Goal: Task Accomplishment & Management: Manage account settings

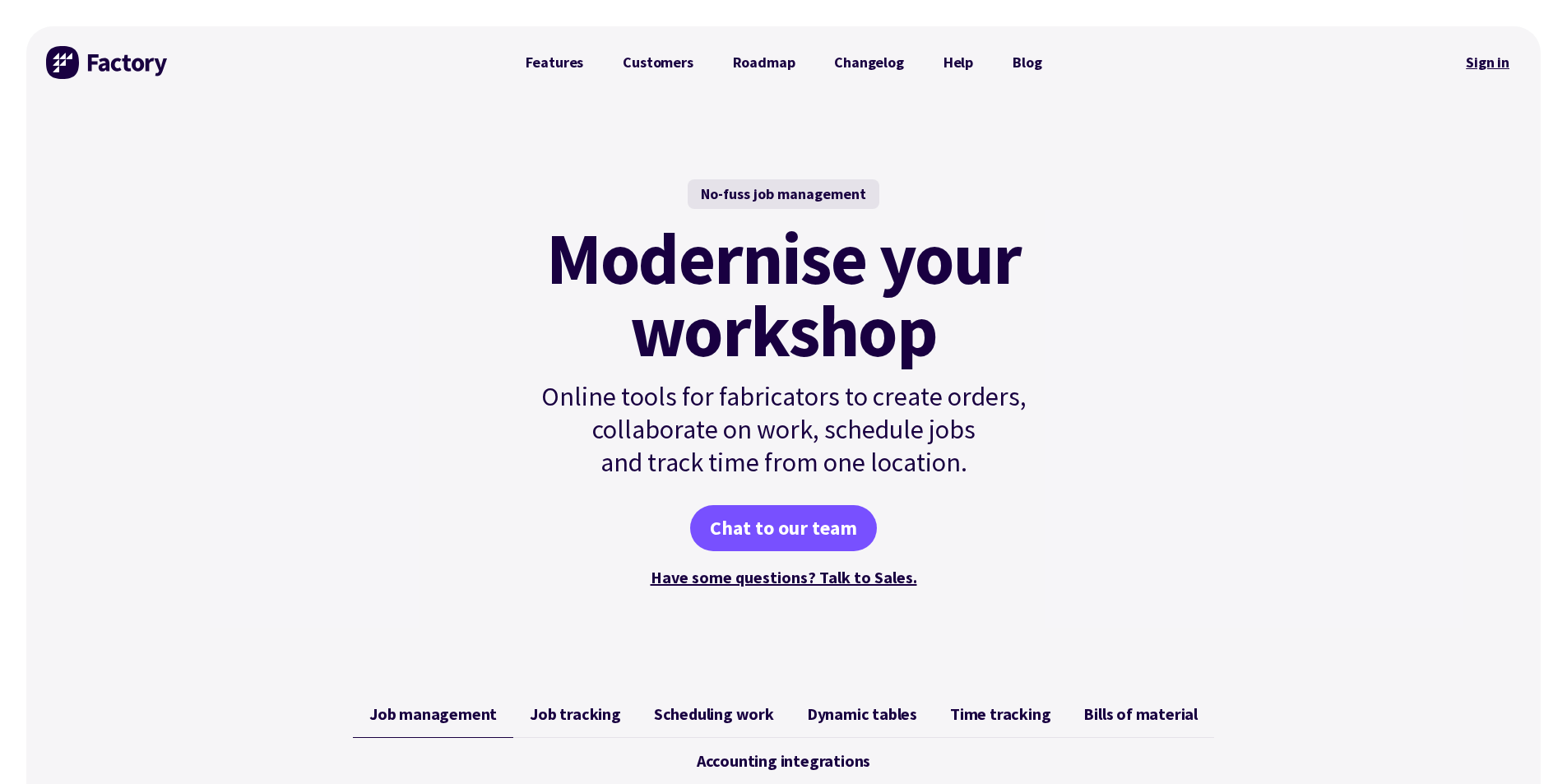
click at [1479, 61] on link "Sign in" at bounding box center [1487, 62] width 67 height 38
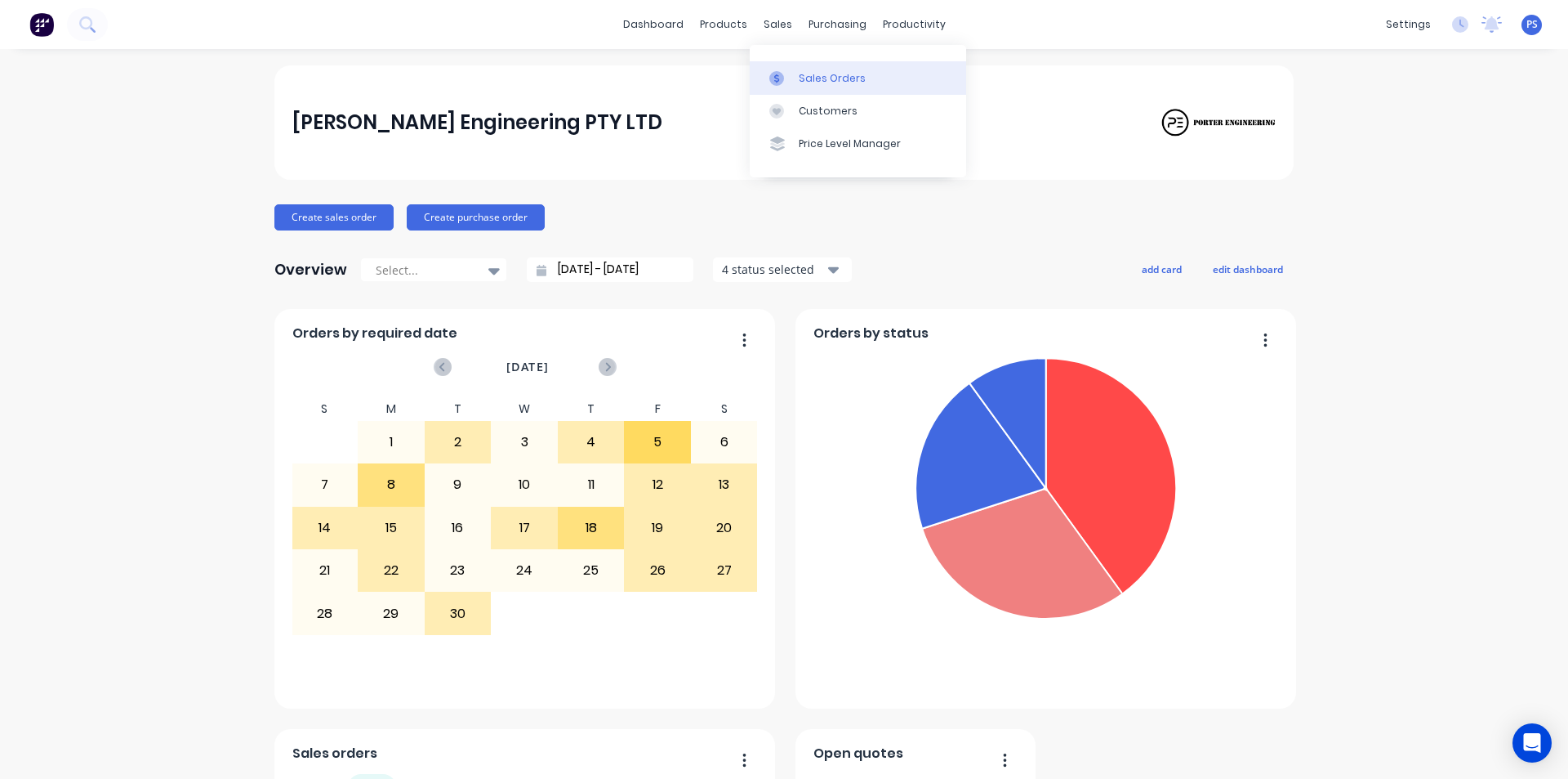
click at [796, 93] on link "Sales Orders" at bounding box center [857, 78] width 216 height 33
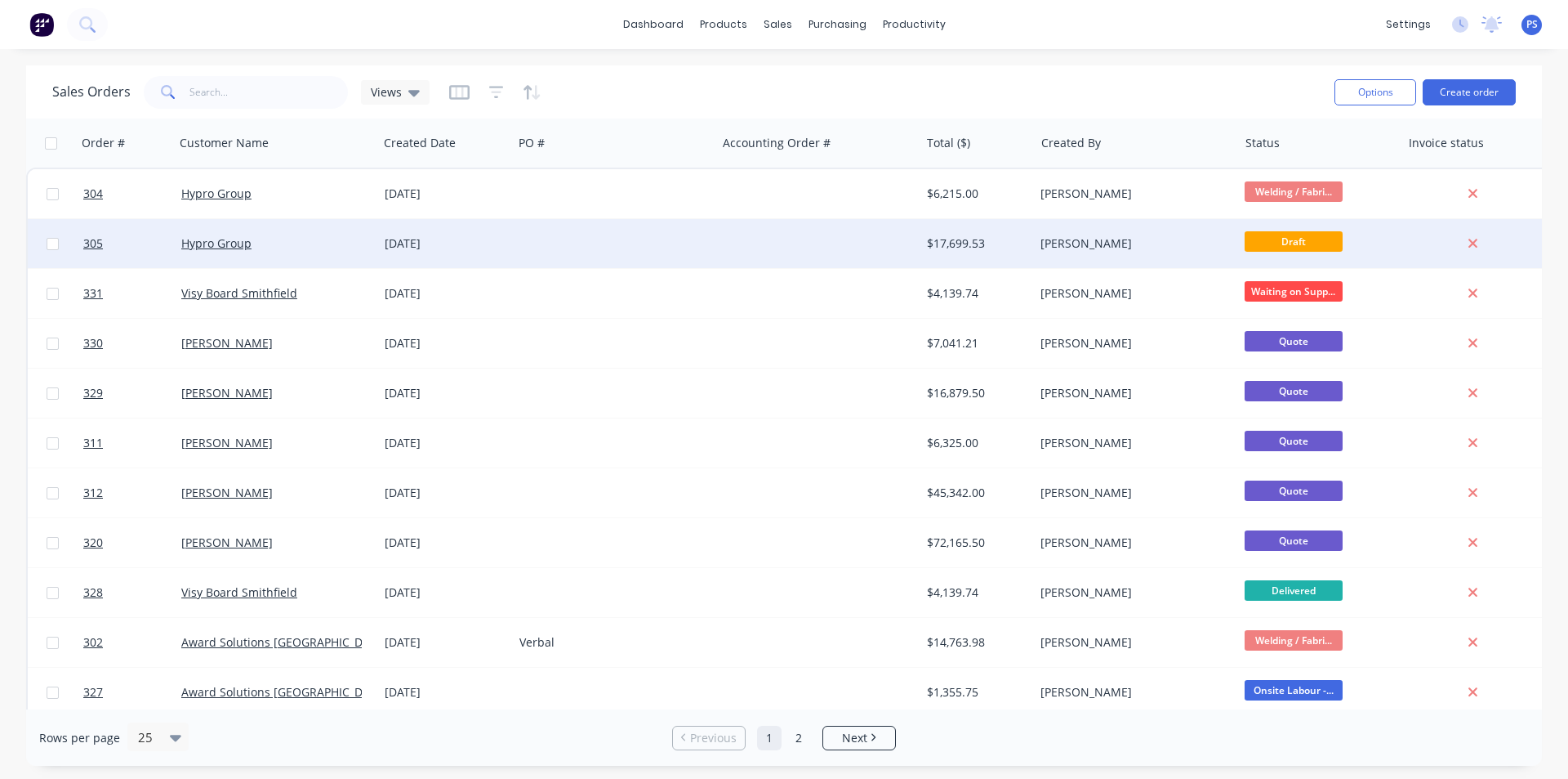
click at [854, 233] on div at bounding box center [818, 243] width 204 height 49
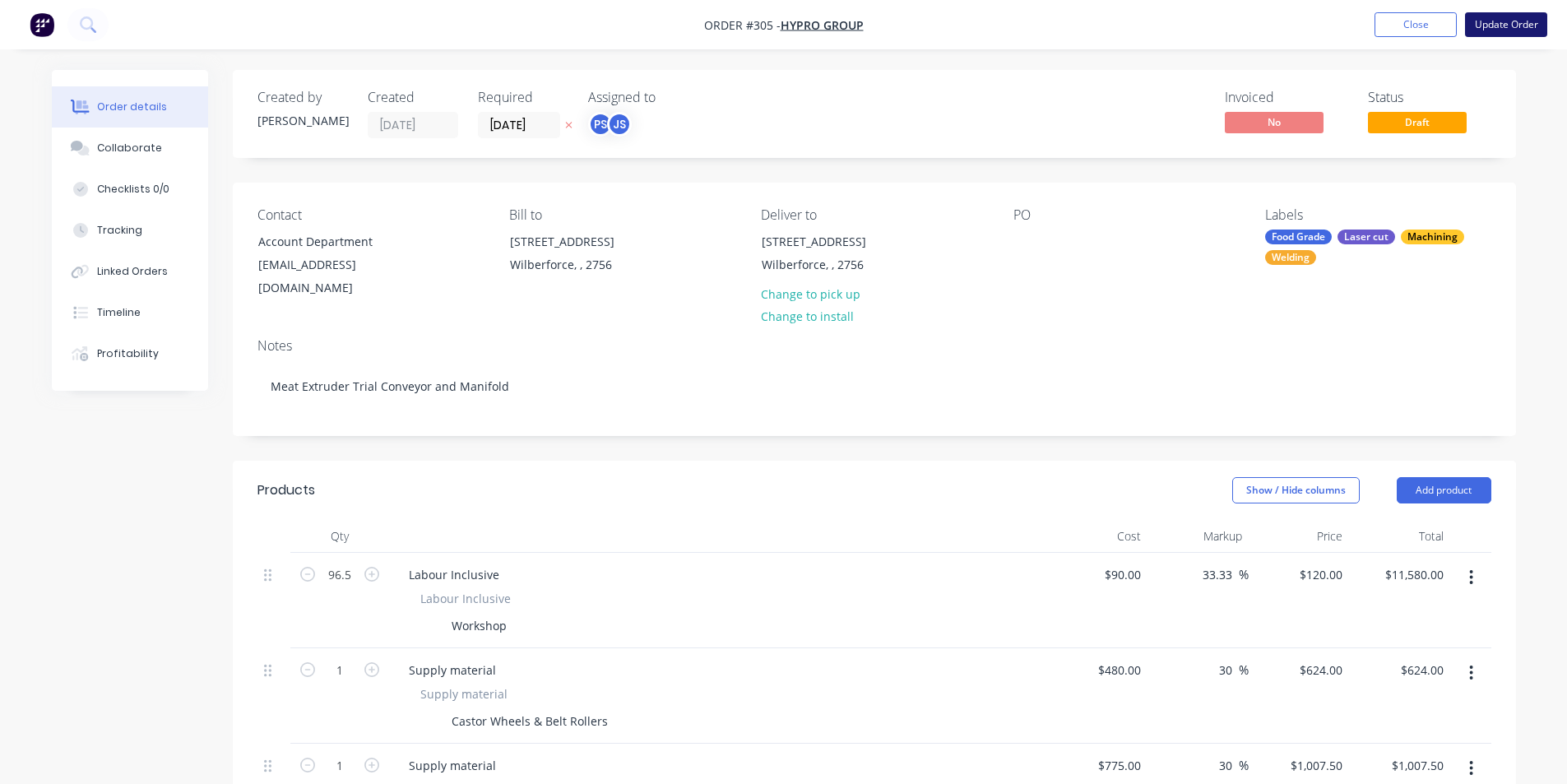
click at [1505, 28] on button "Update Order" at bounding box center [1506, 24] width 82 height 24
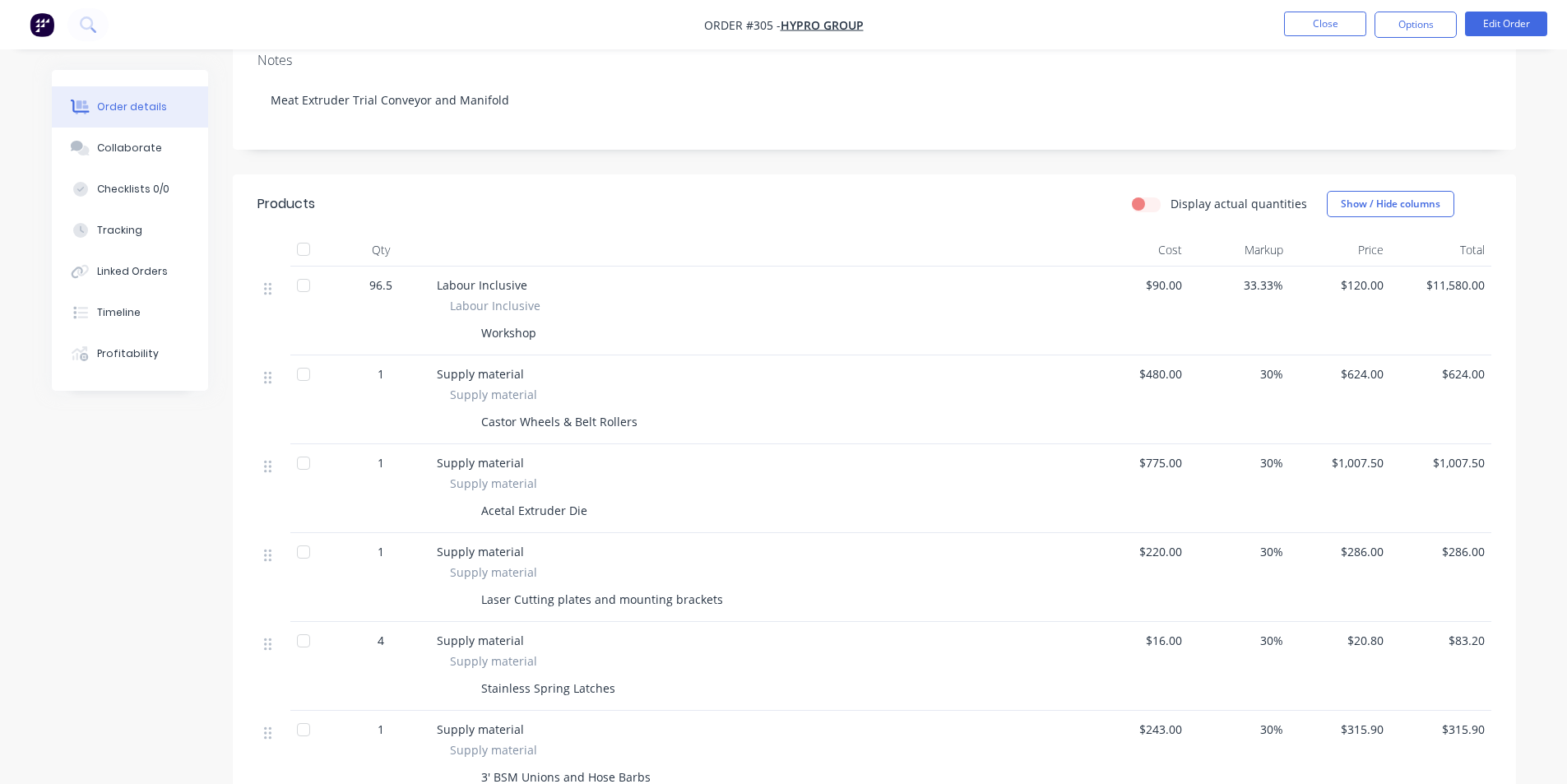
scroll to position [328, 0]
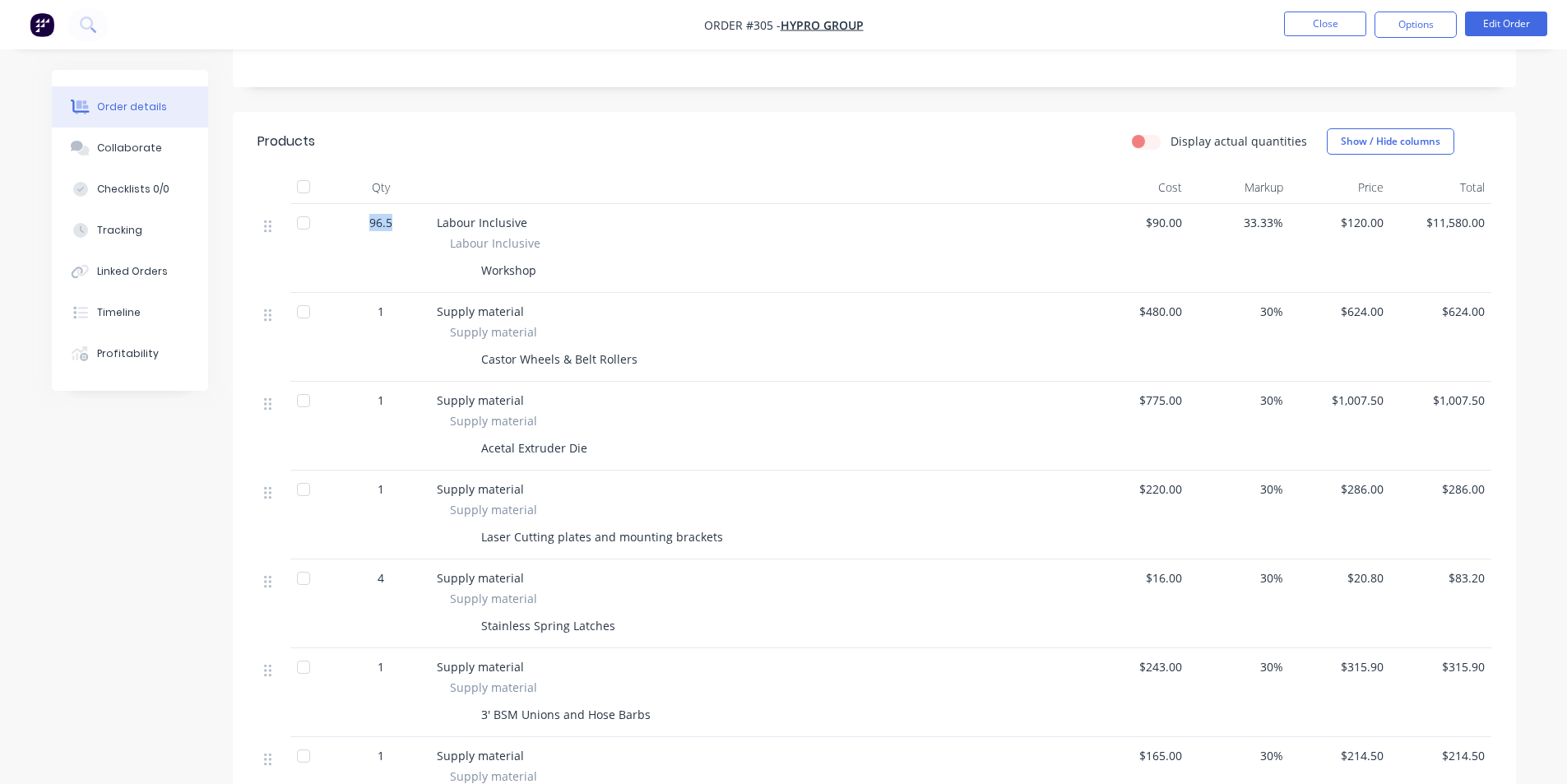
drag, startPoint x: 365, startPoint y: 216, endPoint x: 396, endPoint y: 223, distance: 31.8
click at [396, 223] on div "96.5" at bounding box center [380, 222] width 86 height 17
drag, startPoint x: 396, startPoint y: 223, endPoint x: 361, endPoint y: 230, distance: 35.7
click at [361, 230] on div "96.5" at bounding box center [380, 222] width 86 height 17
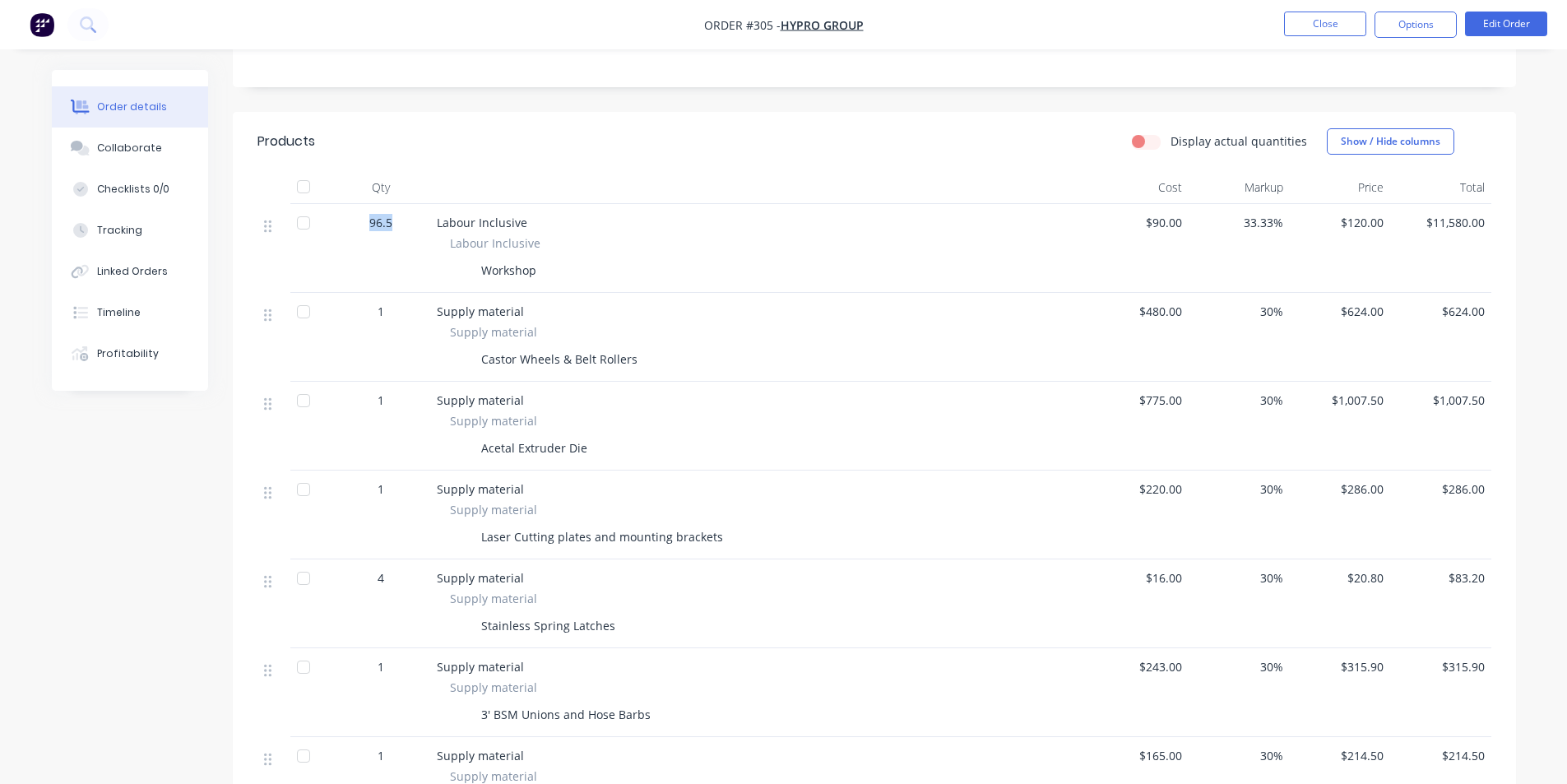
click at [362, 230] on div "96.5" at bounding box center [380, 222] width 86 height 17
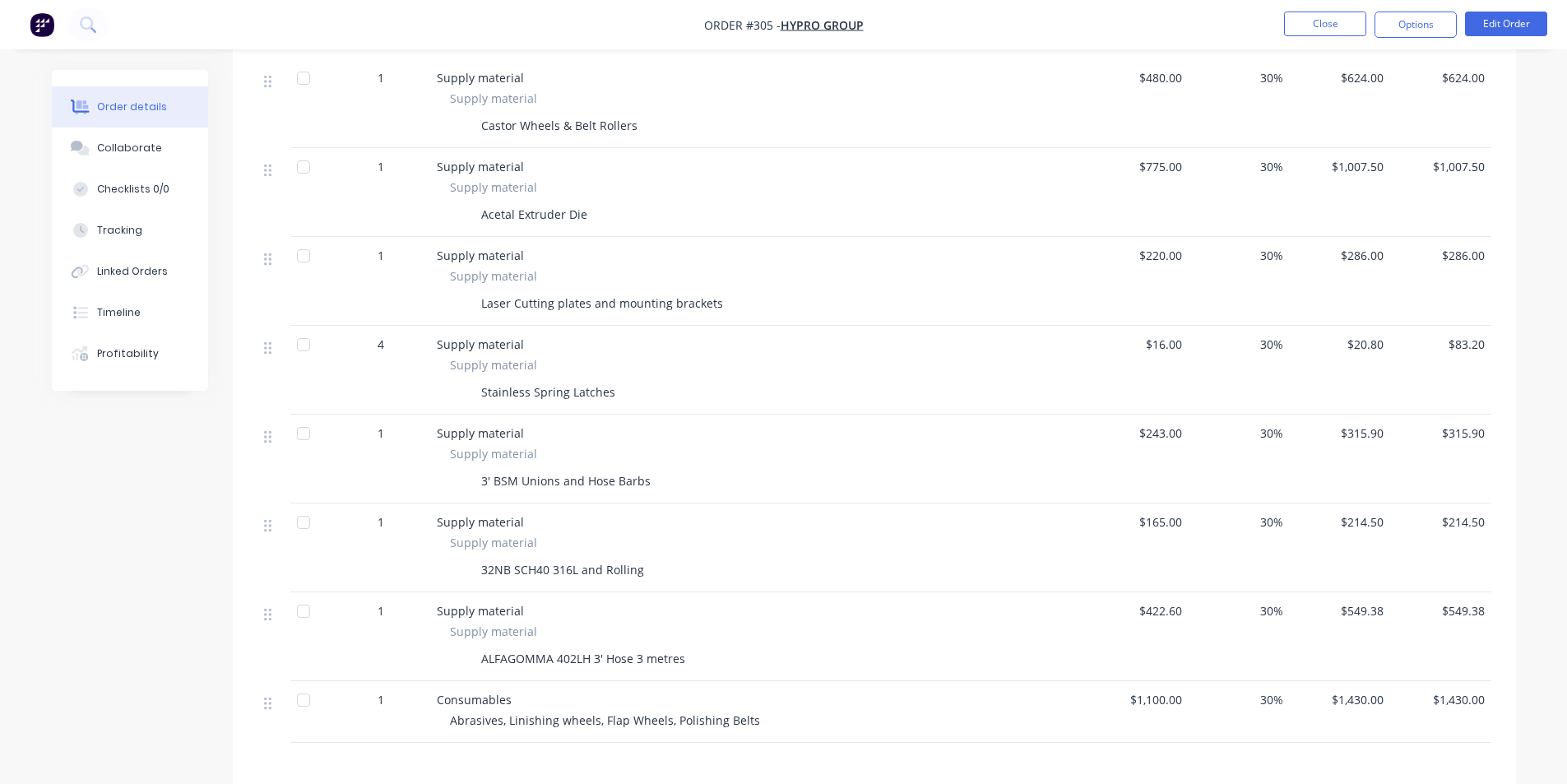
scroll to position [658, 0]
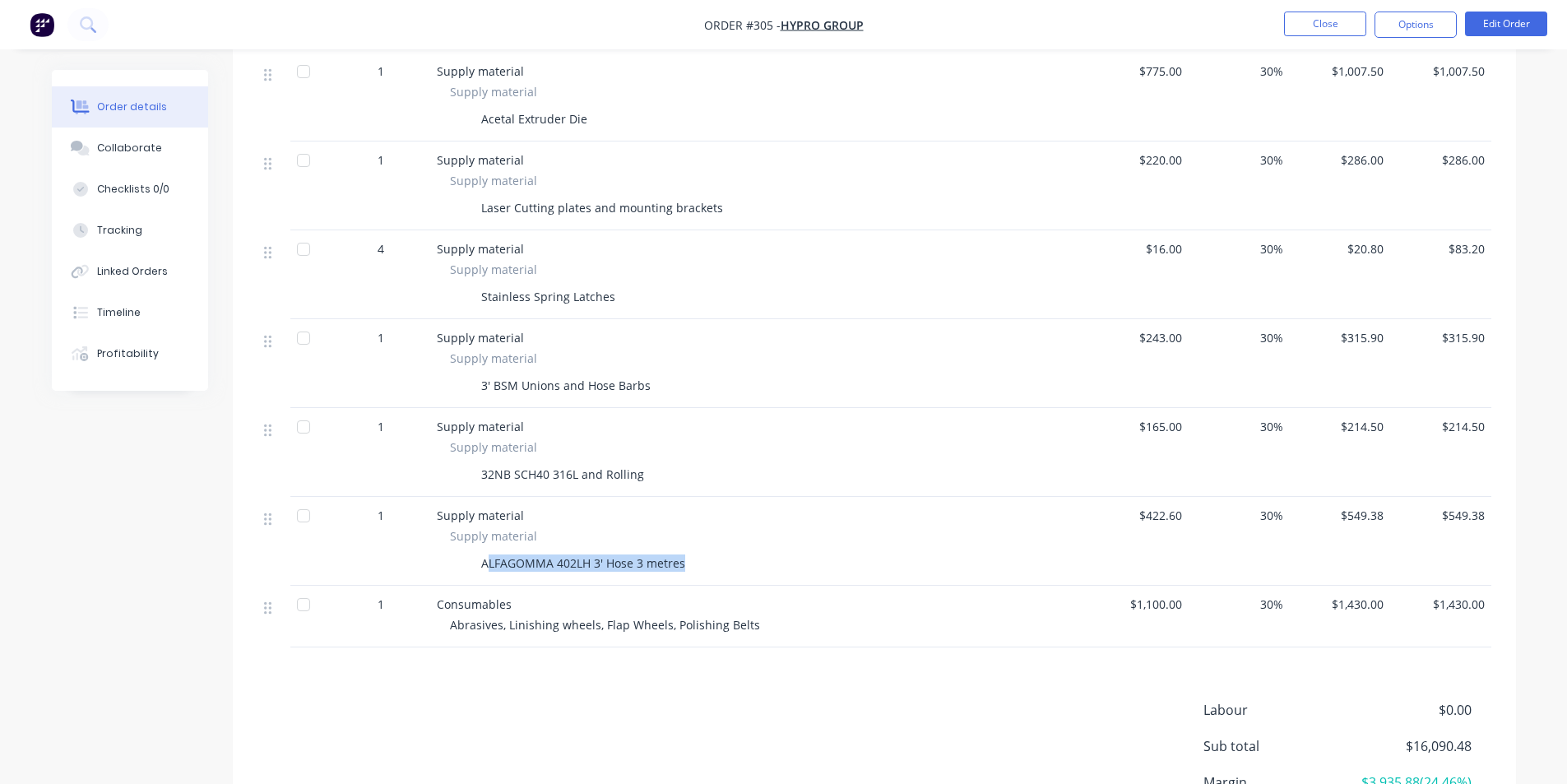
drag, startPoint x: 488, startPoint y: 570, endPoint x: 700, endPoint y: 572, distance: 212.0
click at [700, 572] on div "ALFAGOMMA 402LH 3' Hose 3 metres" at bounding box center [759, 562] width 619 height 24
click at [1376, 526] on div "$549.38" at bounding box center [1340, 541] width 101 height 88
click at [1385, 521] on div "$549.38" at bounding box center [1340, 541] width 101 height 88
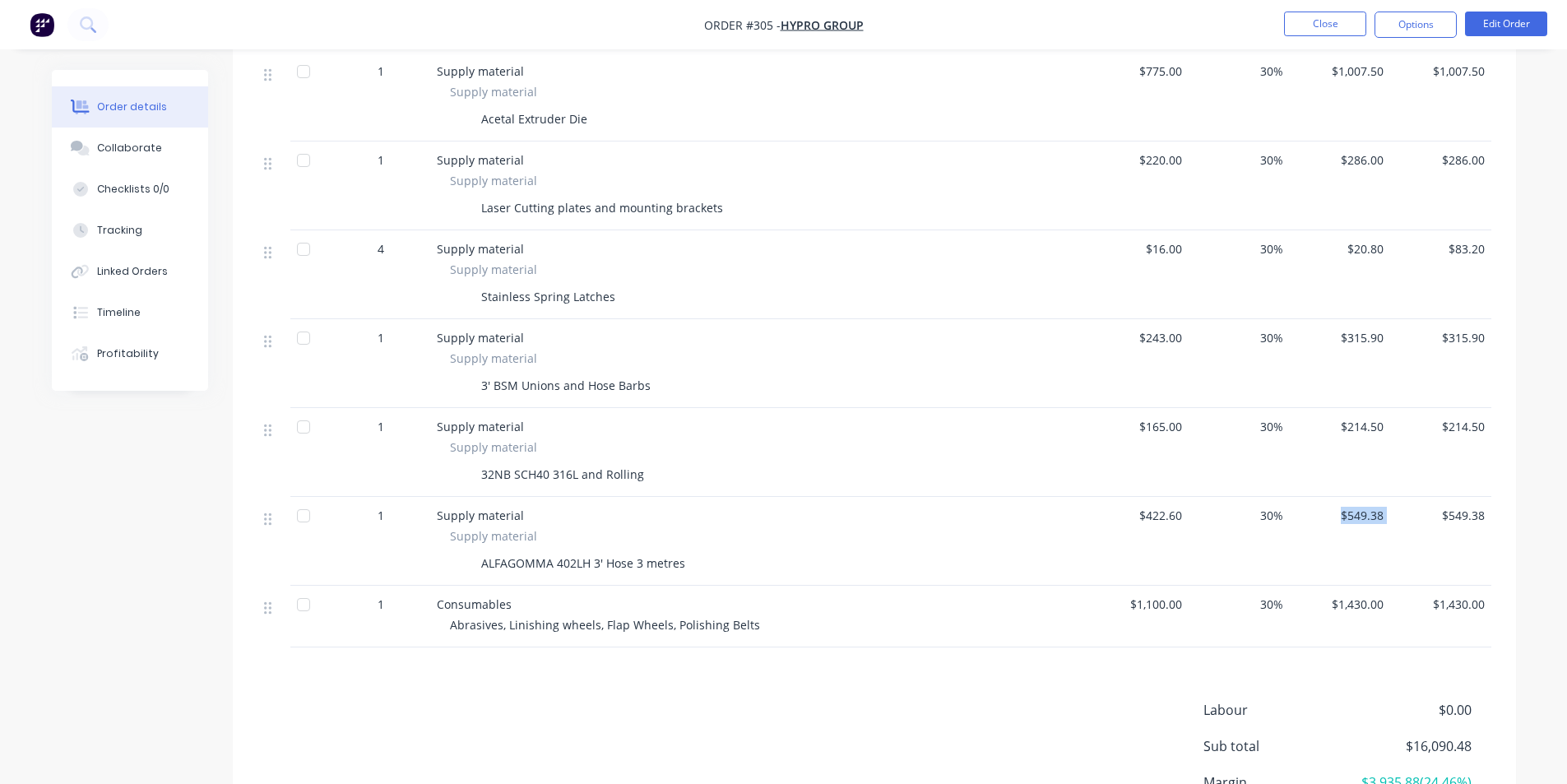
drag, startPoint x: 1382, startPoint y: 517, endPoint x: 1019, endPoint y: 553, distance: 364.8
click at [1317, 519] on div "$549.38" at bounding box center [1340, 541] width 101 height 88
click at [738, 556] on div "ALFAGOMMA 402LH 3' Hose 3 metres" at bounding box center [759, 562] width 619 height 24
drag, startPoint x: 683, startPoint y: 563, endPoint x: 442, endPoint y: 562, distance: 241.0
click at [442, 562] on div "Supply material ALFAGOMMA 402LH 3' Hose 3 metres" at bounding box center [759, 551] width 645 height 48
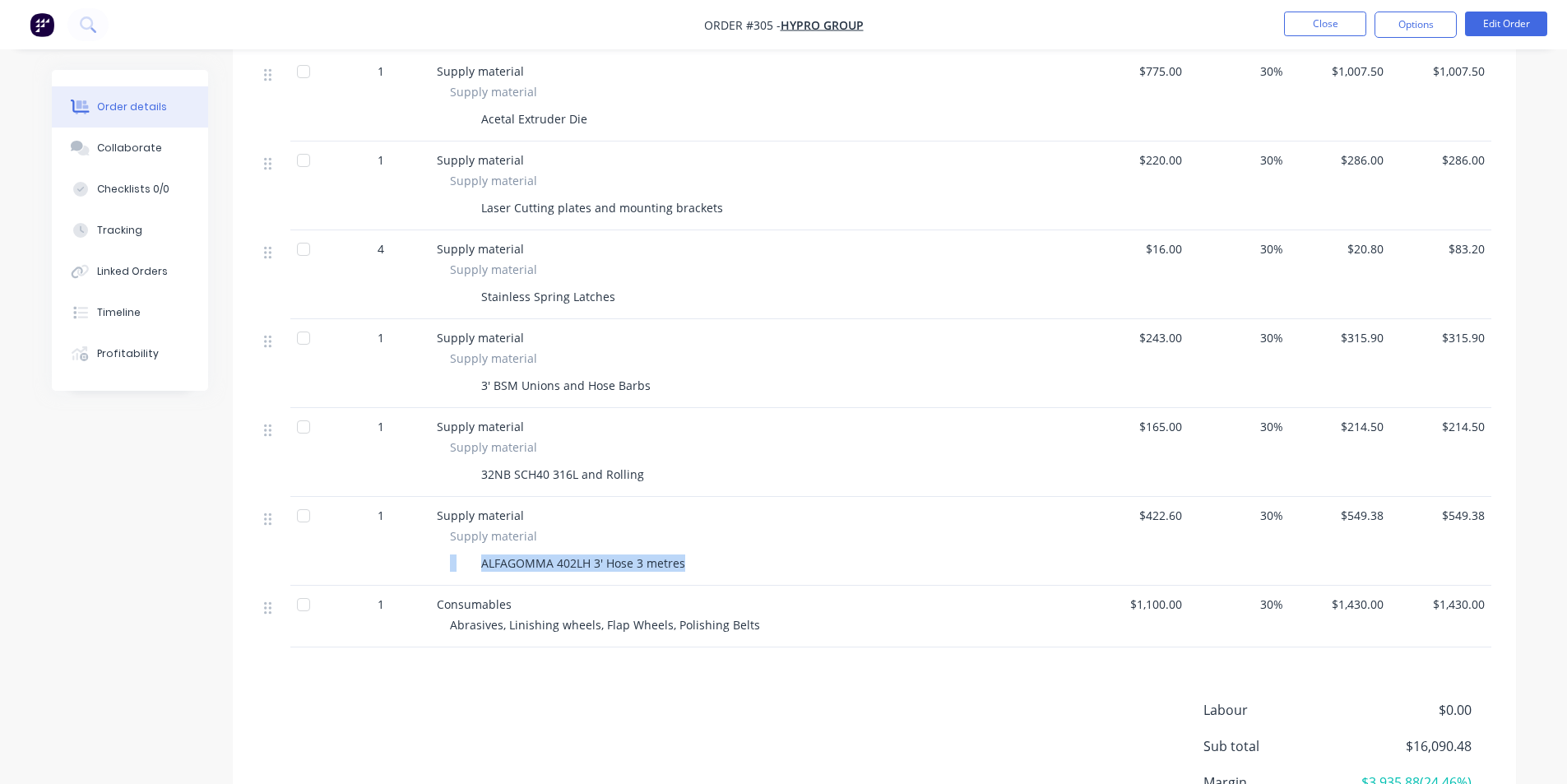
click at [470, 562] on div at bounding box center [462, 562] width 24 height 24
drag, startPoint x: 472, startPoint y: 562, endPoint x: 744, endPoint y: 563, distance: 272.0
click at [744, 563] on div "ALFAGOMMA 402LH 3' Hose 3 metres" at bounding box center [759, 562] width 619 height 24
click at [733, 563] on div "ALFAGOMMA 402LH 3' Hose 3 metres" at bounding box center [759, 562] width 619 height 24
drag, startPoint x: 478, startPoint y: 478, endPoint x: 639, endPoint y: 469, distance: 161.3
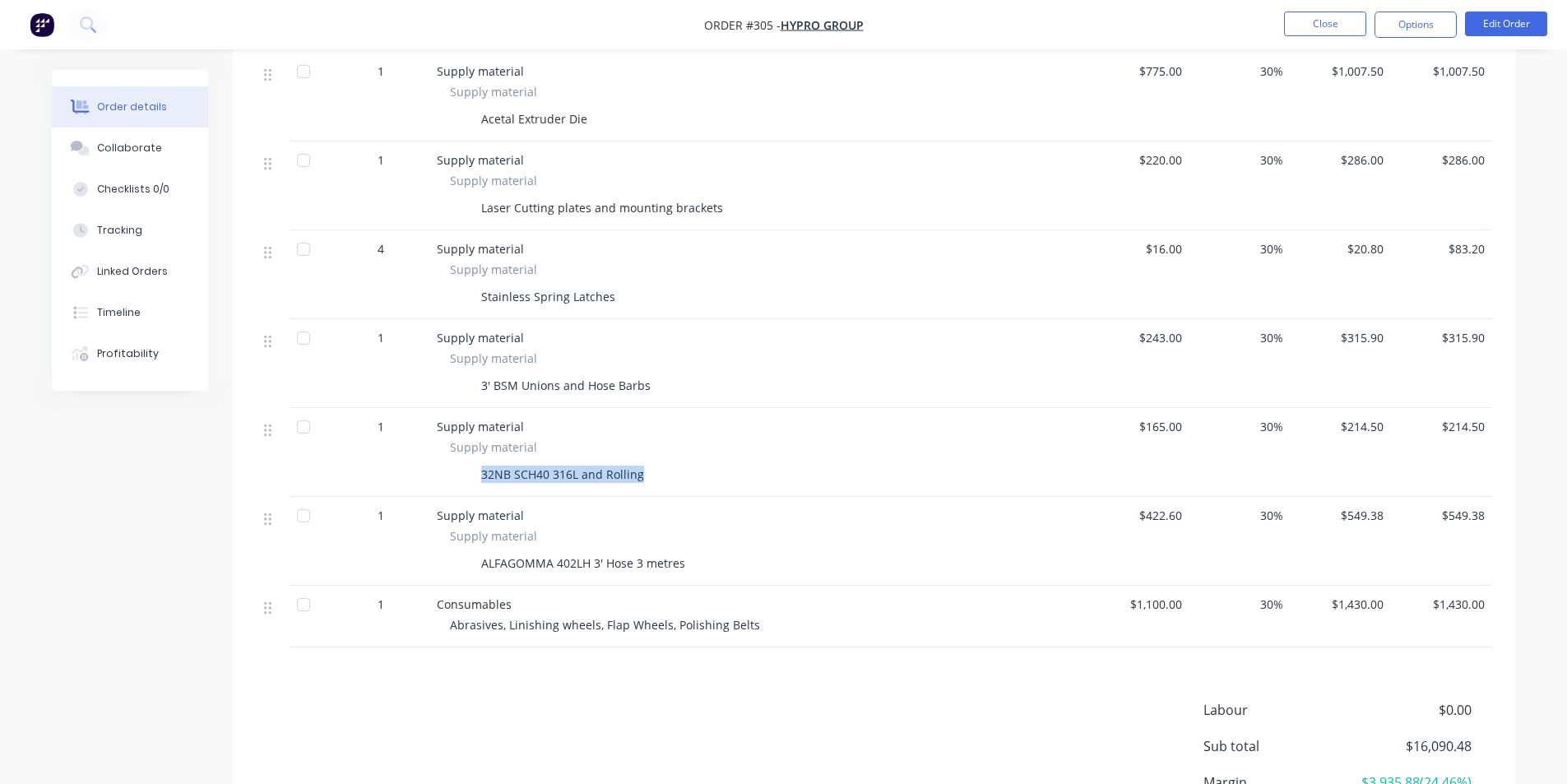
click at [639, 469] on div "32NB SCH40 316L and Rolling" at bounding box center [562, 473] width 176 height 24
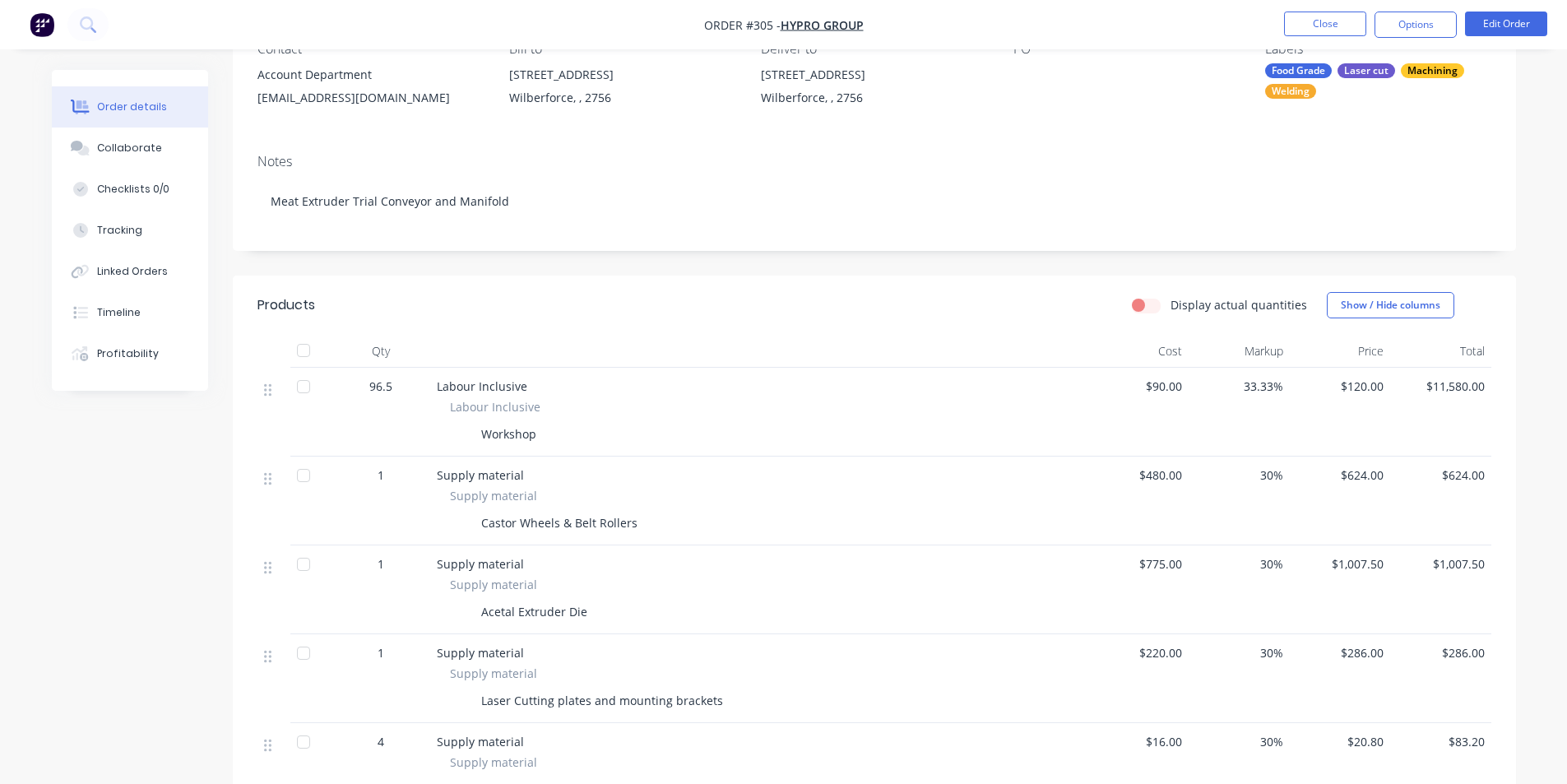
scroll to position [82, 0]
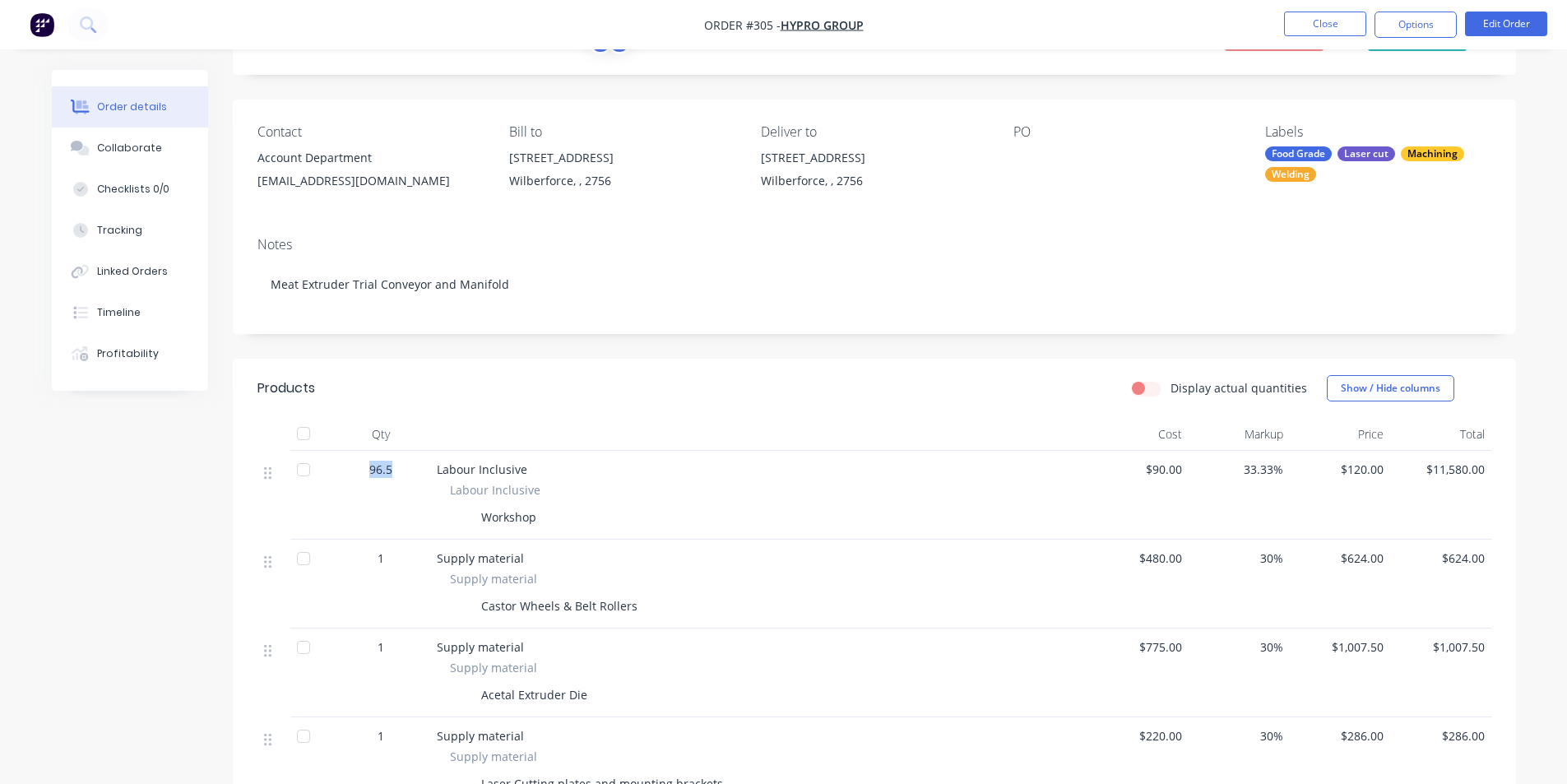
drag, startPoint x: 365, startPoint y: 465, endPoint x: 398, endPoint y: 470, distance: 33.4
click at [398, 470] on div "96.5" at bounding box center [380, 469] width 86 height 17
click at [97, 309] on div "Timeline" at bounding box center [119, 312] width 43 height 15
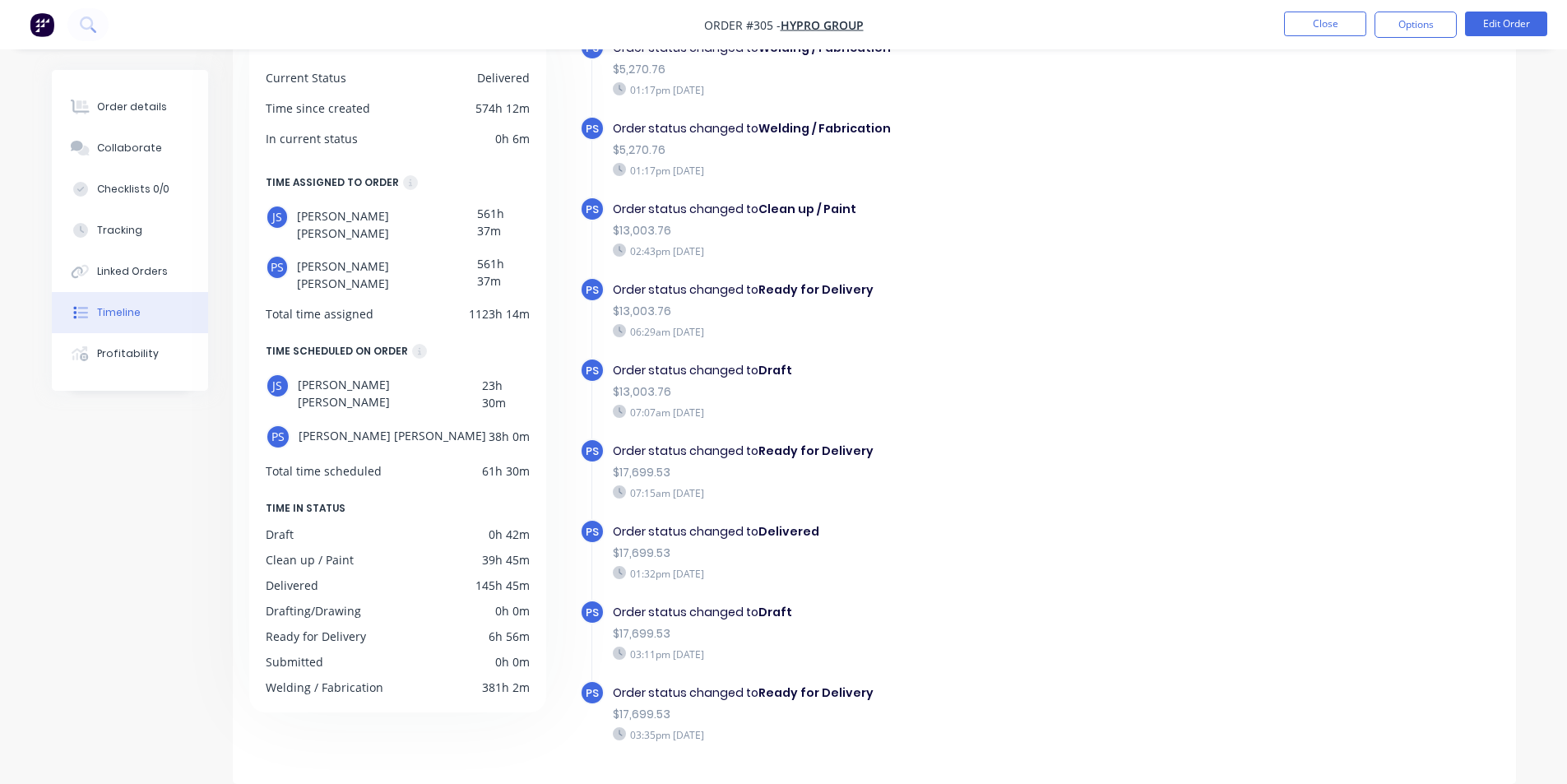
scroll to position [501, 0]
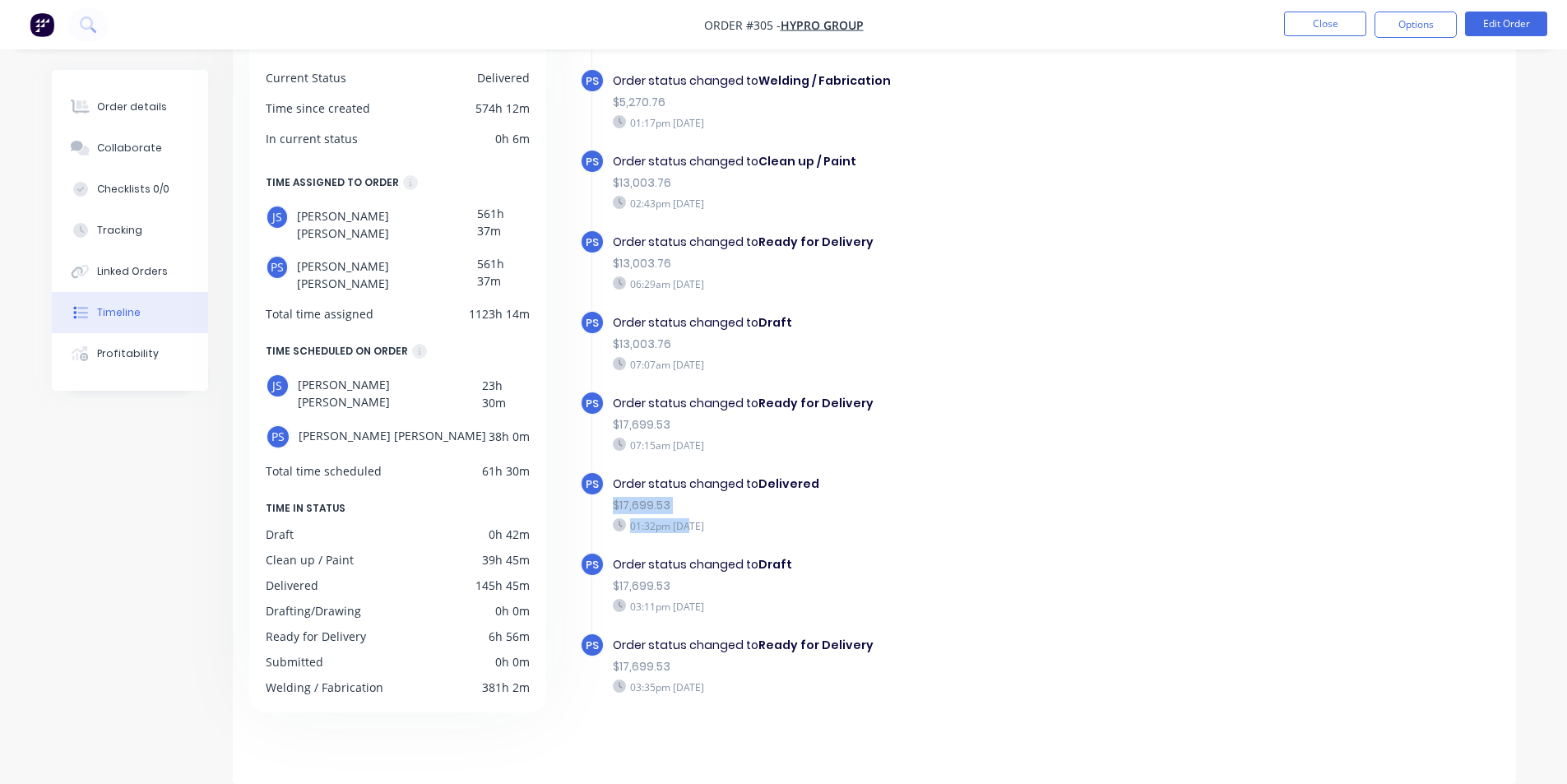
drag, startPoint x: 606, startPoint y: 507, endPoint x: 695, endPoint y: 519, distance: 89.8
click at [695, 519] on div "Order status changed to Delivered $17,699.53 01:32pm [DATE]" at bounding box center [897, 504] width 586 height 66
click at [695, 519] on div "01:32pm [DATE]" at bounding box center [897, 525] width 570 height 15
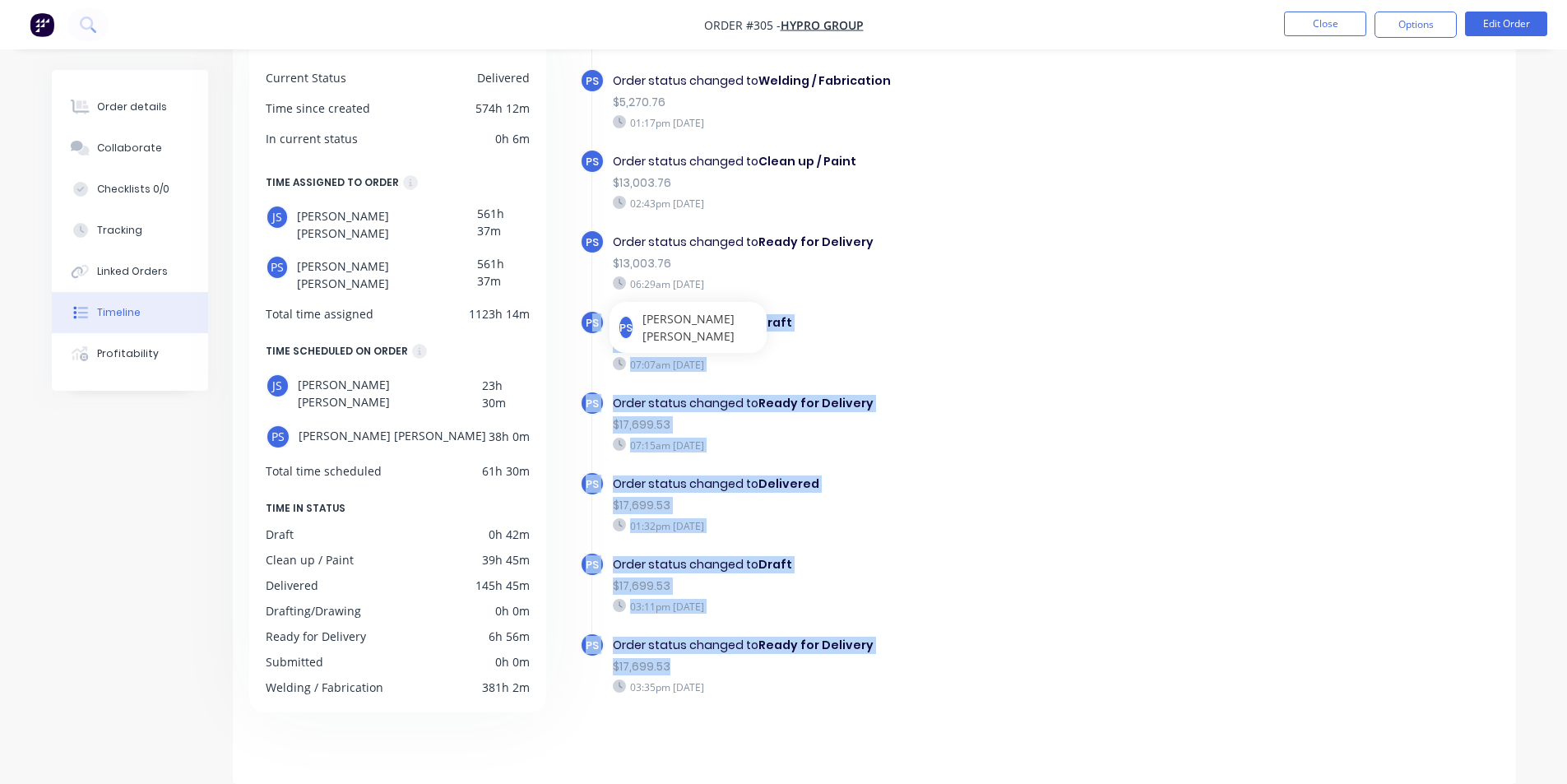
drag, startPoint x: 674, startPoint y: 665, endPoint x: 615, endPoint y: 290, distance: 379.6
click at [596, 328] on div "PS Order created 05:29pm [DATE] PS Order status changed to Submitted $3,967.26 …" at bounding box center [1040, 139] width 920 height 1228
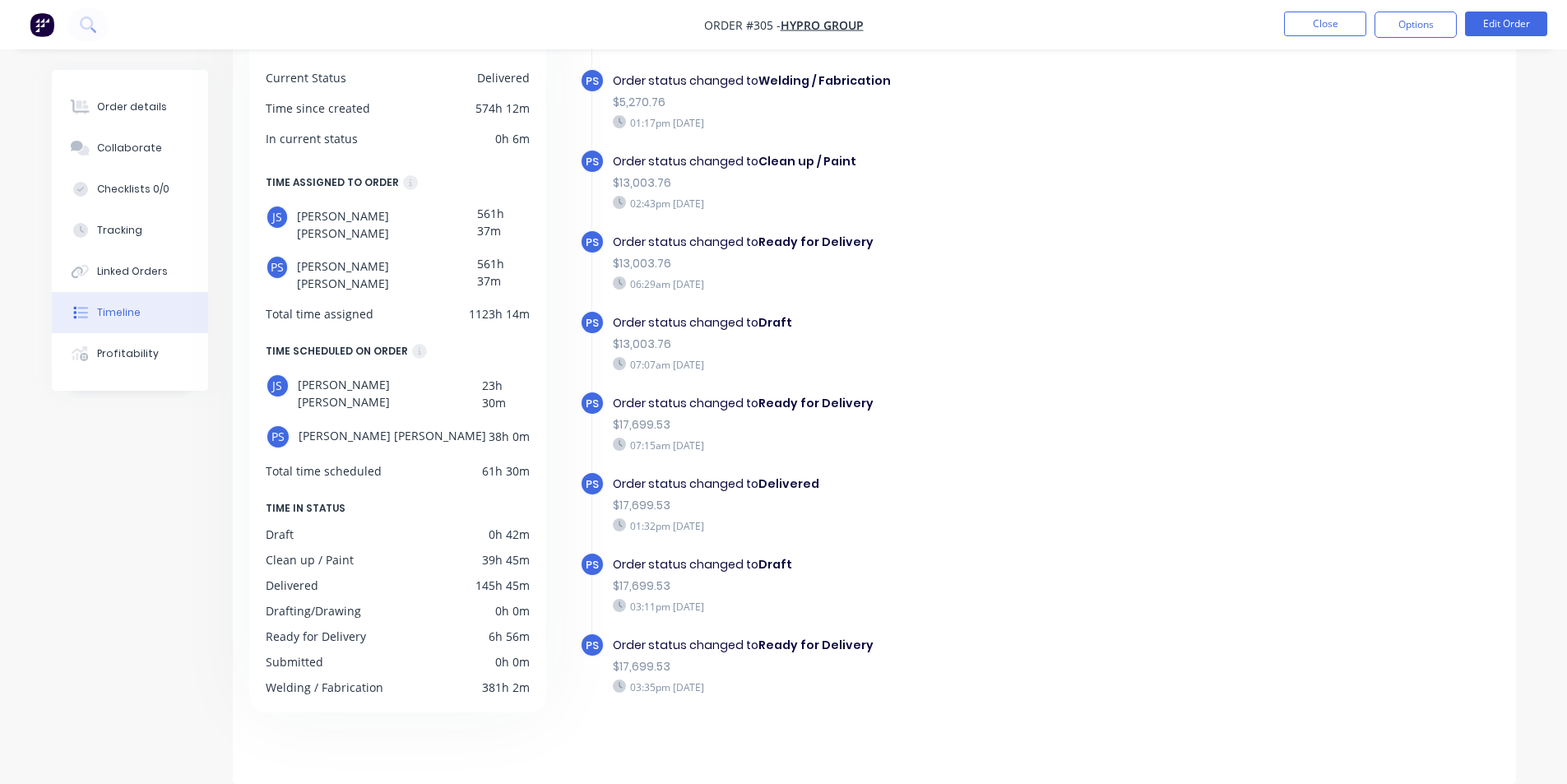
click at [592, 316] on span "PS" at bounding box center [592, 323] width 13 height 16
click at [134, 364] on button "Profitability" at bounding box center [130, 354] width 156 height 41
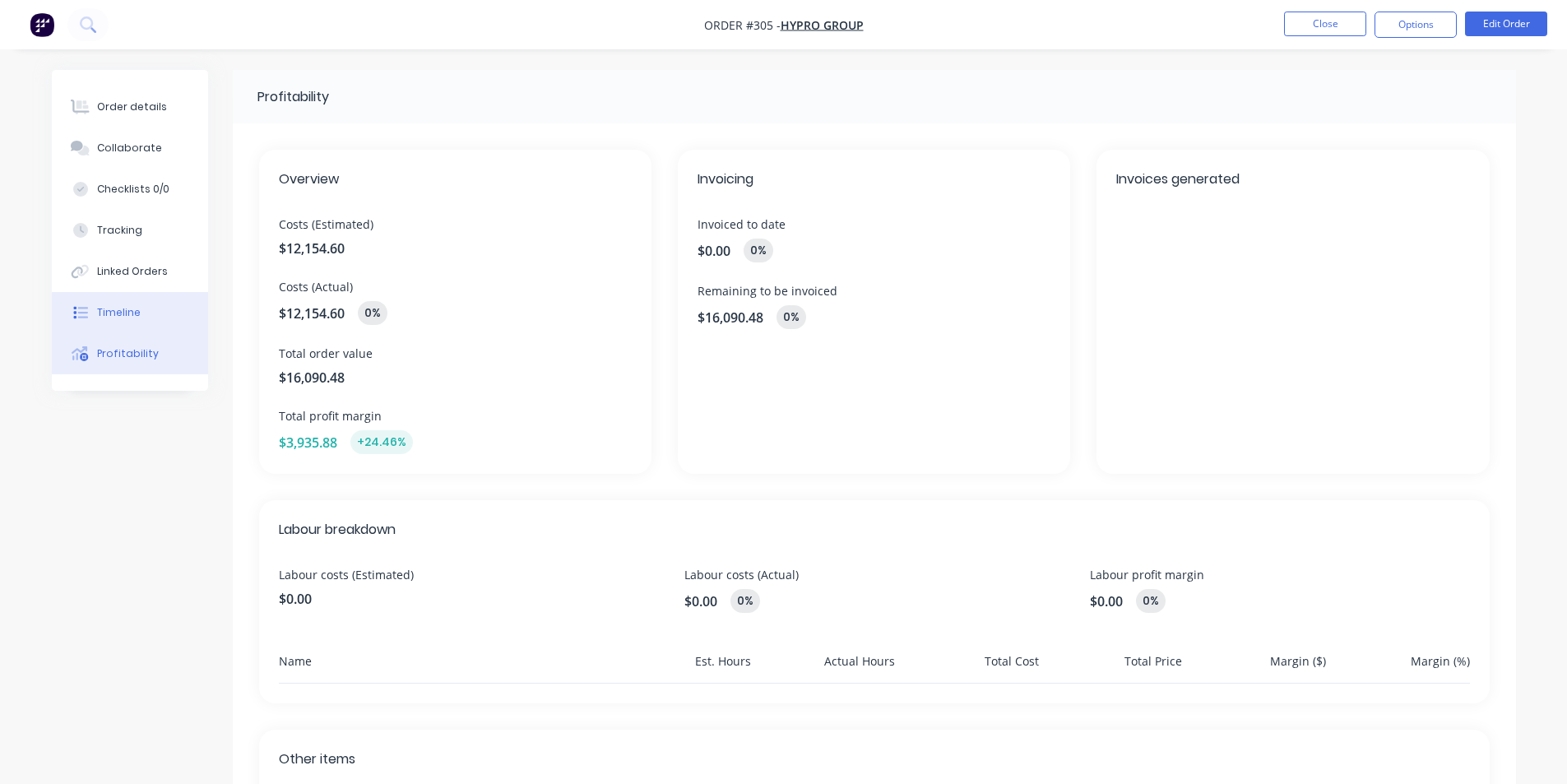
click at [123, 300] on button "Timeline" at bounding box center [130, 312] width 156 height 41
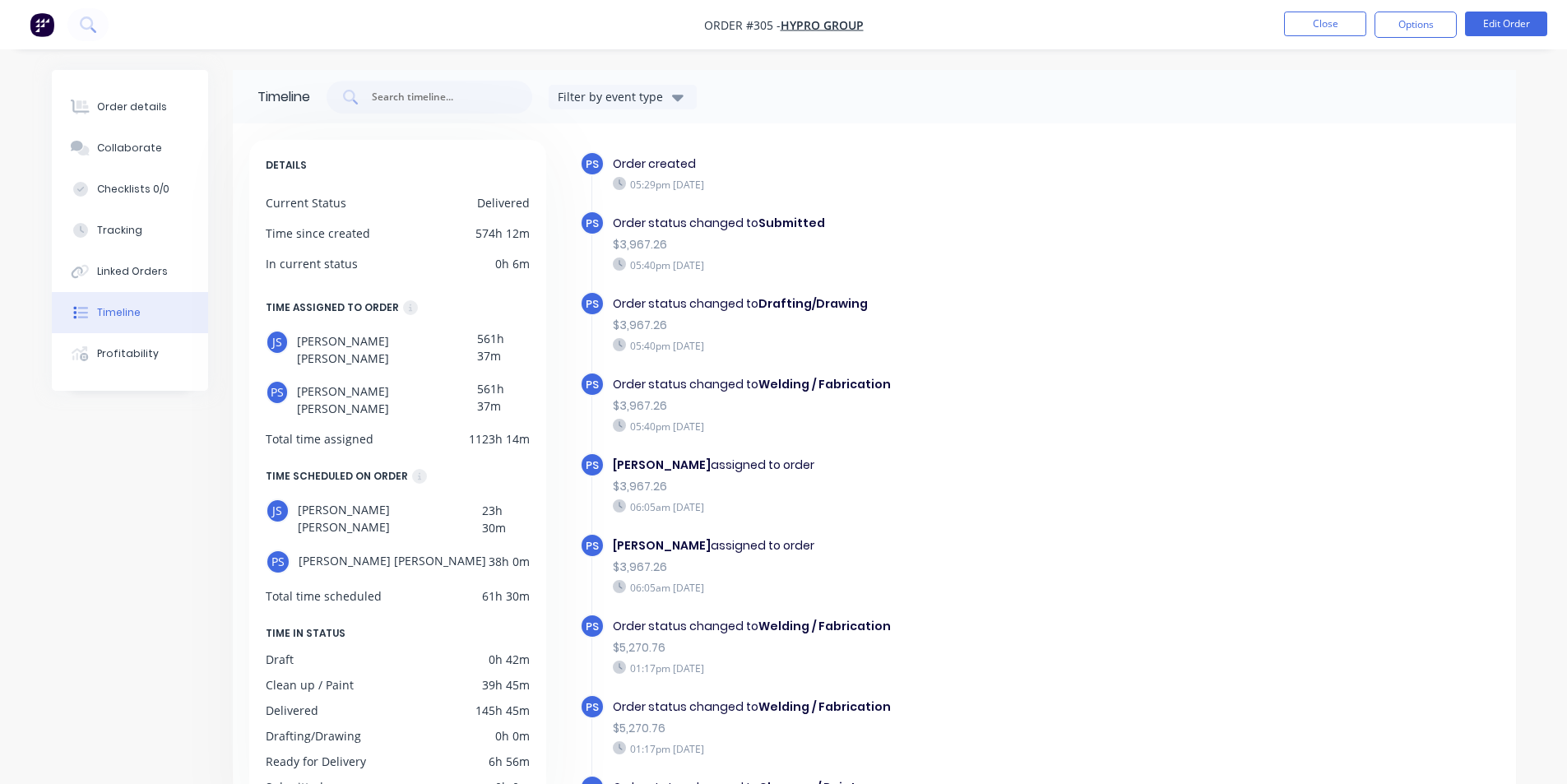
click at [623, 88] on button "Filter by event type" at bounding box center [622, 97] width 148 height 24
click at [640, 98] on div "Filter by event type" at bounding box center [612, 96] width 110 height 17
click at [144, 269] on div "Linked Orders" at bounding box center [132, 271] width 71 height 15
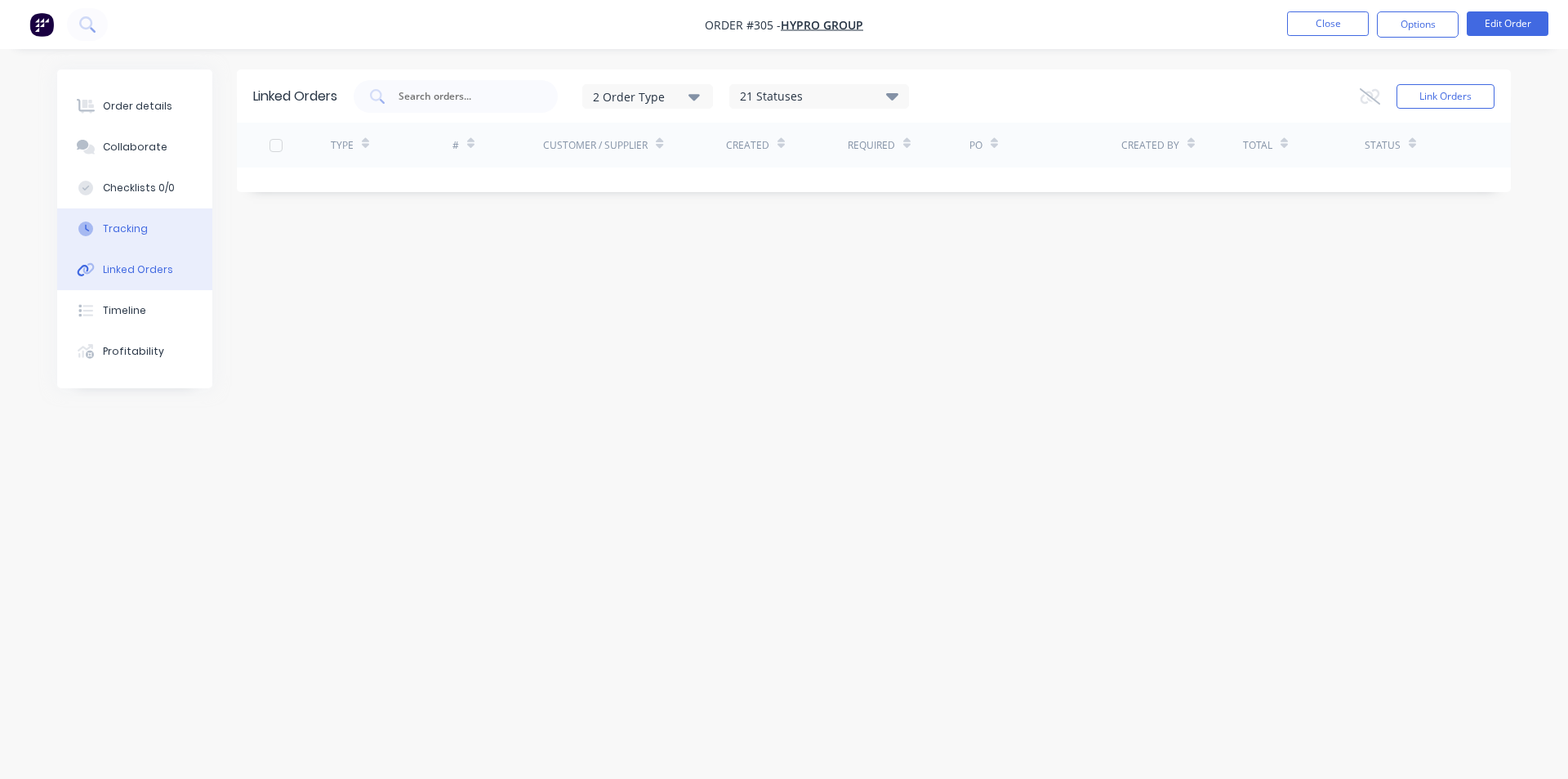
click at [148, 231] on button "Tracking" at bounding box center [135, 229] width 155 height 41
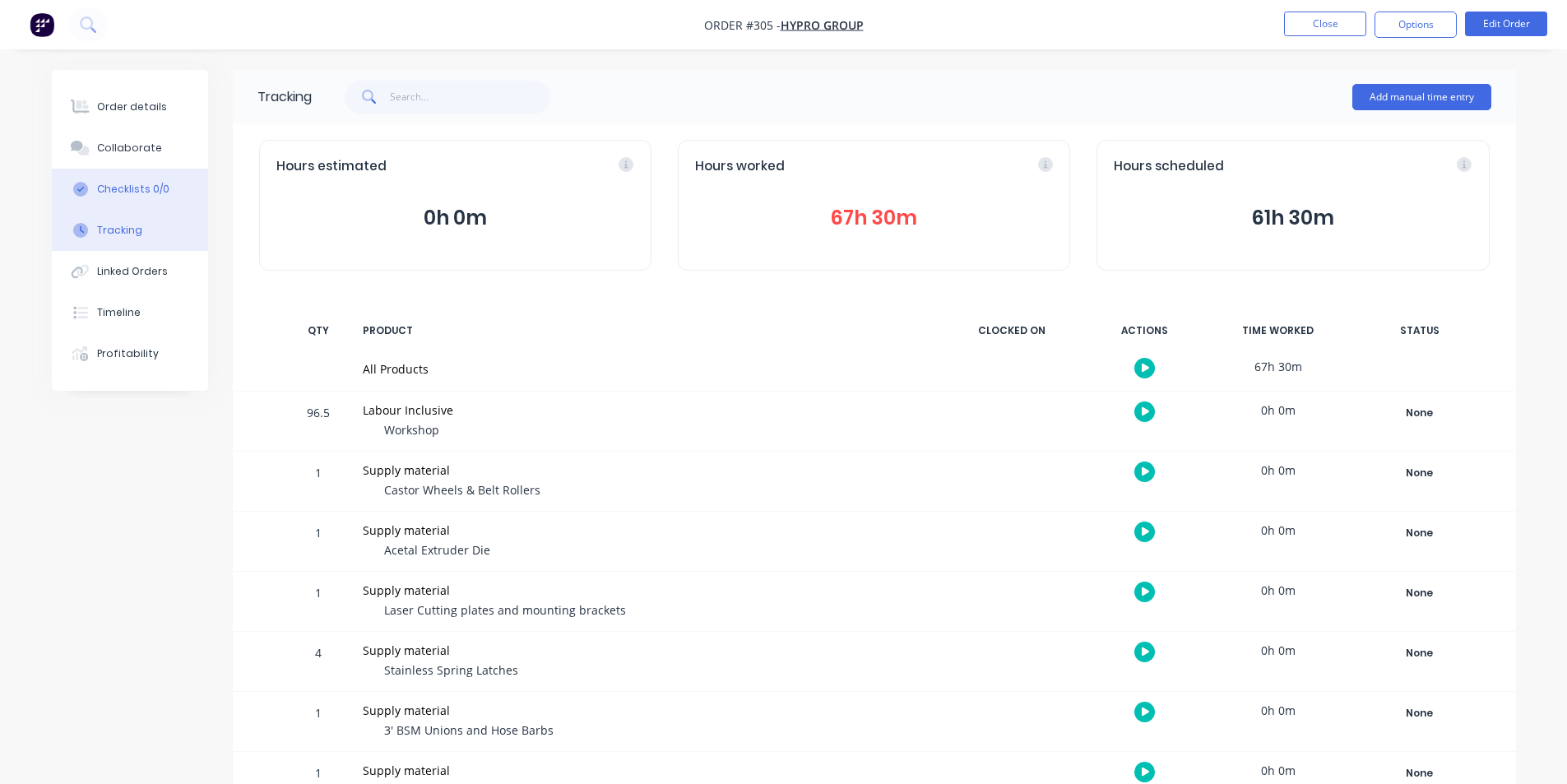
click at [139, 192] on div "Checklists 0/0" at bounding box center [133, 189] width 73 height 15
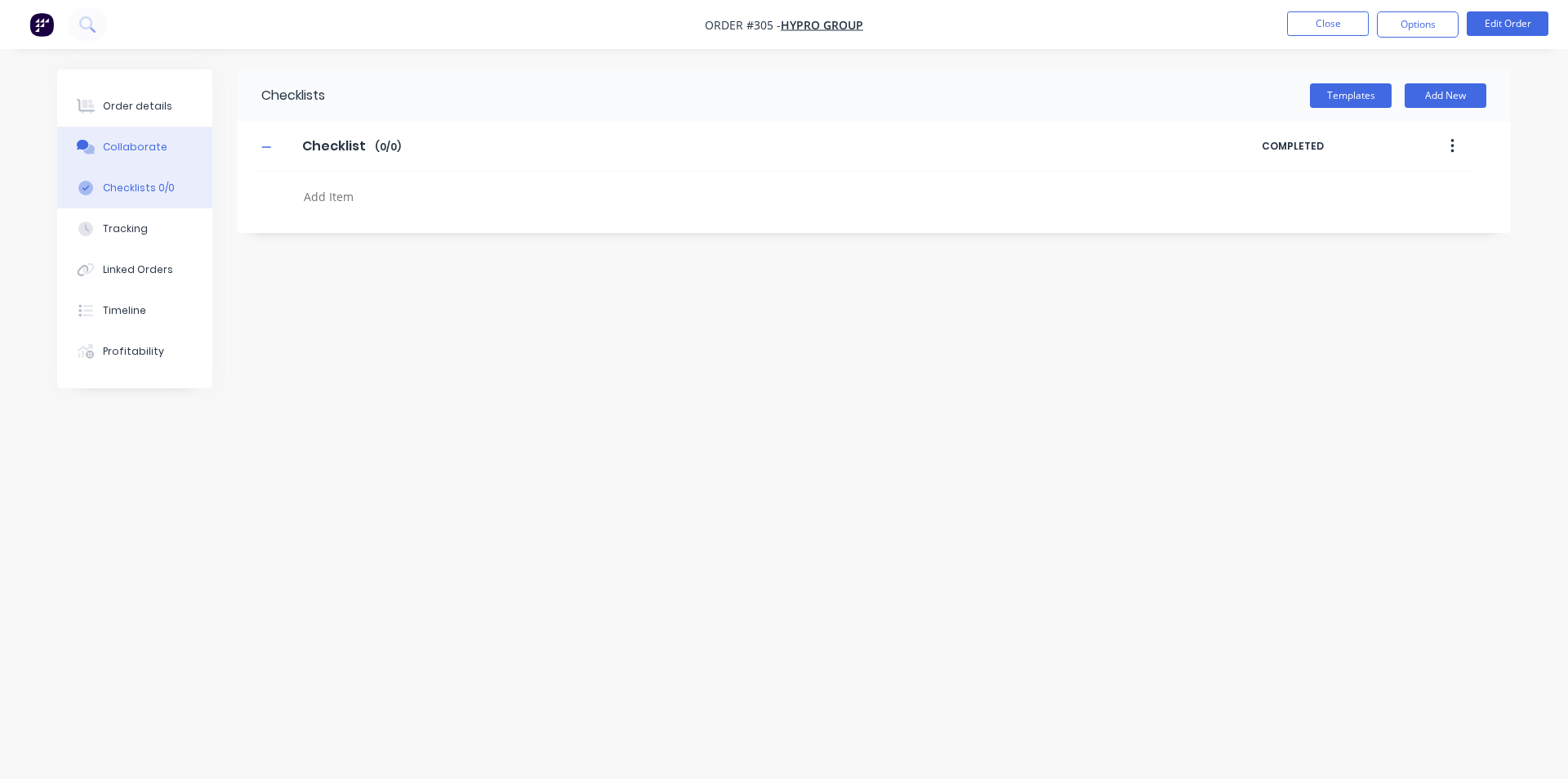
click at [137, 162] on button "Collaborate" at bounding box center [135, 147] width 155 height 41
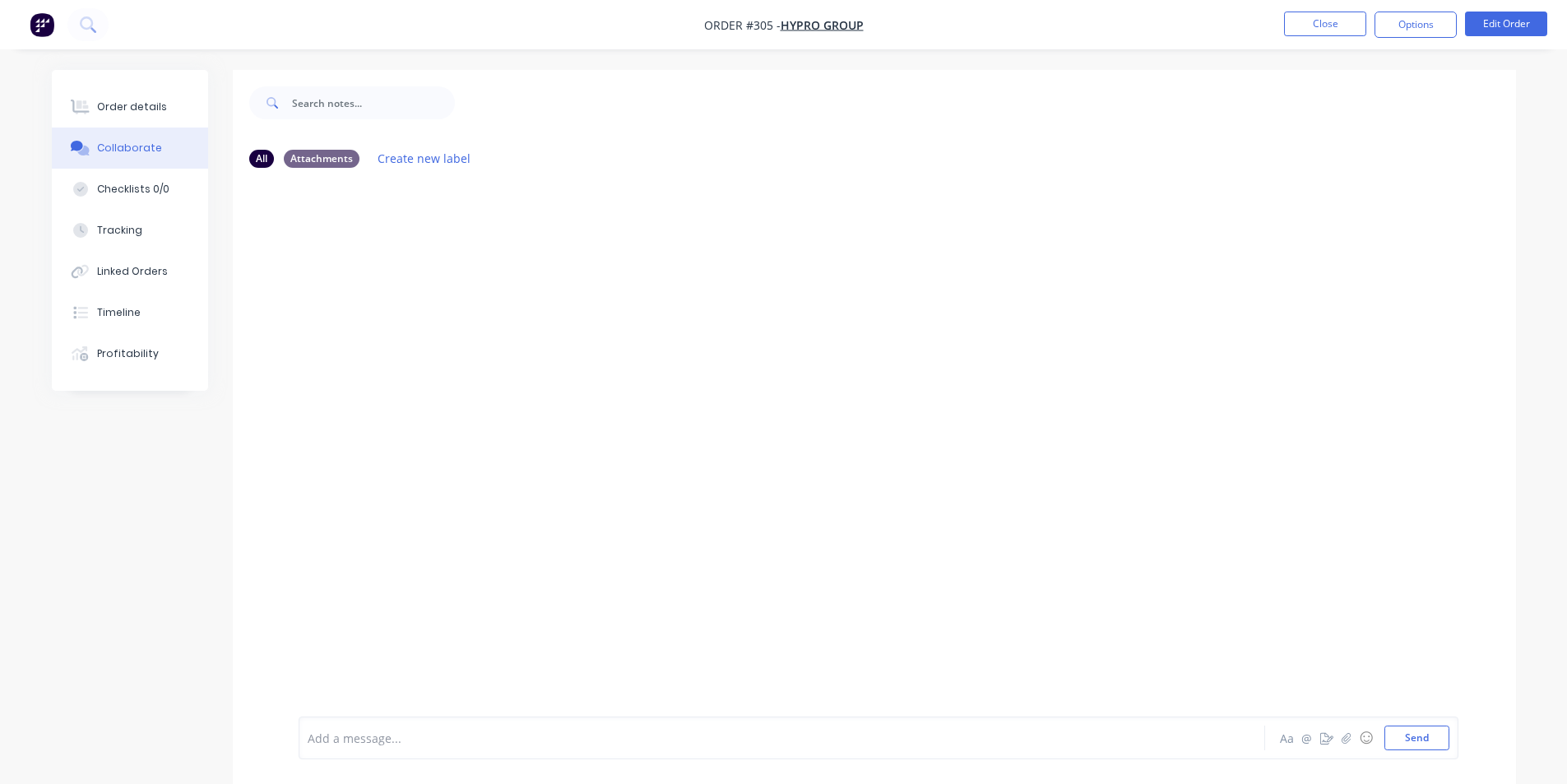
click at [152, 134] on button "Collaborate" at bounding box center [130, 148] width 156 height 41
click at [153, 120] on button "Order details" at bounding box center [130, 107] width 156 height 41
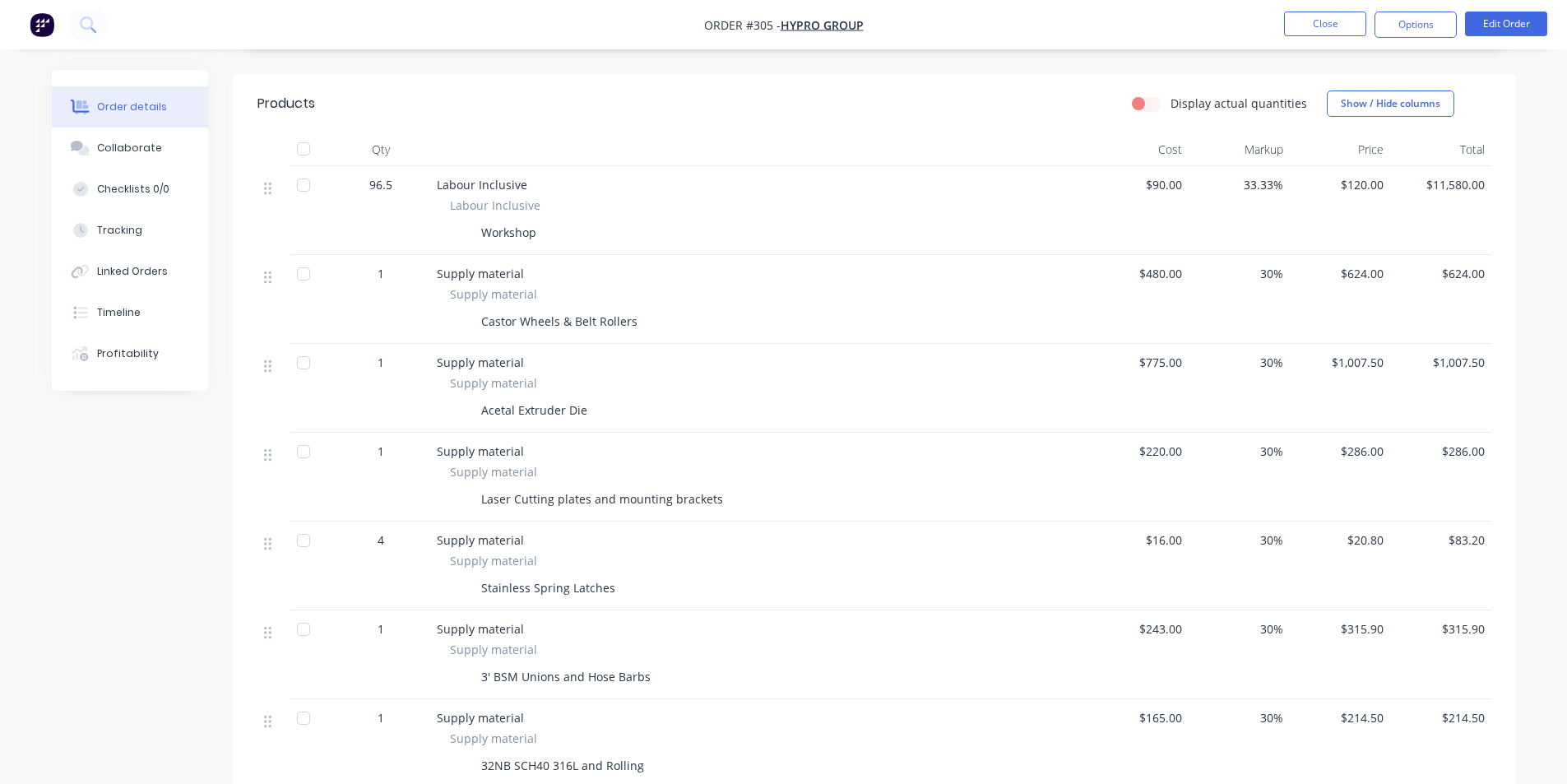
scroll to position [411, 0]
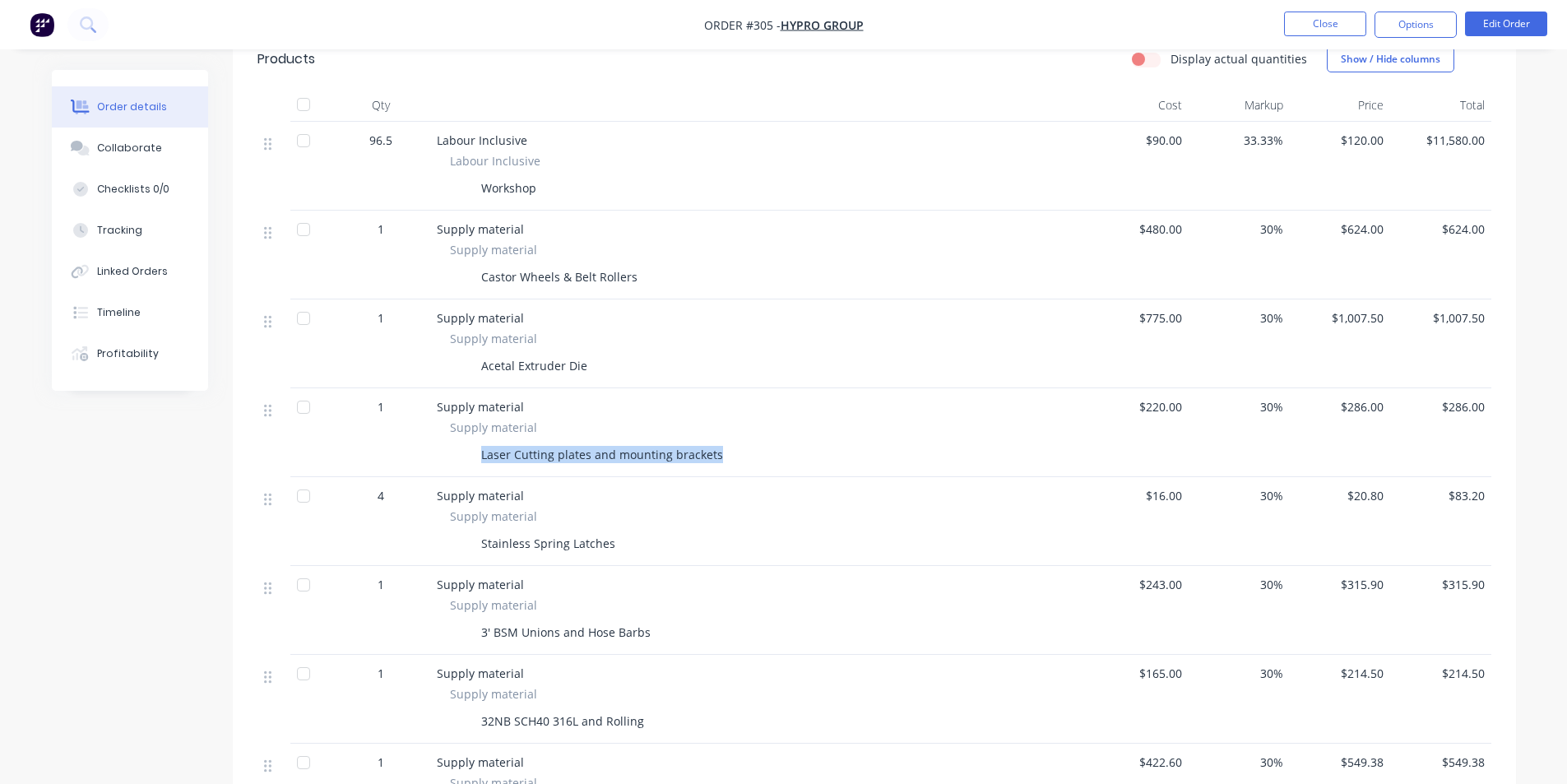
drag, startPoint x: 478, startPoint y: 458, endPoint x: 779, endPoint y: 447, distance: 301.2
click at [779, 447] on div "Laser Cutting plates and mounting brackets" at bounding box center [759, 454] width 619 height 24
click at [778, 447] on div "Laser Cutting plates and mounting brackets" at bounding box center [759, 454] width 619 height 24
drag, startPoint x: 1370, startPoint y: 401, endPoint x: 1350, endPoint y: 404, distance: 20.2
click at [1350, 404] on span "$286.00" at bounding box center [1340, 407] width 88 height 17
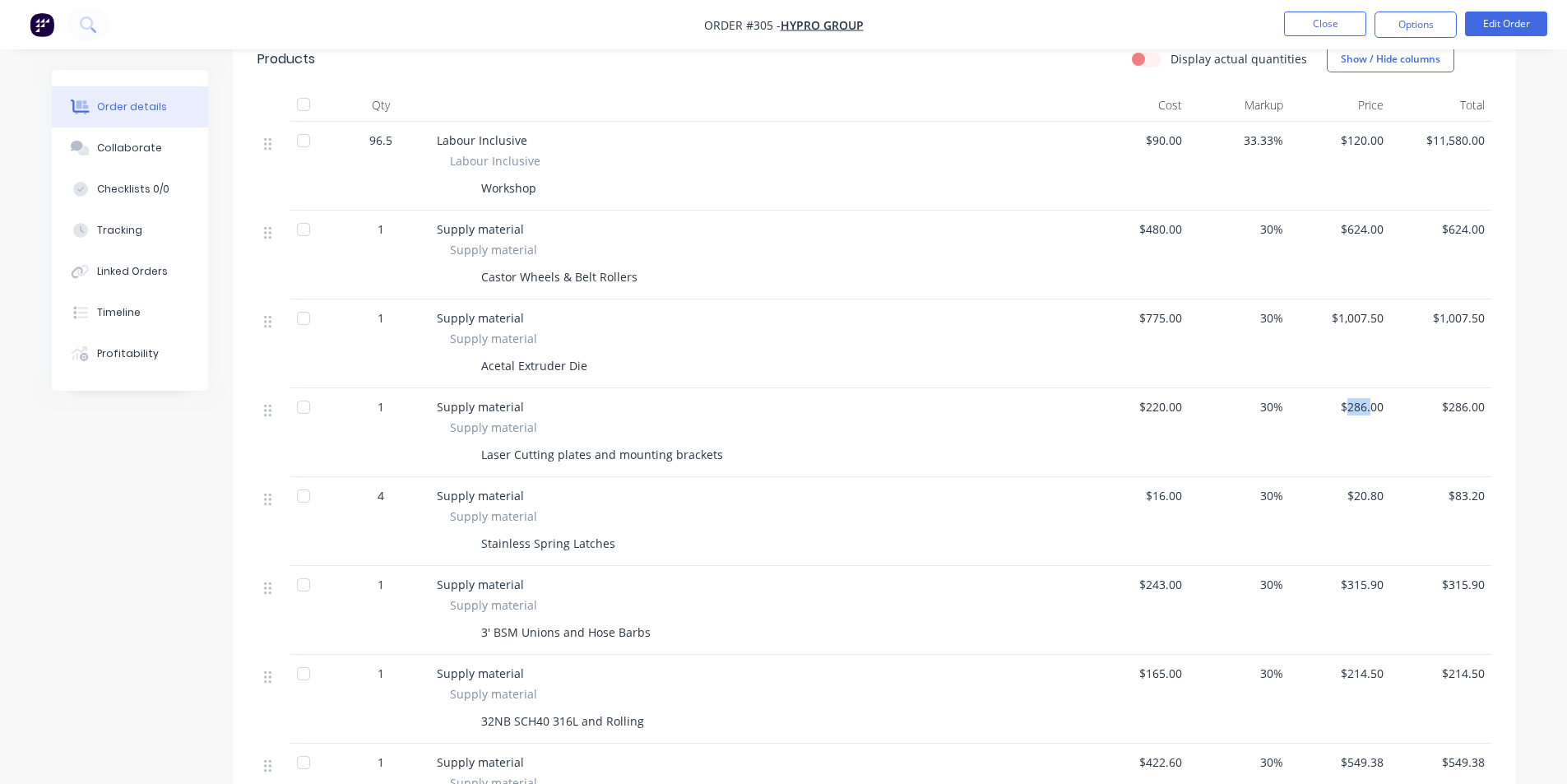
click at [1350, 404] on span "$286.00" at bounding box center [1340, 407] width 88 height 17
drag, startPoint x: 1343, startPoint y: 407, endPoint x: 1400, endPoint y: 410, distance: 57.1
click at [1400, 410] on div "1 Supply material Supply material Laser Cutting plates and mounting brackets $2…" at bounding box center [874, 432] width 1234 height 88
drag, startPoint x: 472, startPoint y: 543, endPoint x: 635, endPoint y: 549, distance: 163.1
click at [635, 549] on div "Stainless Spring Latches" at bounding box center [759, 542] width 619 height 24
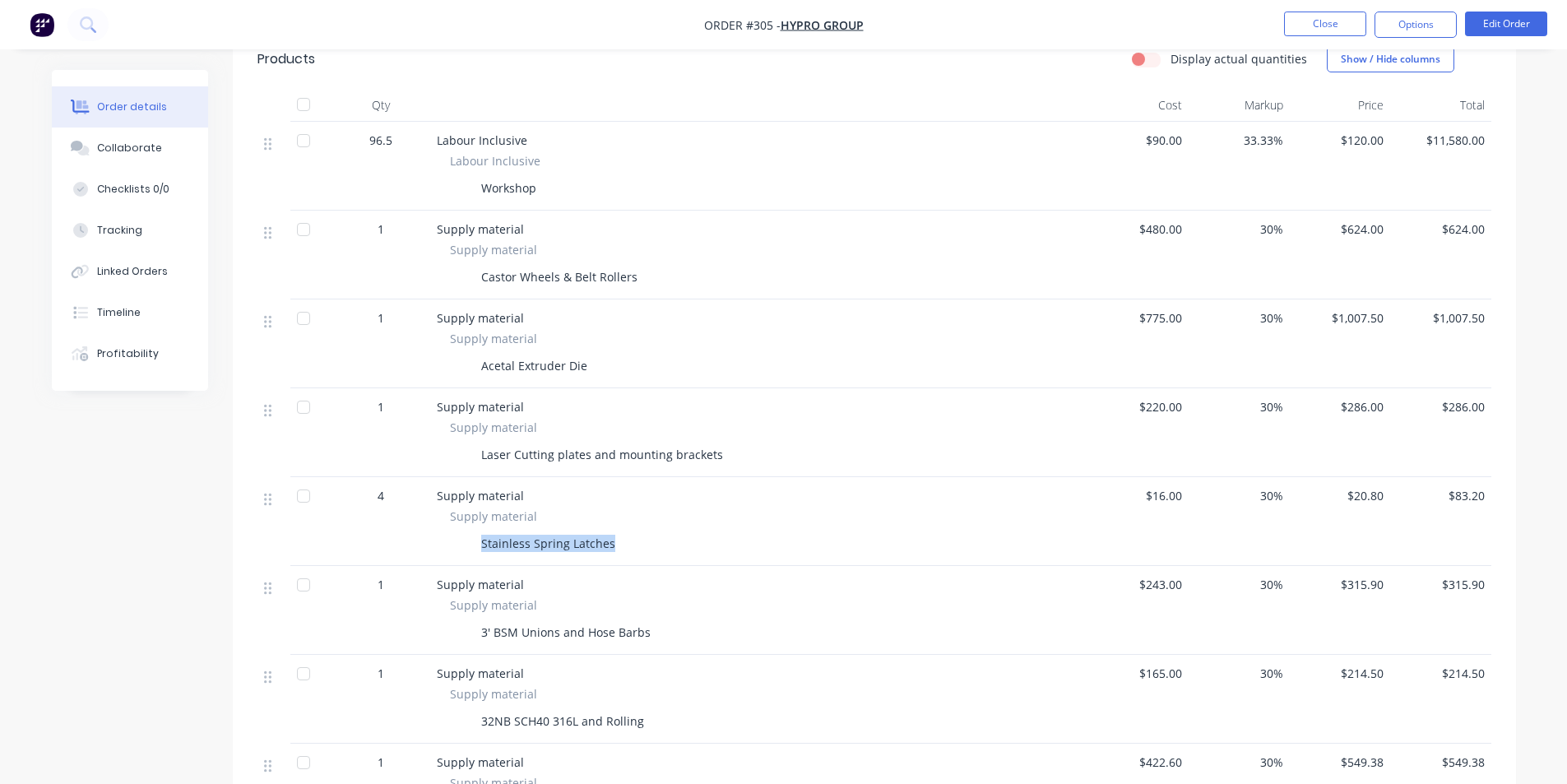
click at [635, 550] on div "Stainless Spring Latches" at bounding box center [759, 542] width 619 height 24
drag, startPoint x: 477, startPoint y: 639, endPoint x: 719, endPoint y: 638, distance: 242.0
click at [719, 638] on div "3' BSM Unions and Hose Barbs" at bounding box center [759, 632] width 619 height 24
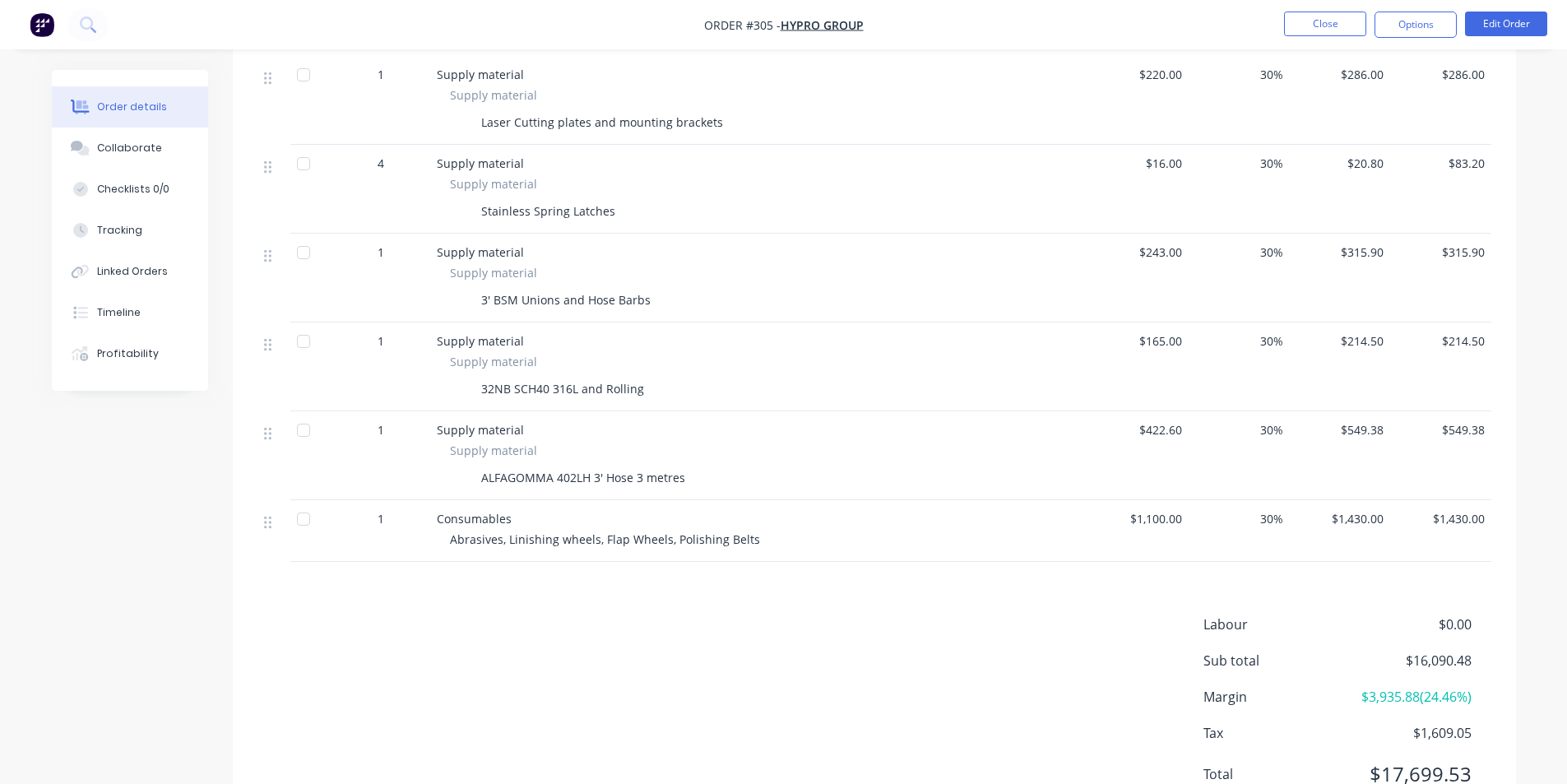
scroll to position [814, 0]
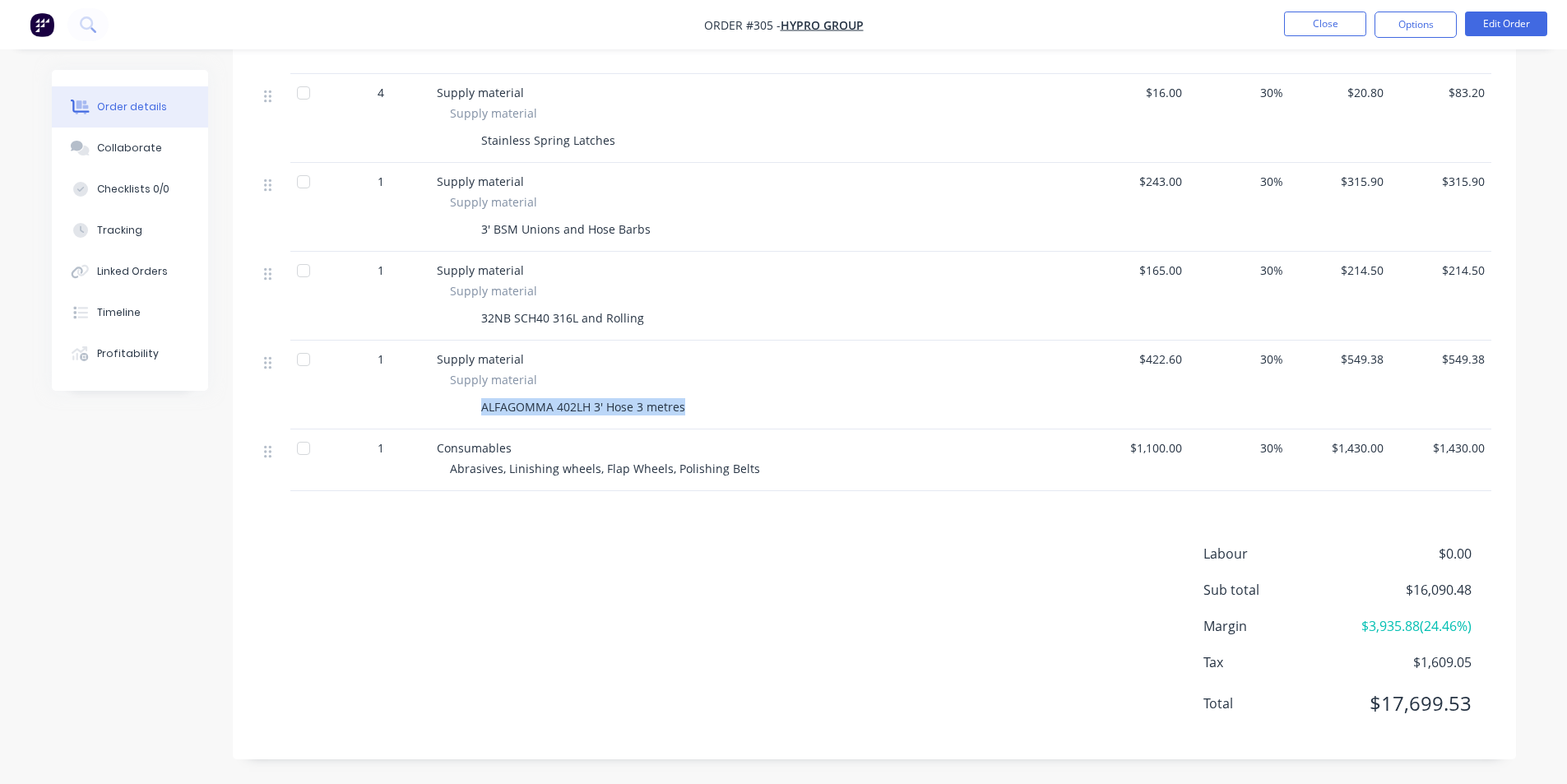
drag, startPoint x: 470, startPoint y: 400, endPoint x: 793, endPoint y: 406, distance: 323.1
click at [793, 406] on div "ALFAGOMMA 402LH 3' Hose 3 metres" at bounding box center [759, 406] width 619 height 24
click at [1515, 33] on button "Edit Order" at bounding box center [1506, 24] width 82 height 24
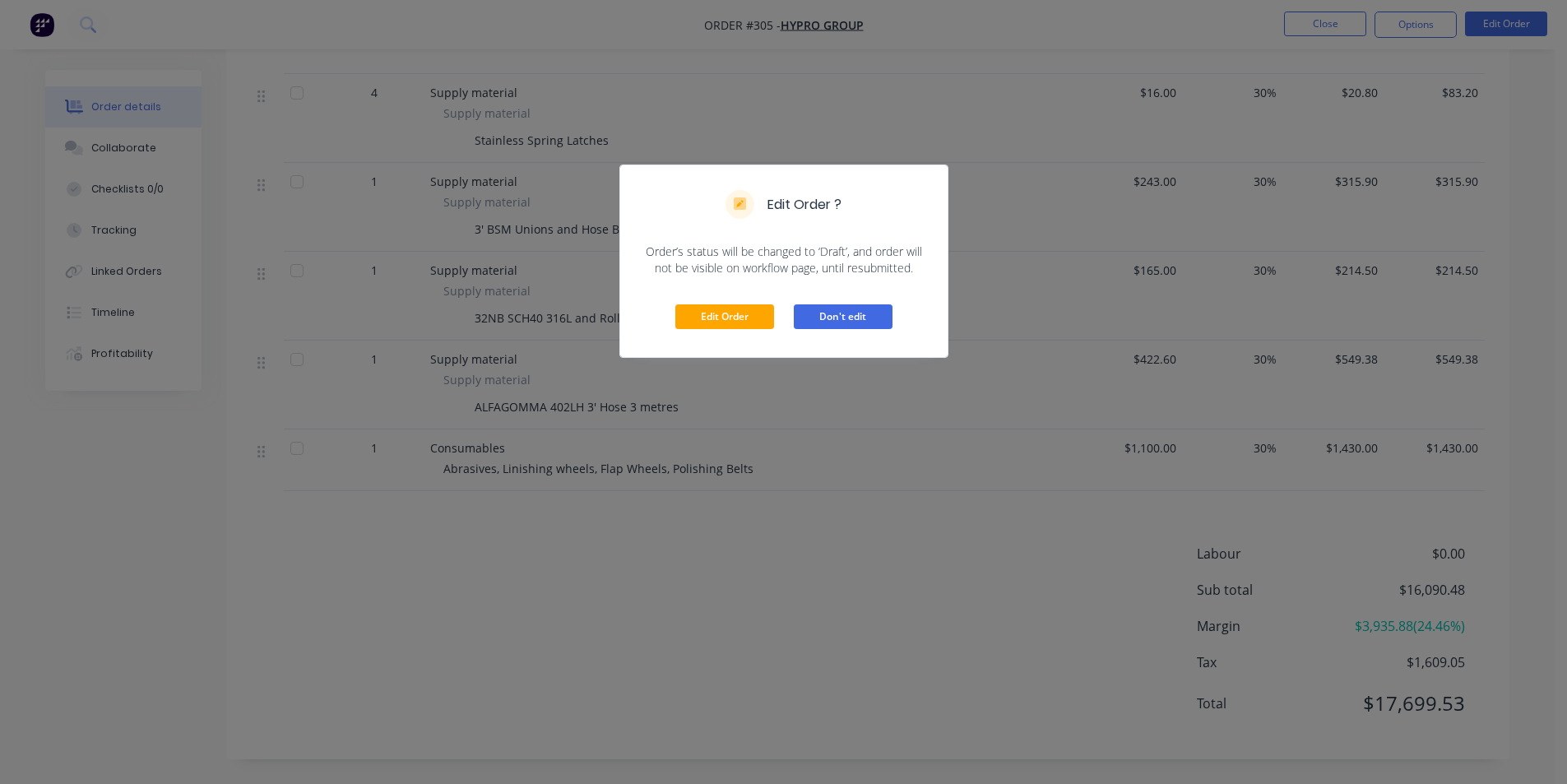
click at [831, 315] on button "Don't edit" at bounding box center [843, 316] width 99 height 24
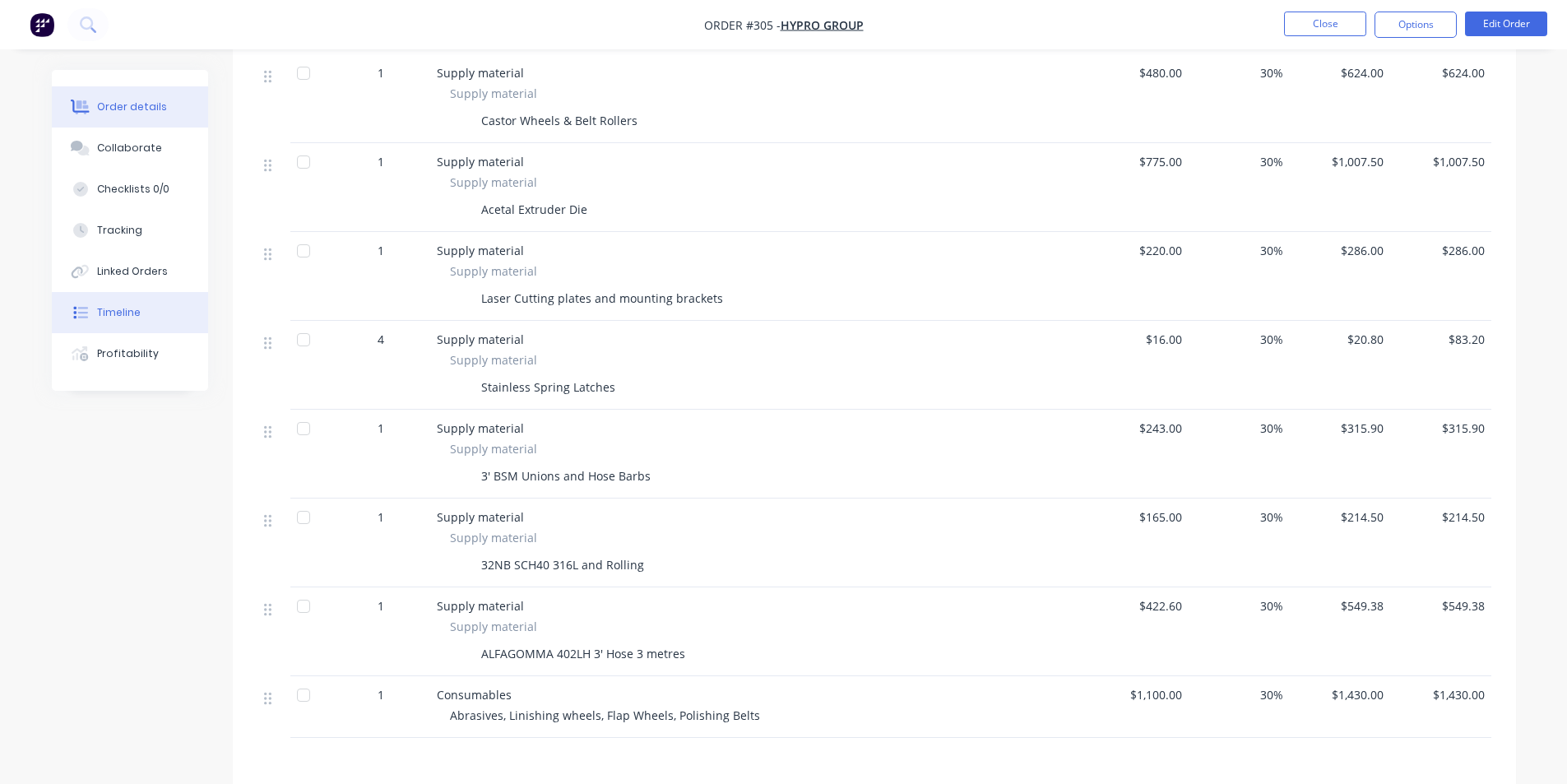
click at [136, 324] on button "Timeline" at bounding box center [130, 312] width 156 height 41
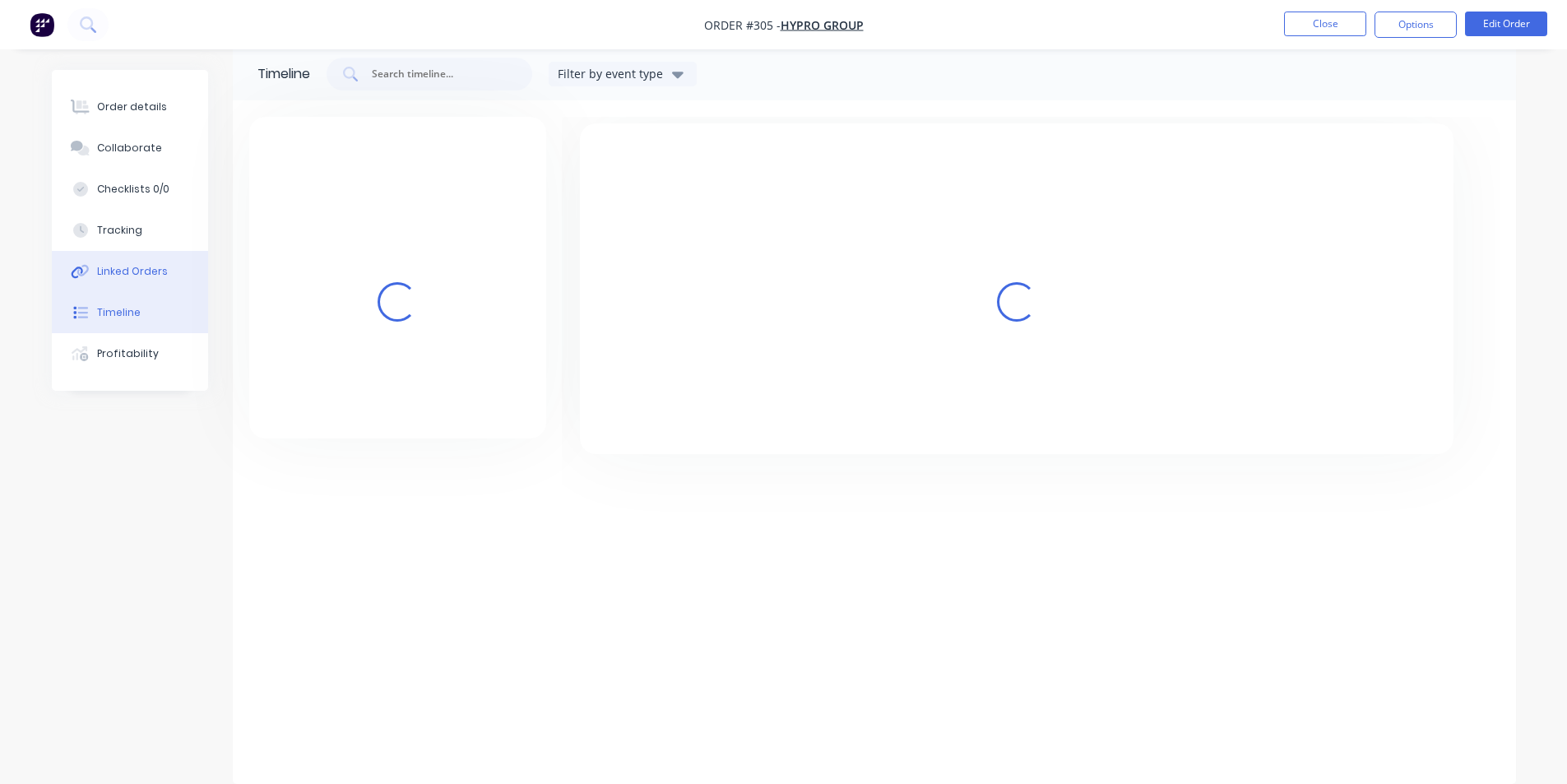
scroll to position [125, 0]
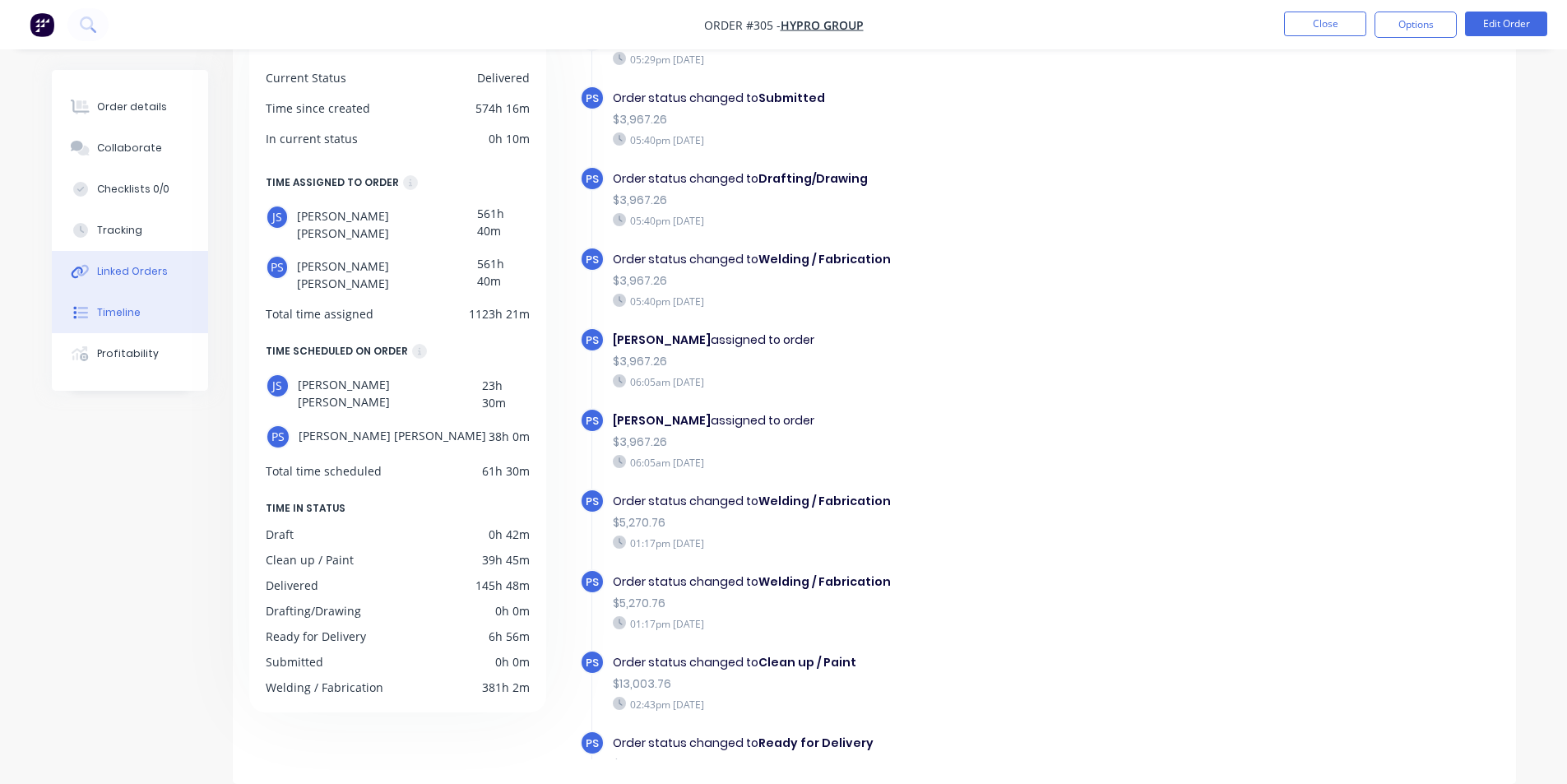
click at [171, 270] on button "Linked Orders" at bounding box center [130, 271] width 156 height 41
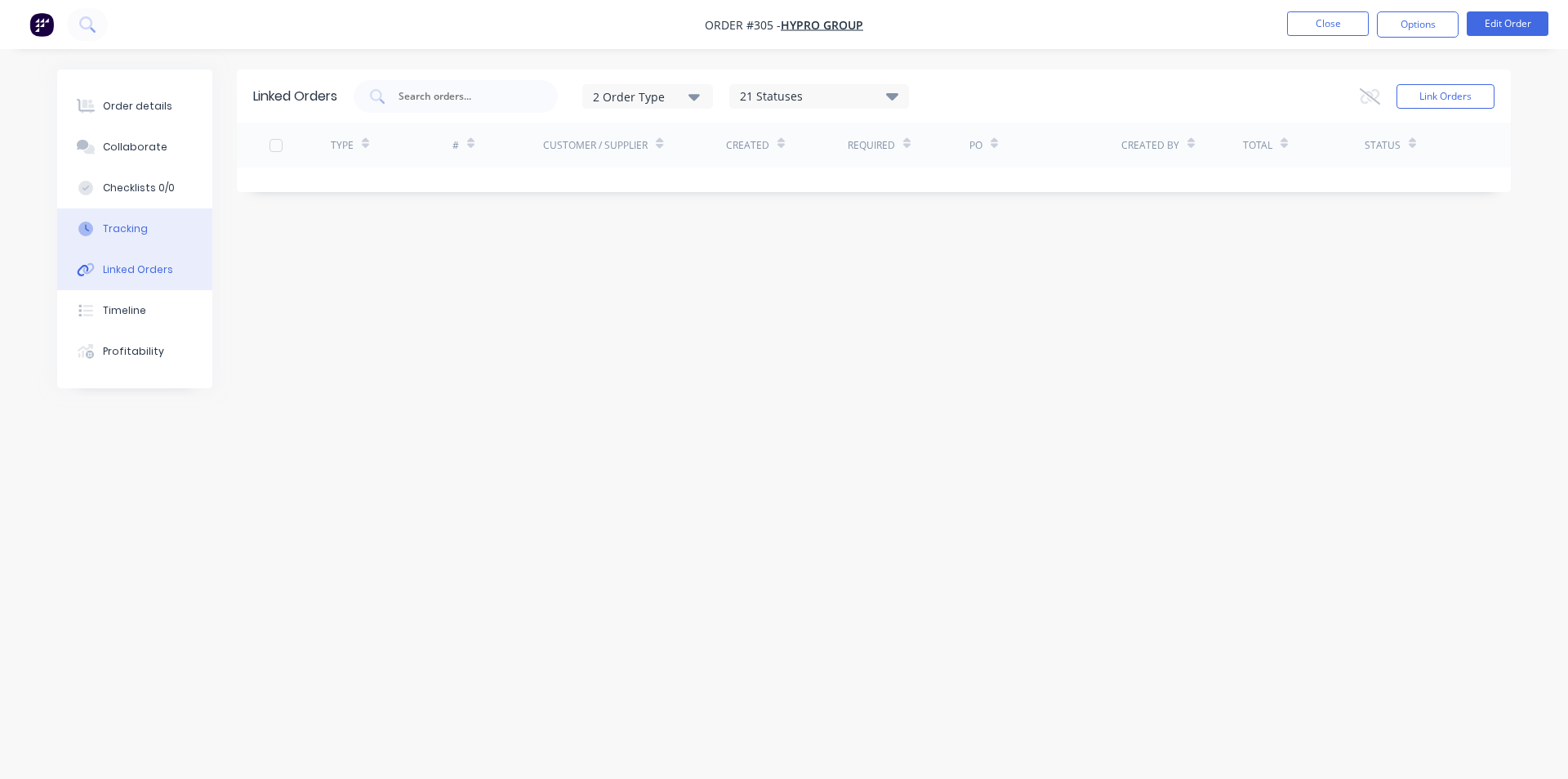
click at [175, 240] on button "Tracking" at bounding box center [135, 229] width 155 height 41
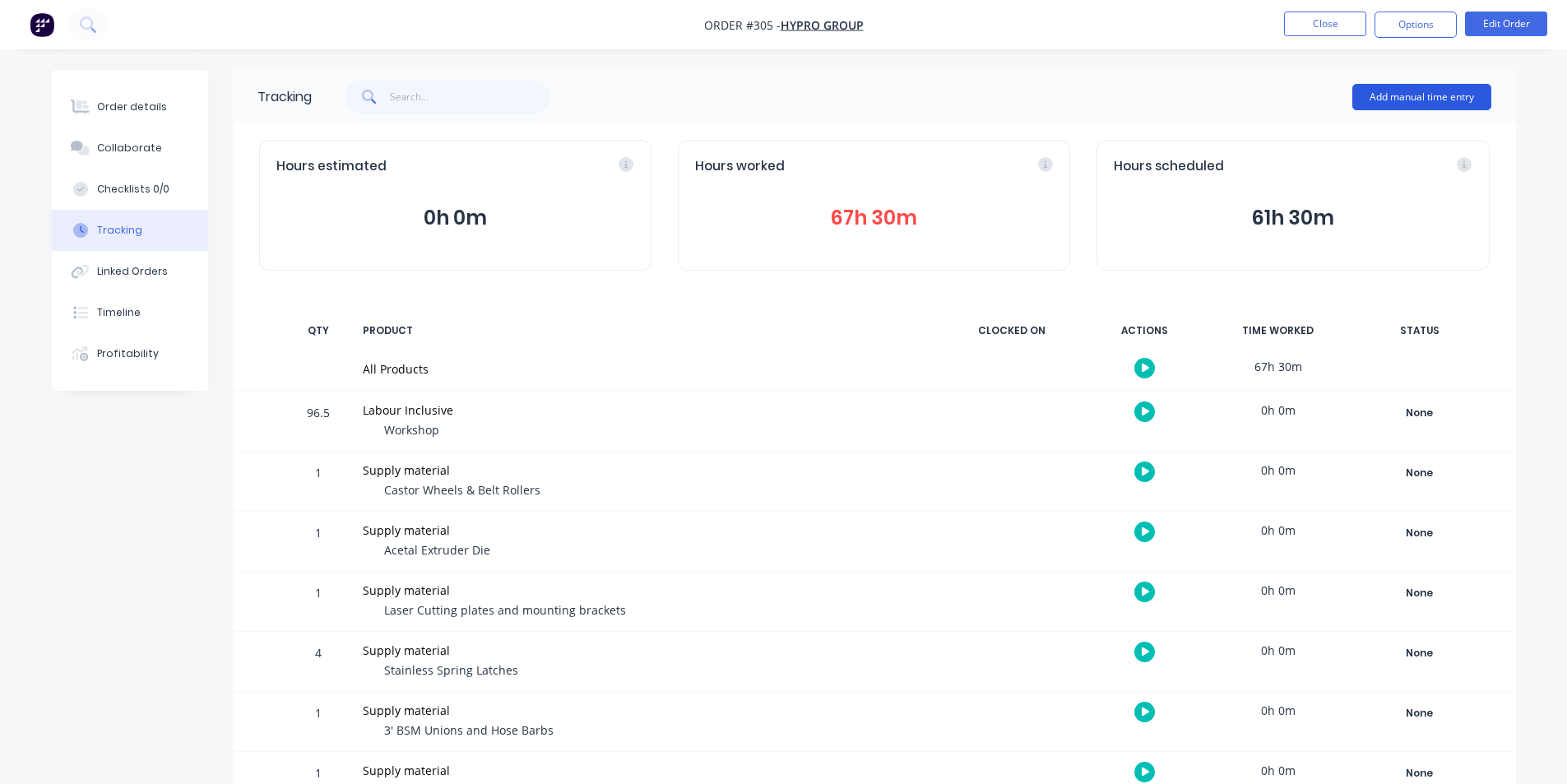
drag, startPoint x: 1463, startPoint y: 74, endPoint x: 1463, endPoint y: 93, distance: 19.0
click at [1463, 75] on div "Add manual time entry" at bounding box center [1422, 97] width 139 height 49
click at [1463, 93] on button "Add manual time entry" at bounding box center [1422, 97] width 139 height 26
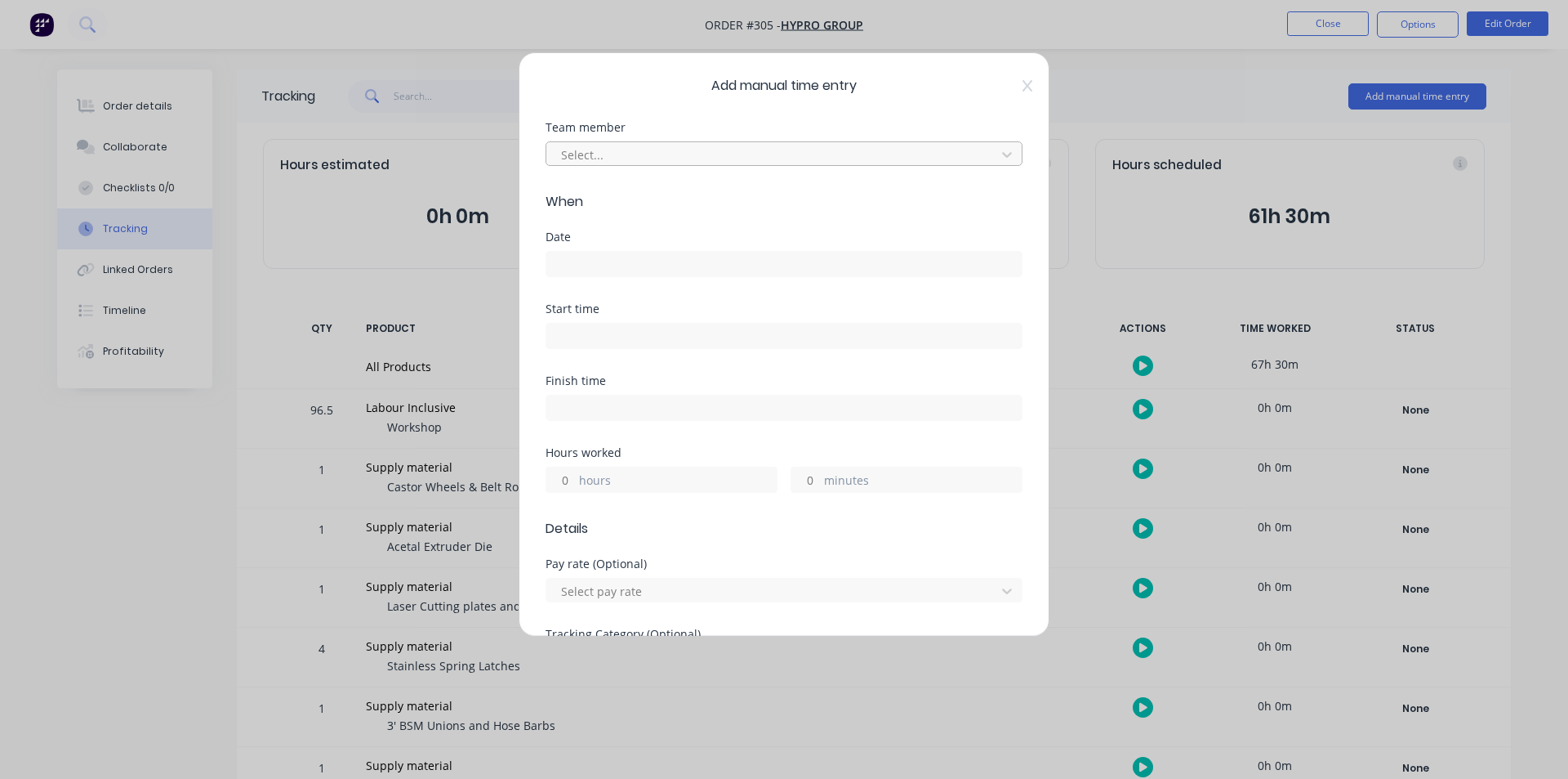
click at [779, 161] on div at bounding box center [773, 155] width 428 height 21
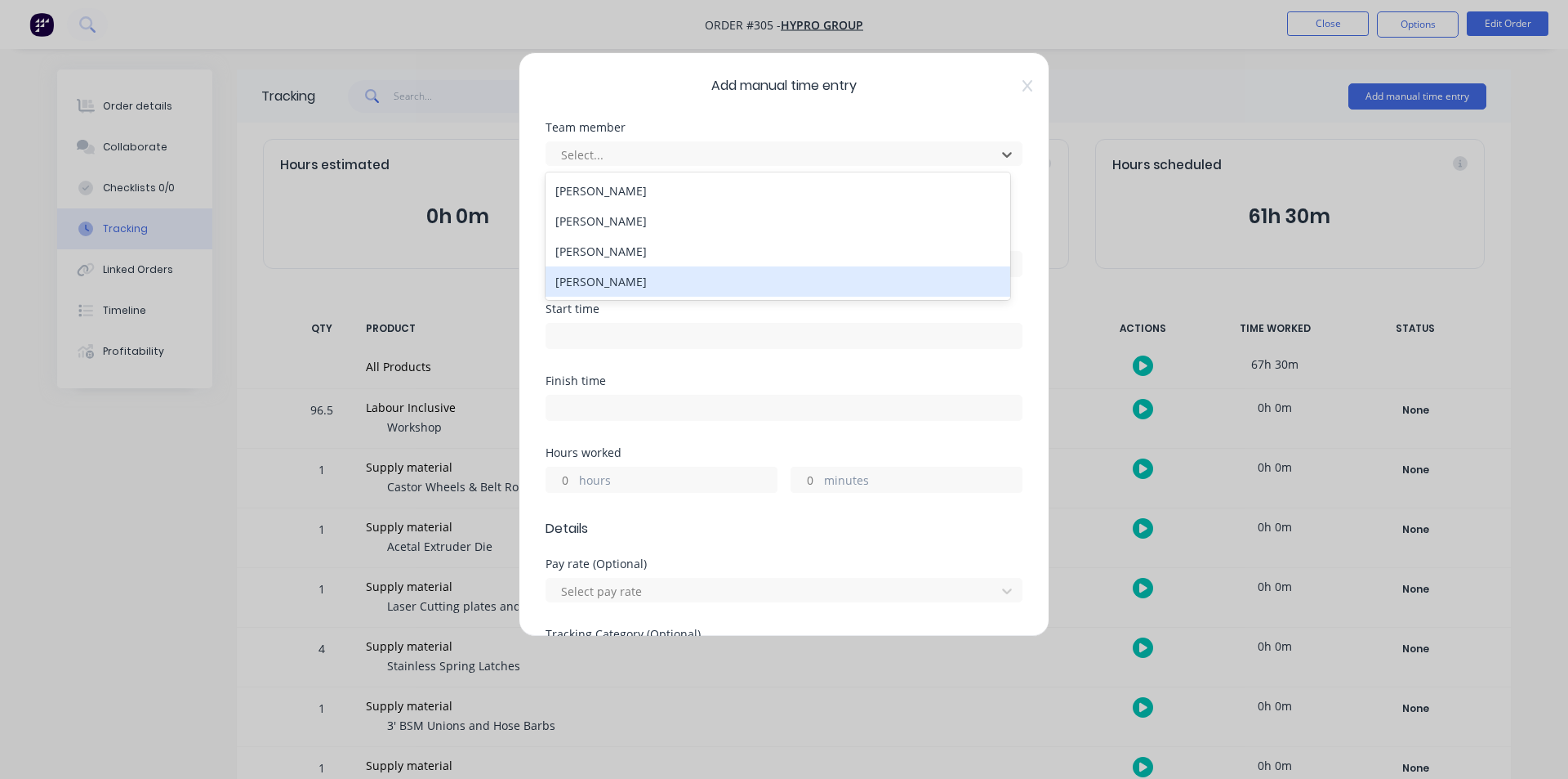
click at [662, 278] on div "[PERSON_NAME]" at bounding box center [778, 281] width 465 height 30
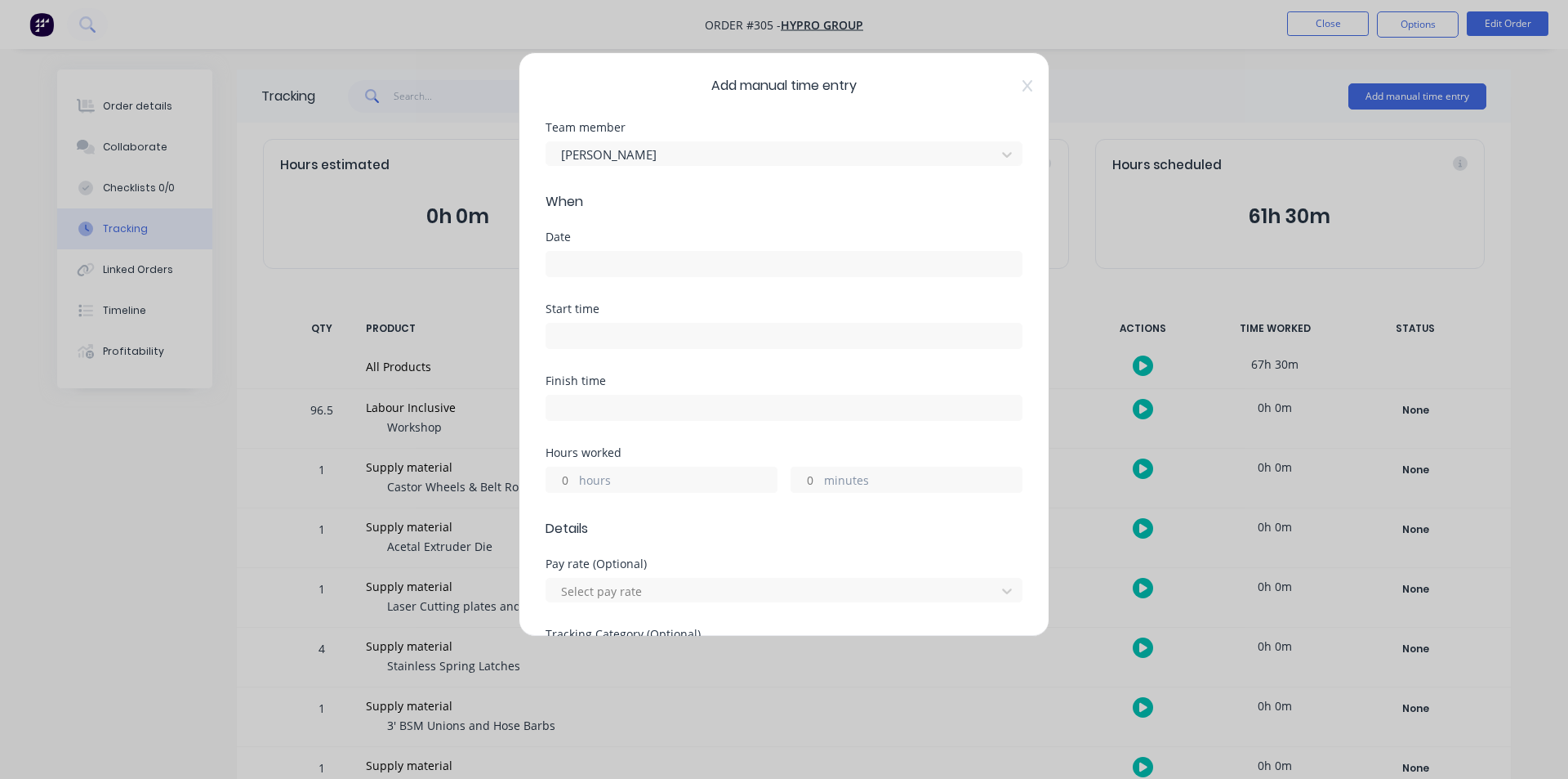
click at [655, 260] on input at bounding box center [784, 264] width 475 height 24
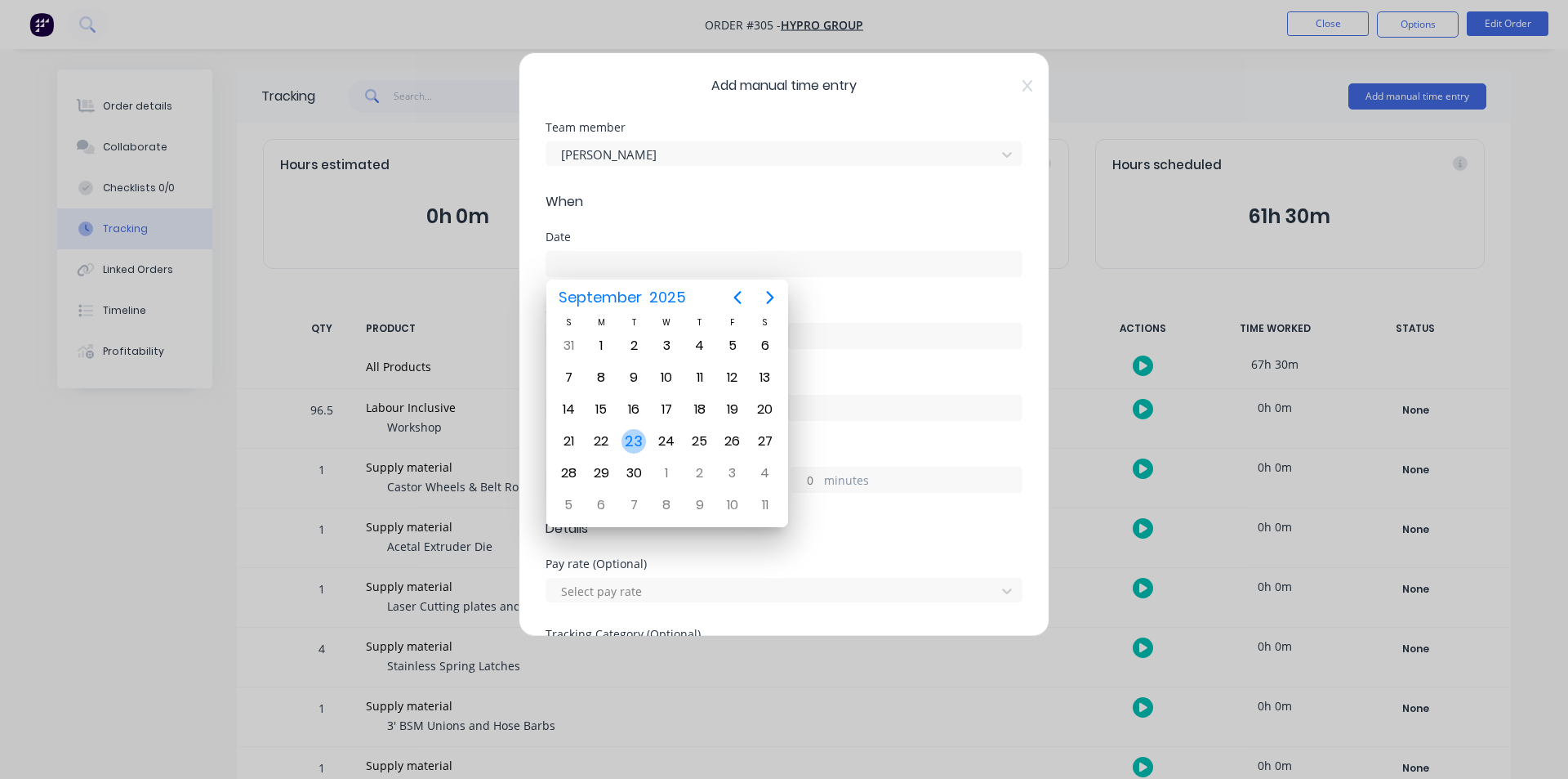
click at [642, 452] on div "23" at bounding box center [633, 440] width 33 height 31
type input "[DATE]"
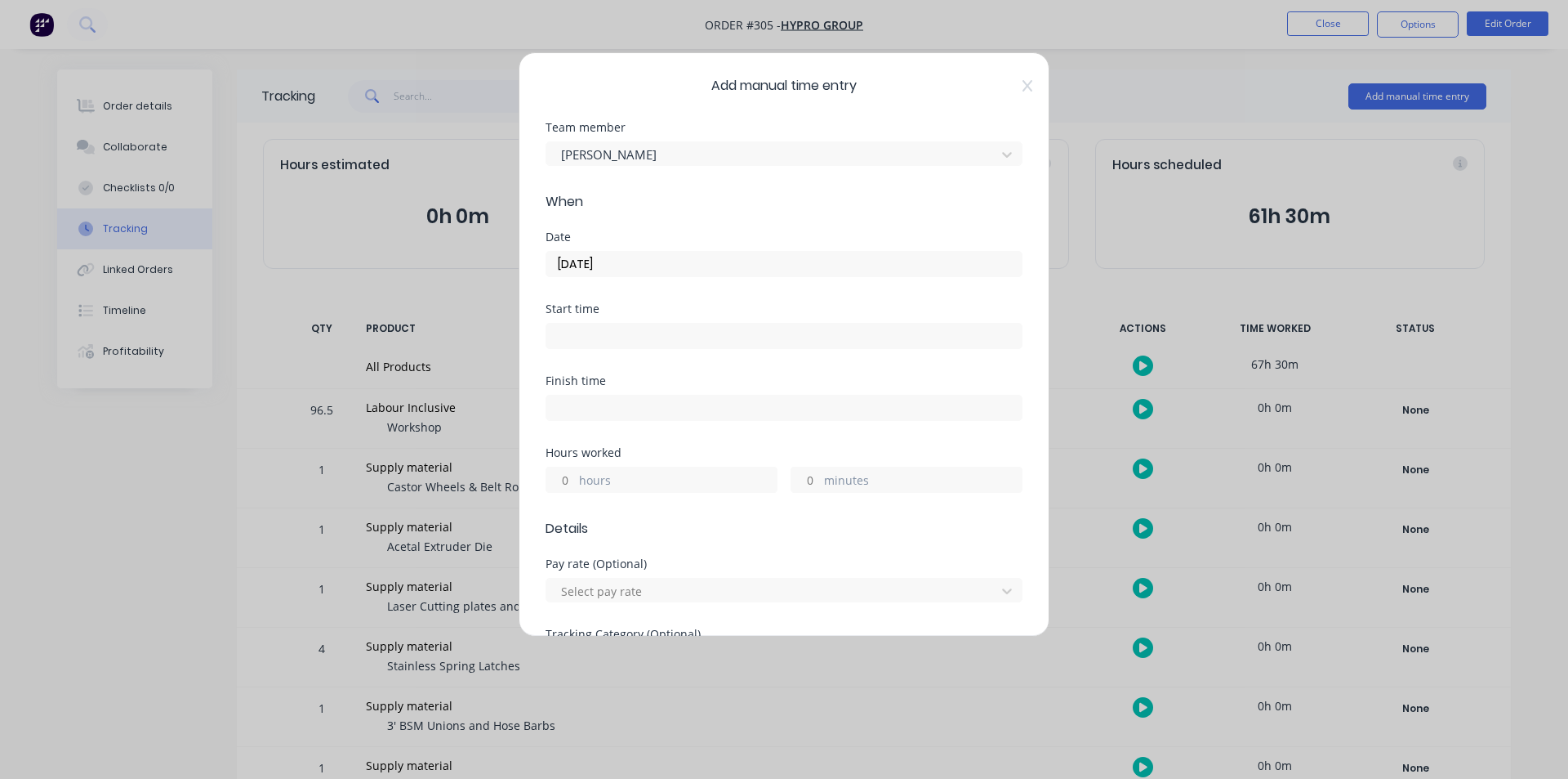
click at [642, 452] on div "Hours worked" at bounding box center [784, 453] width 477 height 11
click at [605, 332] on input at bounding box center [784, 336] width 475 height 24
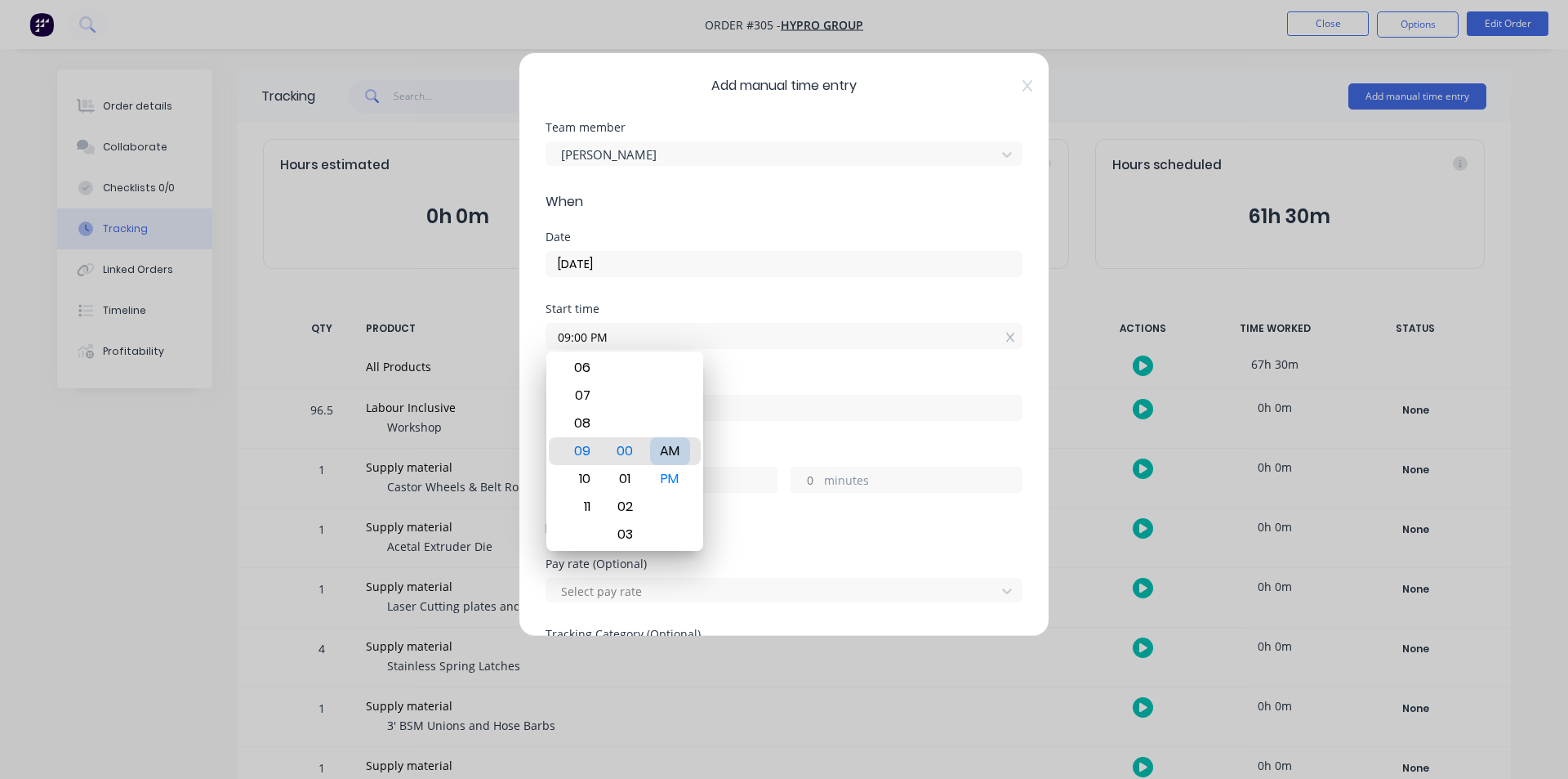
type input "09:00 AM"
click at [733, 442] on div "Finish time" at bounding box center [784, 411] width 477 height 72
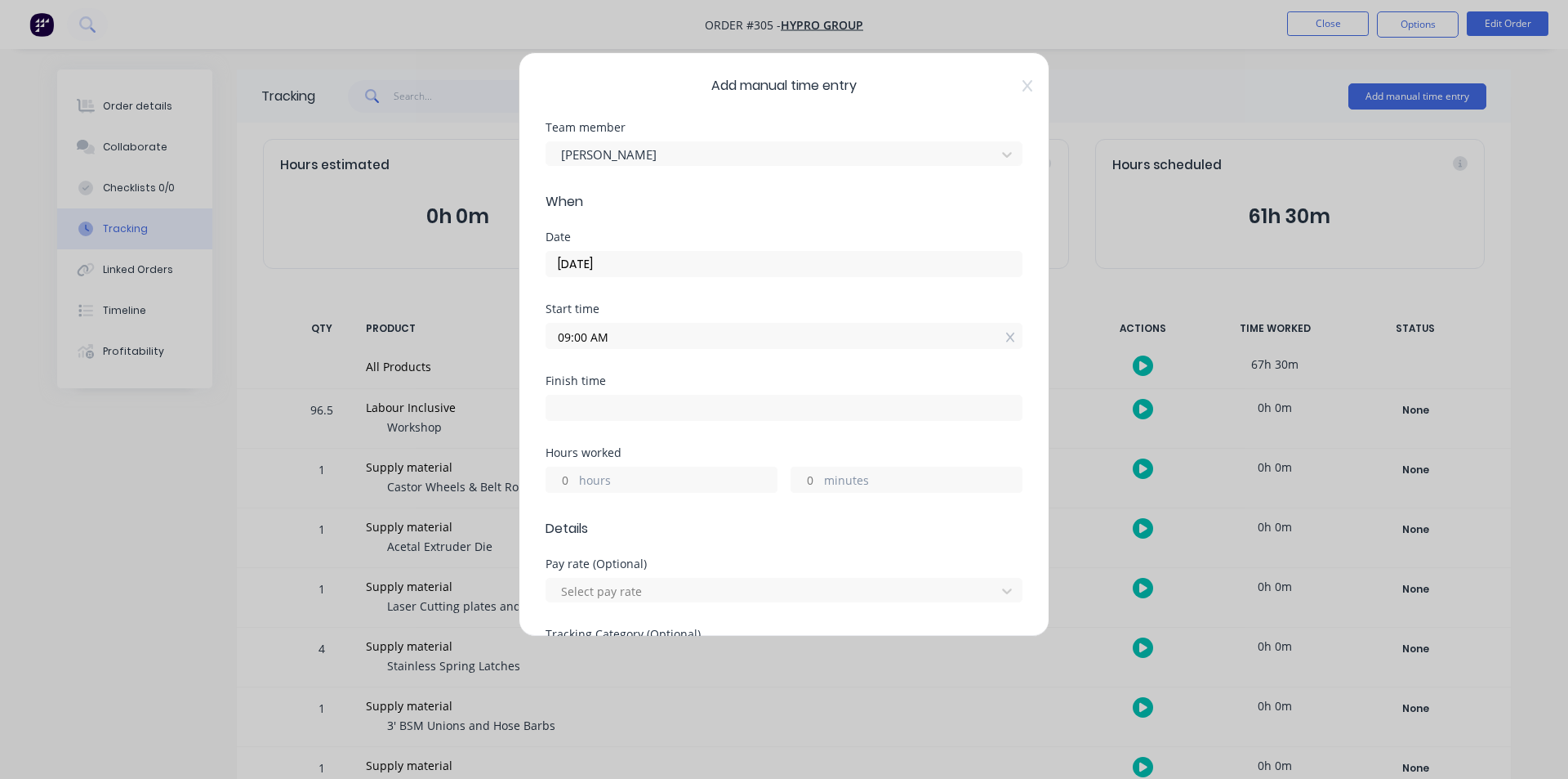
click at [688, 413] on input at bounding box center [784, 408] width 475 height 24
type input "03:45 PM"
type input "6"
type input "45"
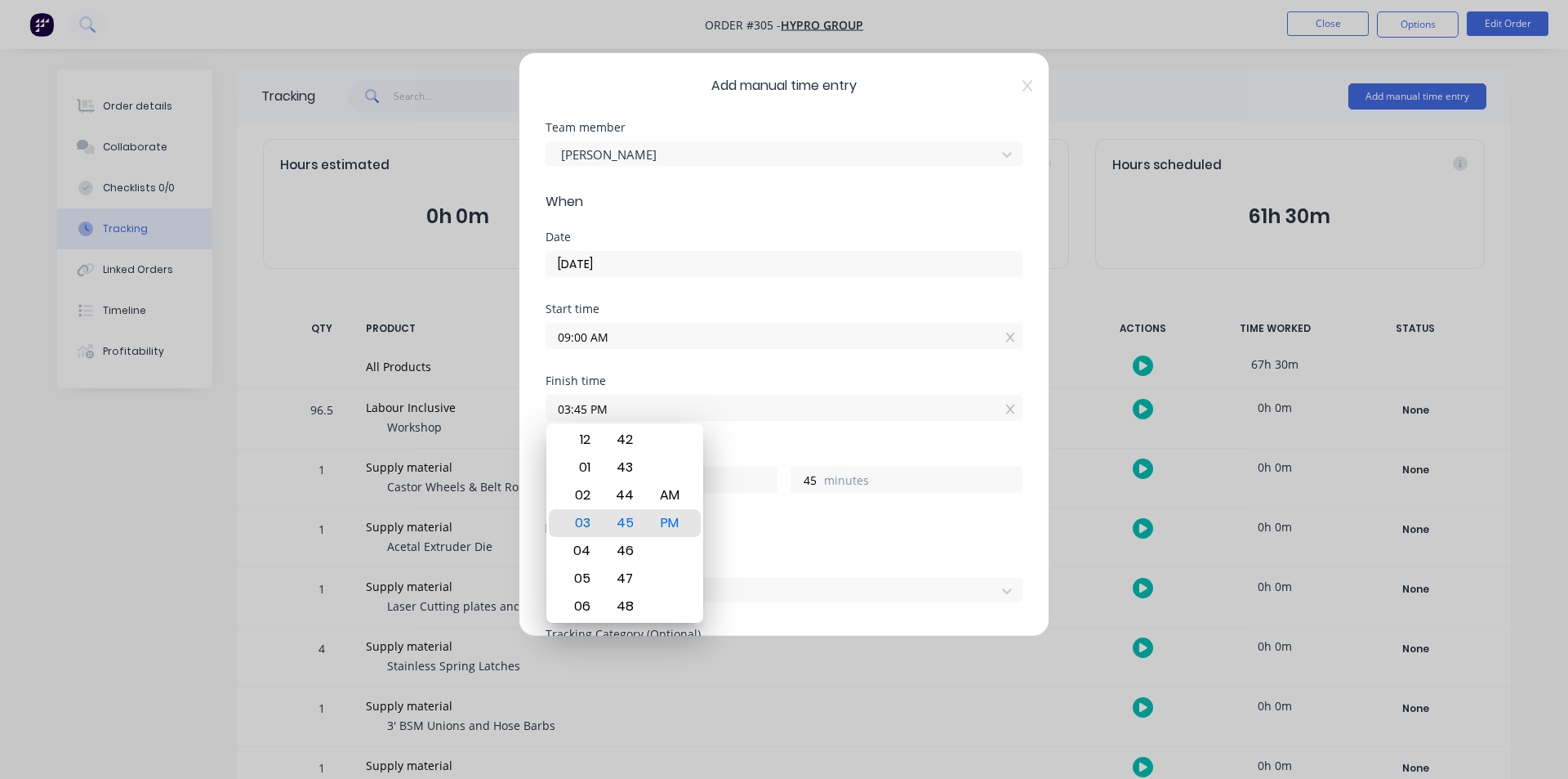
type input "03:46 PM"
type input "46"
type input "01:46 PM"
type input "4"
type input "01:57 PM"
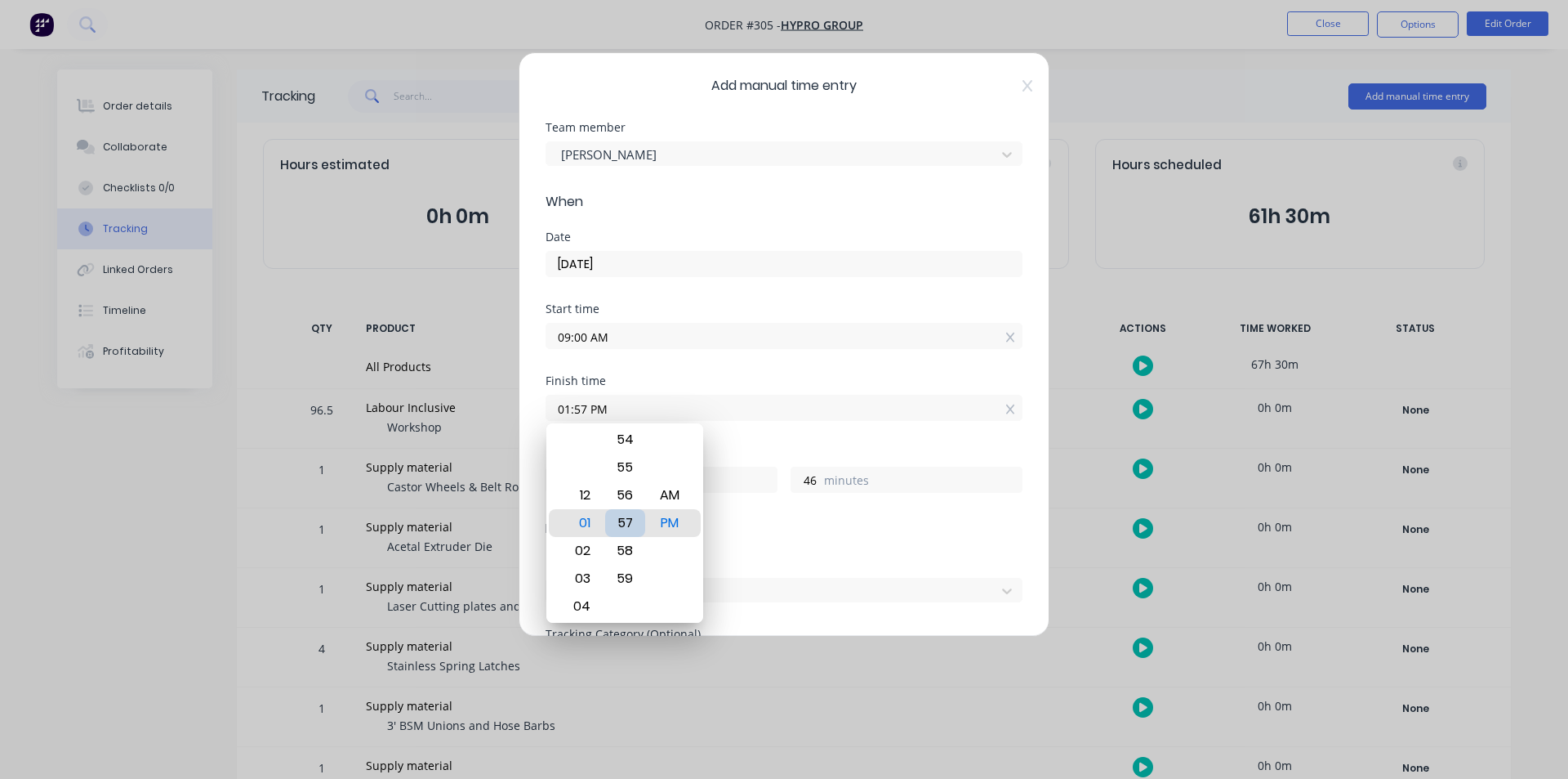
type input "57"
type input "01:52 PM"
type input "52"
type input "01:47 PM"
type input "47"
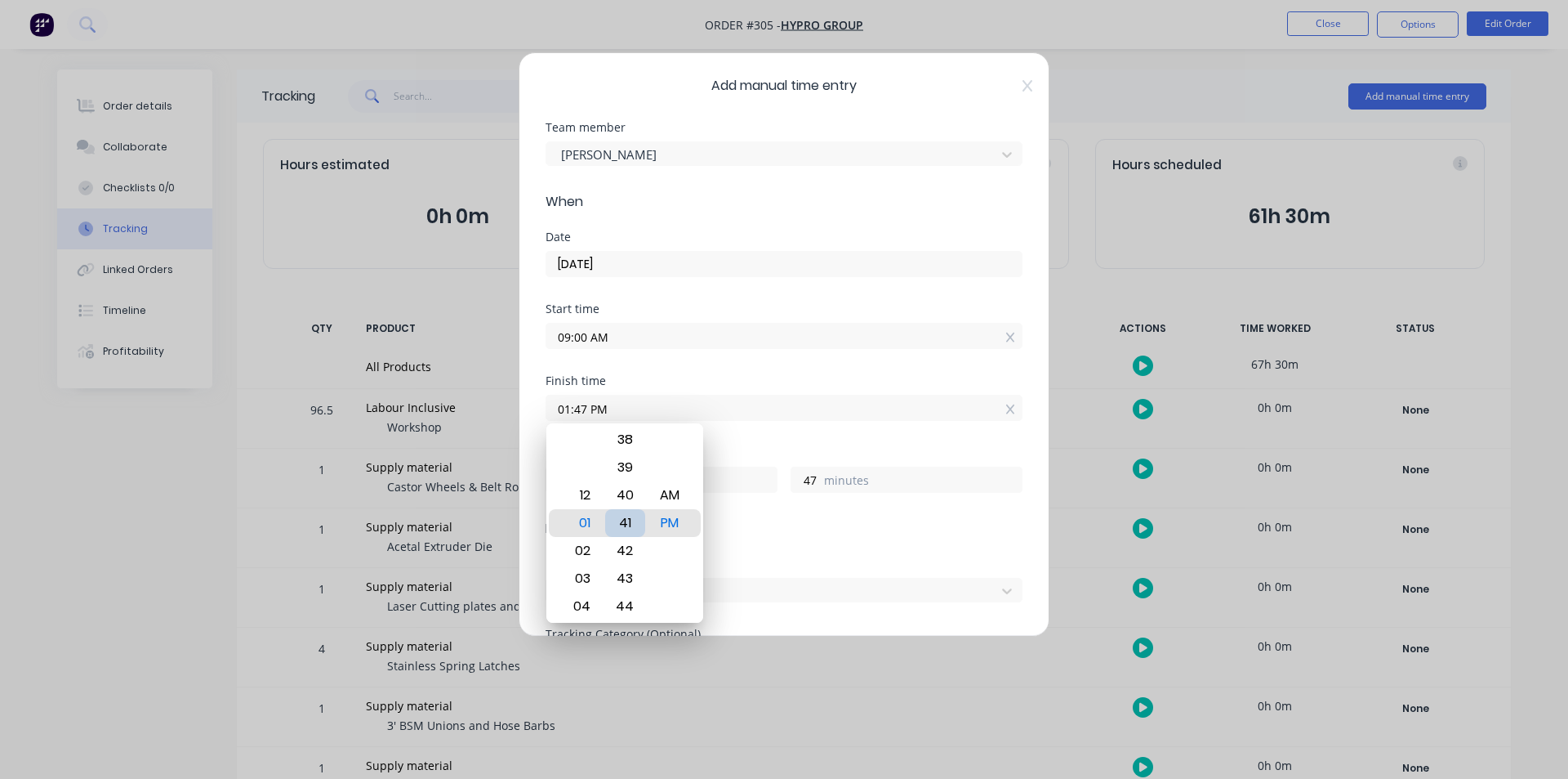
type input "01:41 PM"
type input "41"
type input "01:36 PM"
type input "36"
type input "01:31 PM"
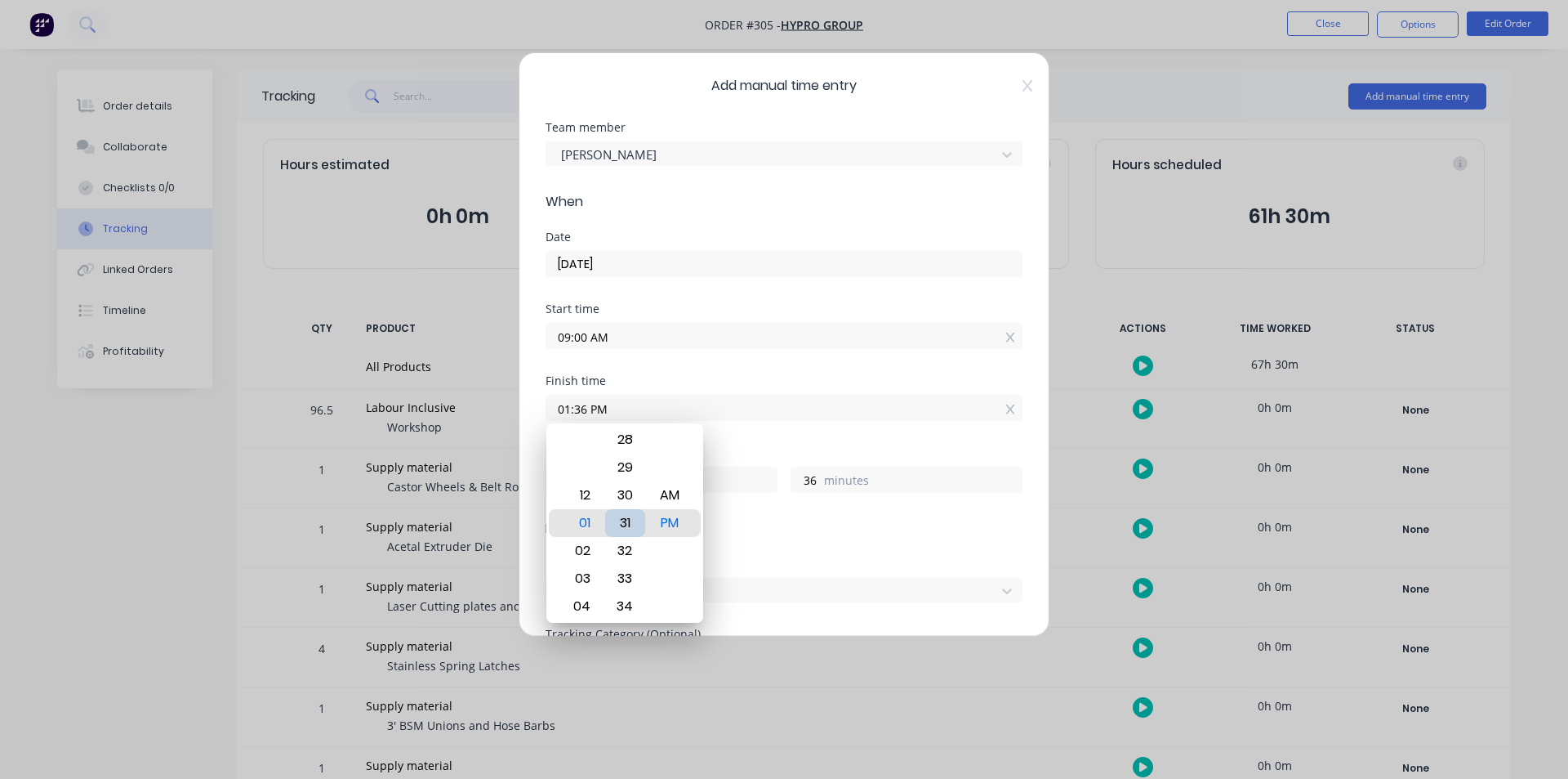
type input "31"
type input "01:30 PM"
type input "30"
click at [746, 514] on div "Hours worked 4 hours 30 minutes" at bounding box center [784, 483] width 477 height 72
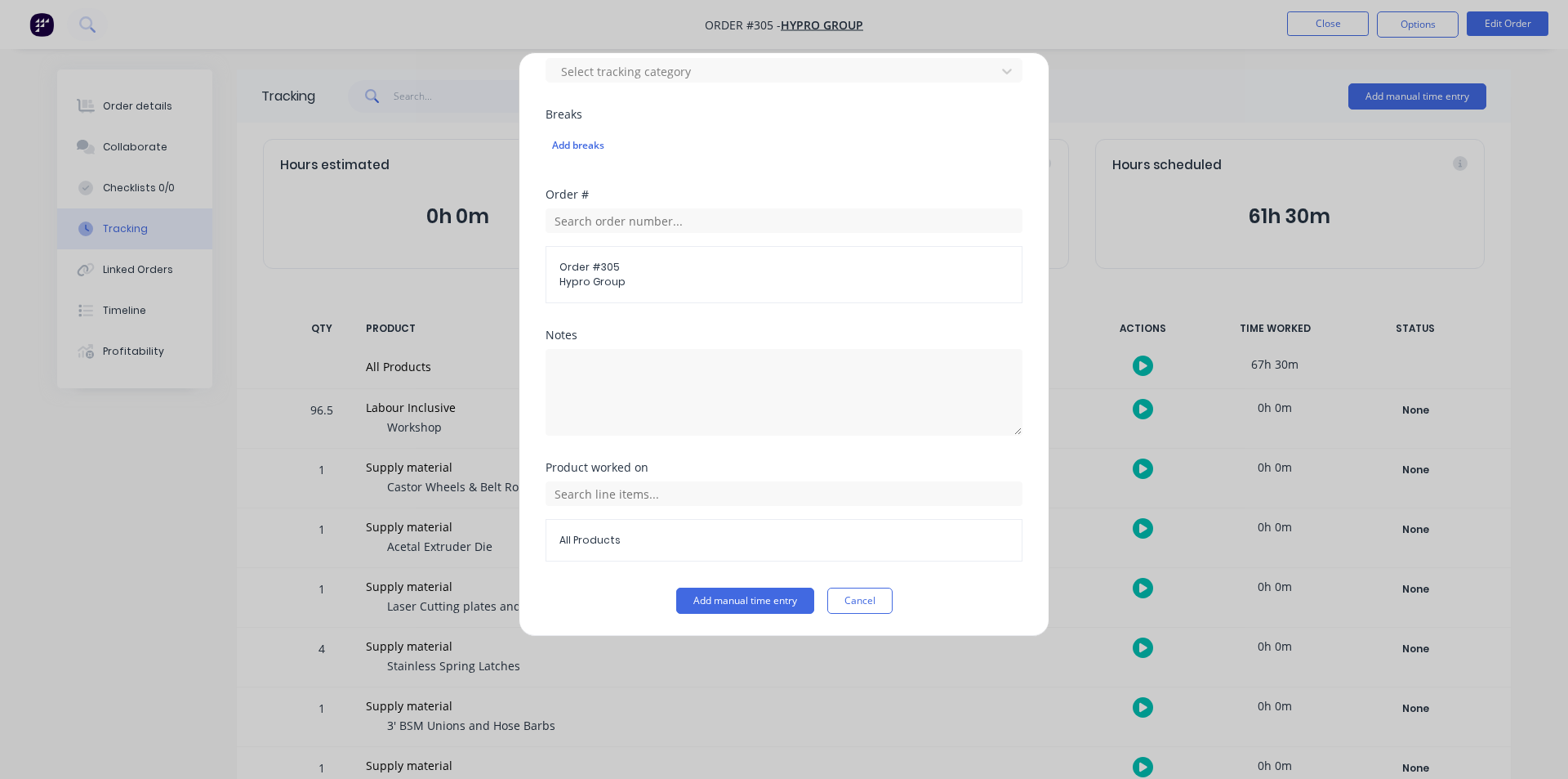
scroll to position [591, 0]
click at [714, 584] on div "Product worked on All Products" at bounding box center [784, 524] width 477 height 126
click at [715, 597] on button "Add manual time entry" at bounding box center [745, 599] width 138 height 26
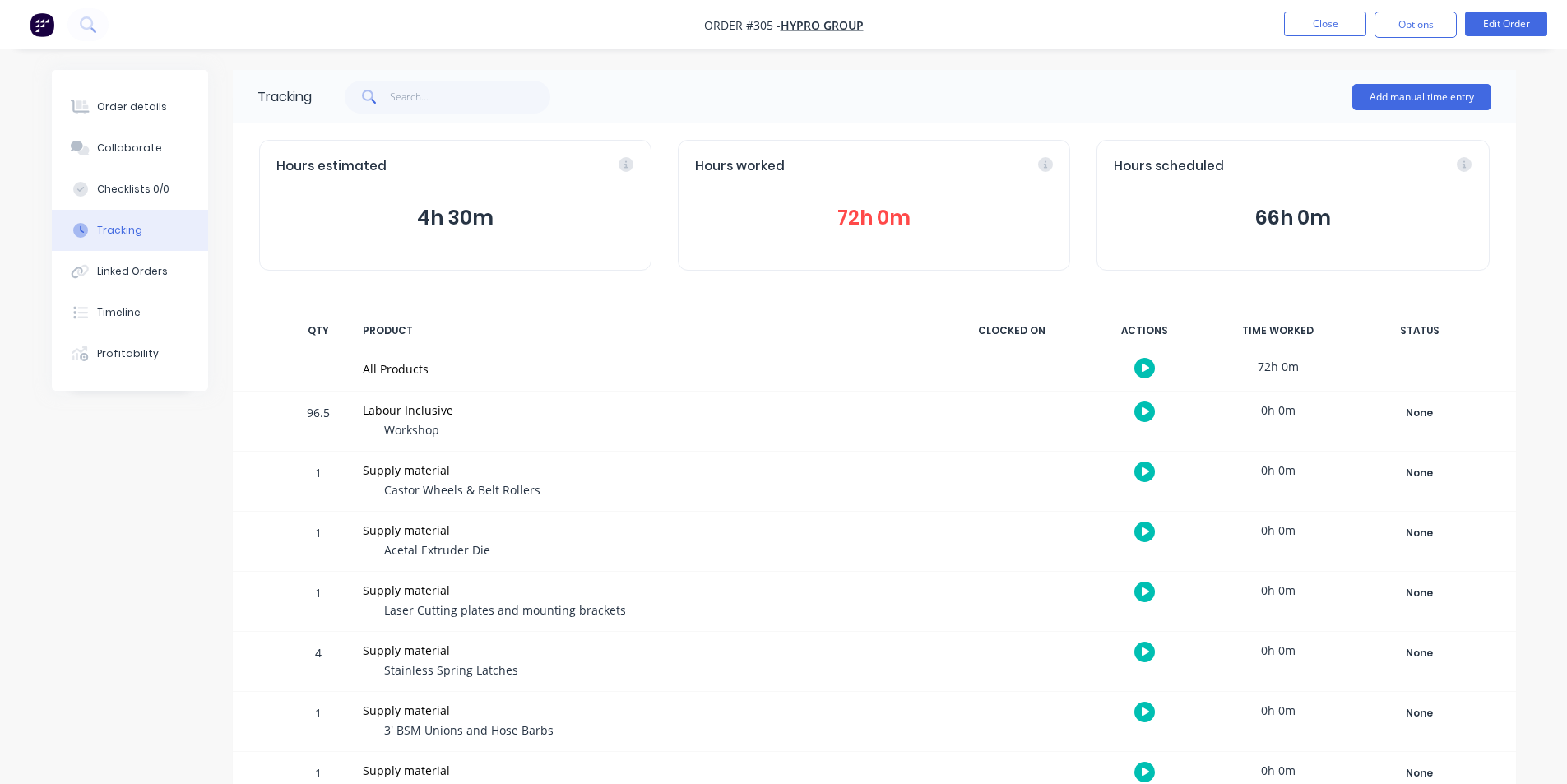
drag, startPoint x: 826, startPoint y: 217, endPoint x: 922, endPoint y: 209, distance: 96.3
click at [922, 209] on button "72h 0m" at bounding box center [874, 217] width 358 height 31
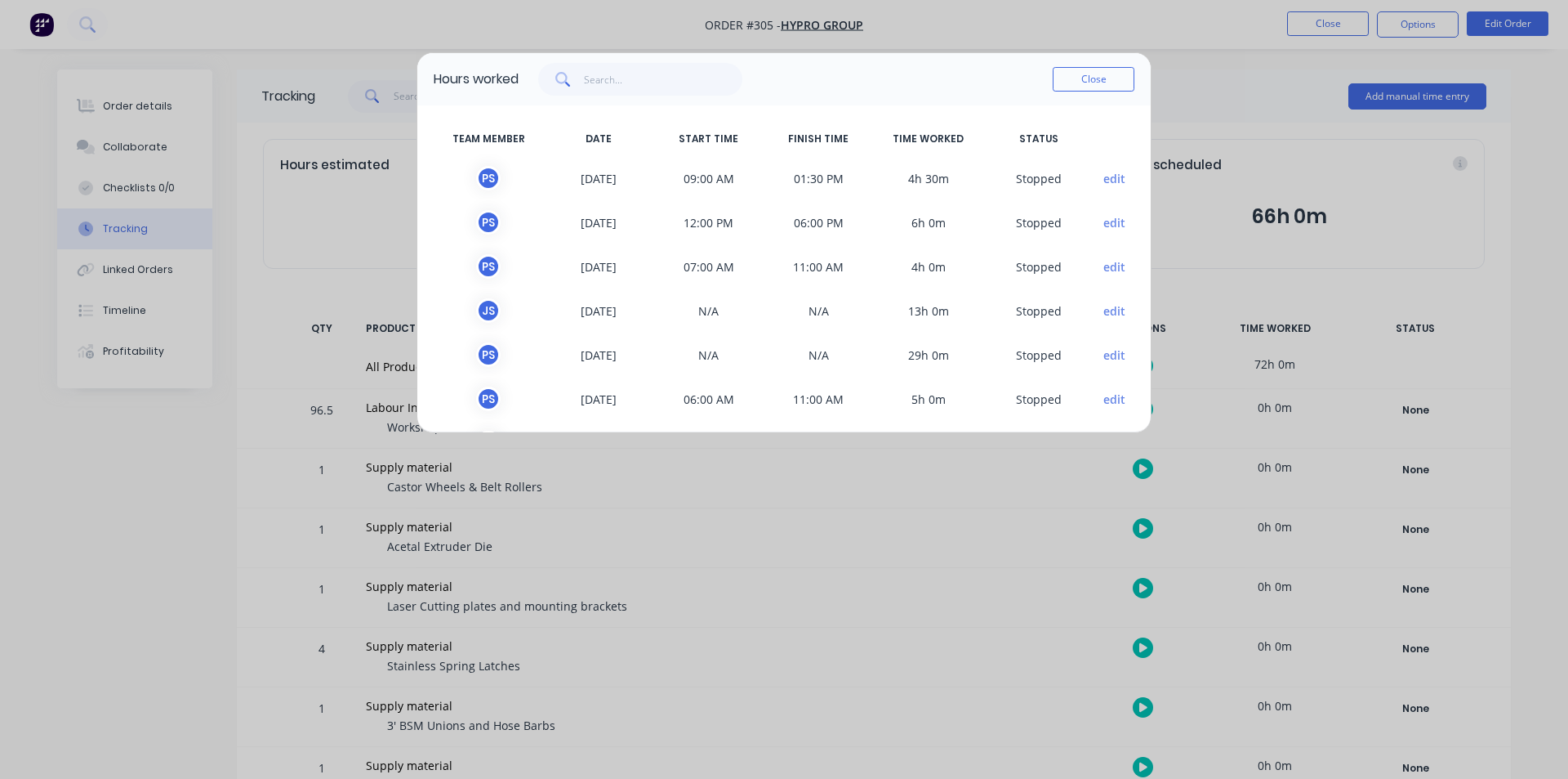
click at [387, 296] on div "Hours worked Close TEAM MEMBER DATE START TIME FINISH TIME TIME WORKED STATUS P…" at bounding box center [784, 389] width 1568 height 779
click at [398, 302] on div "Hours worked Close TEAM MEMBER DATE START TIME FINISH TIME TIME WORKED STATUS P…" at bounding box center [784, 389] width 1568 height 779
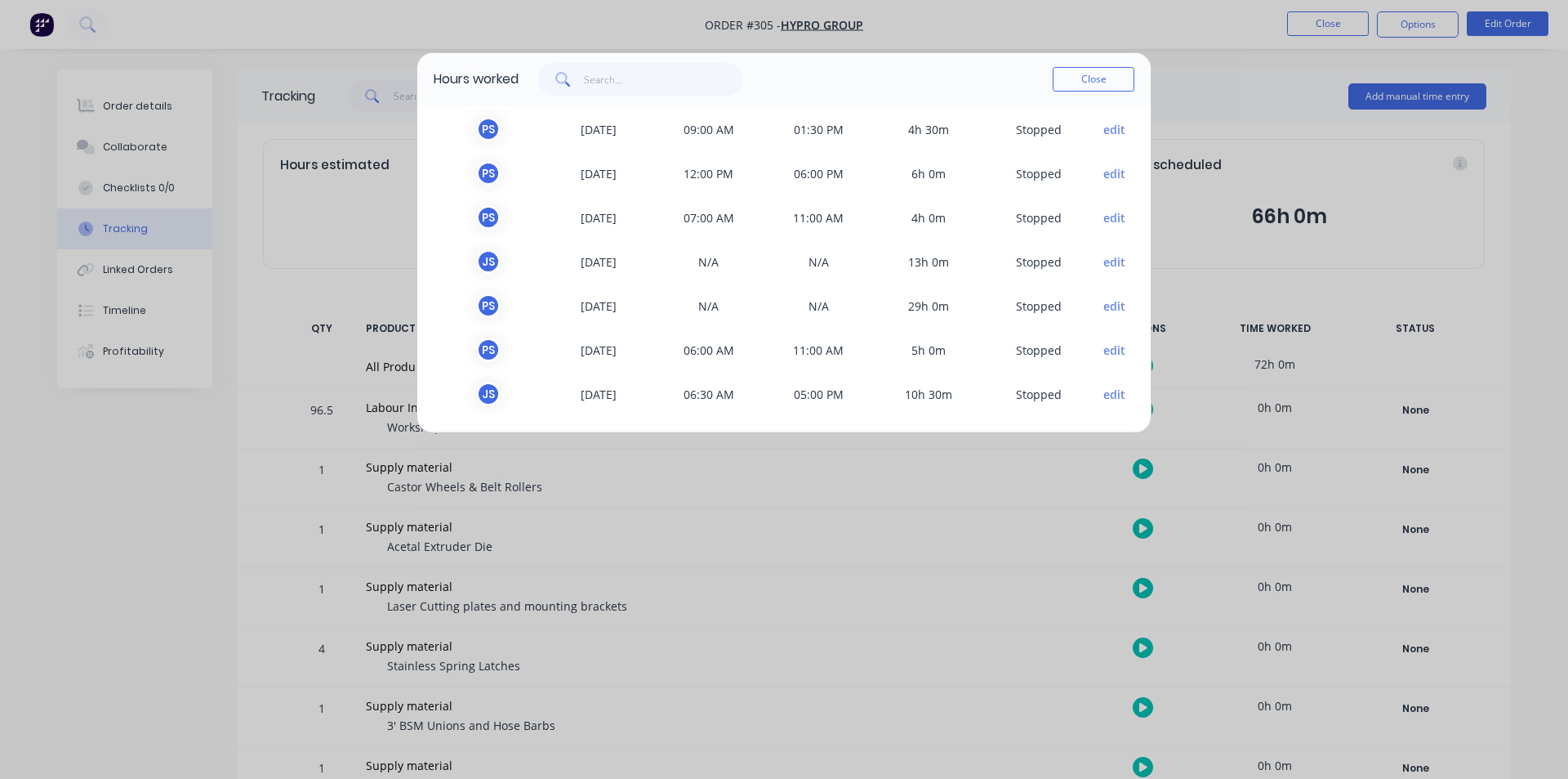
scroll to position [0, 0]
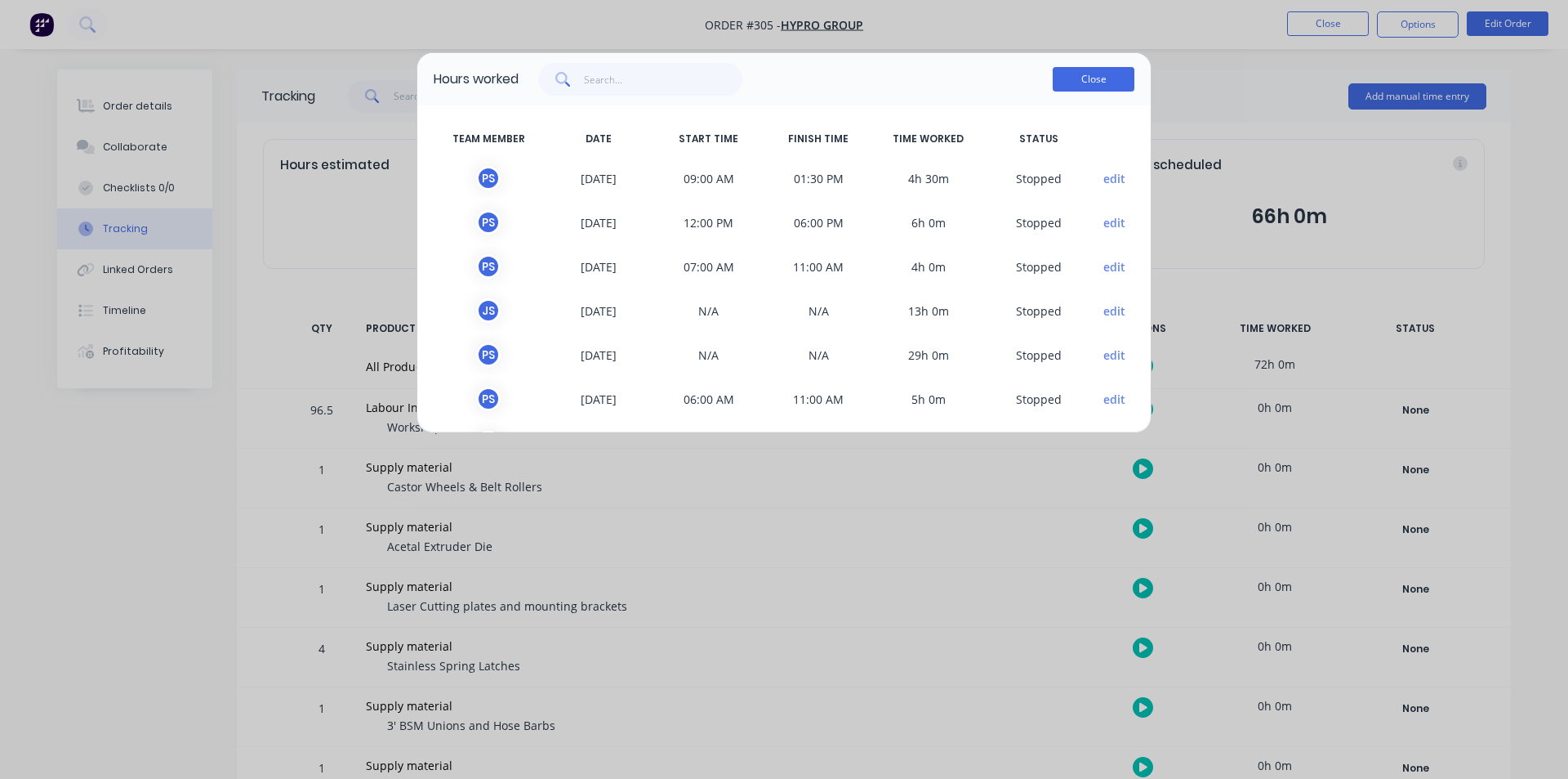
click at [1088, 75] on button "Close" at bounding box center [1093, 79] width 81 height 24
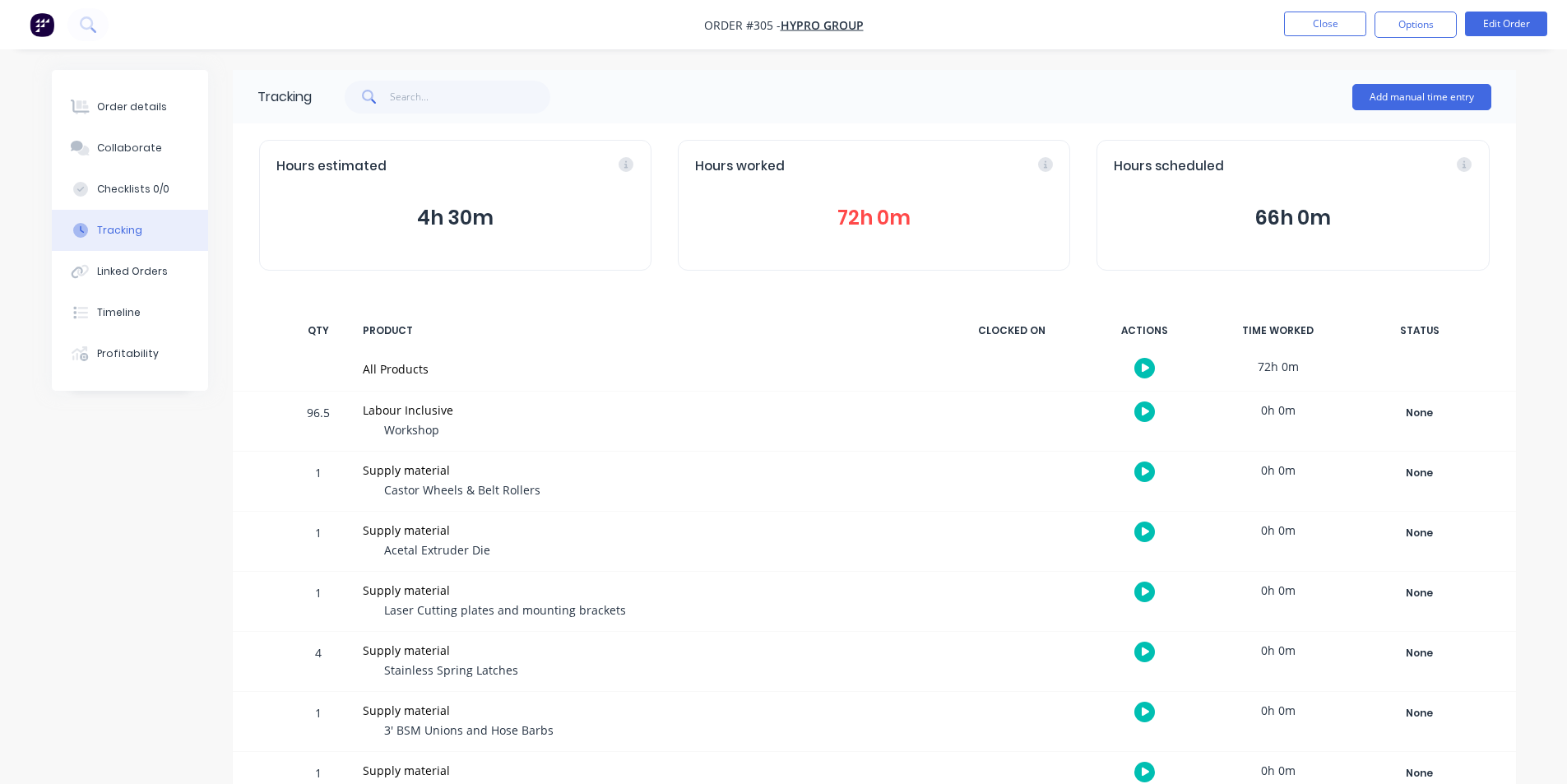
click at [1441, 113] on div "Add manual time entry" at bounding box center [1422, 97] width 139 height 49
click at [1452, 99] on button "Add manual time entry" at bounding box center [1422, 97] width 139 height 26
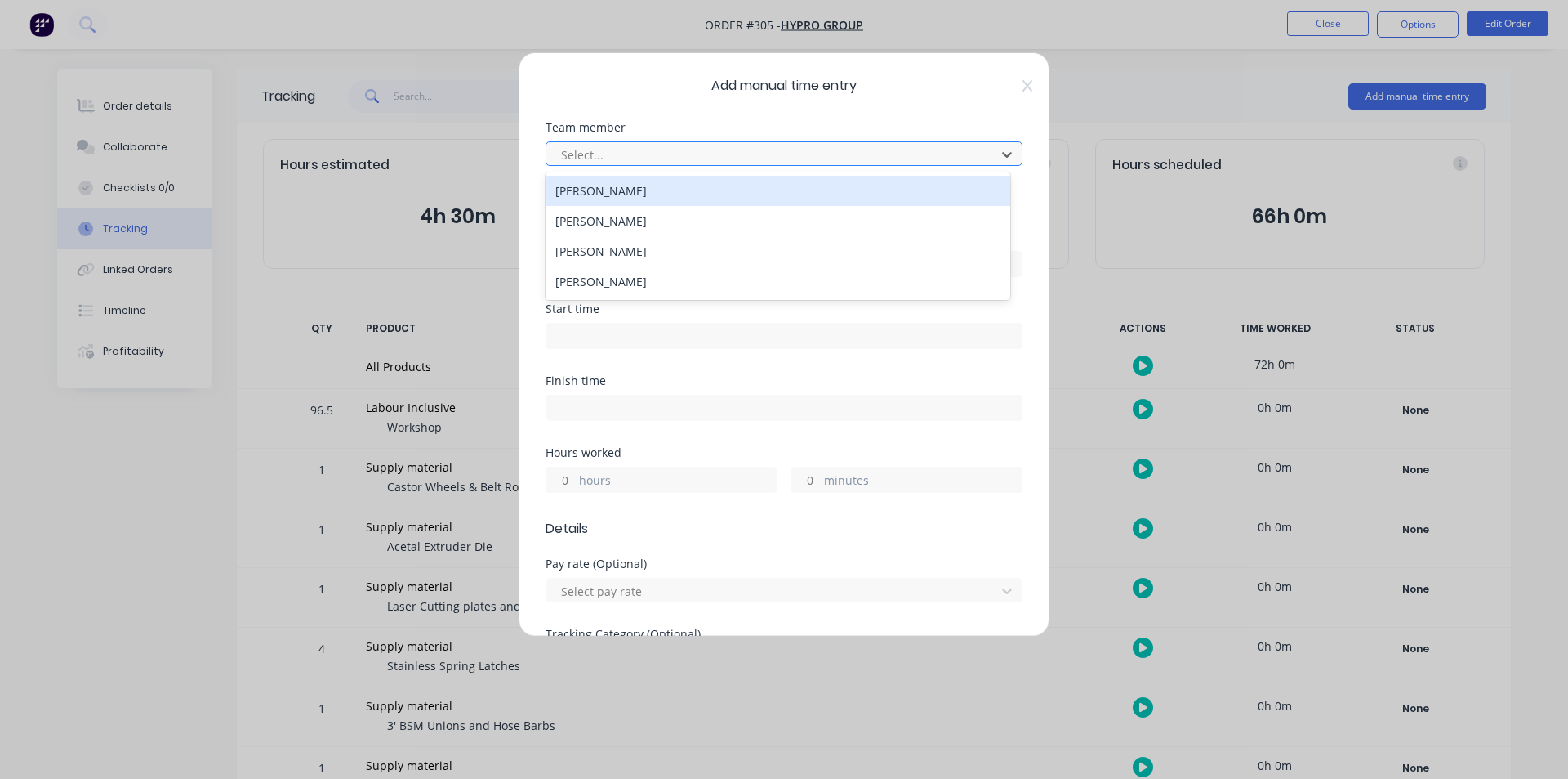
click at [856, 163] on div at bounding box center [773, 155] width 428 height 21
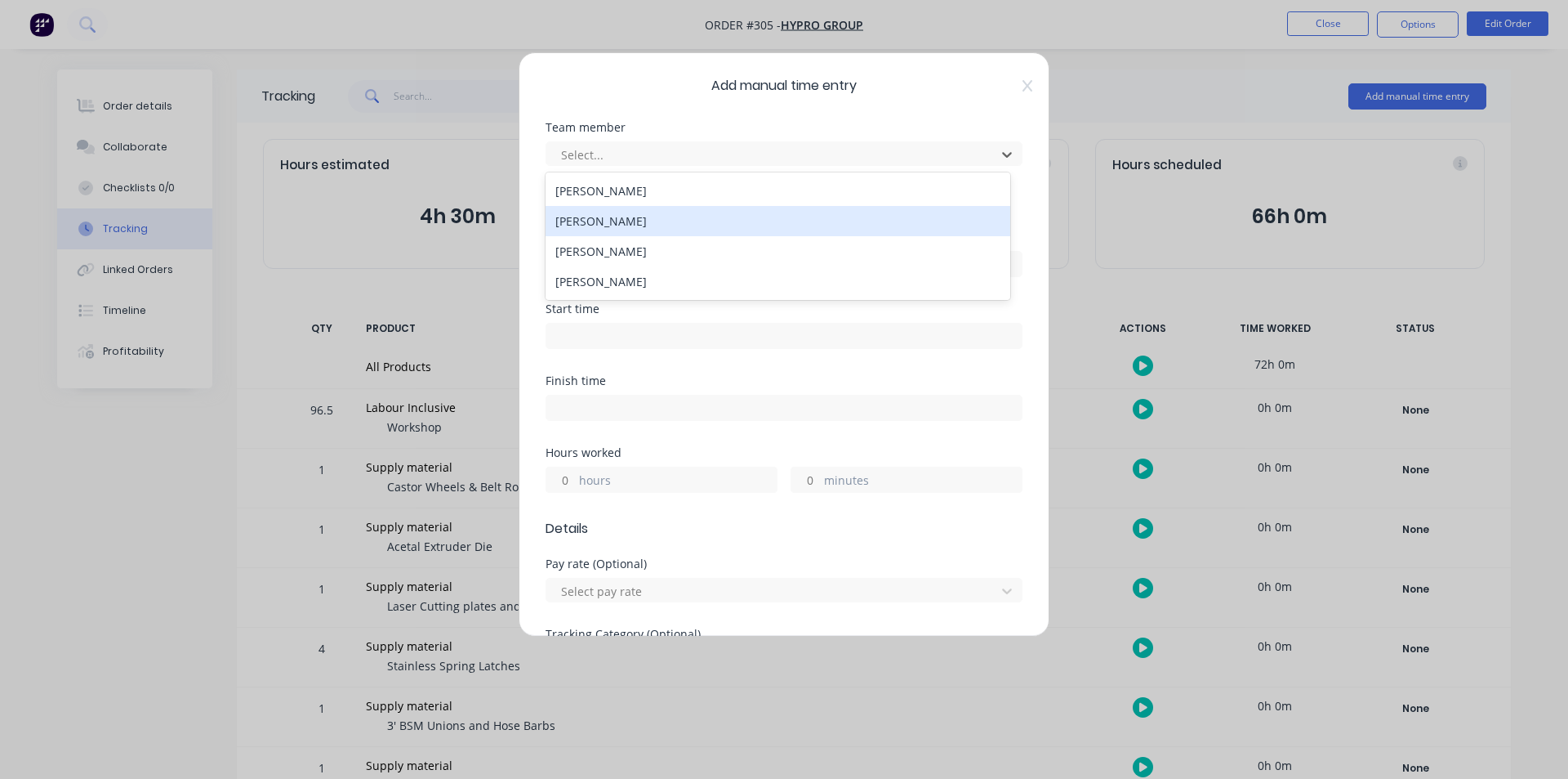
click at [766, 216] on div "[PERSON_NAME]" at bounding box center [778, 221] width 465 height 30
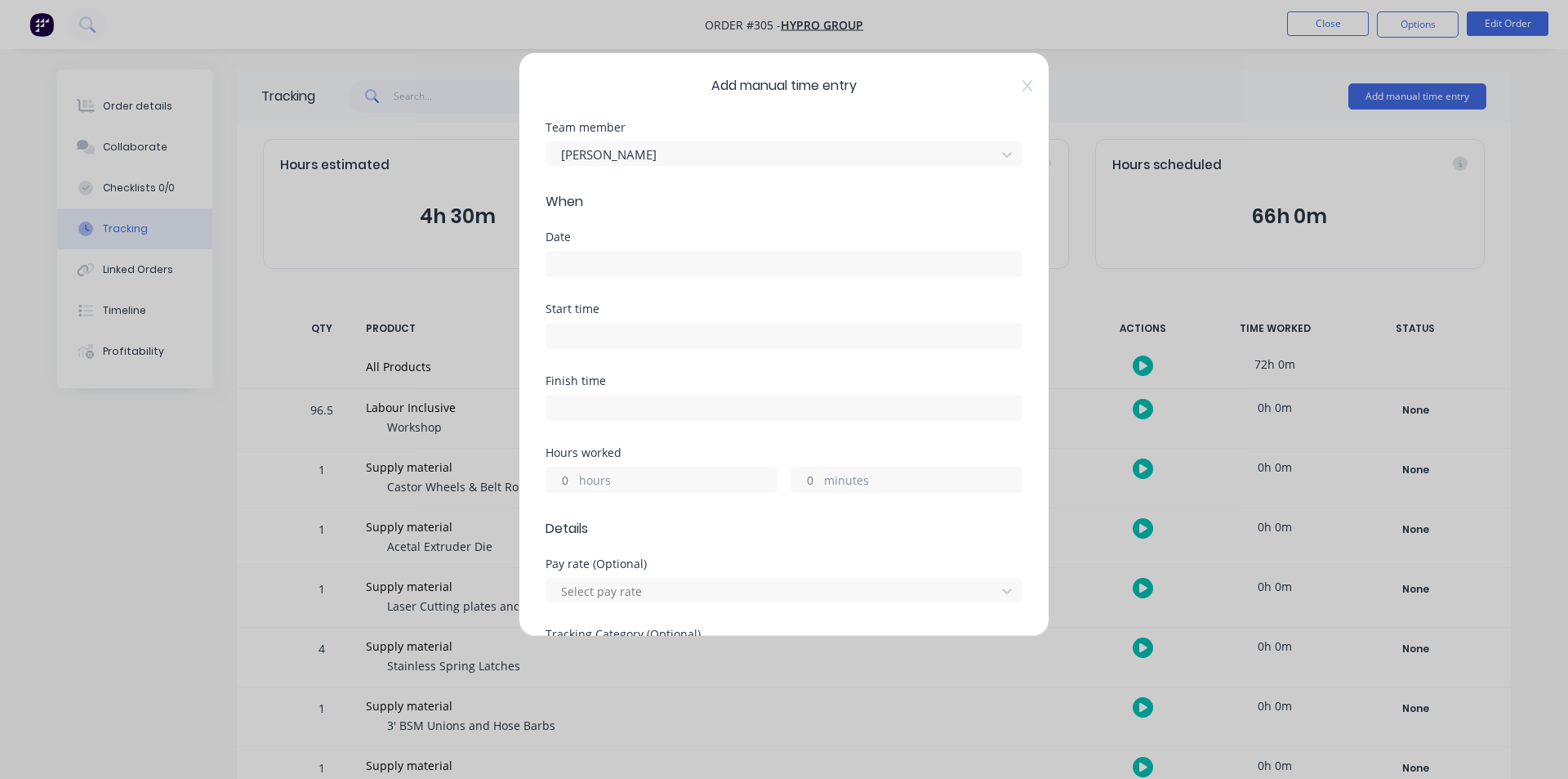
click at [645, 251] on label at bounding box center [784, 264] width 477 height 26
click at [645, 252] on input at bounding box center [784, 264] width 475 height 24
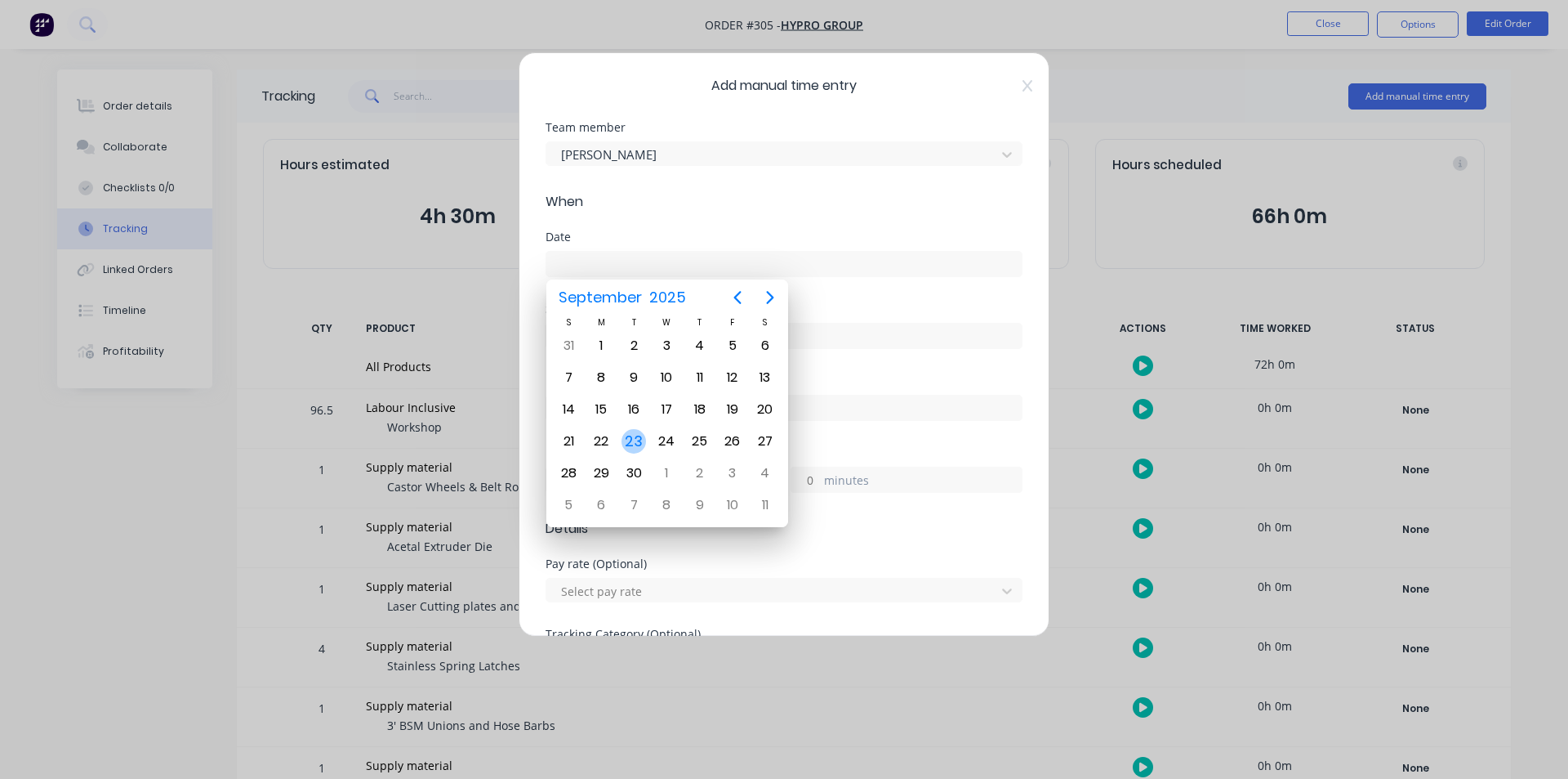
click at [624, 440] on div "23" at bounding box center [634, 441] width 24 height 24
type input "[DATE]"
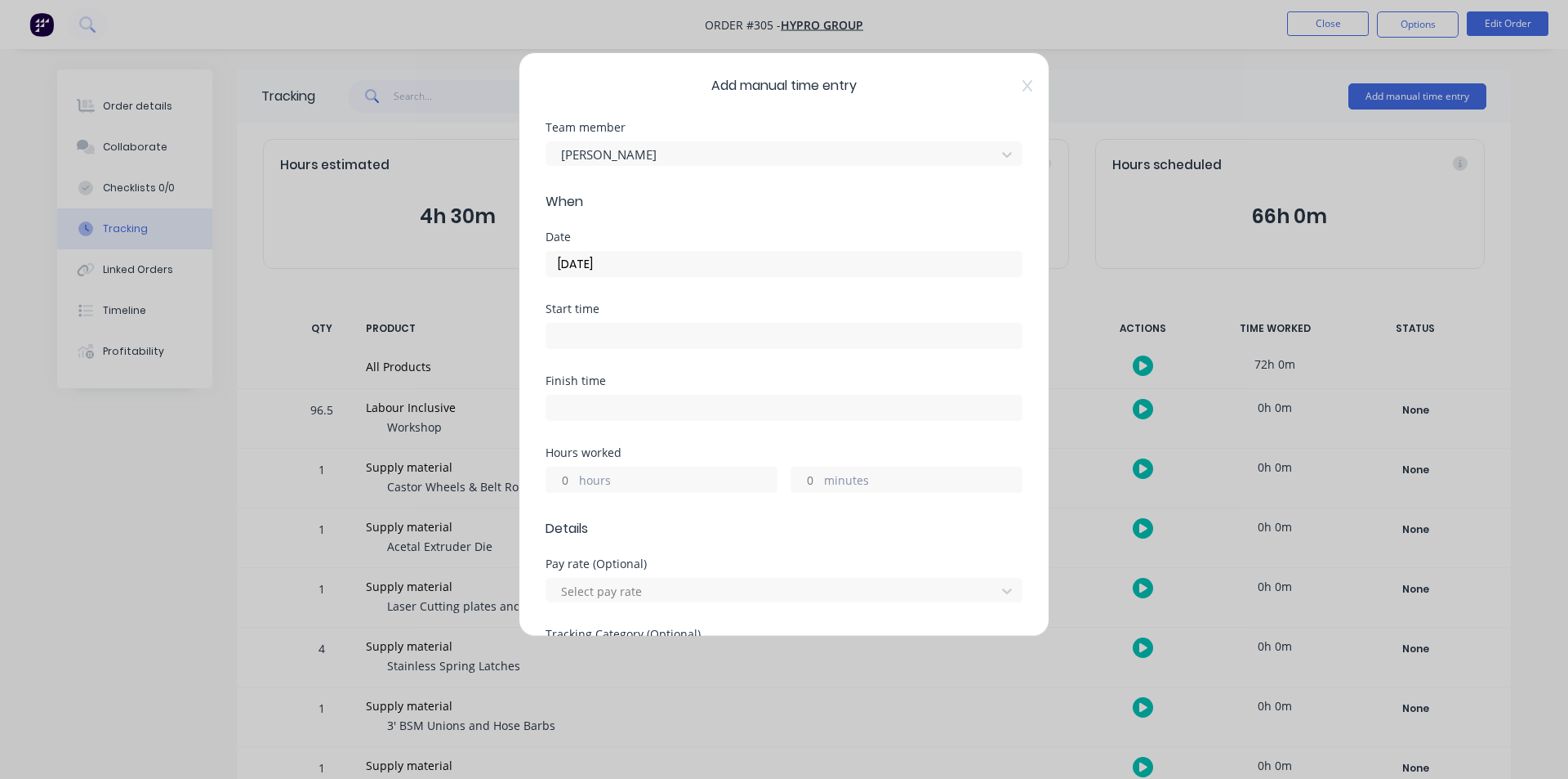
click at [638, 346] on input at bounding box center [784, 336] width 475 height 24
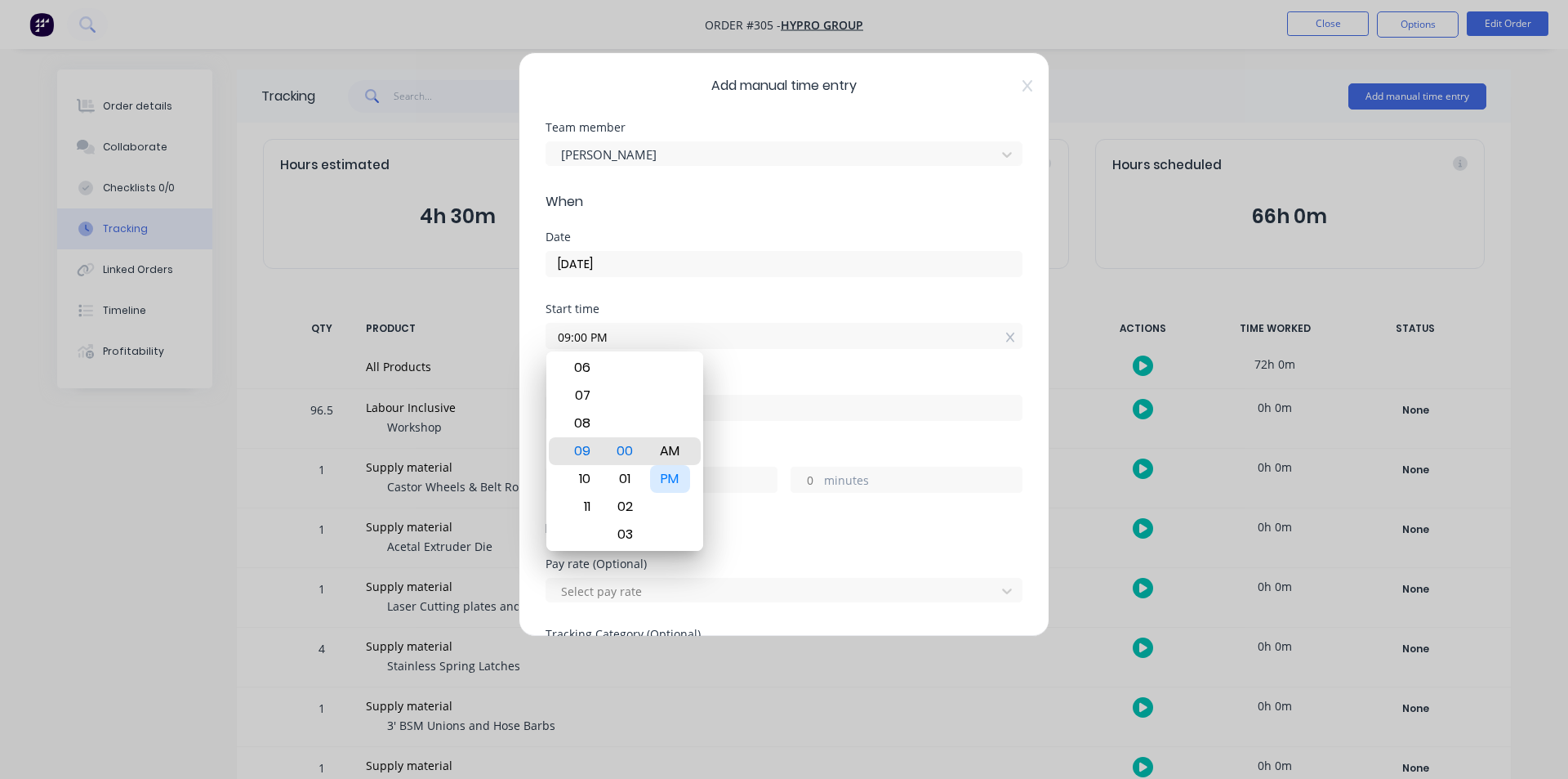
type input "09:00 AM"
click at [752, 449] on div "Hours worked" at bounding box center [784, 453] width 477 height 11
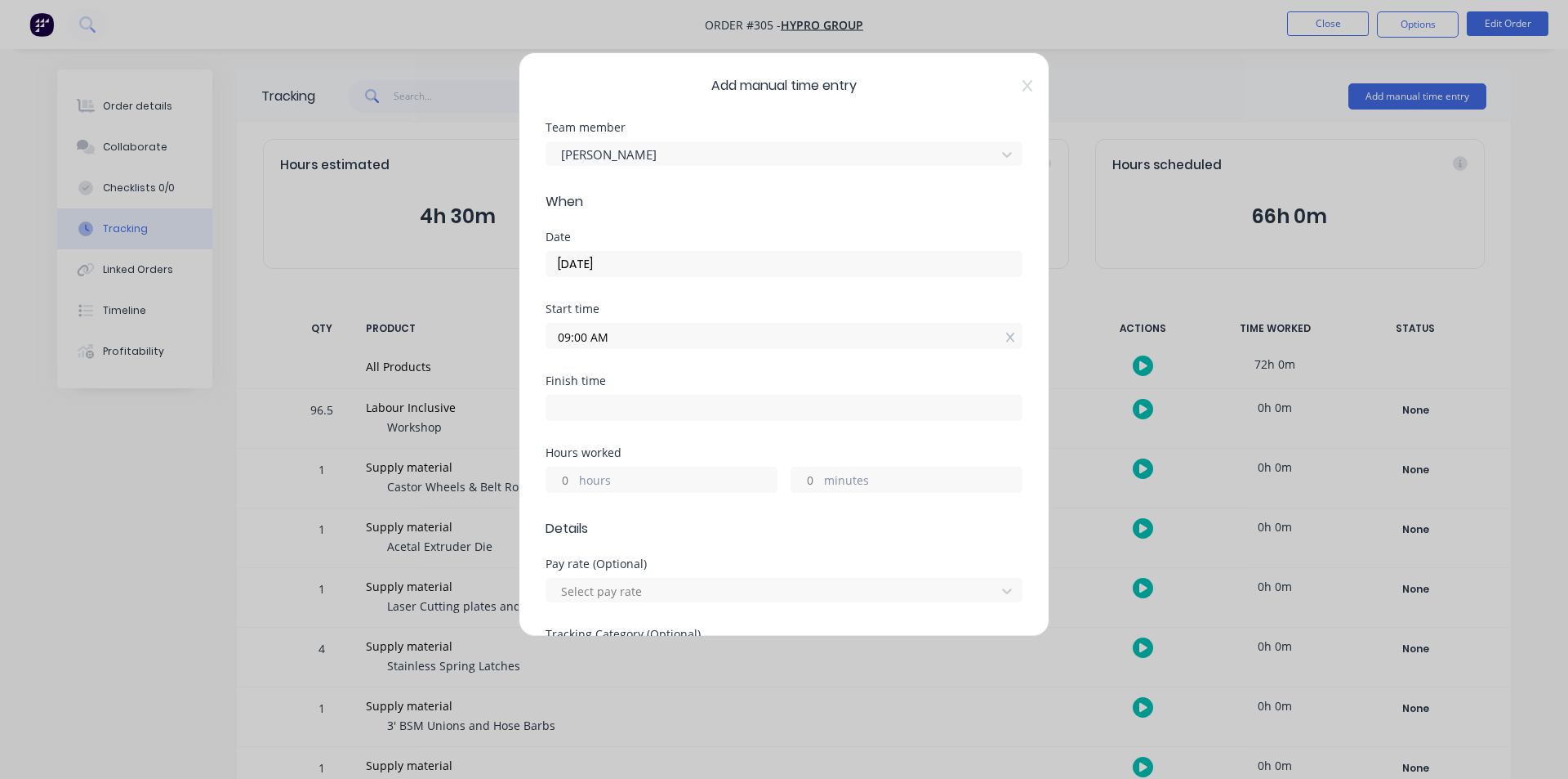
click at [682, 428] on div "Finish time" at bounding box center [784, 411] width 477 height 72
click at [682, 426] on div "Finish time" at bounding box center [784, 411] width 477 height 72
click at [683, 418] on input at bounding box center [784, 408] width 475 height 24
type input "03:46 PM"
type input "6"
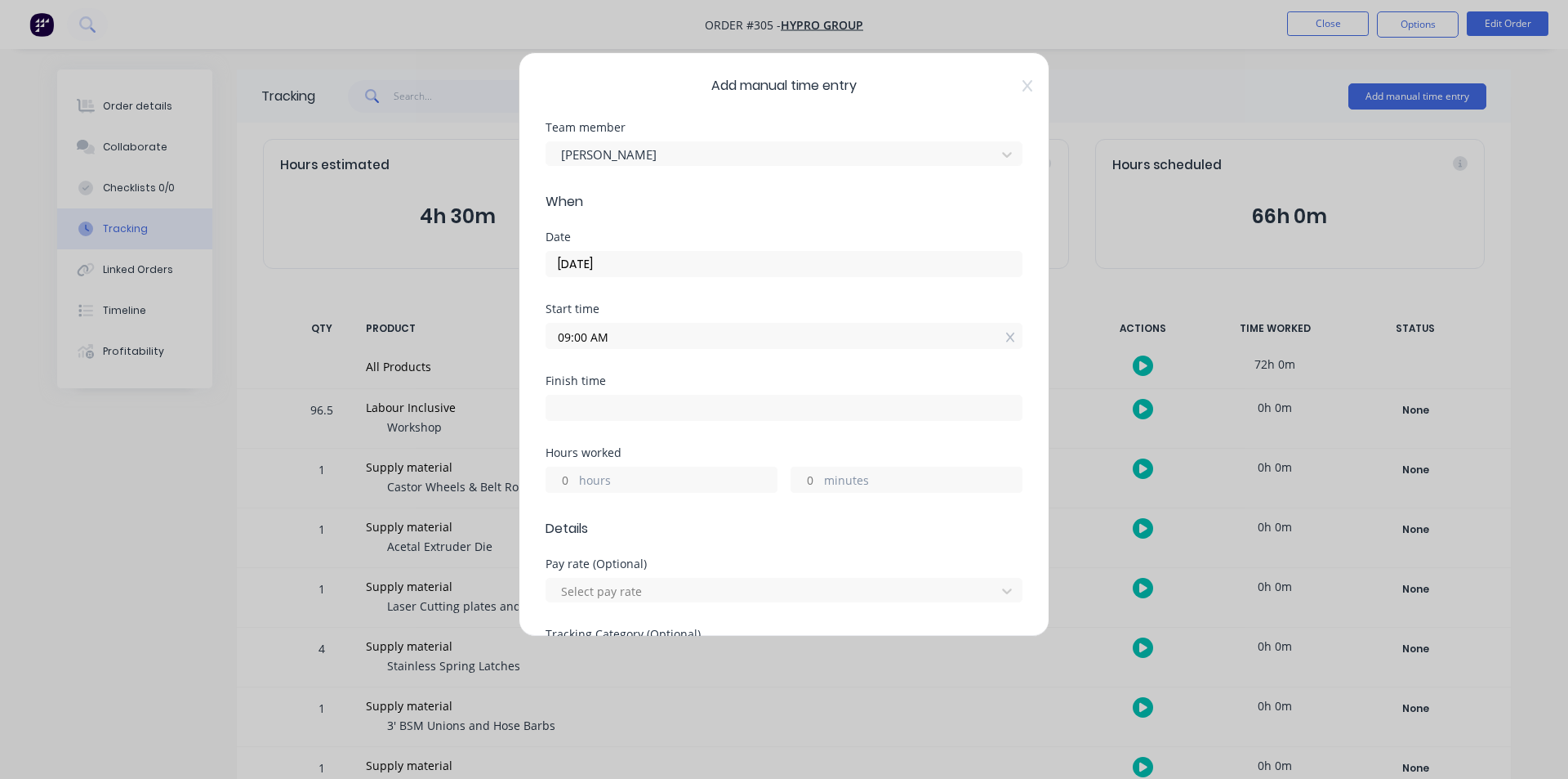
type input "46"
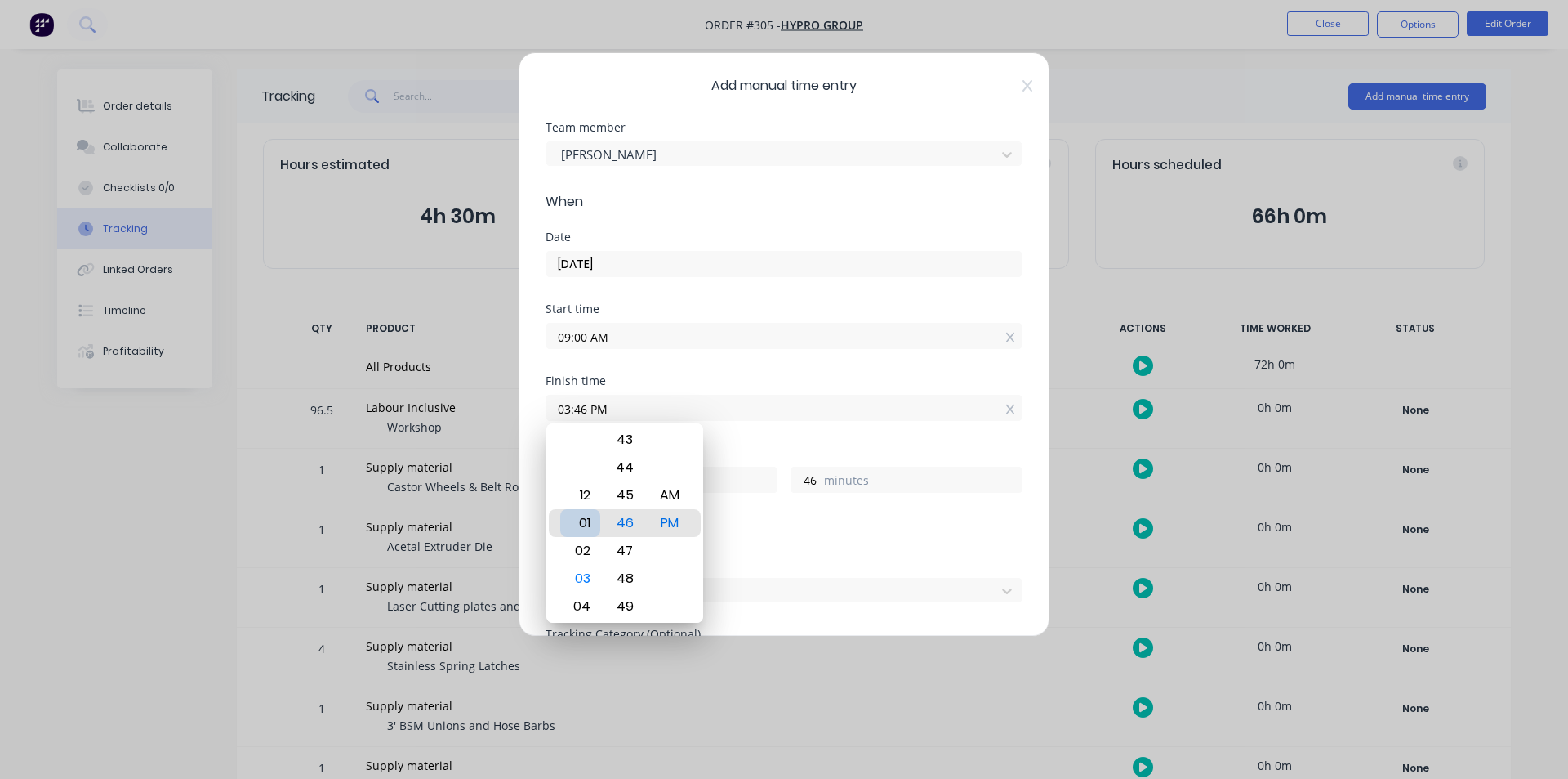
type input "01:46 PM"
type input "4"
type input "01:42 PM"
type input "42"
type input "01:38 PM"
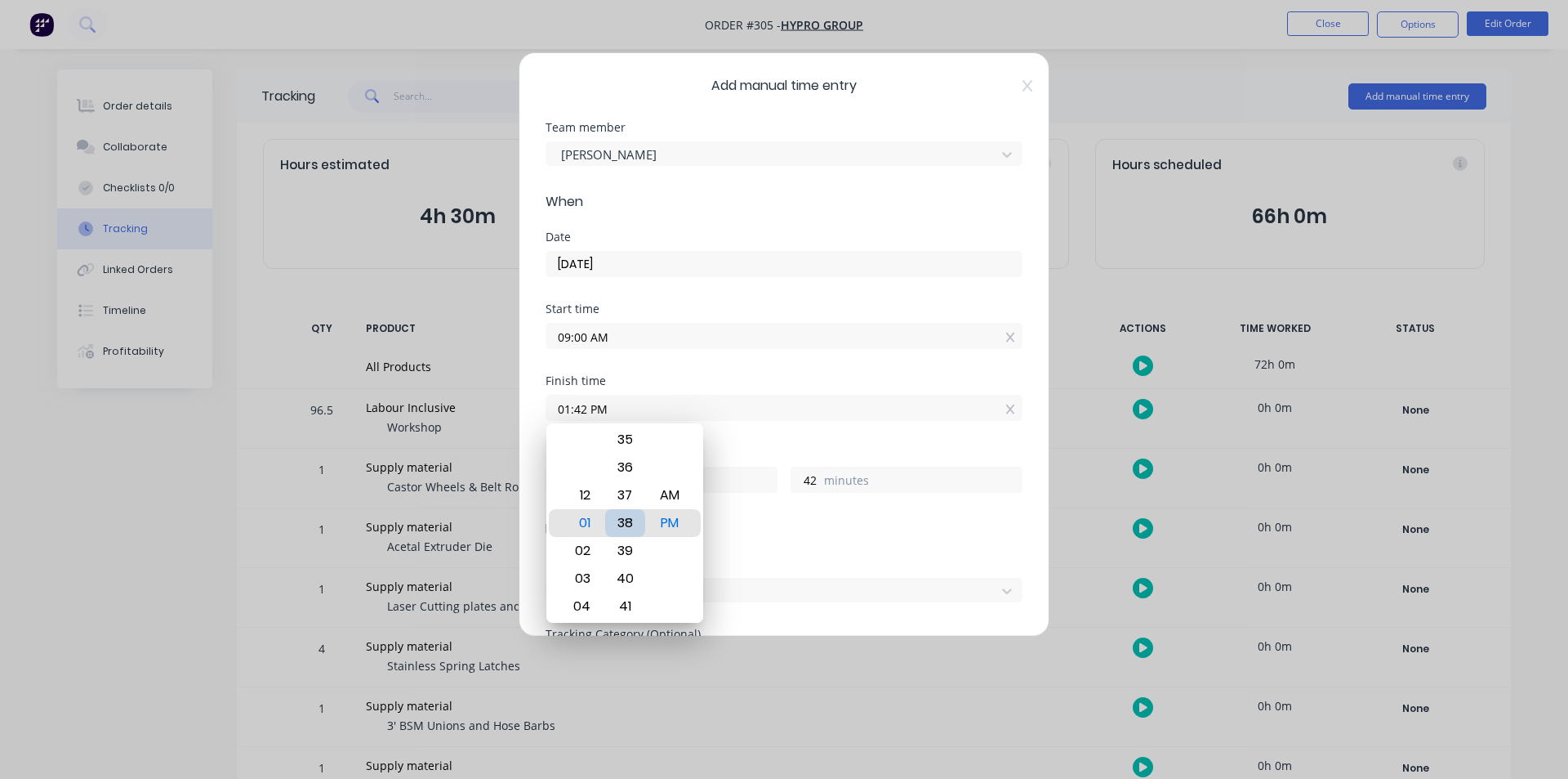
type input "38"
type input "01:32 PM"
type input "32"
type input "01:29 PM"
type input "29"
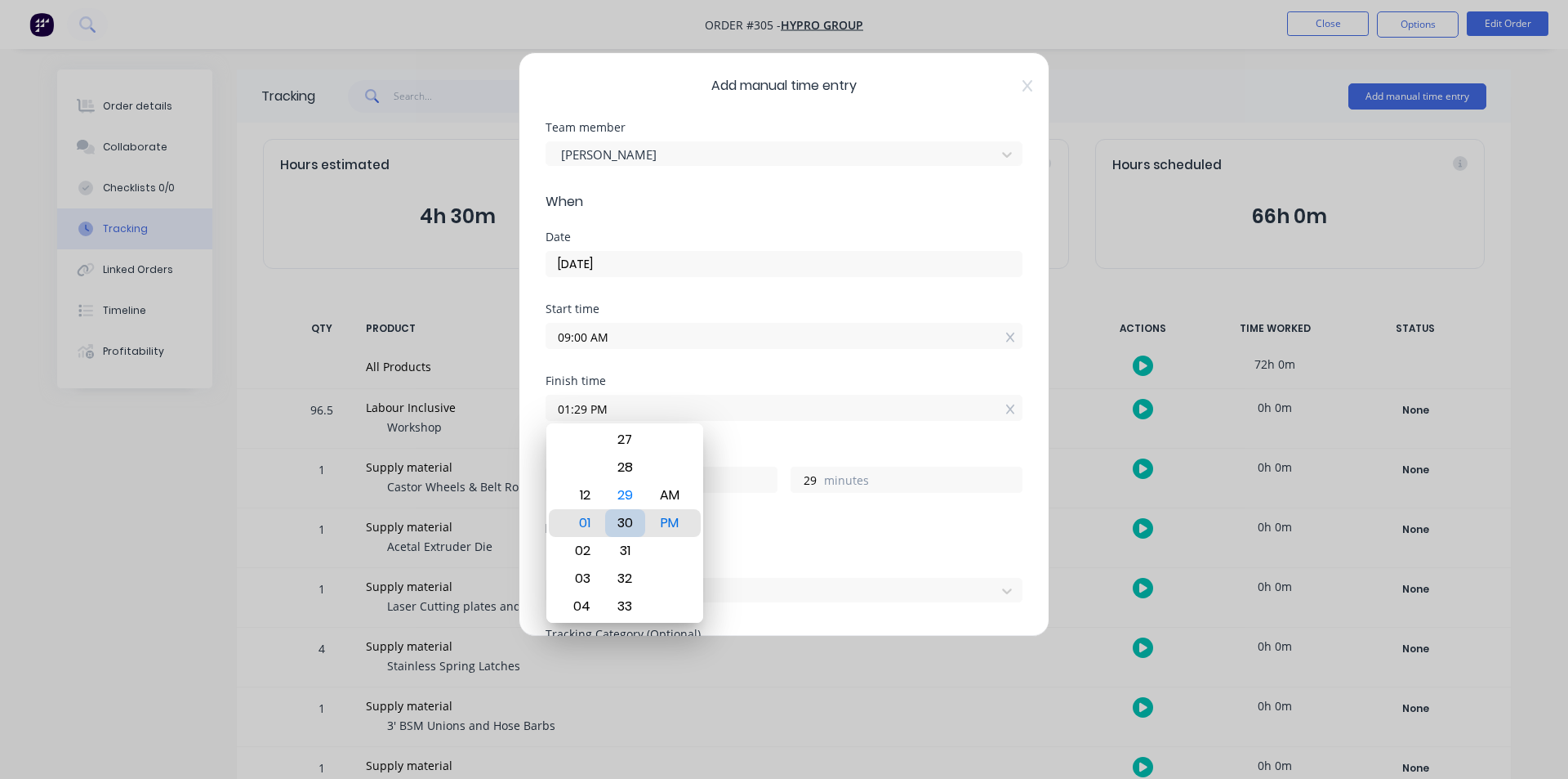
type input "01:30 PM"
type input "30"
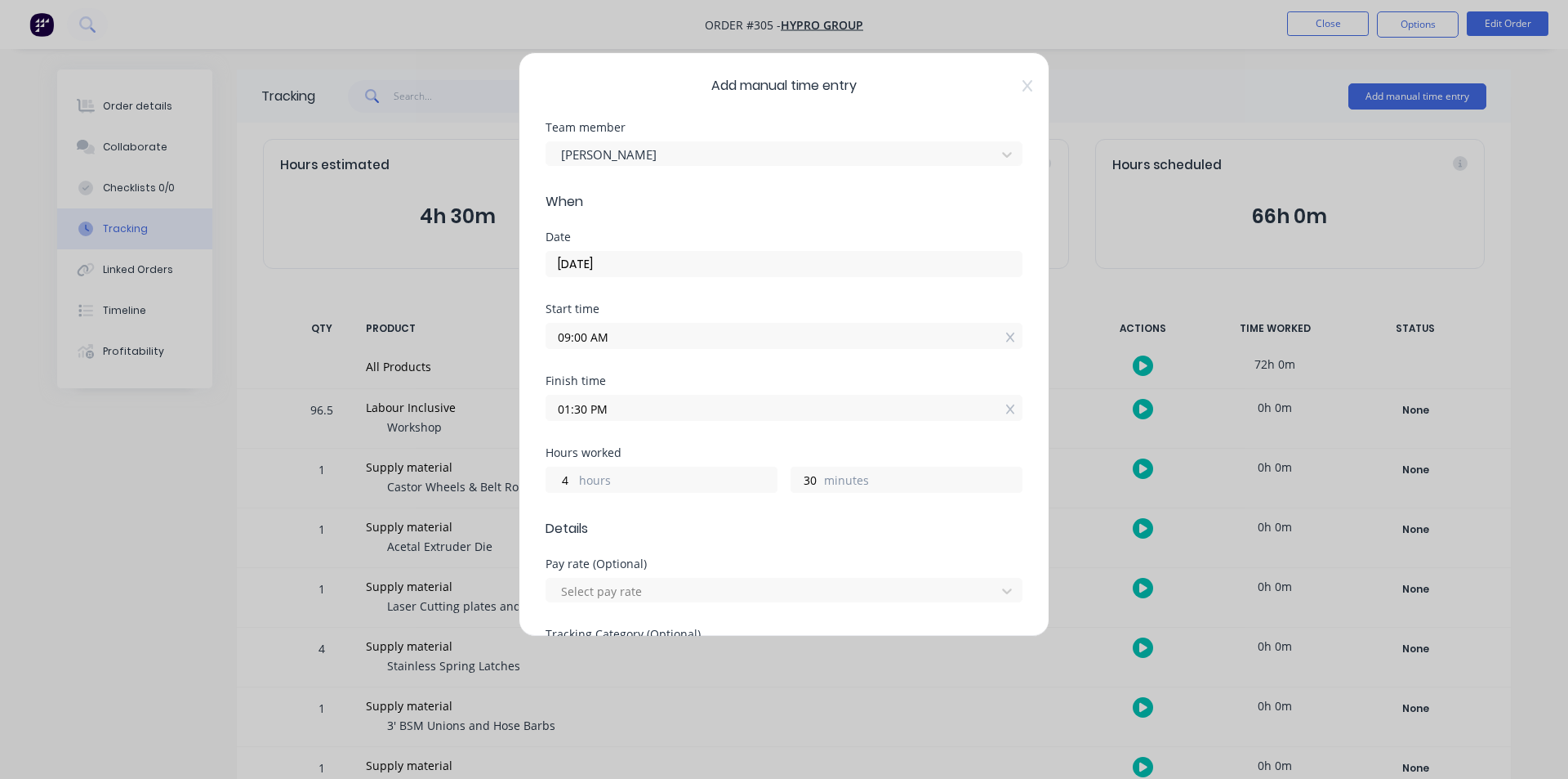
click at [771, 532] on span "Details" at bounding box center [784, 528] width 477 height 20
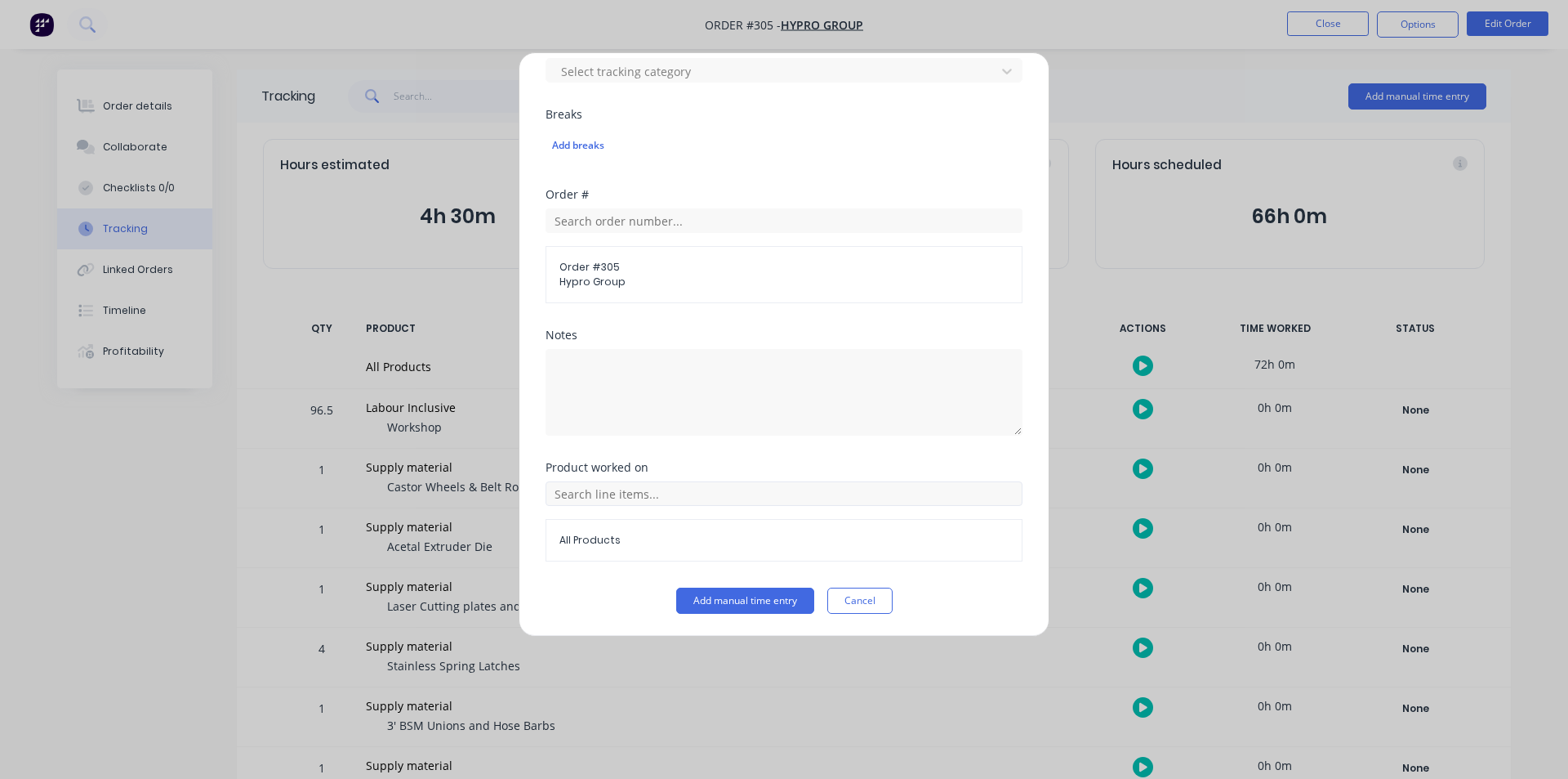
scroll to position [591, 0]
click at [702, 604] on button "Add manual time entry" at bounding box center [745, 599] width 138 height 26
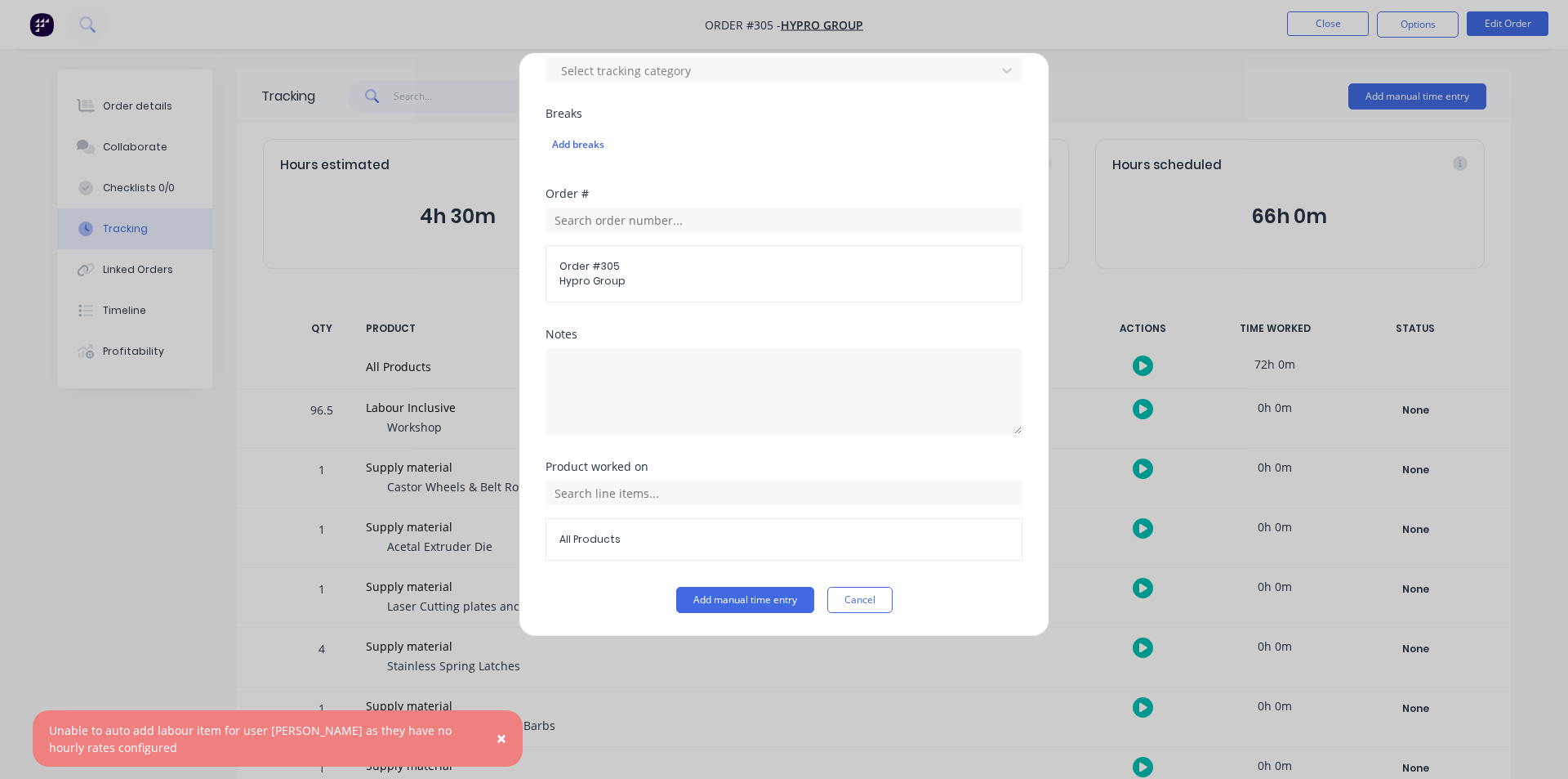
click at [505, 746] on span "×" at bounding box center [501, 738] width 9 height 22
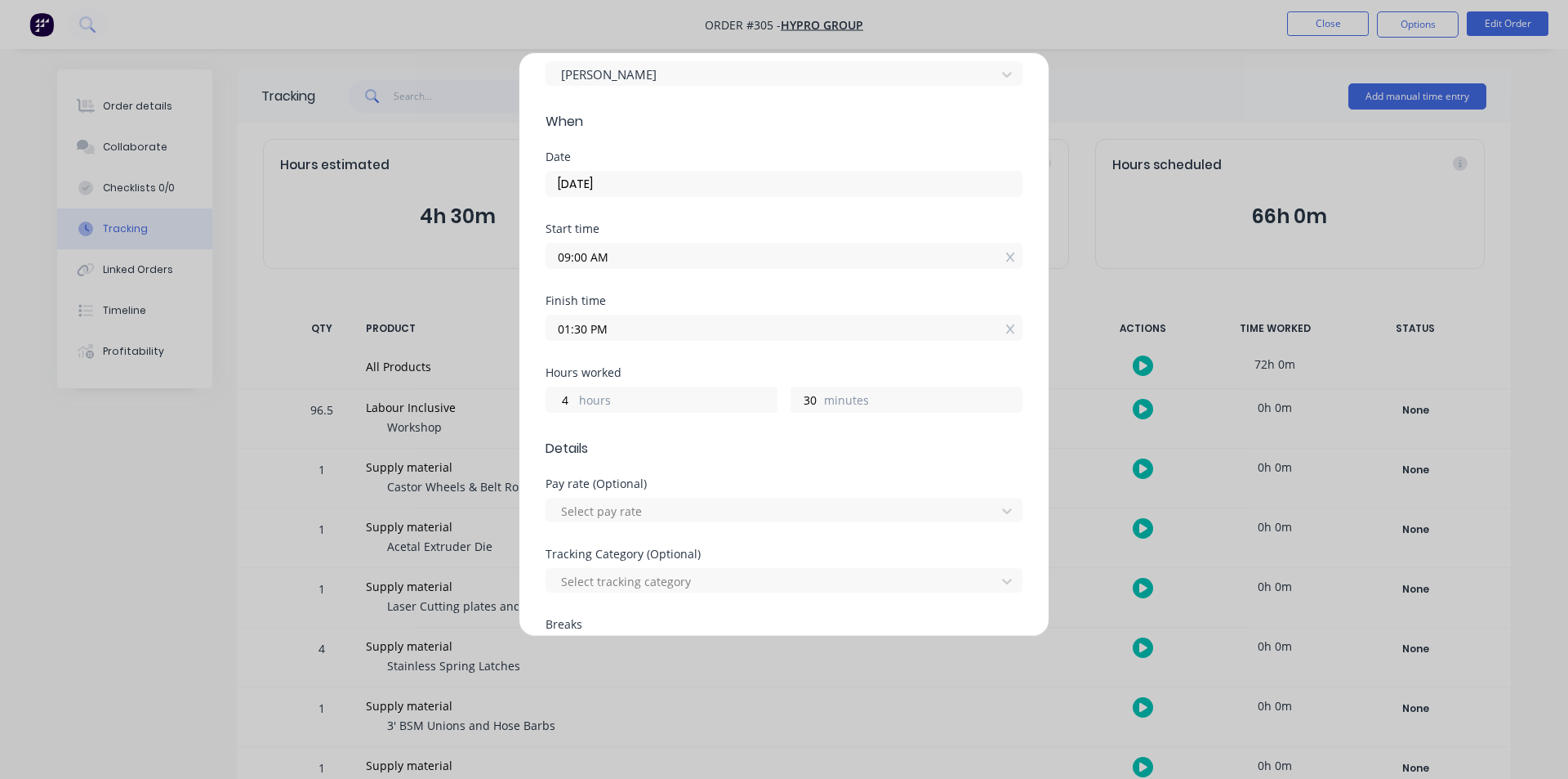
scroll to position [0, 0]
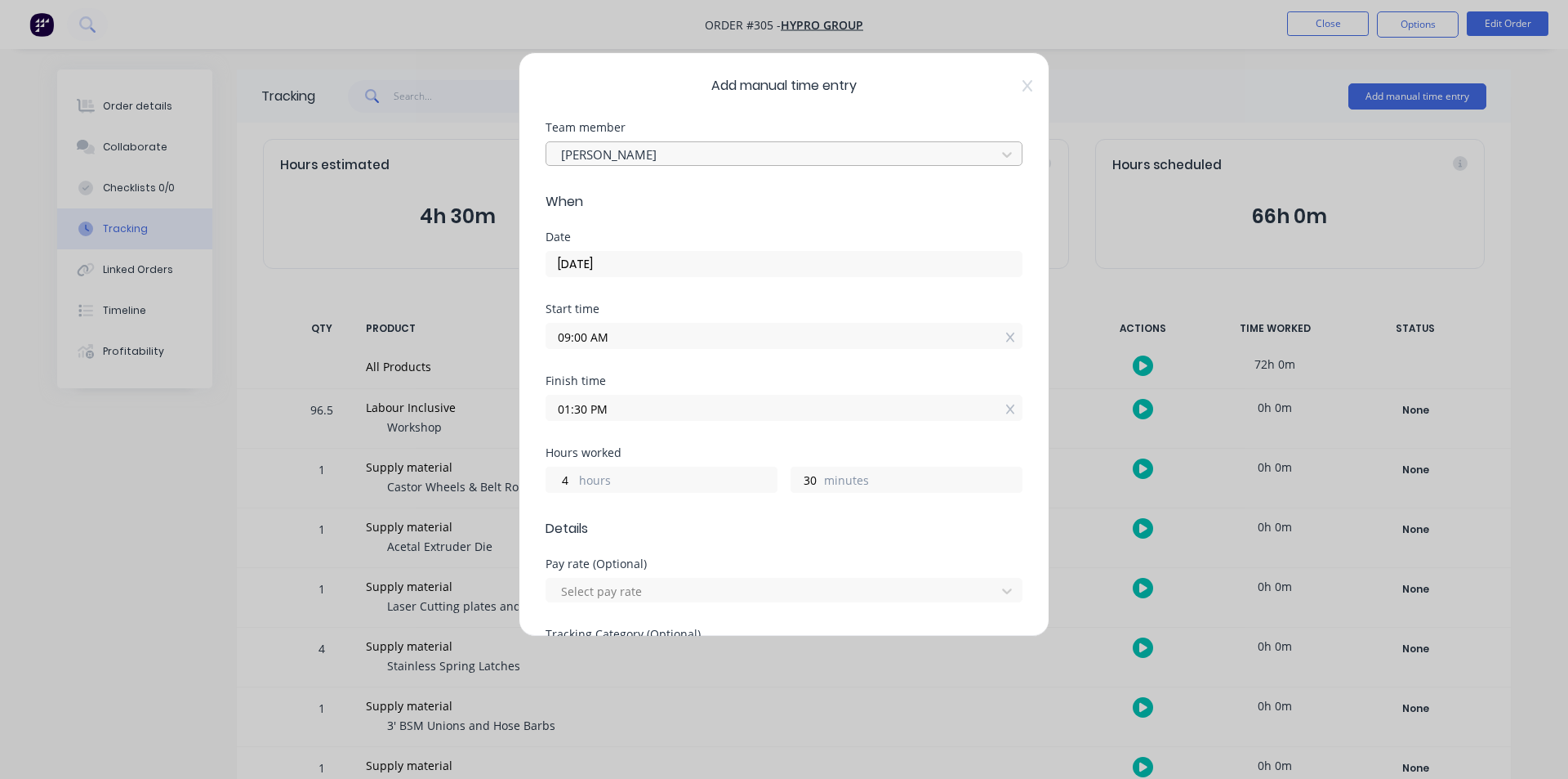
click at [714, 156] on div at bounding box center [773, 155] width 428 height 21
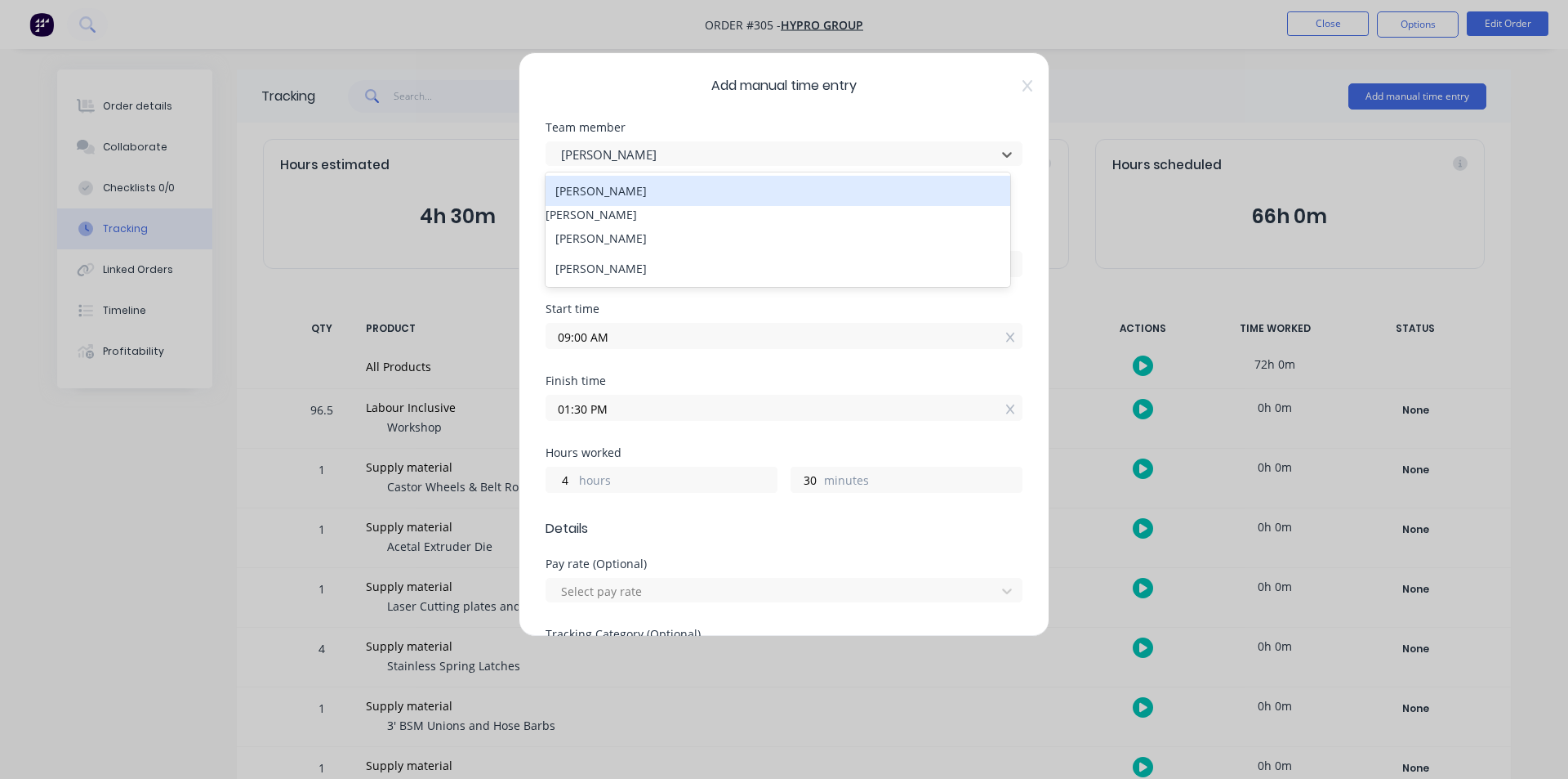
click at [696, 188] on div "[PERSON_NAME]" at bounding box center [778, 191] width 465 height 30
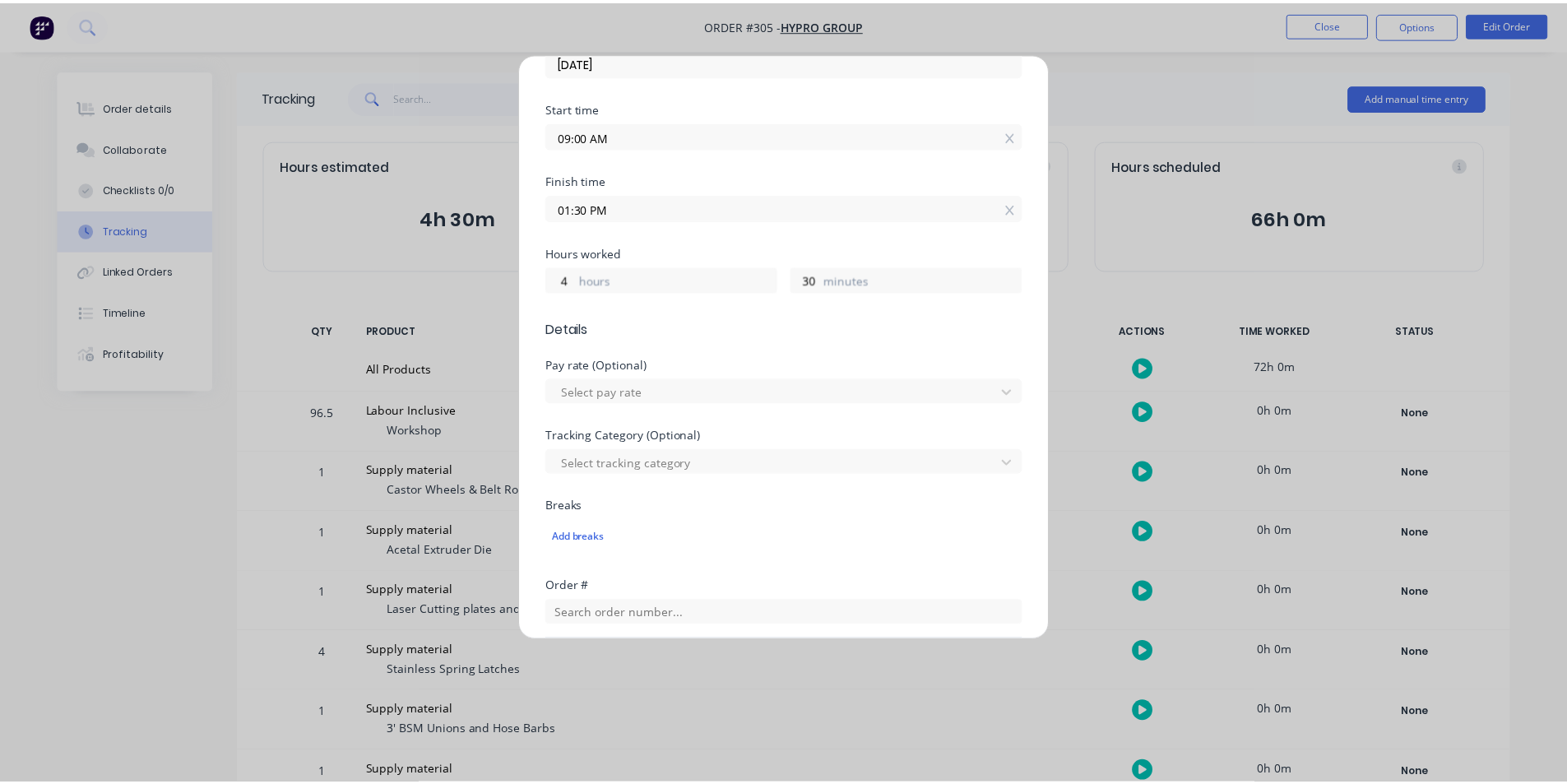
scroll to position [595, 0]
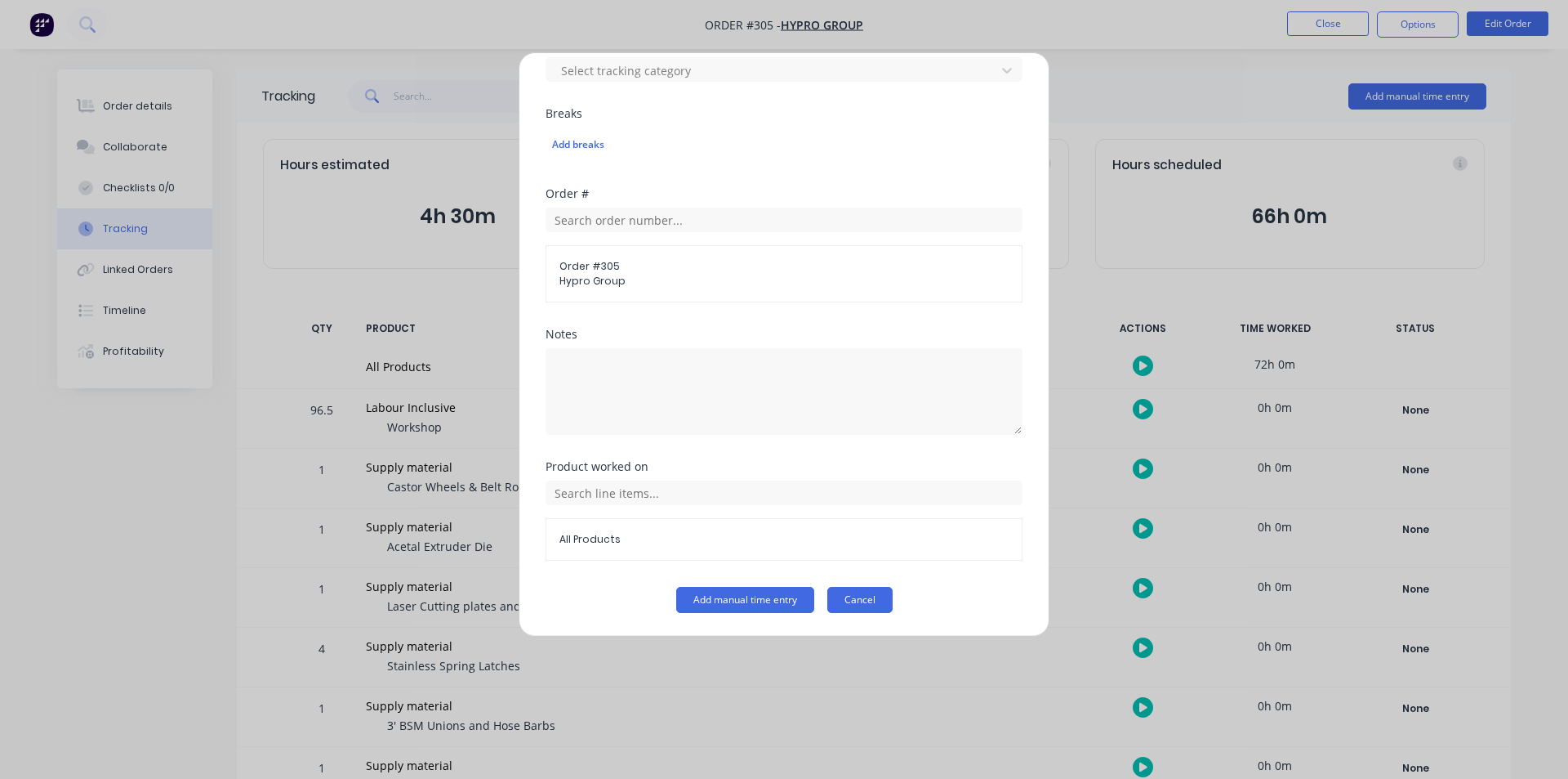
click at [847, 608] on button "Cancel" at bounding box center [860, 599] width 65 height 26
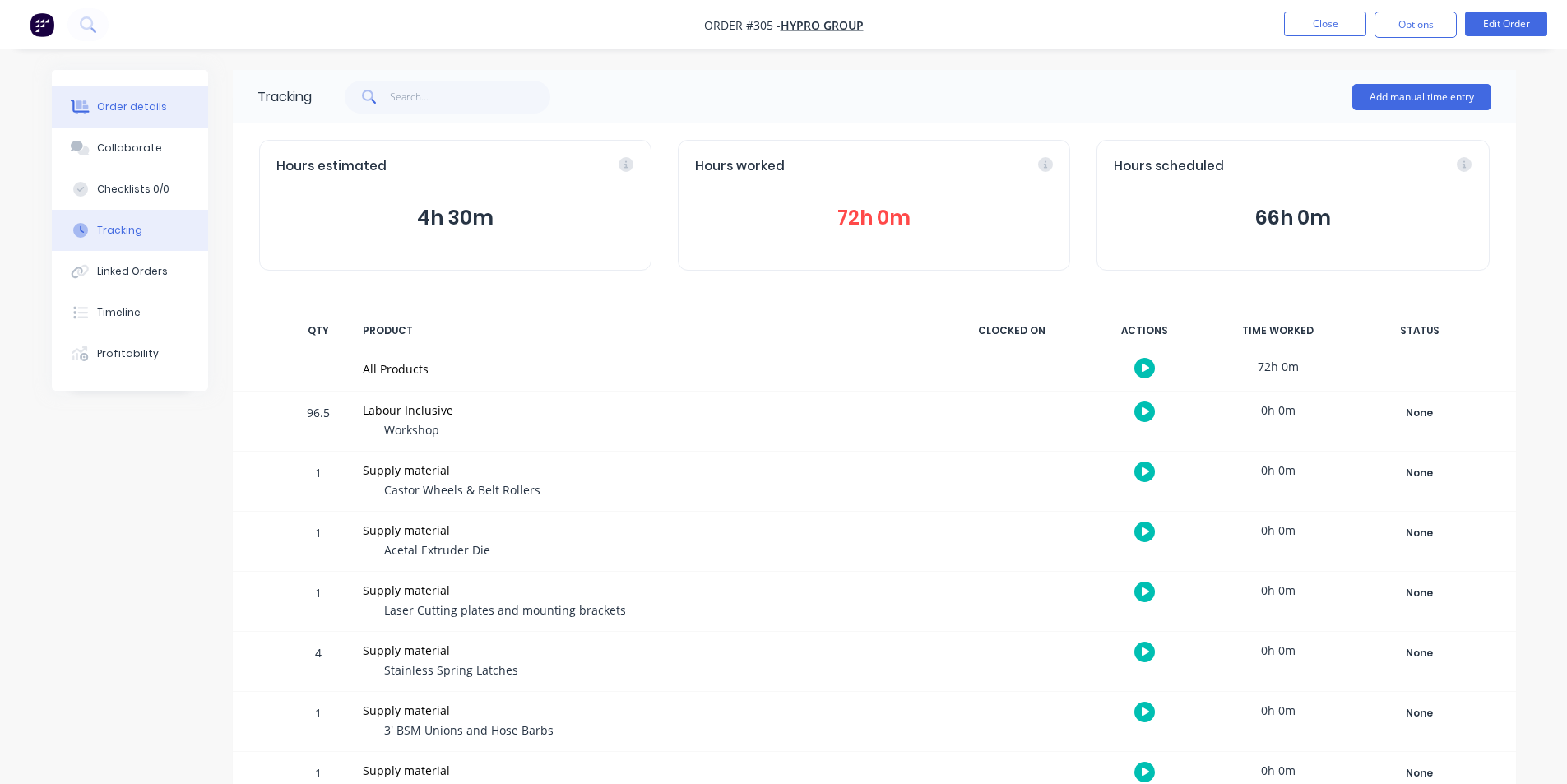
click at [127, 87] on button "Order details" at bounding box center [130, 107] width 156 height 41
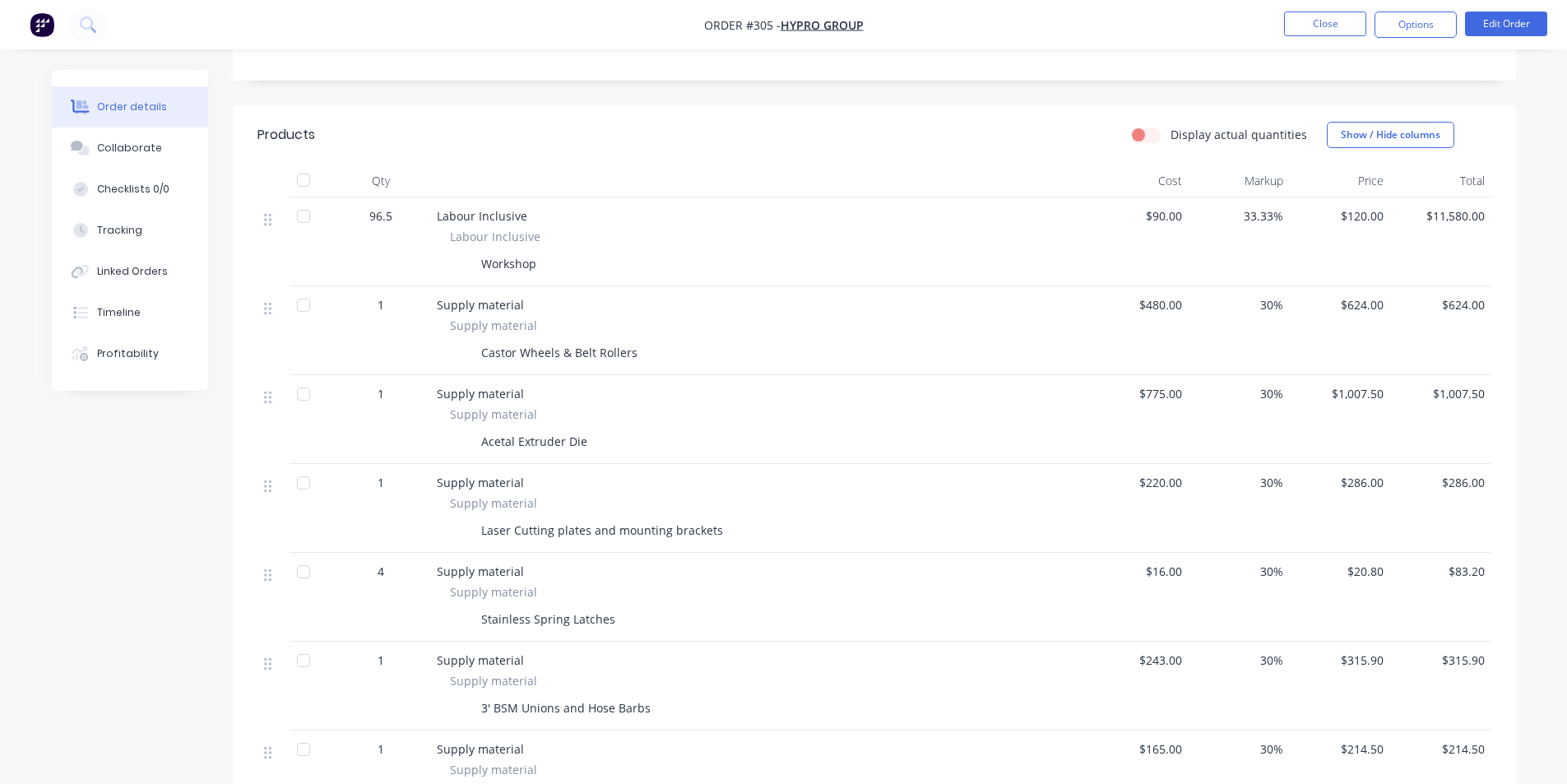
scroll to position [328, 0]
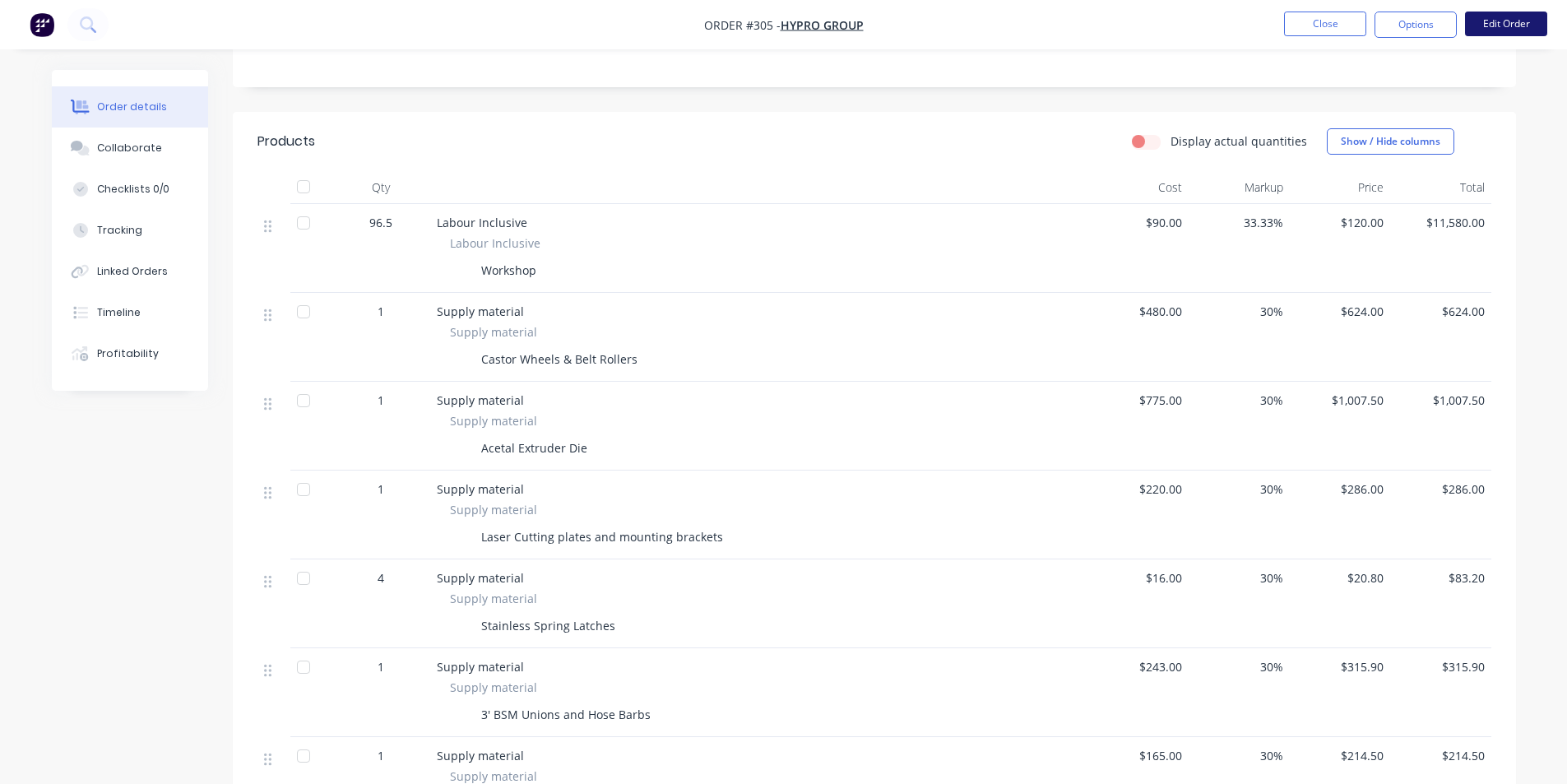
click at [1508, 26] on button "Edit Order" at bounding box center [1506, 24] width 82 height 24
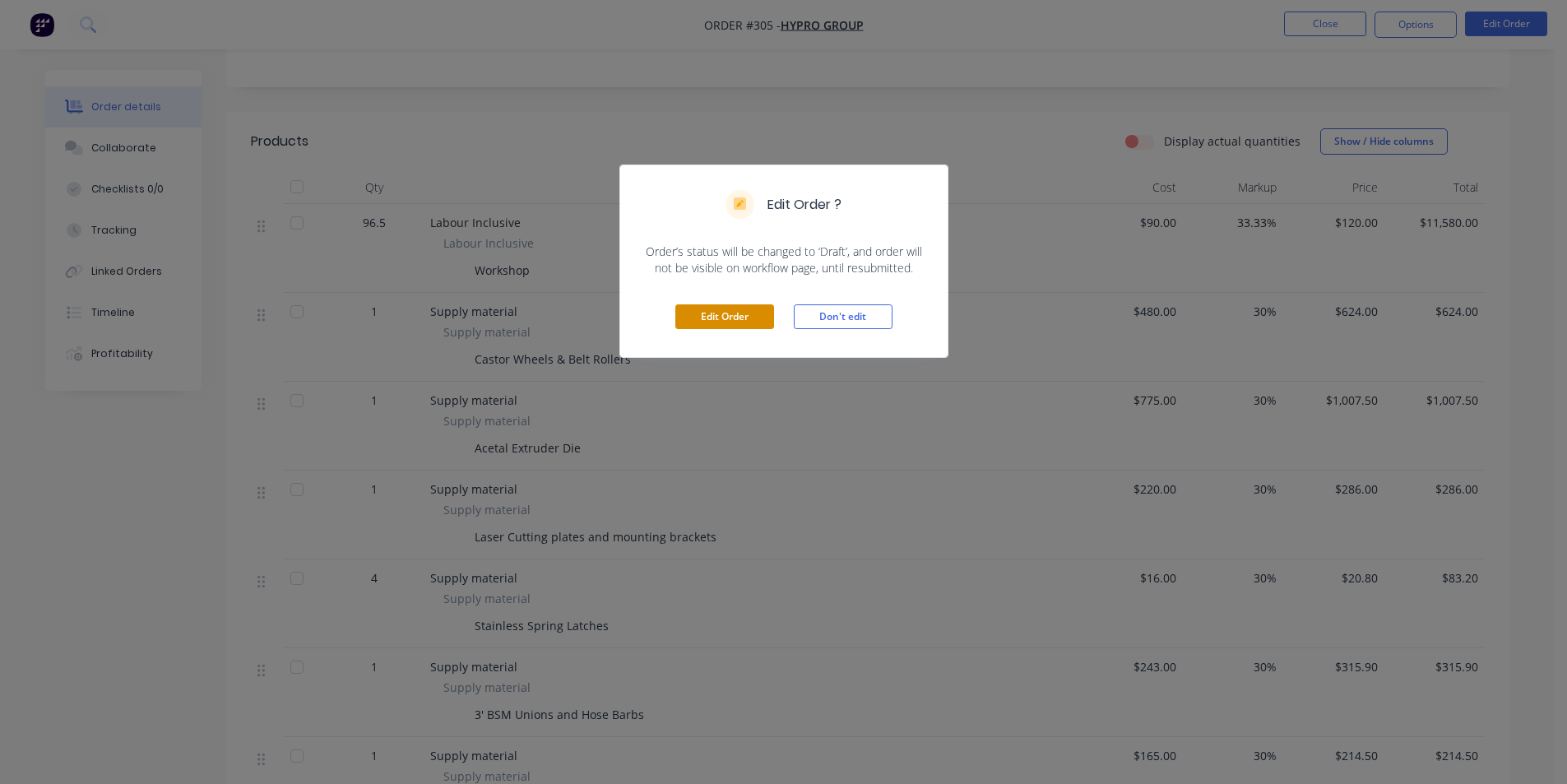
click at [707, 306] on button "Edit Order" at bounding box center [724, 316] width 99 height 24
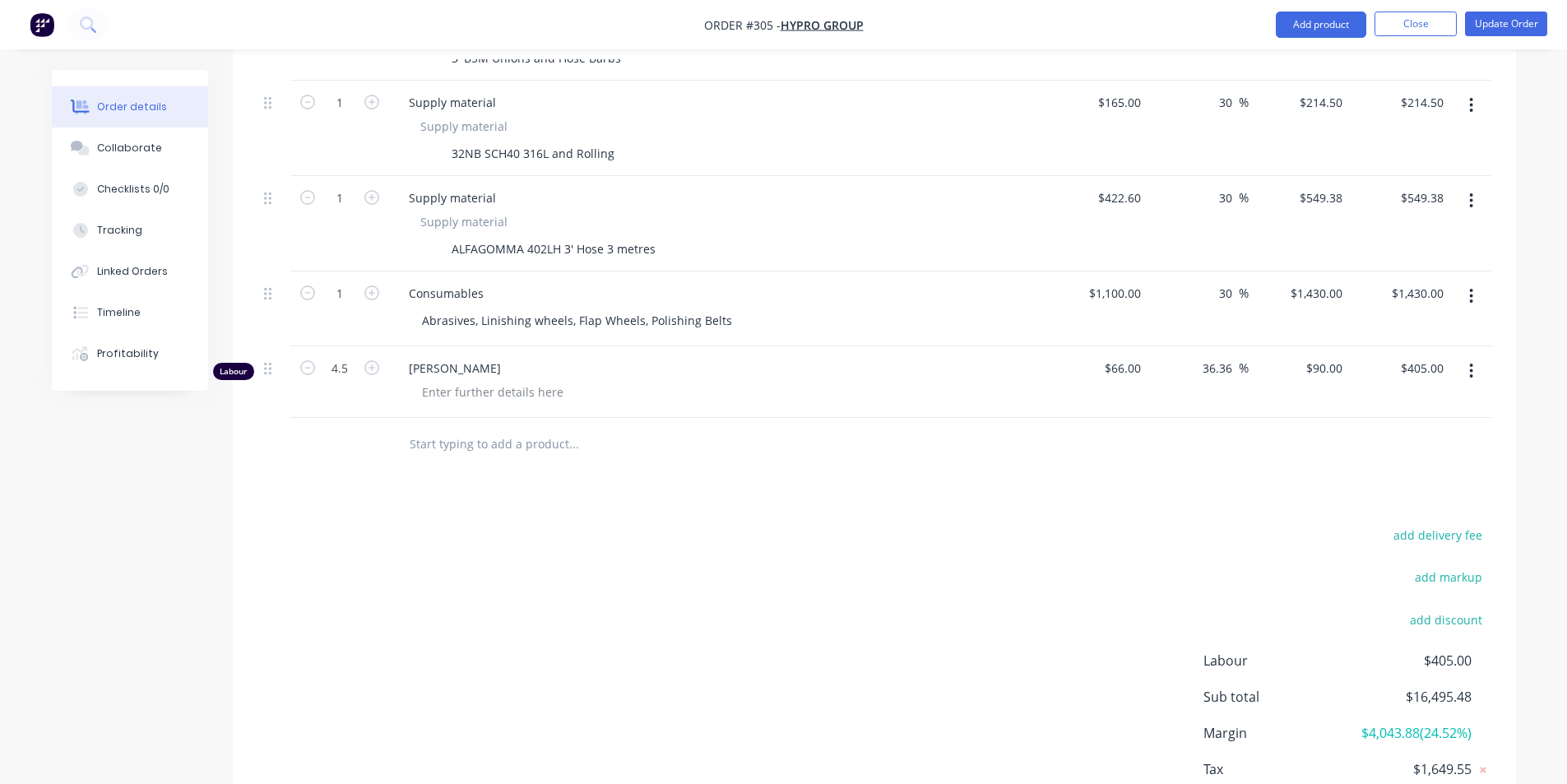
scroll to position [1133, 0]
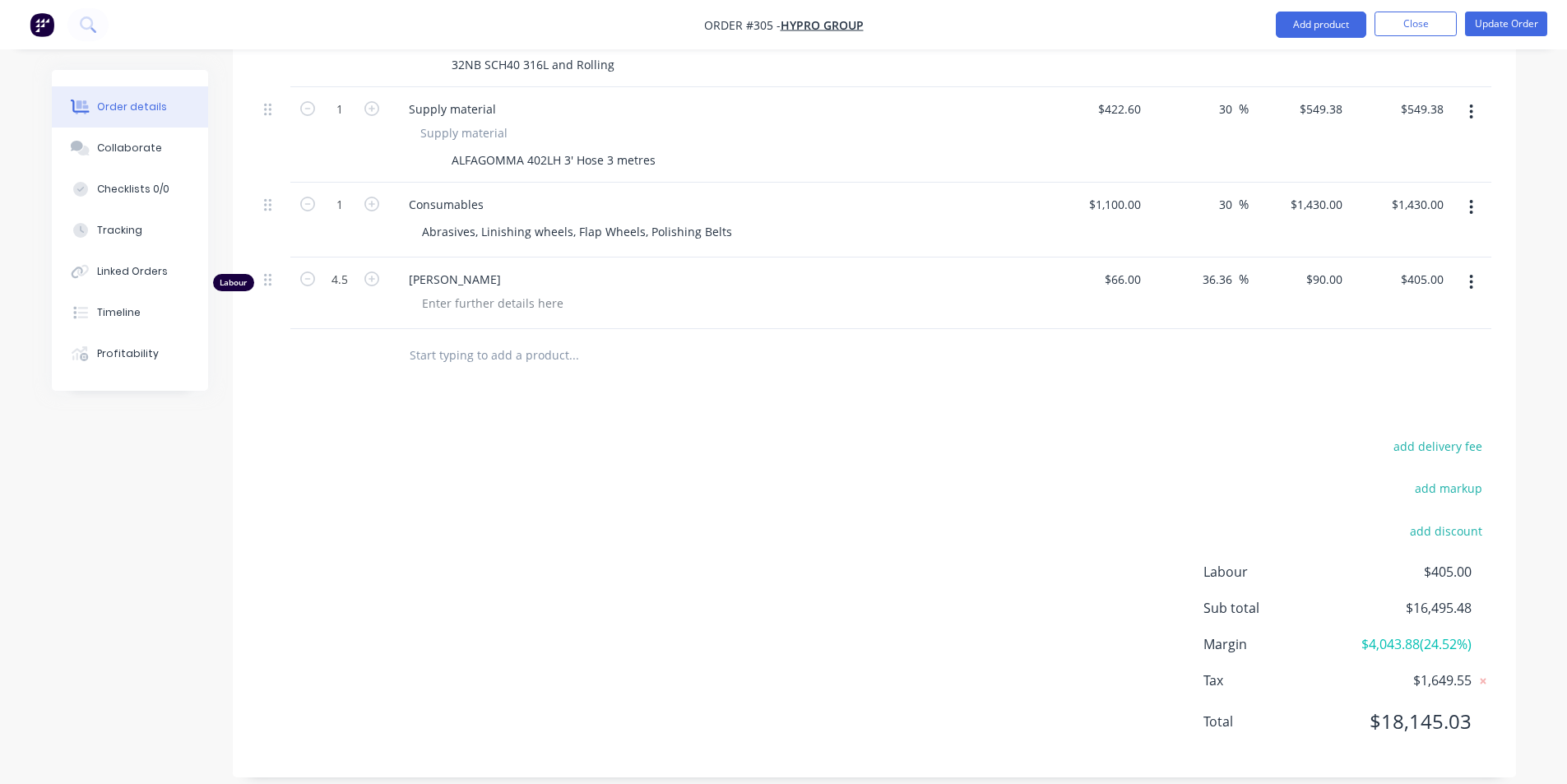
click at [457, 339] on input "text" at bounding box center [573, 355] width 329 height 33
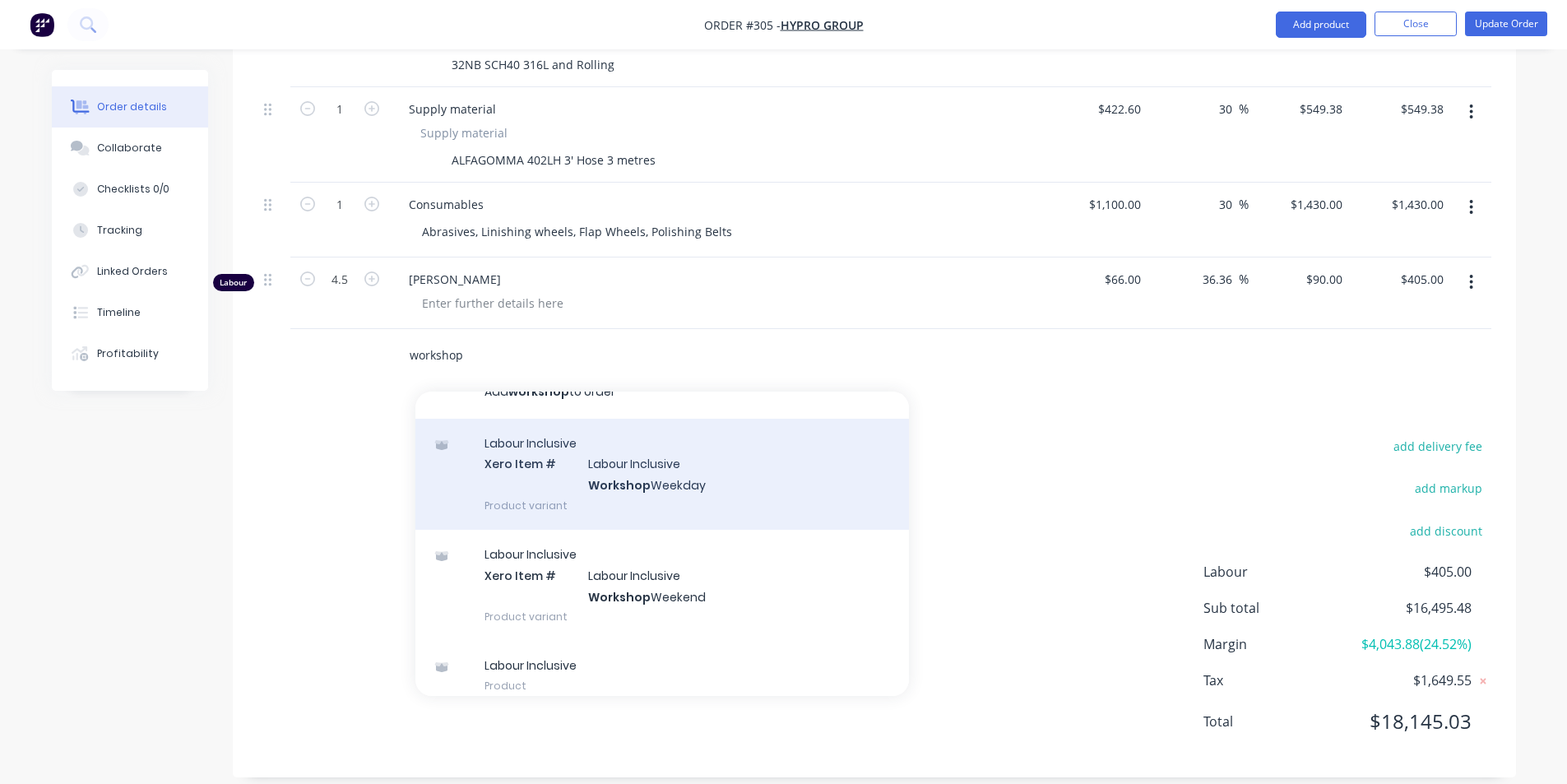
scroll to position [40, 0]
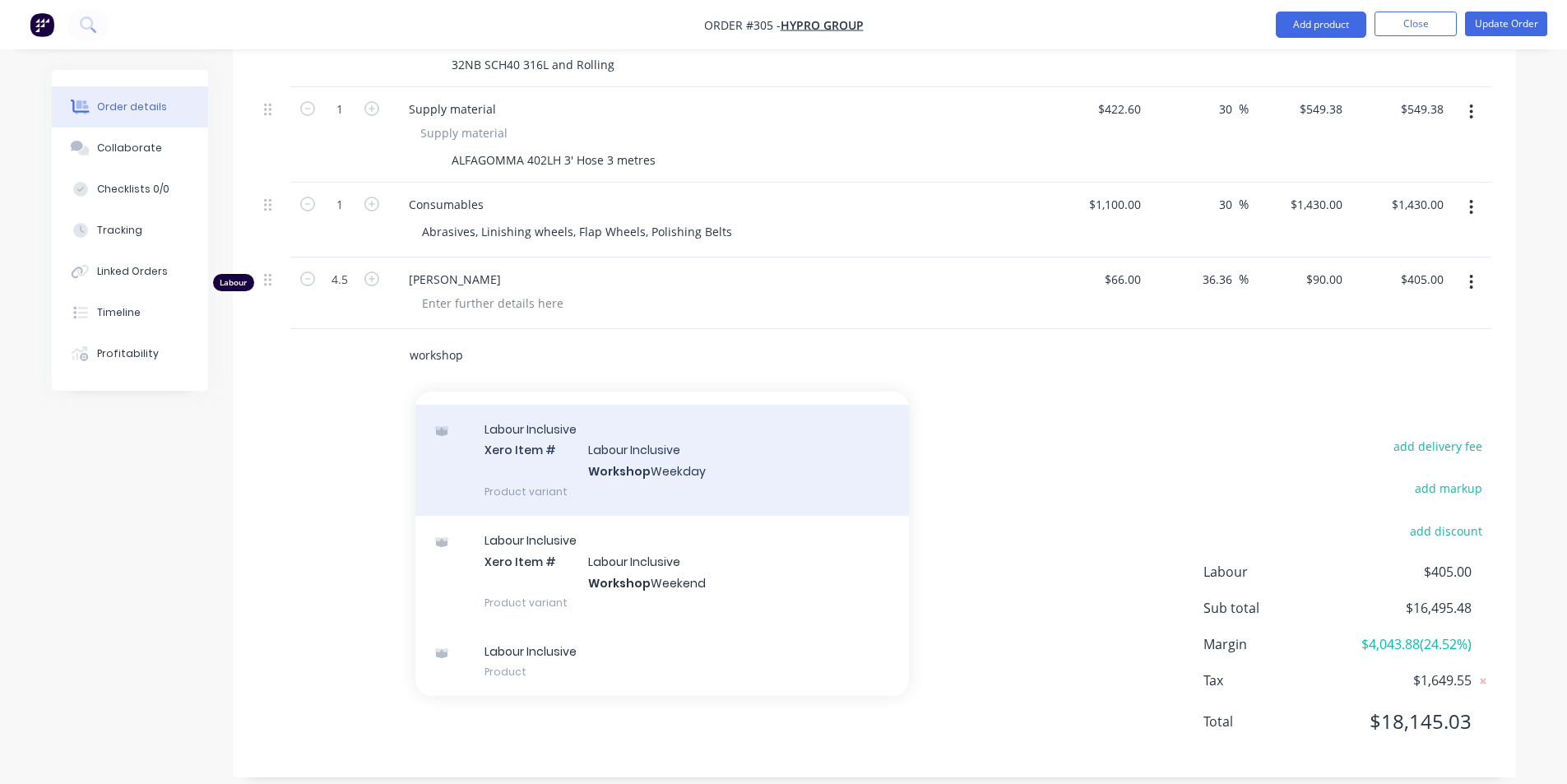
type input "workshop"
click at [744, 439] on div "Labour Inclusive Xero Item # Labour Inclusive Workshop Weekday Product variant" at bounding box center [662, 460] width 493 height 111
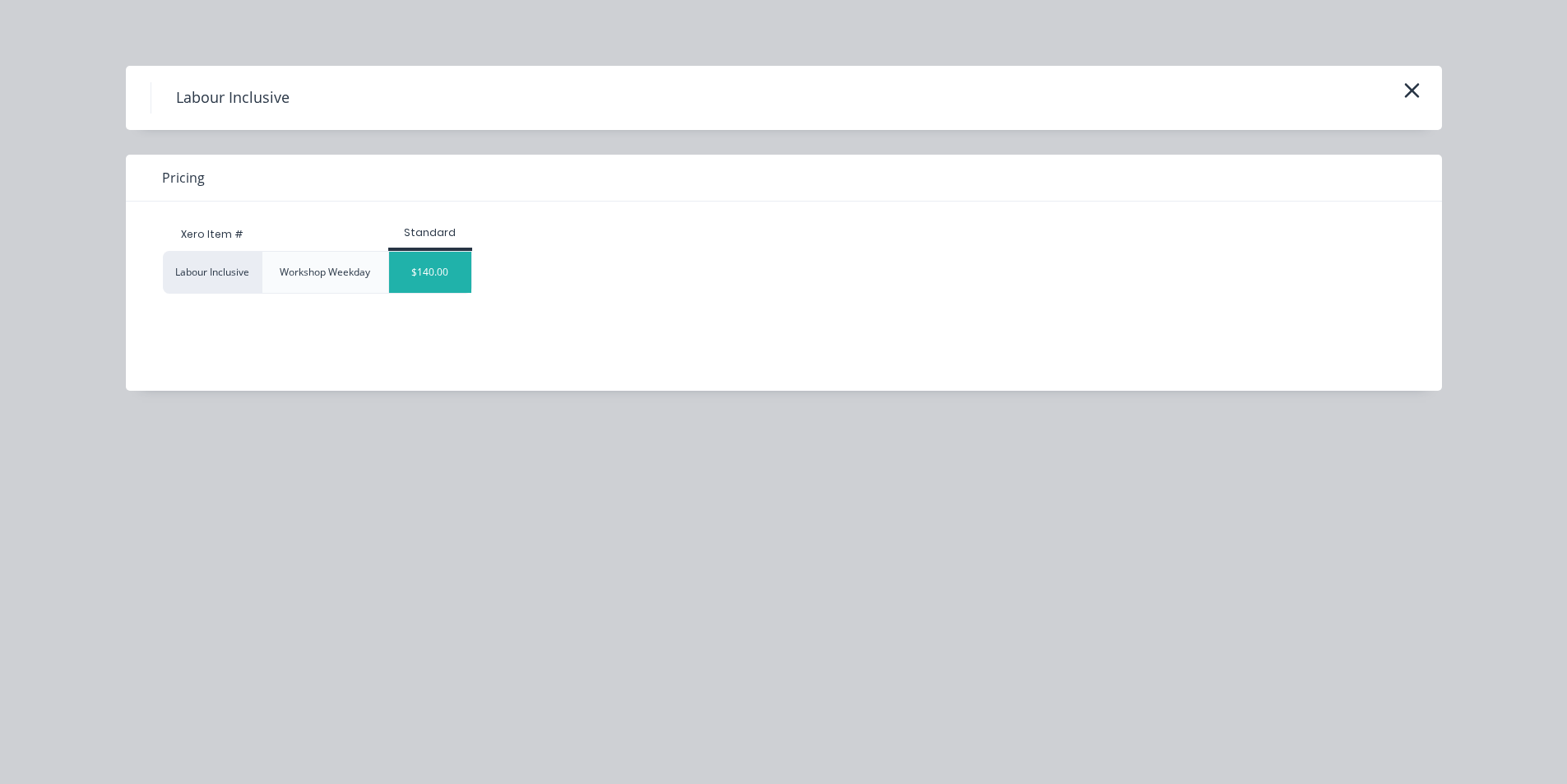
click at [459, 290] on div "$140.00" at bounding box center [429, 272] width 82 height 41
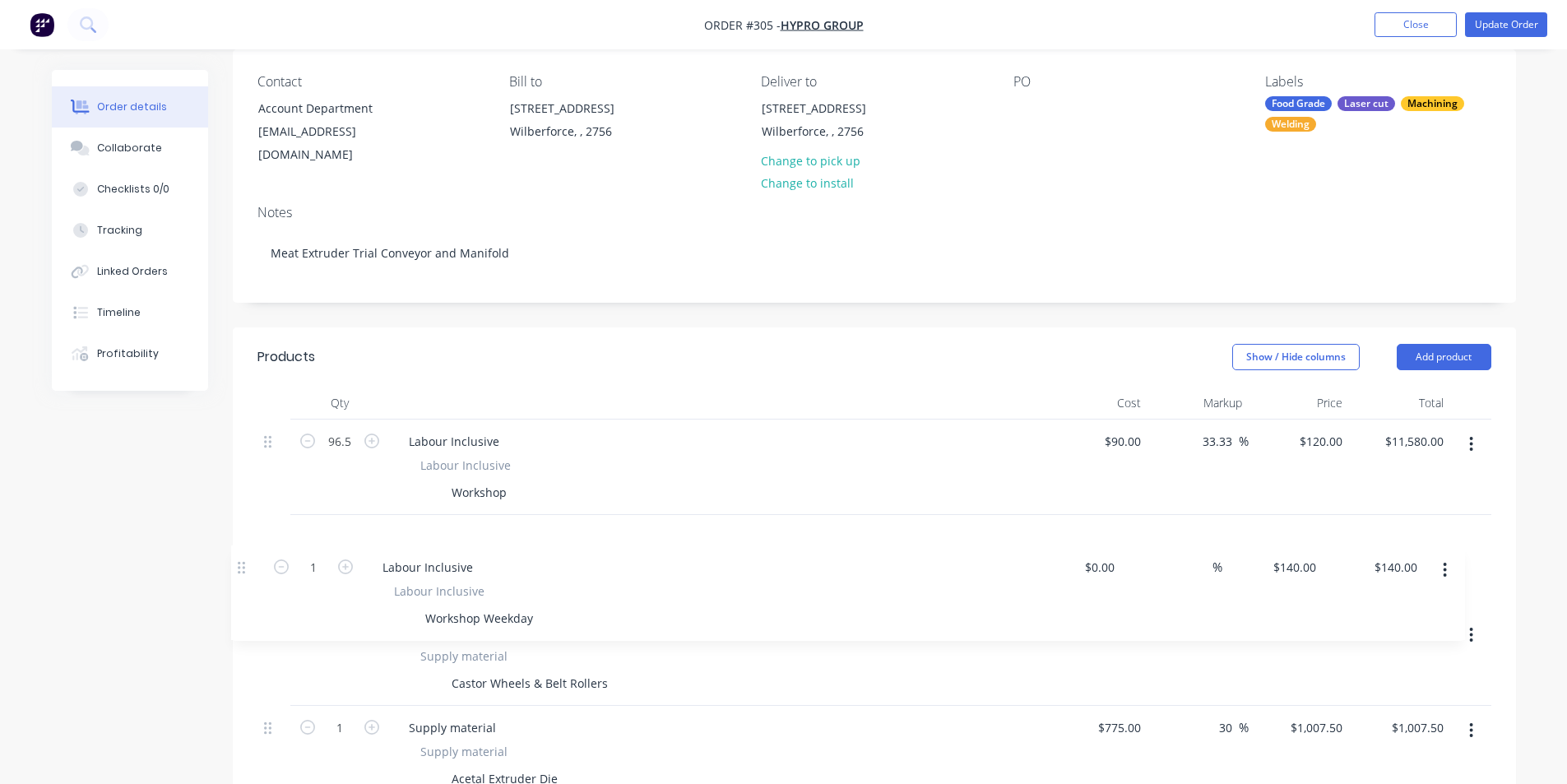
scroll to position [136, 0]
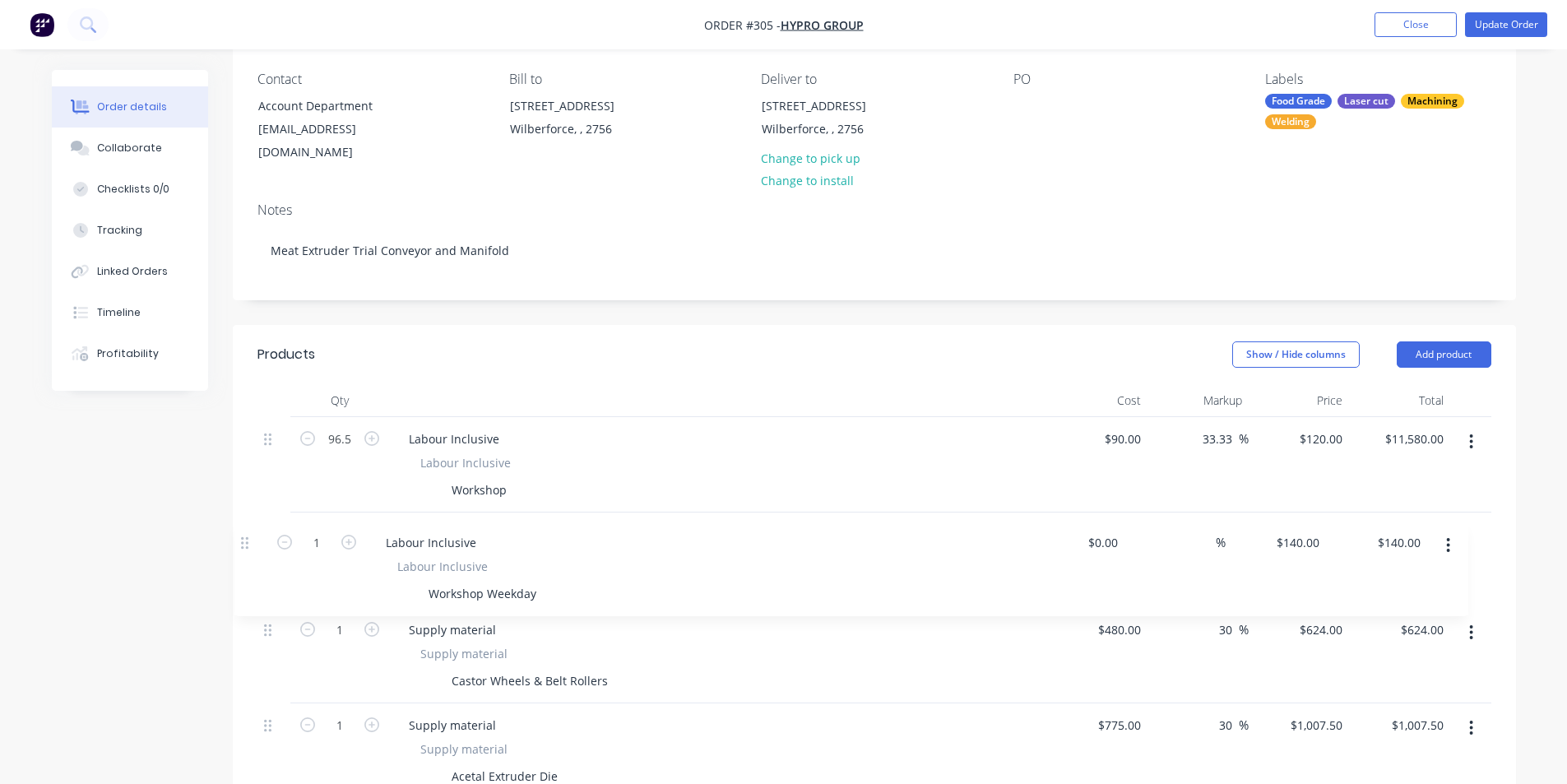
drag, startPoint x: 279, startPoint y: 333, endPoint x: 259, endPoint y: 502, distance: 170.2
drag, startPoint x: 550, startPoint y: 570, endPoint x: 582, endPoint y: 571, distance: 32.0
click at [582, 573] on div "Workshop Weekday" at bounding box center [714, 584] width 602 height 24
click at [492, 478] on div "Workshop" at bounding box center [479, 489] width 69 height 24
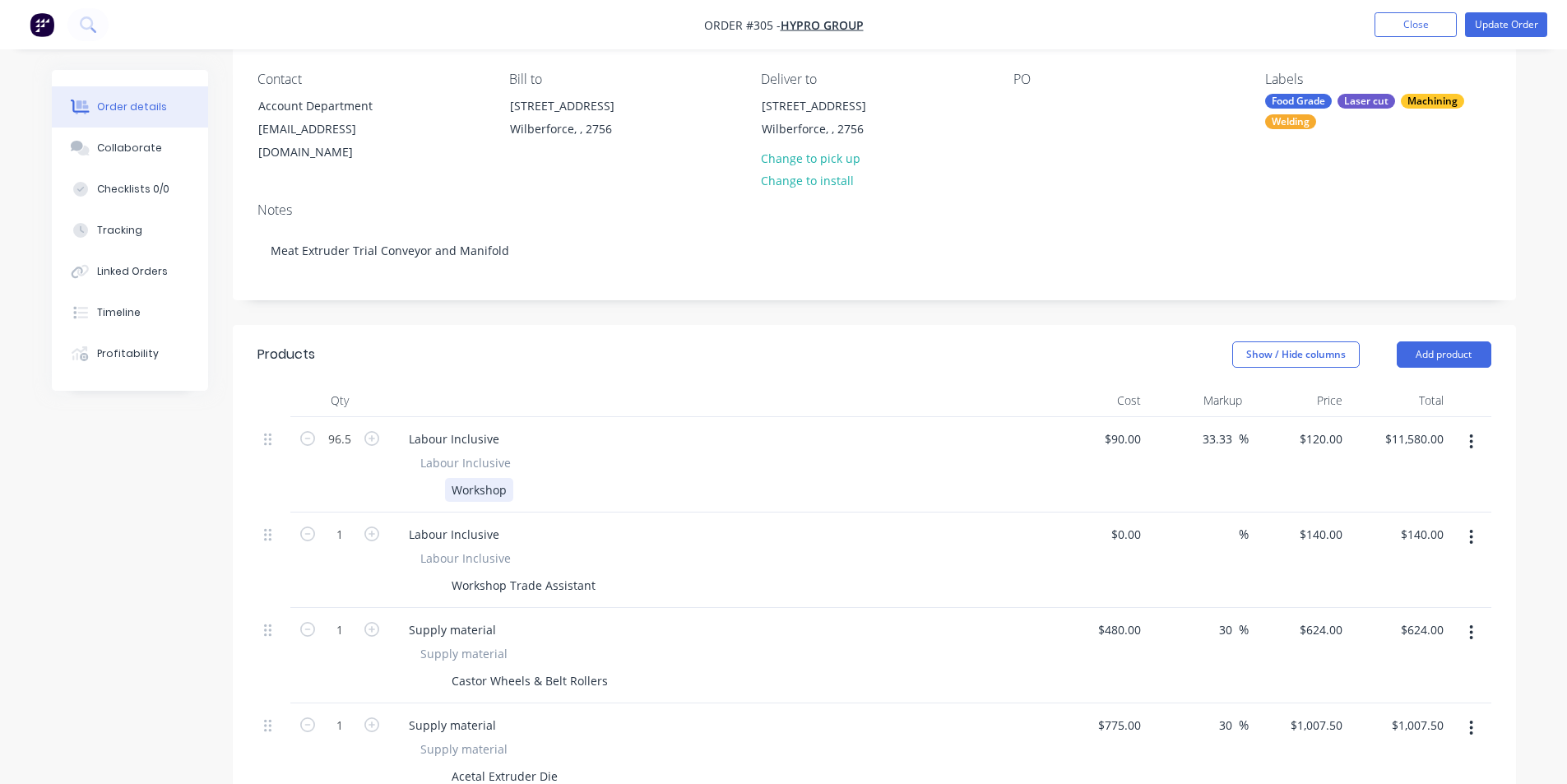
click at [516, 478] on div "Workshop" at bounding box center [714, 489] width 602 height 24
click at [334, 428] on input "96.5" at bounding box center [339, 439] width 42 height 24
type input "75"
type input "$9,000.00"
click at [329, 522] on input "1" at bounding box center [339, 535] width 42 height 24
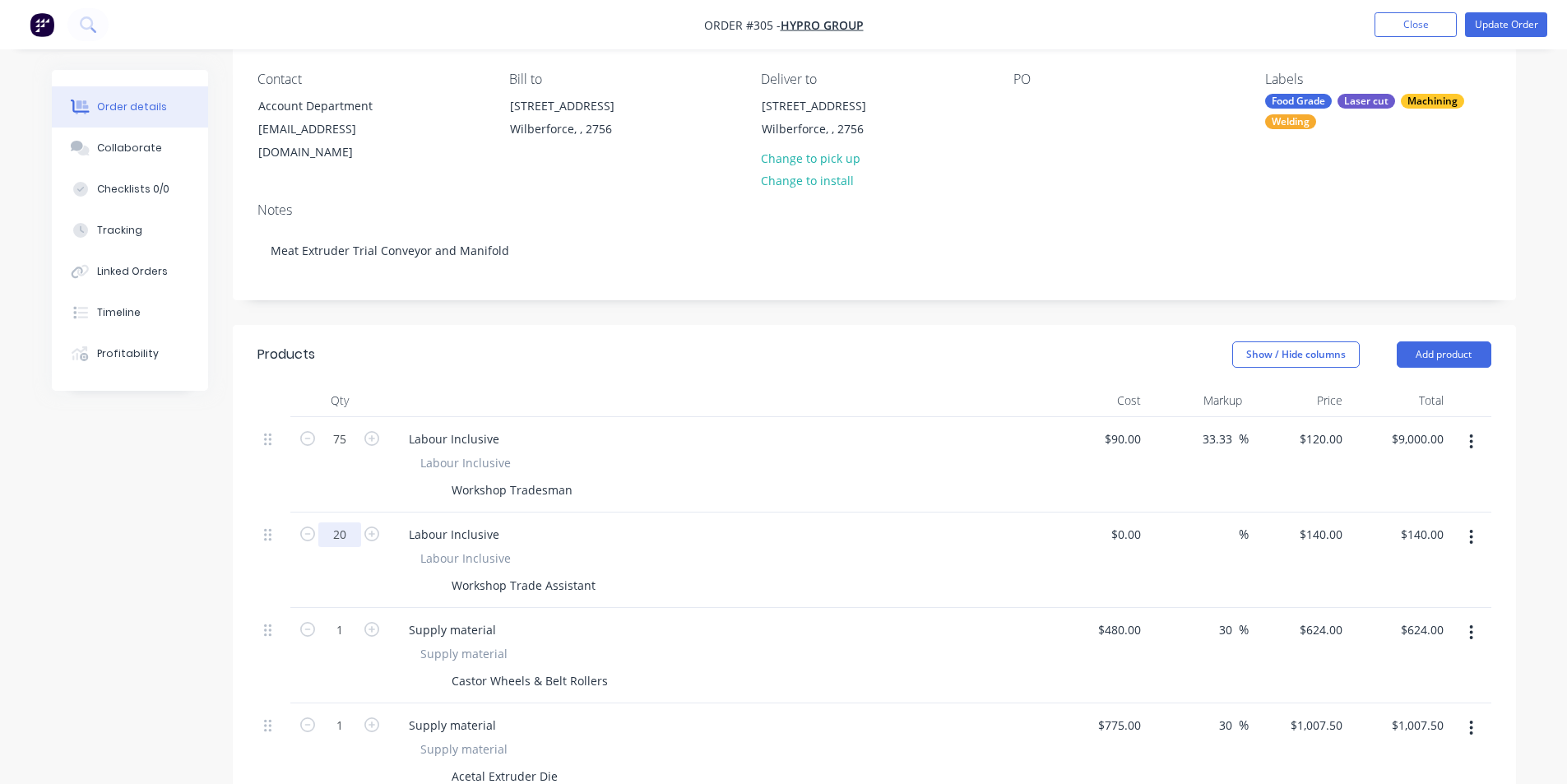
type input "20"
type input "$2,800.00"
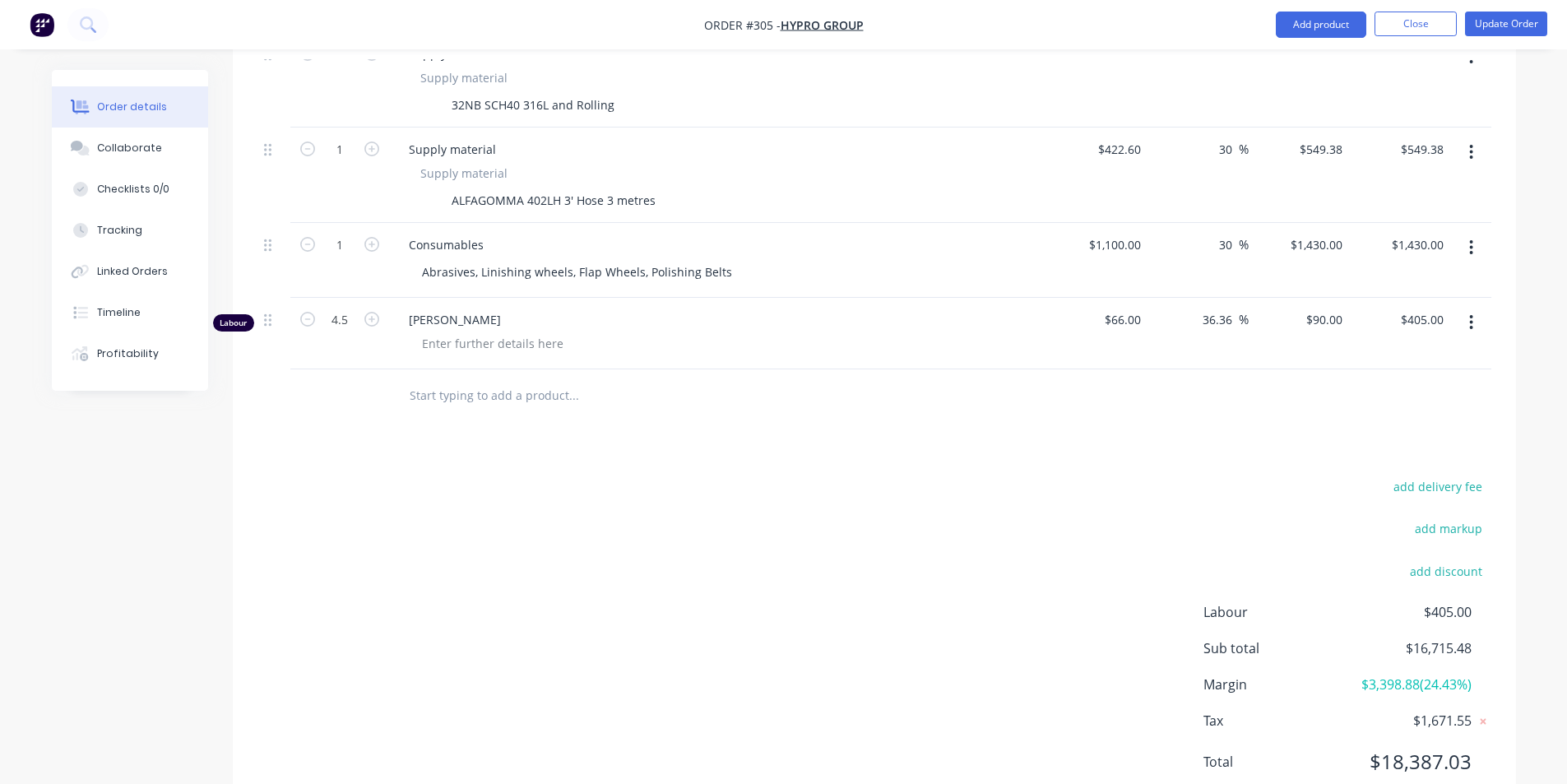
scroll to position [1228, 0]
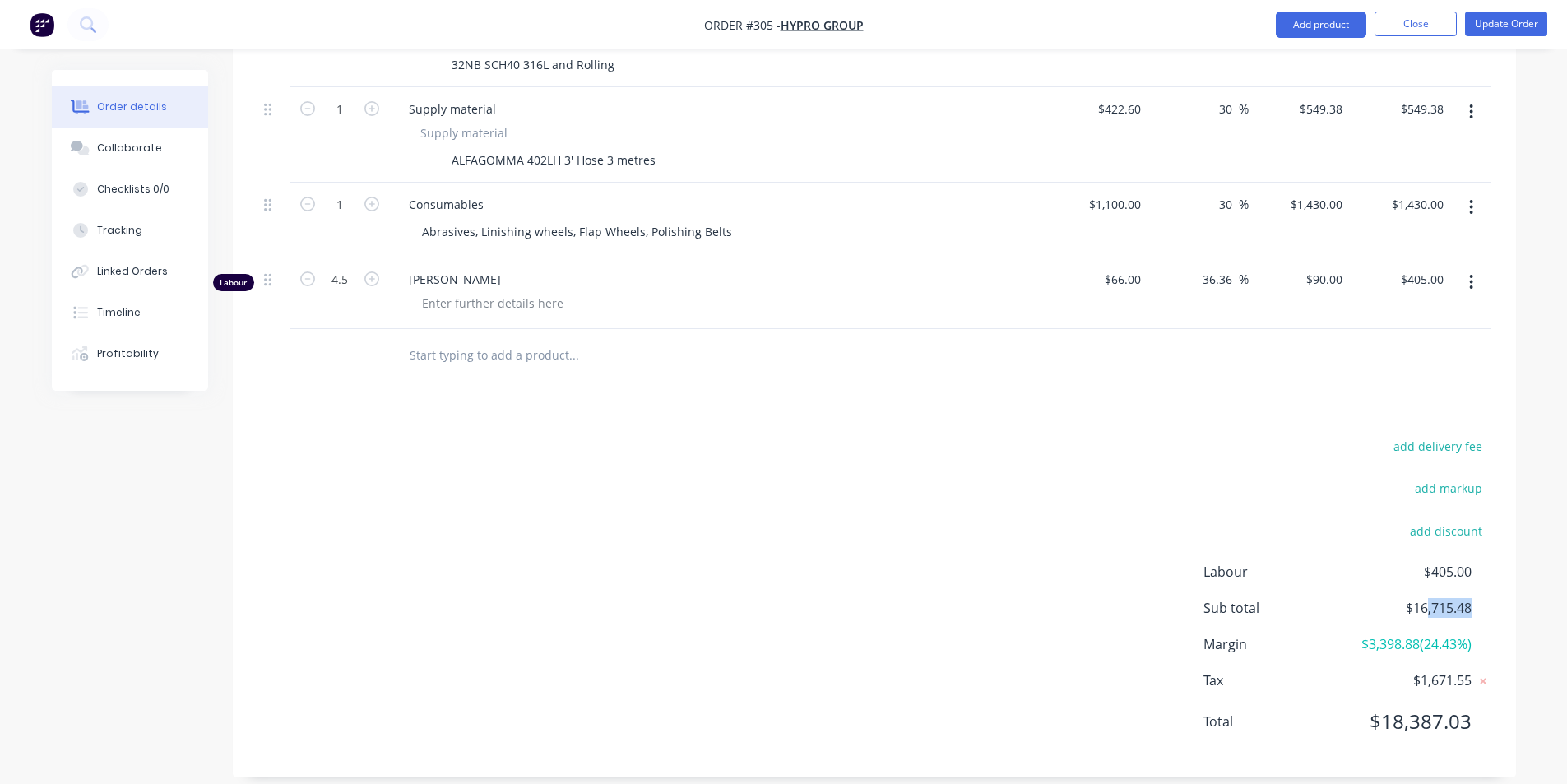
drag, startPoint x: 1426, startPoint y: 590, endPoint x: 1479, endPoint y: 591, distance: 53.0
click at [1479, 598] on div "Sub total $16,715.48" at bounding box center [1348, 607] width 288 height 20
drag, startPoint x: 1479, startPoint y: 591, endPoint x: 1411, endPoint y: 606, distance: 69.6
click at [1419, 600] on div "Labour $405.00 Sub total $16,715.48 Margin $3,398.88 ( 24.43 %) Tax $1,671.55 T…" at bounding box center [1348, 657] width 288 height 191
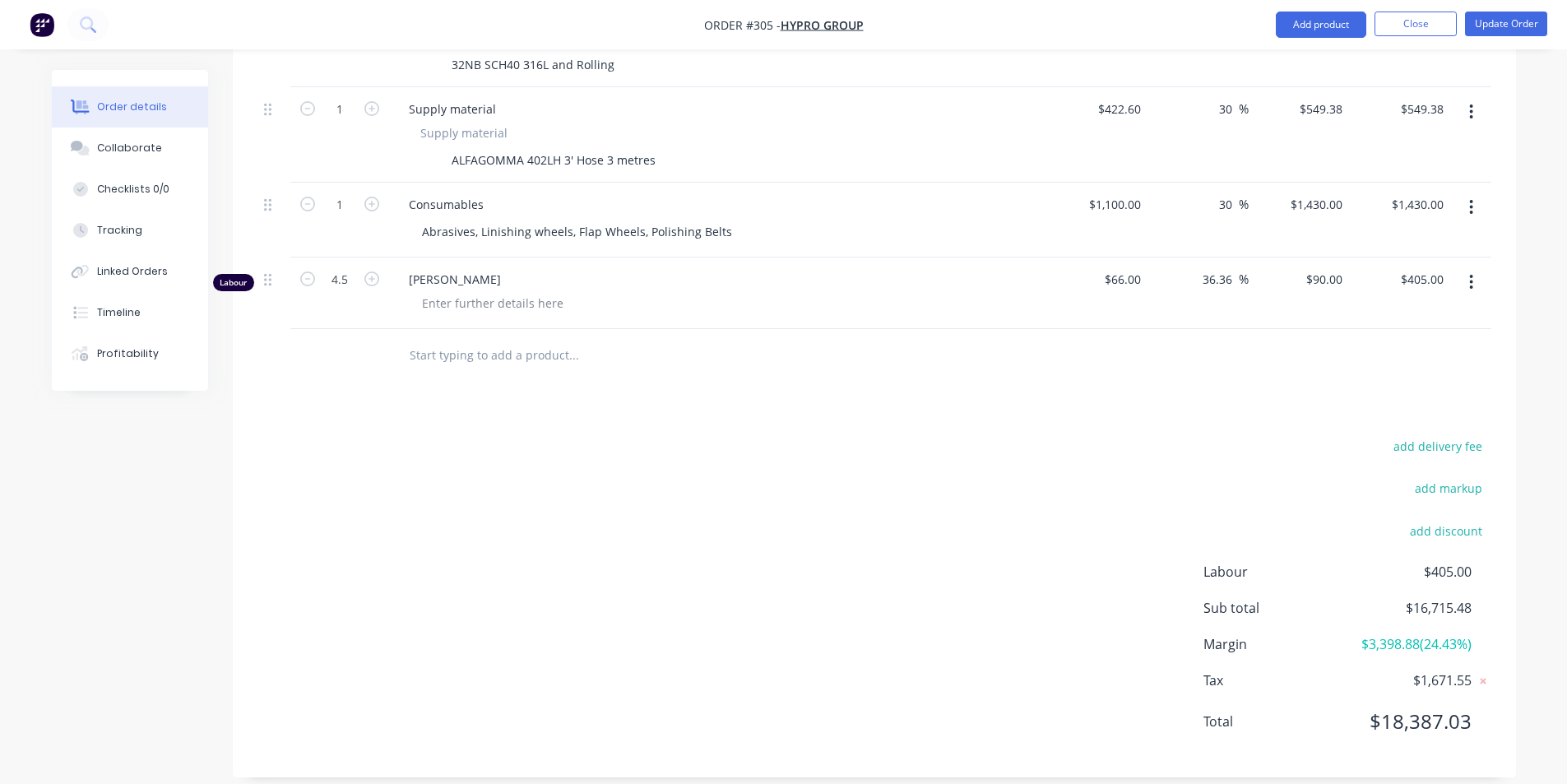
click at [1397, 634] on span "$3,398.88 ( 24.43 %)" at bounding box center [1410, 644] width 121 height 20
drag, startPoint x: 1416, startPoint y: 628, endPoint x: 1365, endPoint y: 635, distance: 51.5
click at [1365, 635] on div "Labour $405.00 Sub total $16,715.48 Margin $3,398.88 ( 24.43 %) Tax $1,671.55 T…" at bounding box center [1348, 657] width 288 height 191
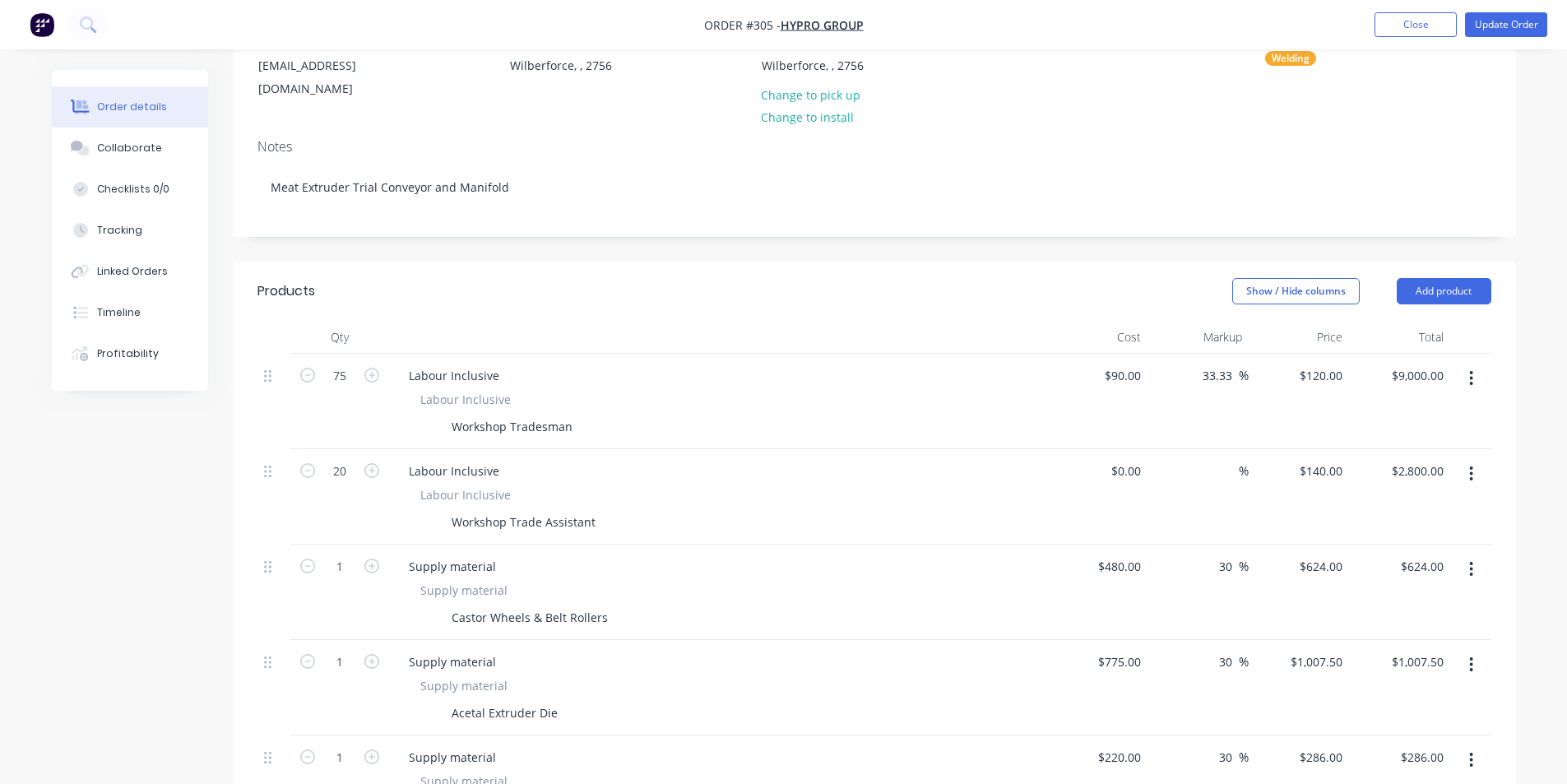
scroll to position [159, 0]
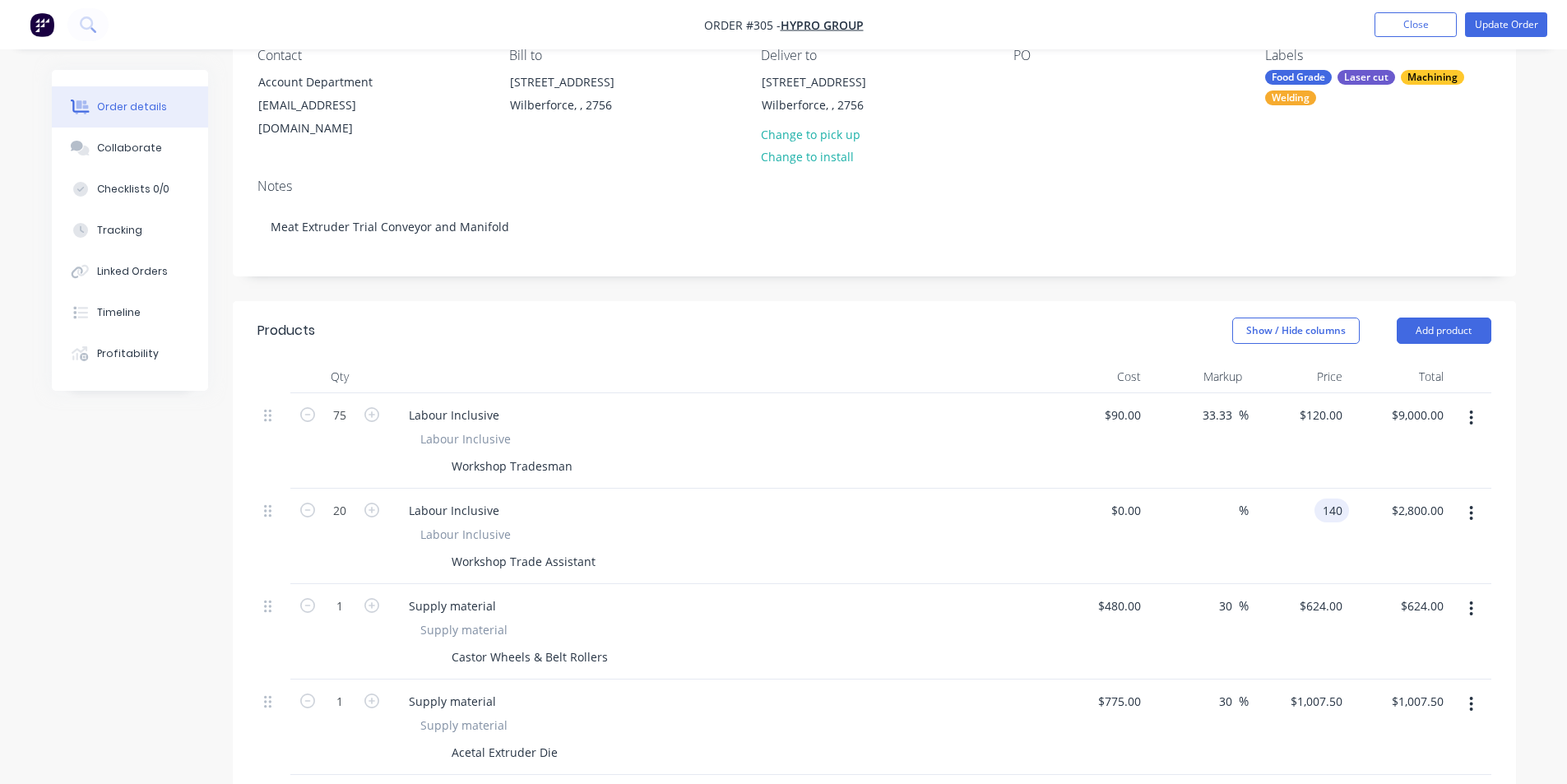
click at [1305, 488] on div "140 140" at bounding box center [1299, 536] width 101 height 95
type input "$95.00"
type input "$1,900.00"
click at [1127, 502] on div "$0.00" at bounding box center [1124, 509] width 44 height 24
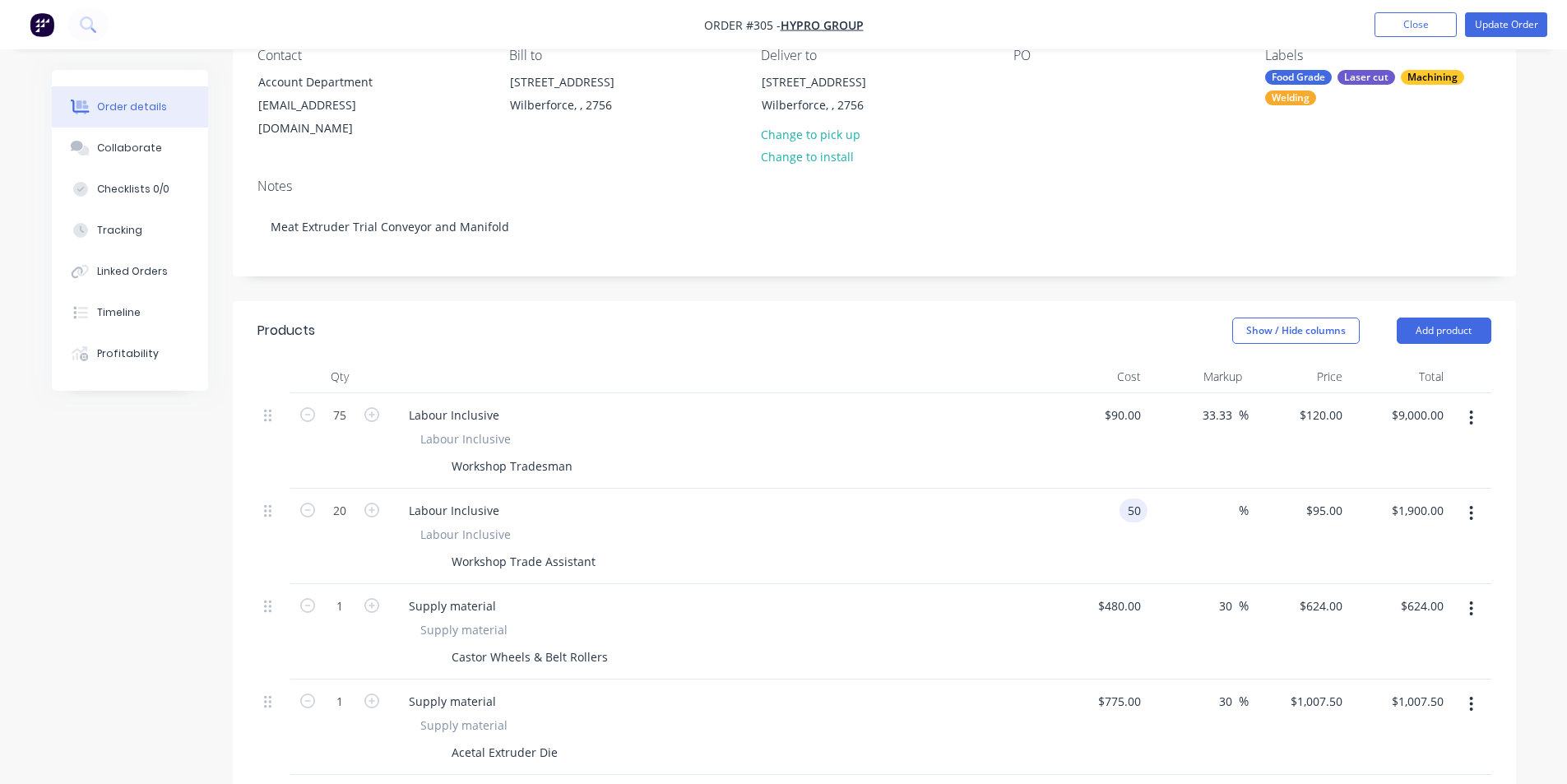
type input "$50.00"
type input "$1,000.00"
click at [1350, 504] on div "$1,000.00 $1,000.00" at bounding box center [1399, 536] width 101 height 95
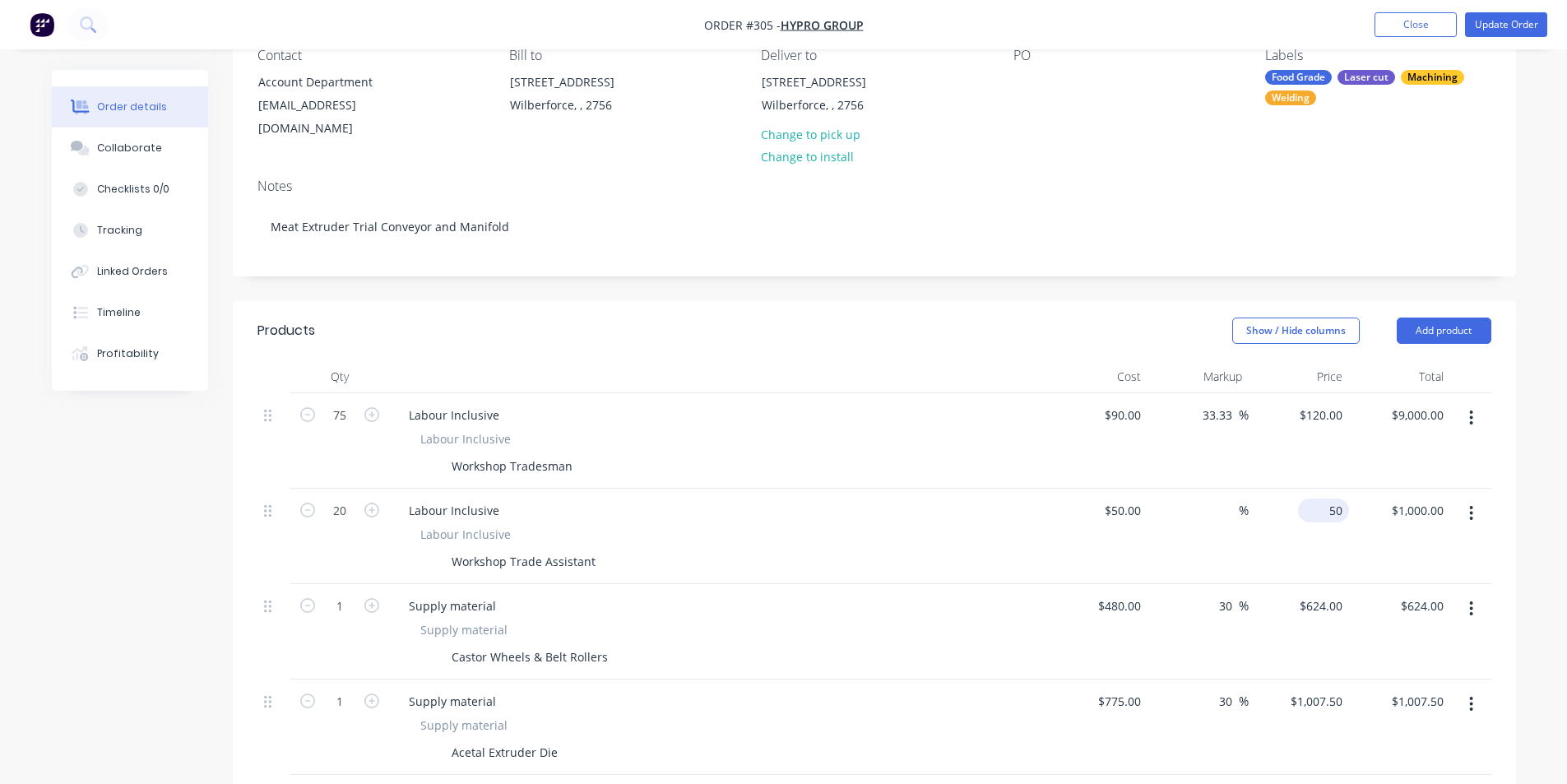
click at [1323, 498] on div "50 $50.00" at bounding box center [1324, 509] width 51 height 24
type input "95"
type input "90"
type input "$95.00"
type input "$1,900.00"
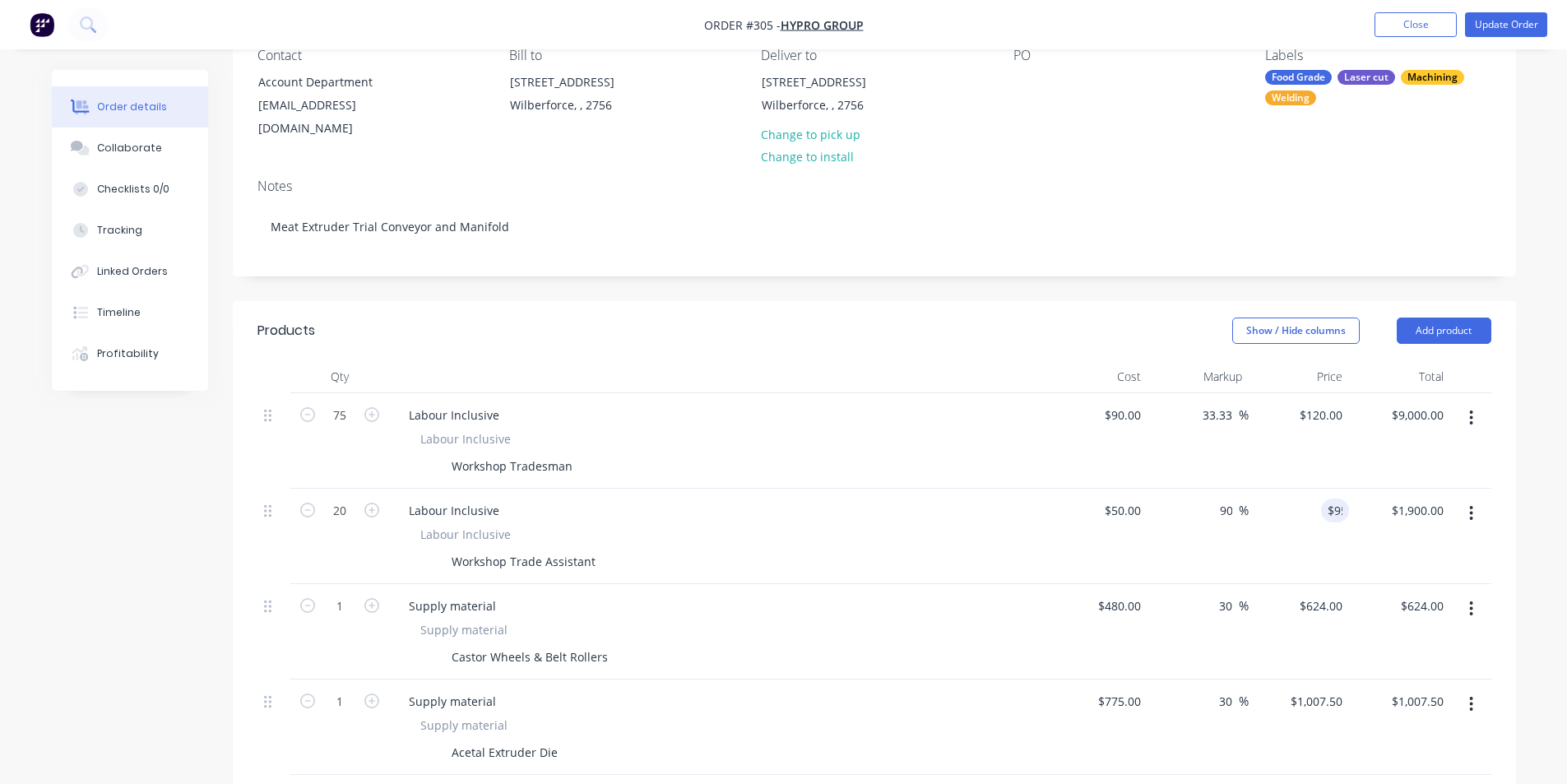
click at [1156, 178] on div "Notes Meat Extruder Trial Conveyor and Manifold" at bounding box center [874, 220] width 1284 height 110
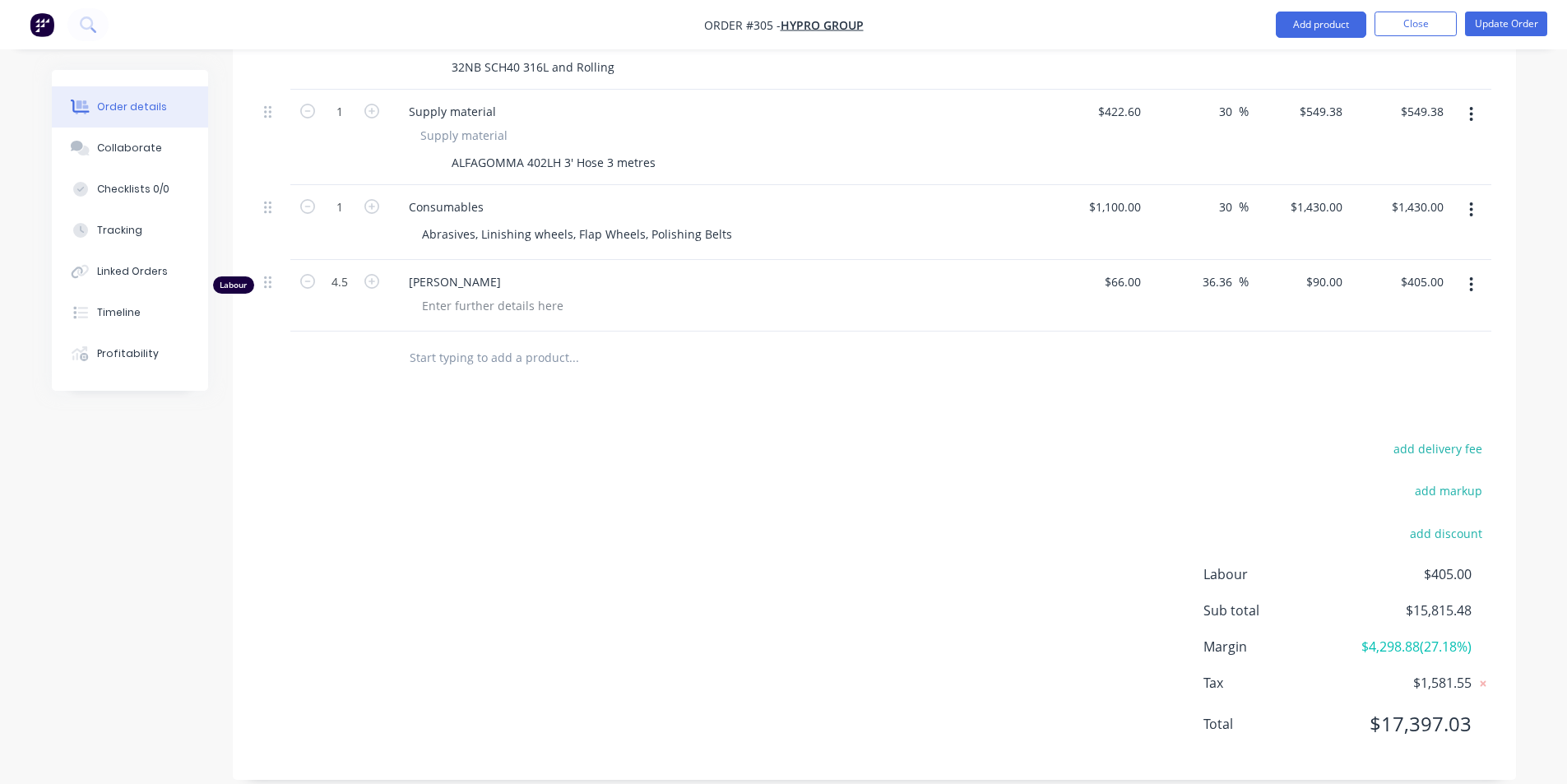
scroll to position [1228, 0]
drag, startPoint x: 1413, startPoint y: 580, endPoint x: 1483, endPoint y: 579, distance: 70.0
click at [1483, 598] on div "Sub total $15,815.48" at bounding box center [1348, 607] width 288 height 20
drag, startPoint x: 1478, startPoint y: 590, endPoint x: 1410, endPoint y: 599, distance: 68.6
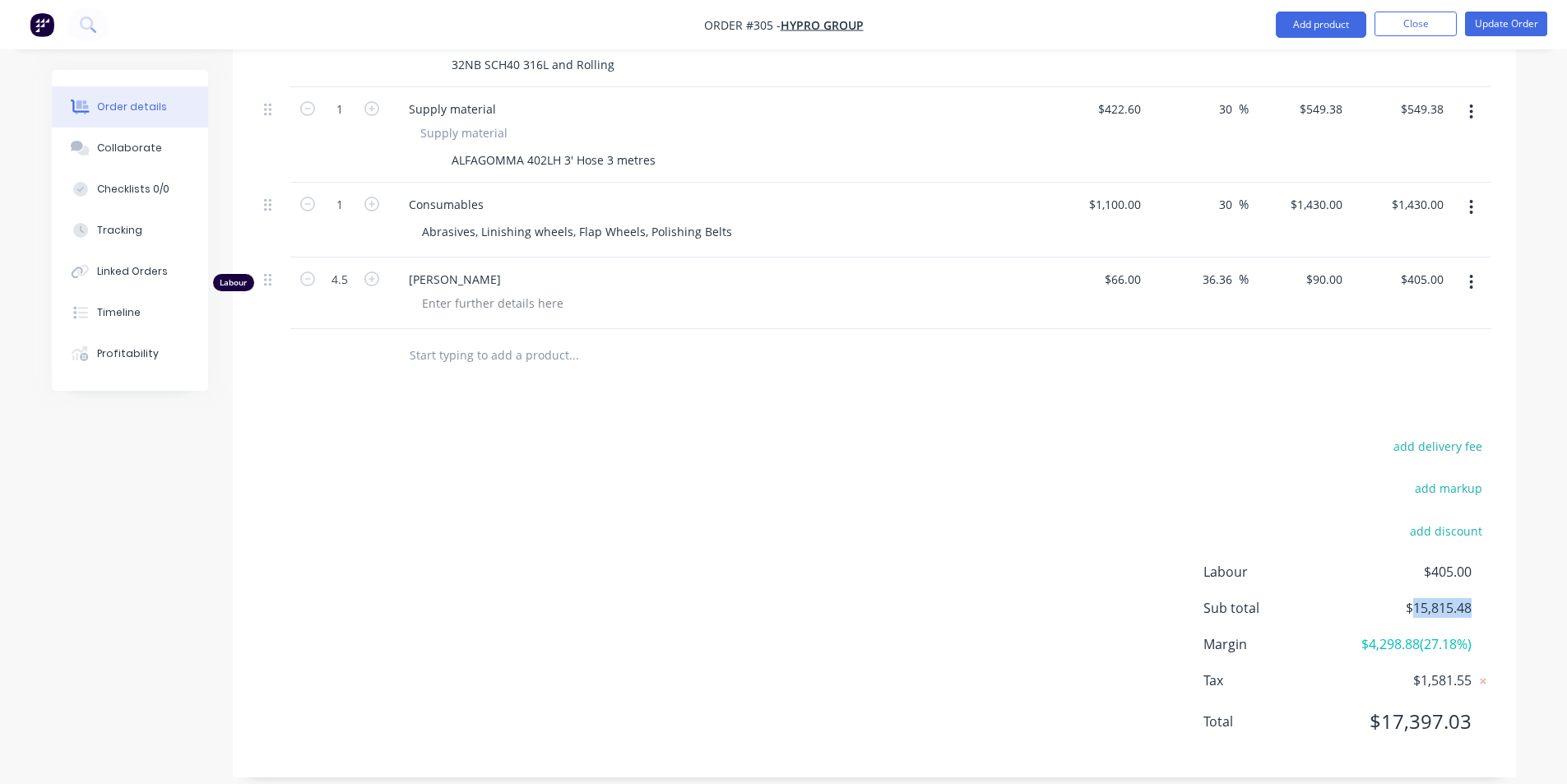
click at [1410, 599] on div "Sub total $15,815.48" at bounding box center [1348, 607] width 288 height 20
click at [1410, 599] on span "$15,815.48" at bounding box center [1410, 607] width 121 height 20
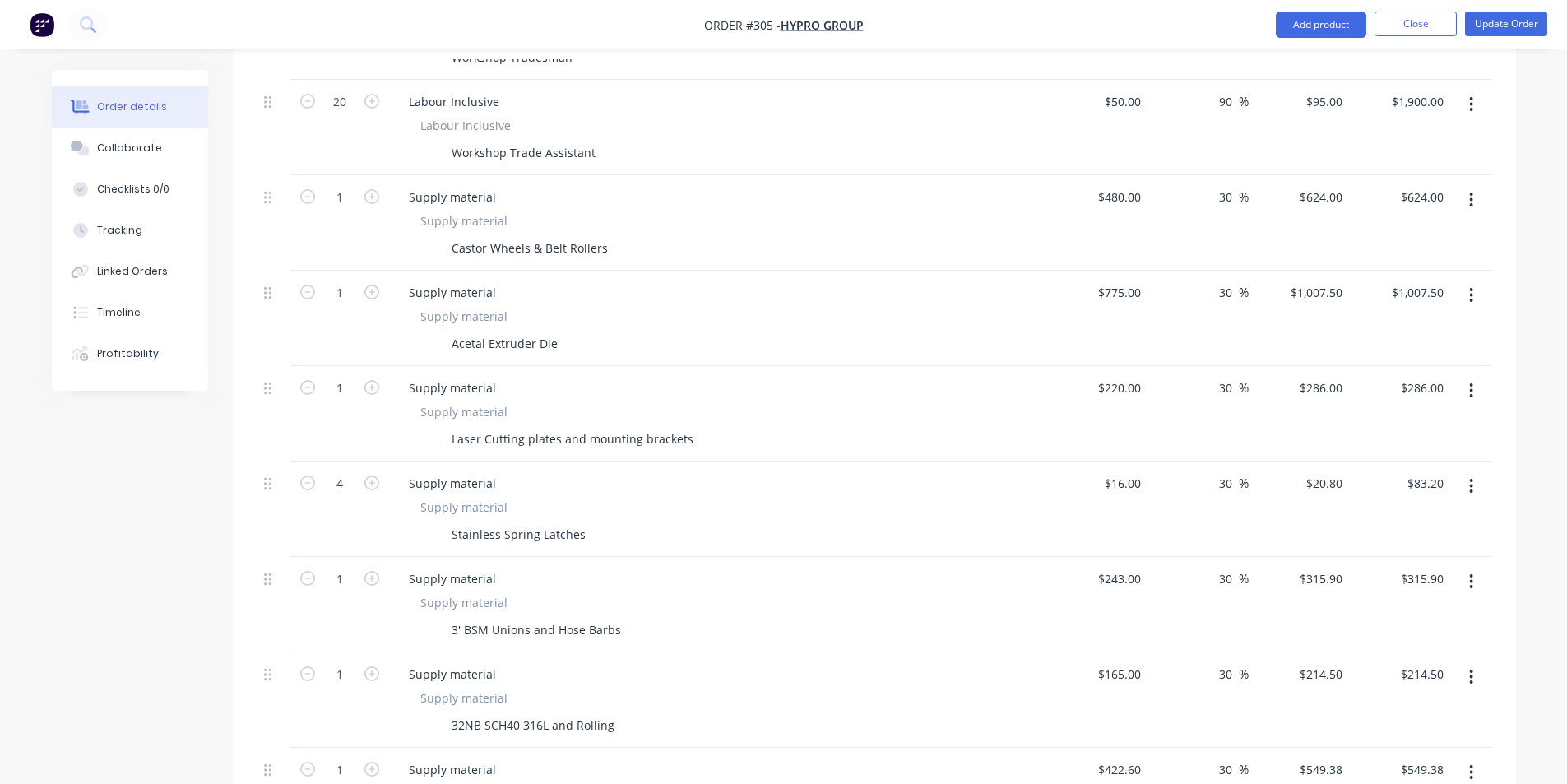
scroll to position [570, 0]
drag, startPoint x: 434, startPoint y: 313, endPoint x: 590, endPoint y: 328, distance: 156.7
click at [590, 328] on div "Acetal Extruder Die" at bounding box center [714, 340] width 602 height 24
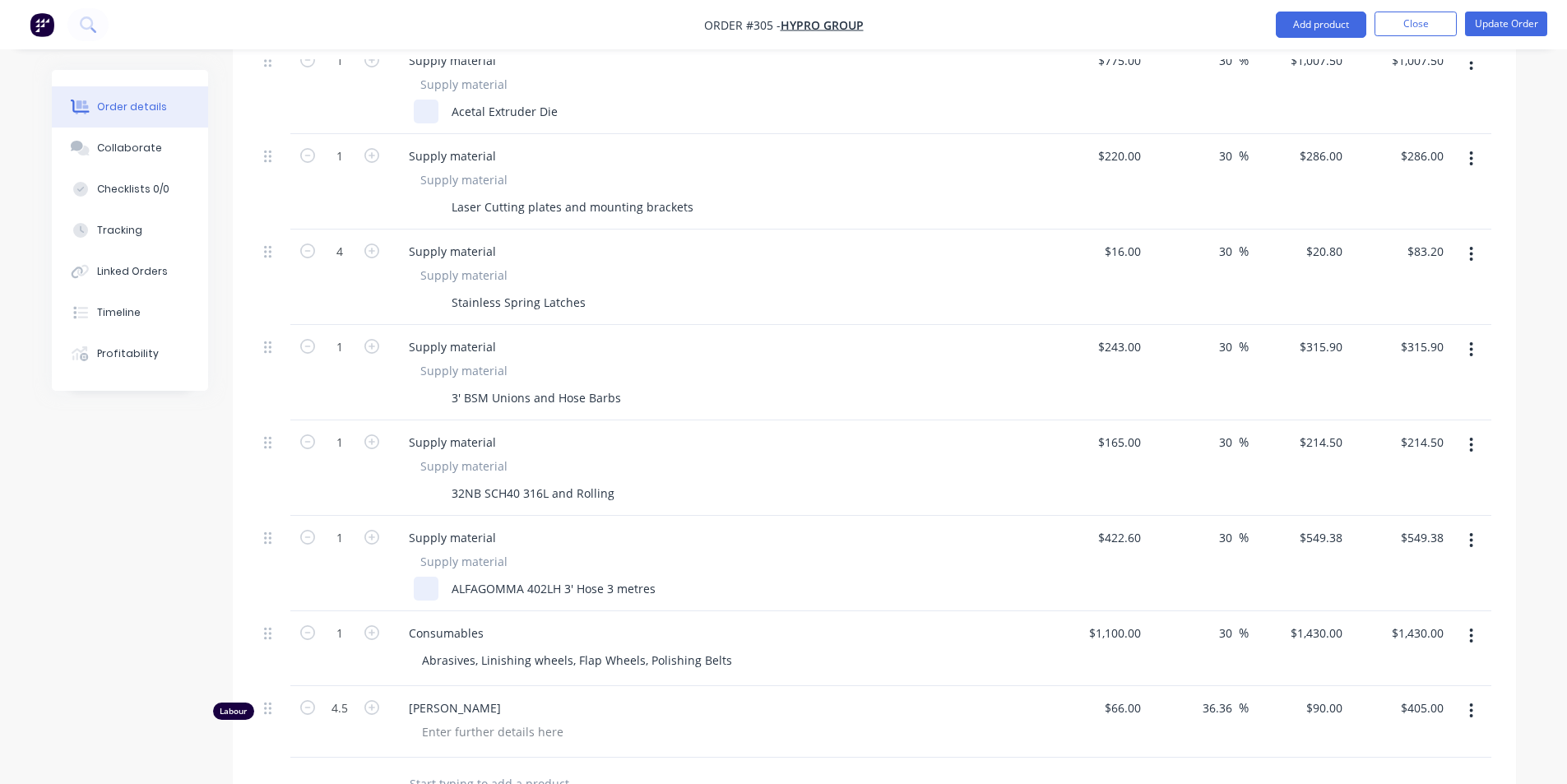
scroll to position [900, 0]
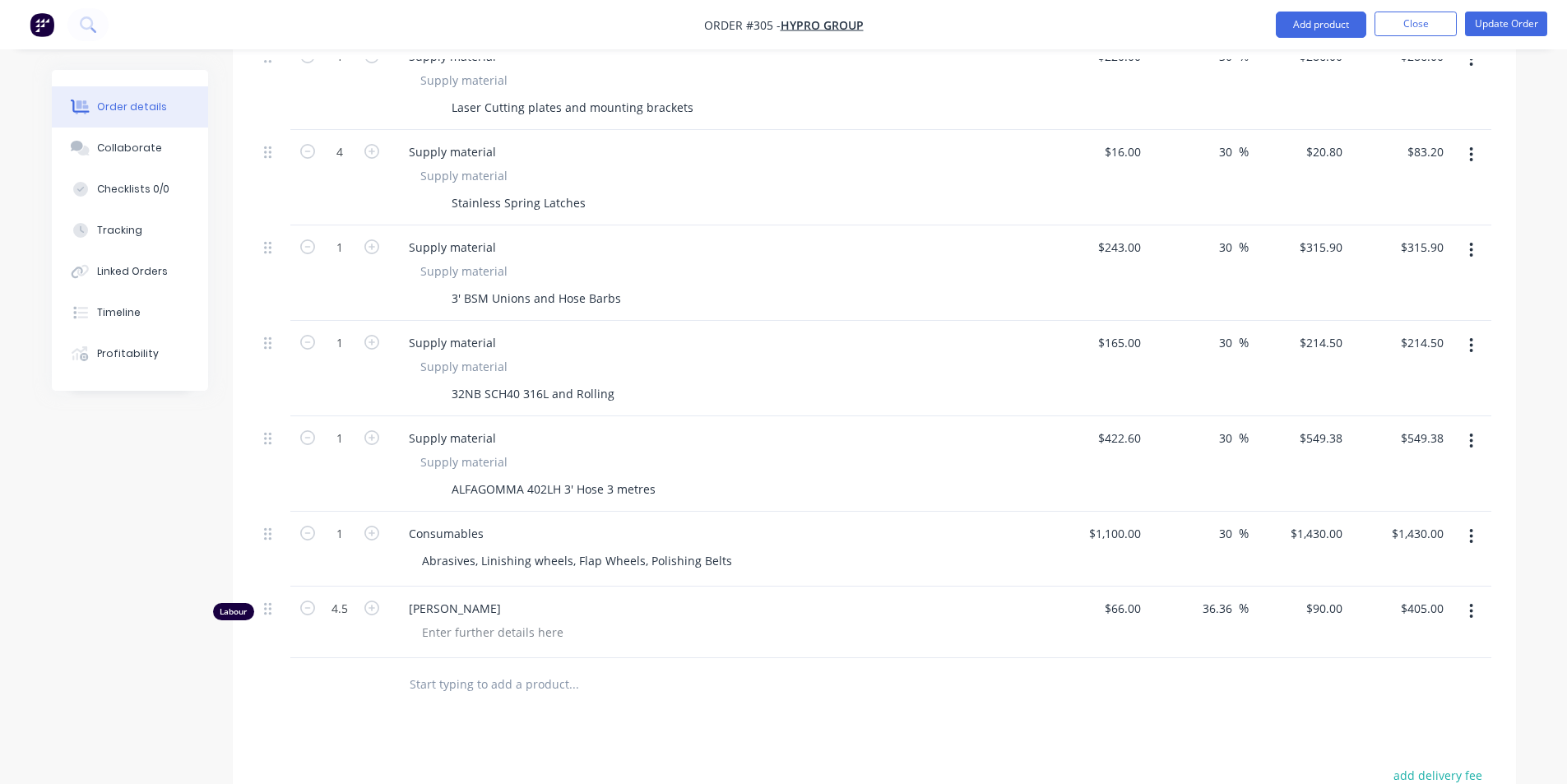
click at [1493, 600] on div "Qty Cost Markup Price Total 75 Labour Inclusive Labour Inclusive Workshop Trade…" at bounding box center [874, 165] width 1284 height 1091
click at [1466, 605] on button "button" at bounding box center [1471, 610] width 39 height 29
click at [1412, 741] on div "Delete" at bounding box center [1414, 752] width 127 height 24
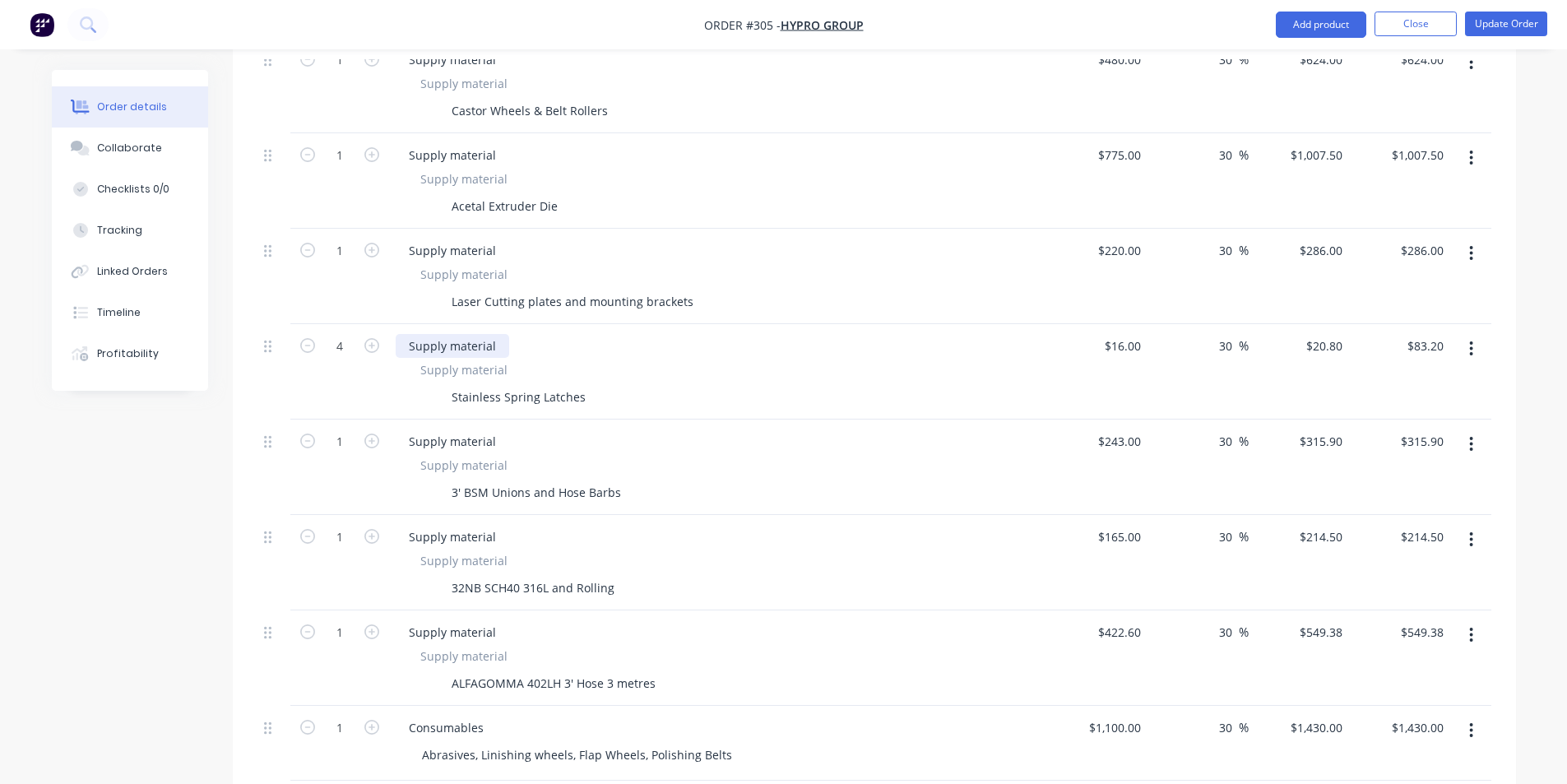
scroll to position [653, 0]
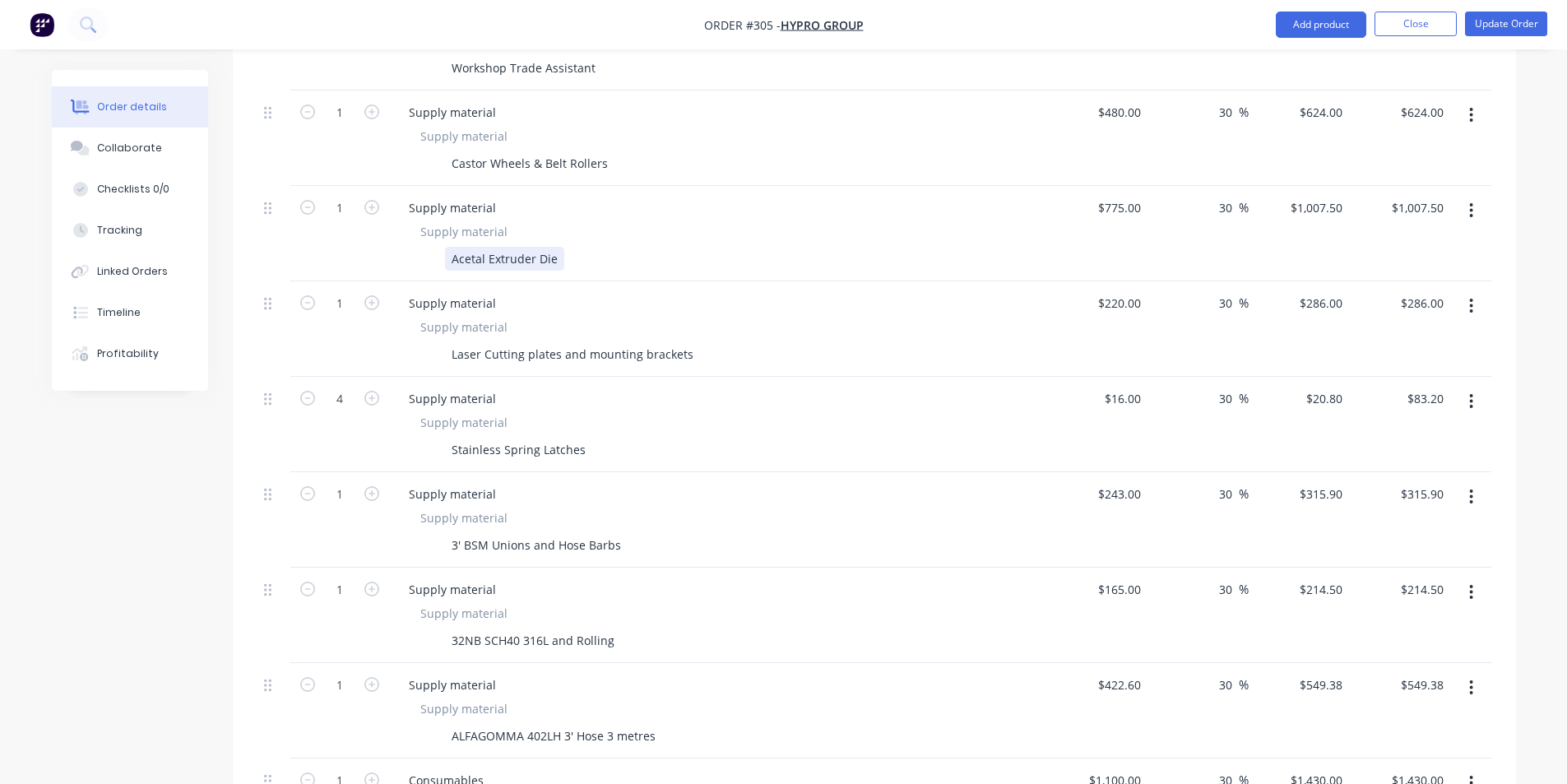
click at [548, 247] on div "Acetal Extruder Die" at bounding box center [505, 258] width 120 height 24
click at [557, 247] on div "Acetal Extruder Die" at bounding box center [505, 258] width 120 height 24
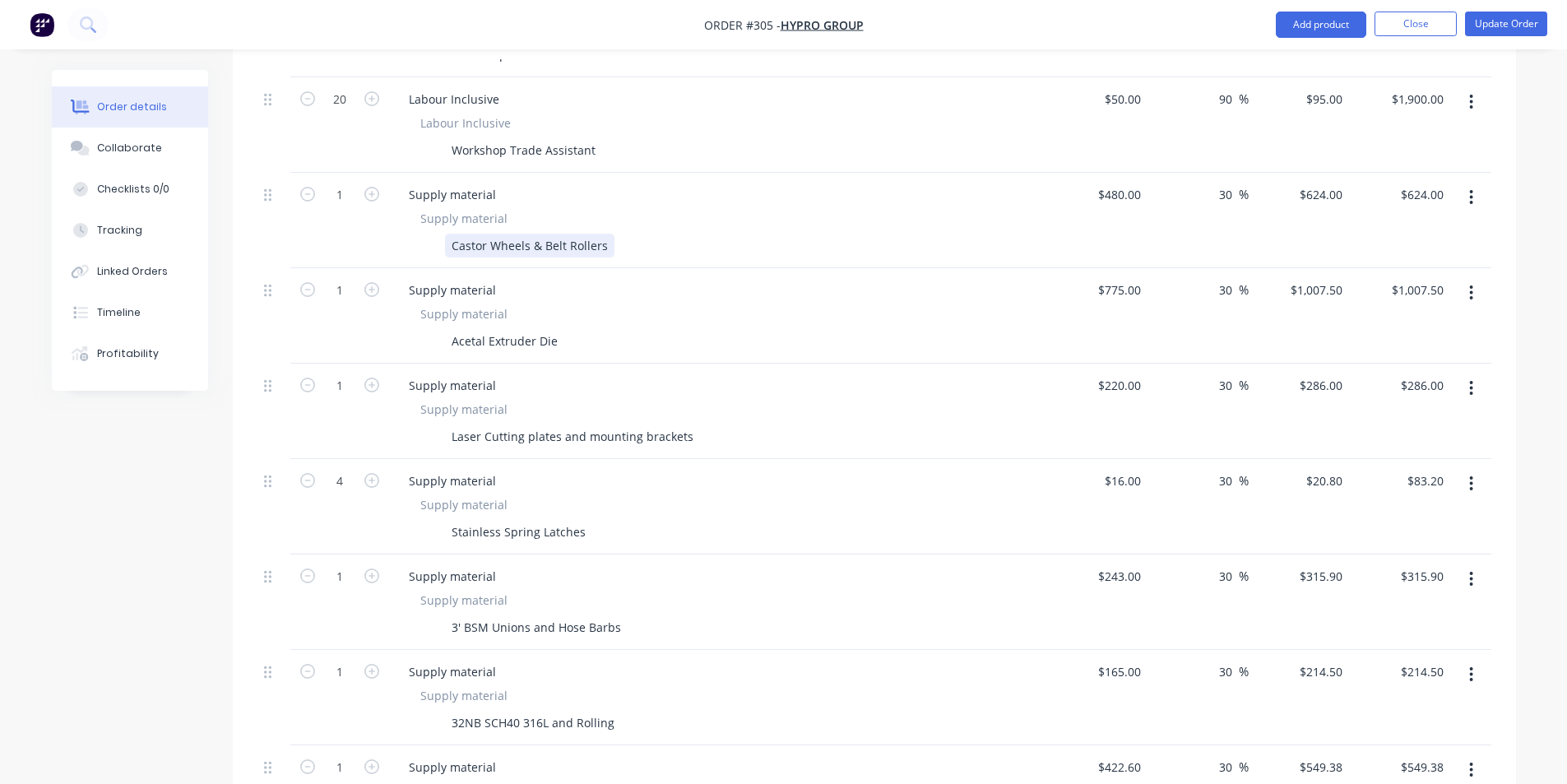
click at [573, 233] on div "Castor Wheels & Belt Rollers" at bounding box center [530, 245] width 170 height 24
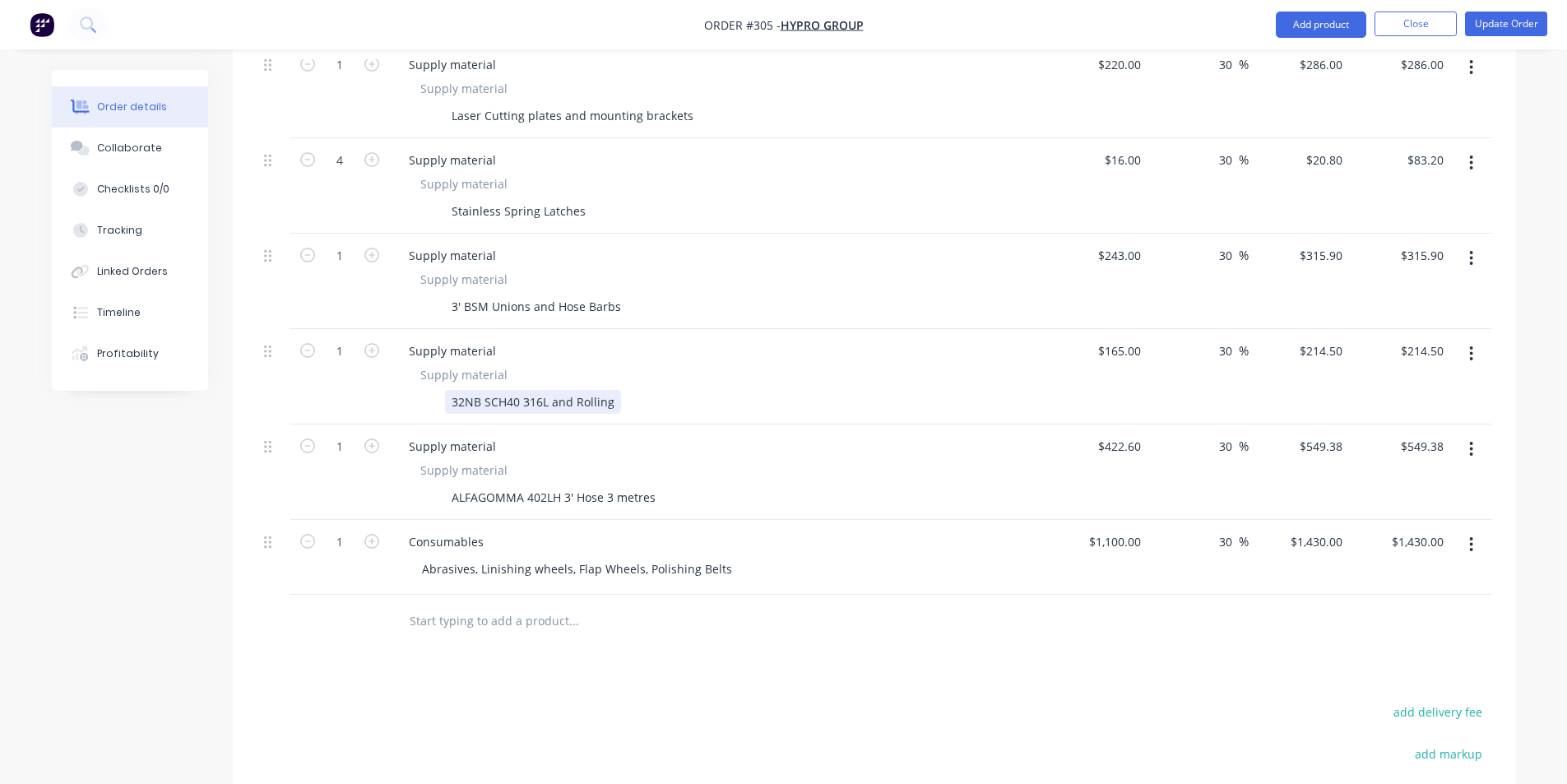
scroll to position [1157, 0]
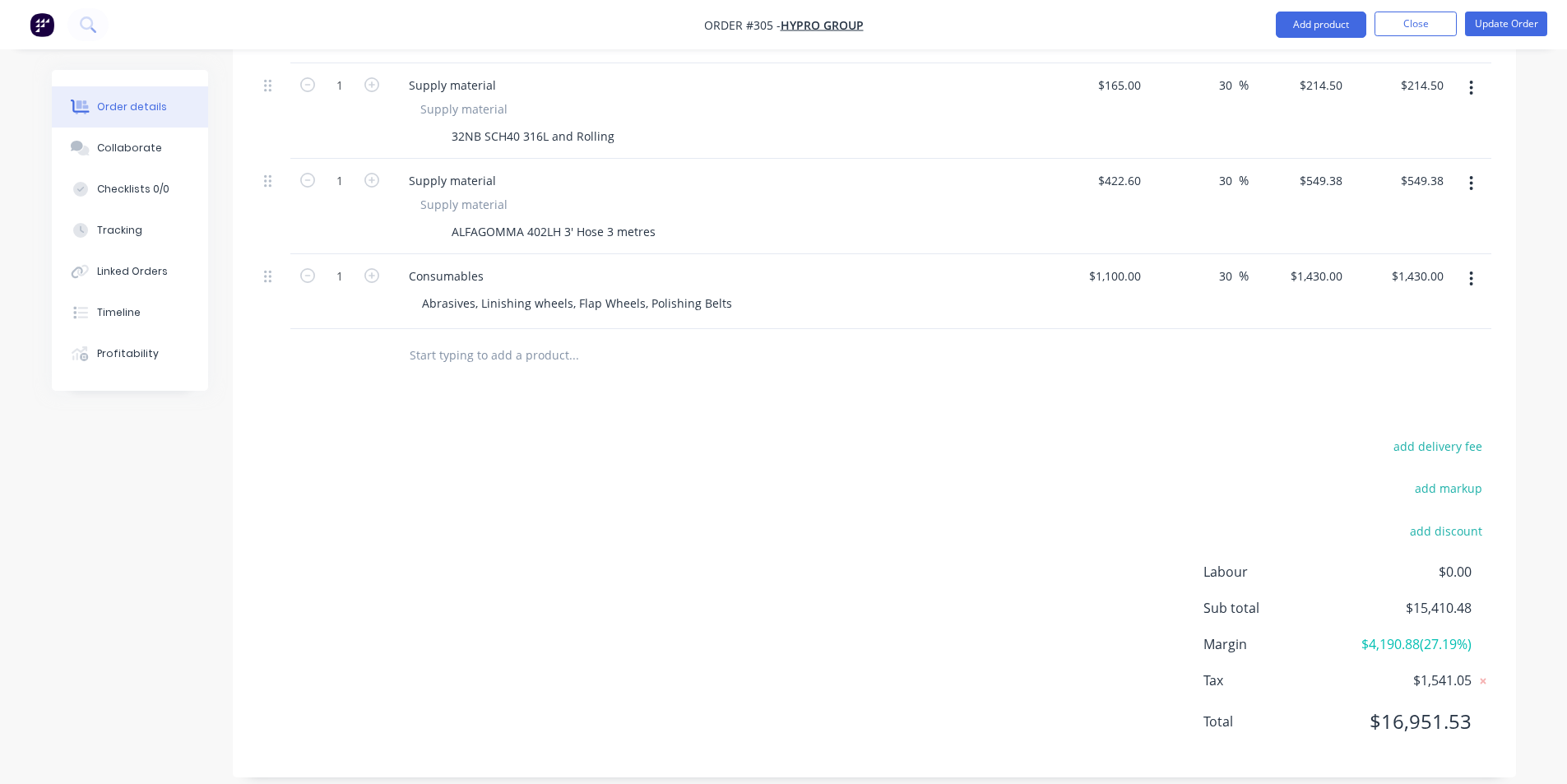
click at [539, 344] on input "text" at bounding box center [573, 355] width 329 height 33
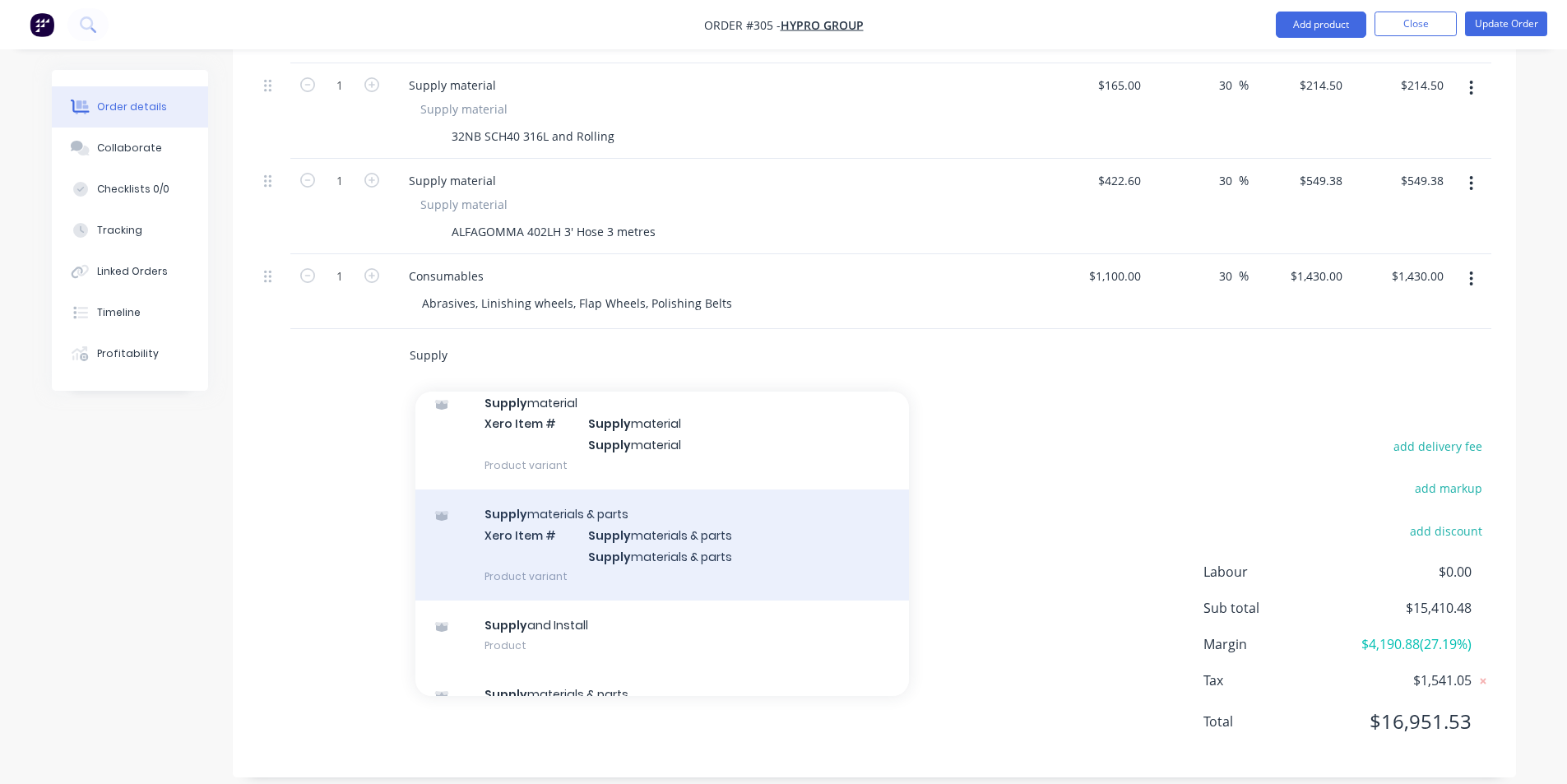
scroll to position [178, 0]
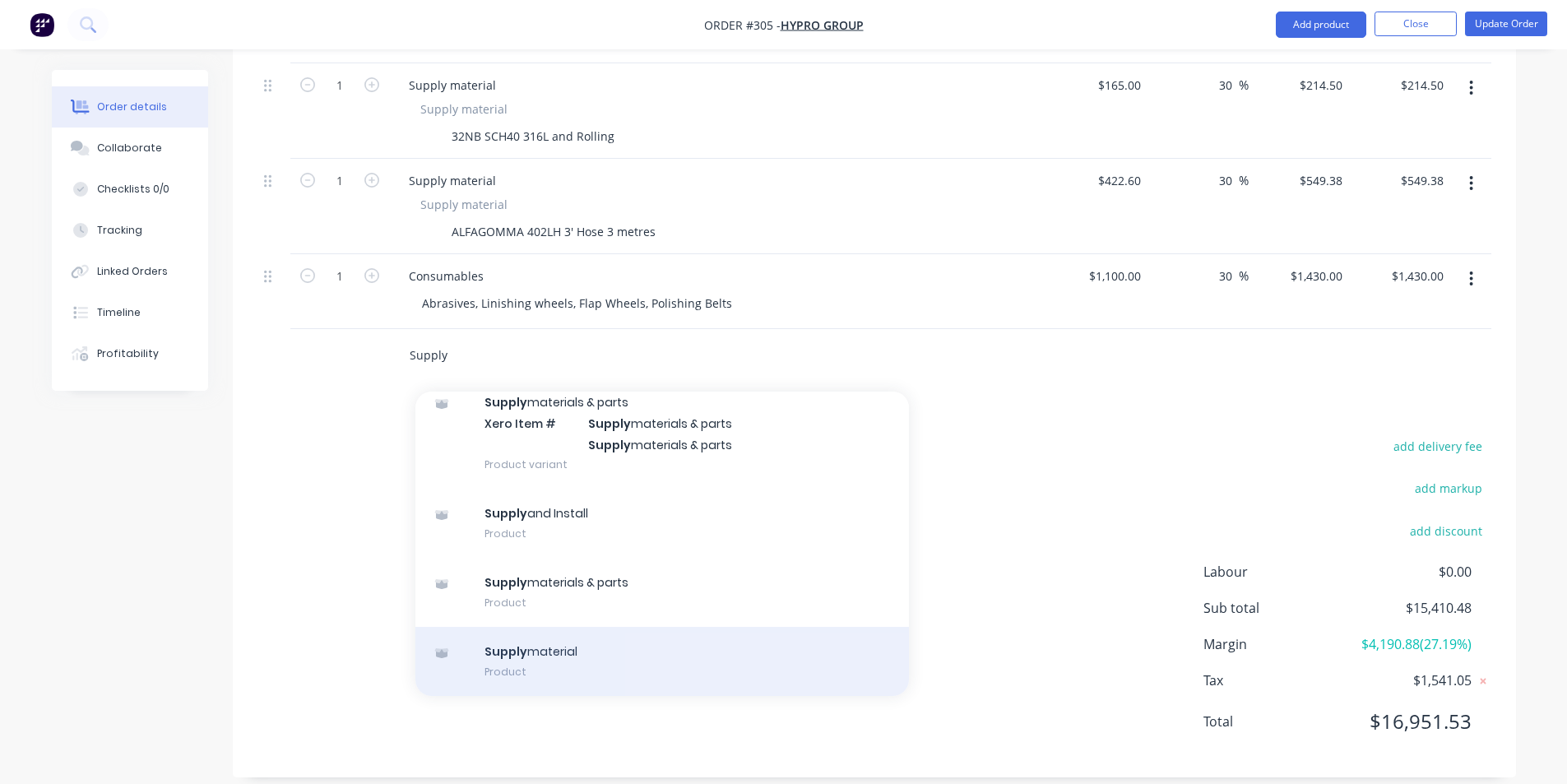
type input "Supply"
click at [582, 627] on div "Supply material Product" at bounding box center [662, 661] width 493 height 69
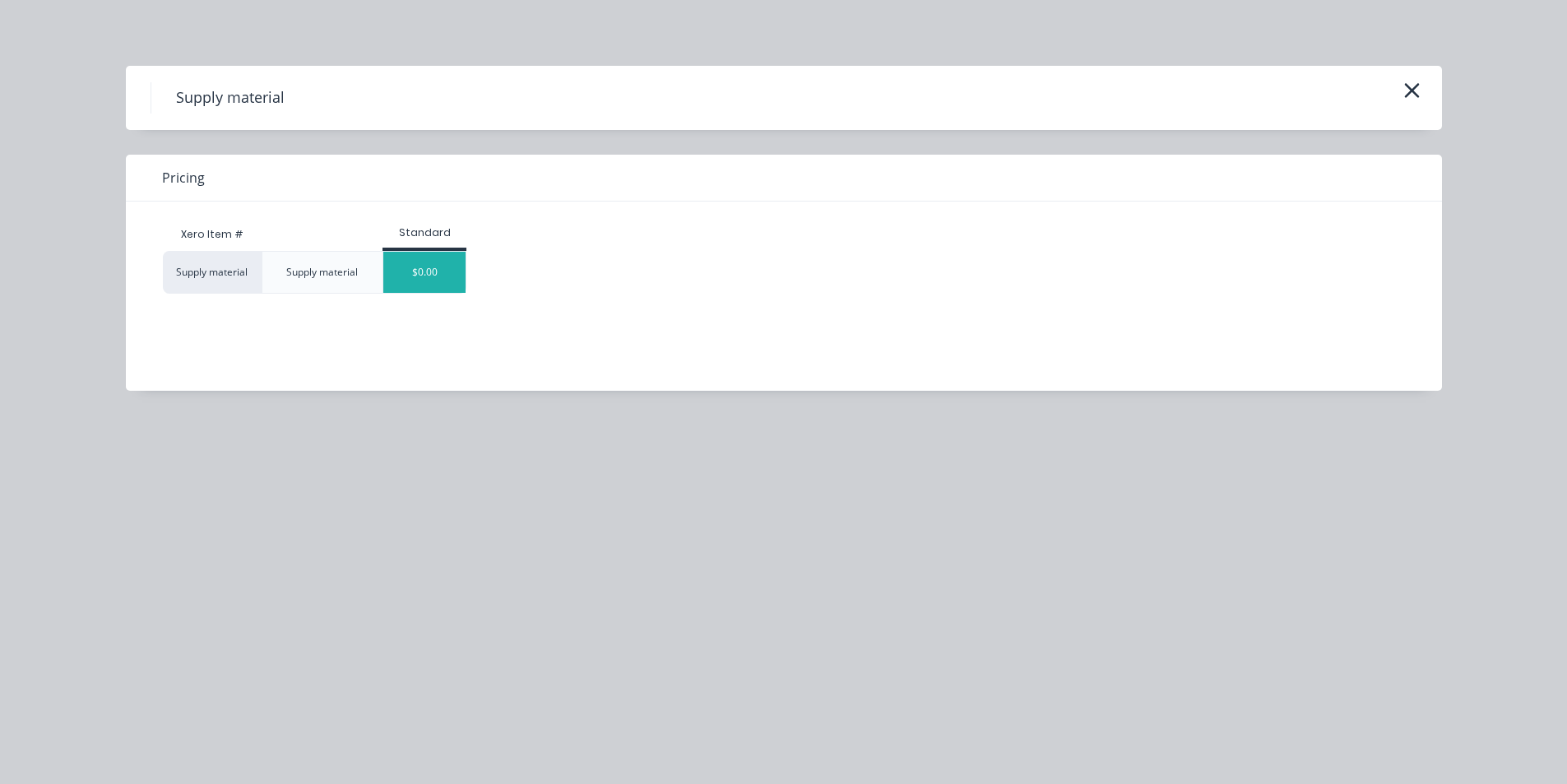
click at [438, 280] on div "$0.00" at bounding box center [424, 272] width 82 height 41
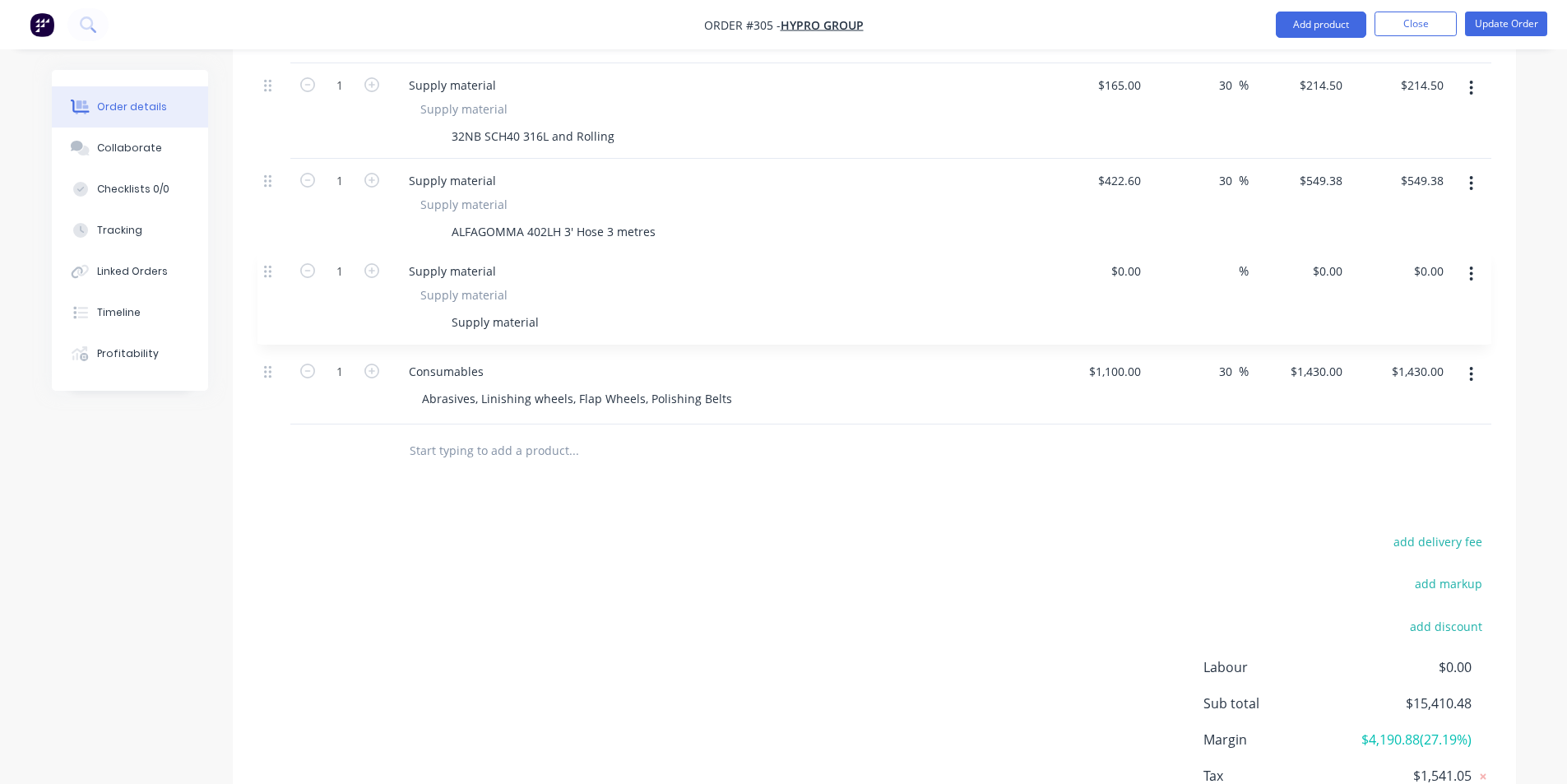
drag, startPoint x: 267, startPoint y: 328, endPoint x: 267, endPoint y: 259, distance: 69.0
click at [492, 315] on div "Supply material" at bounding box center [495, 327] width 101 height 24
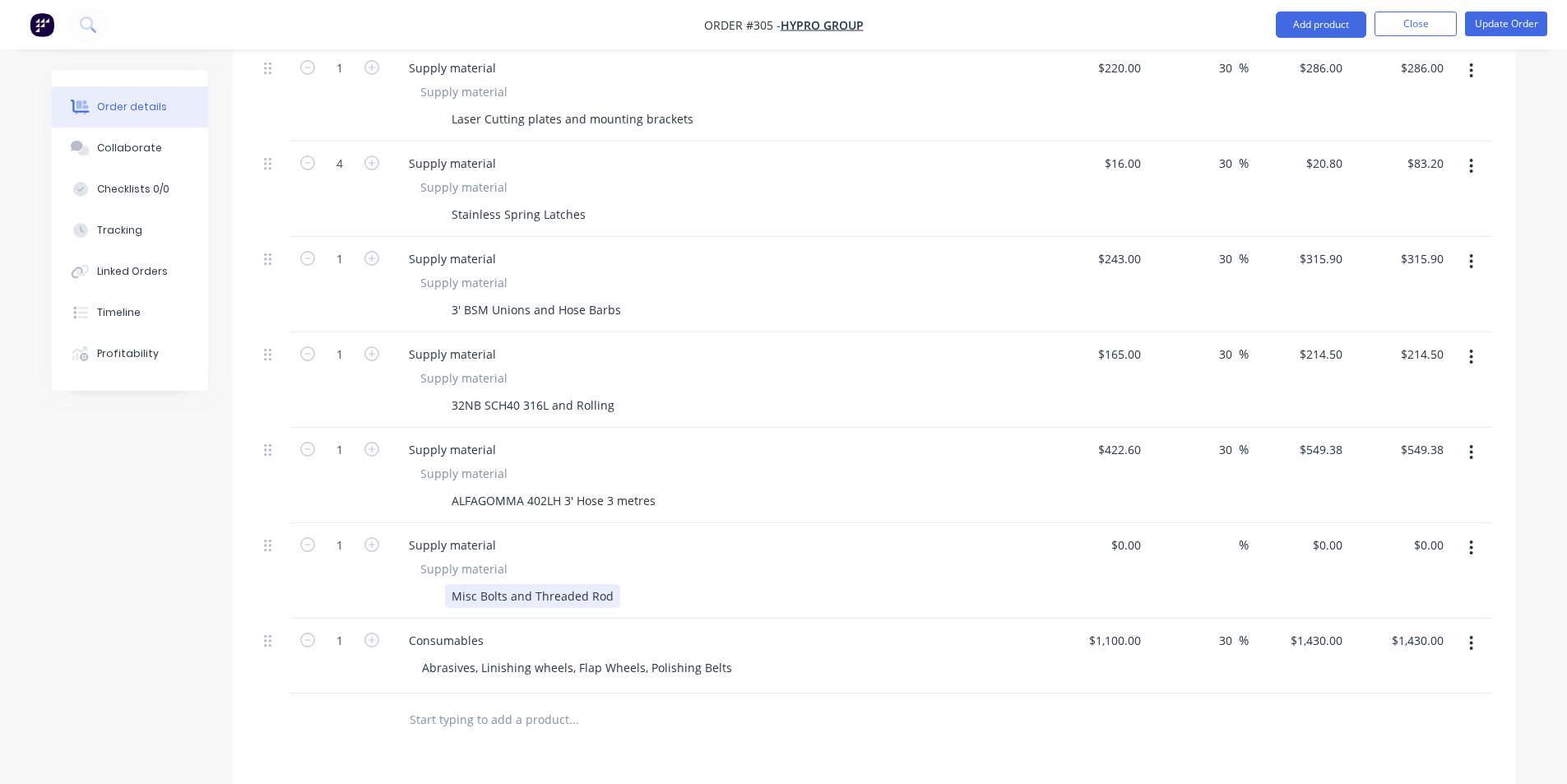
scroll to position [910, 0]
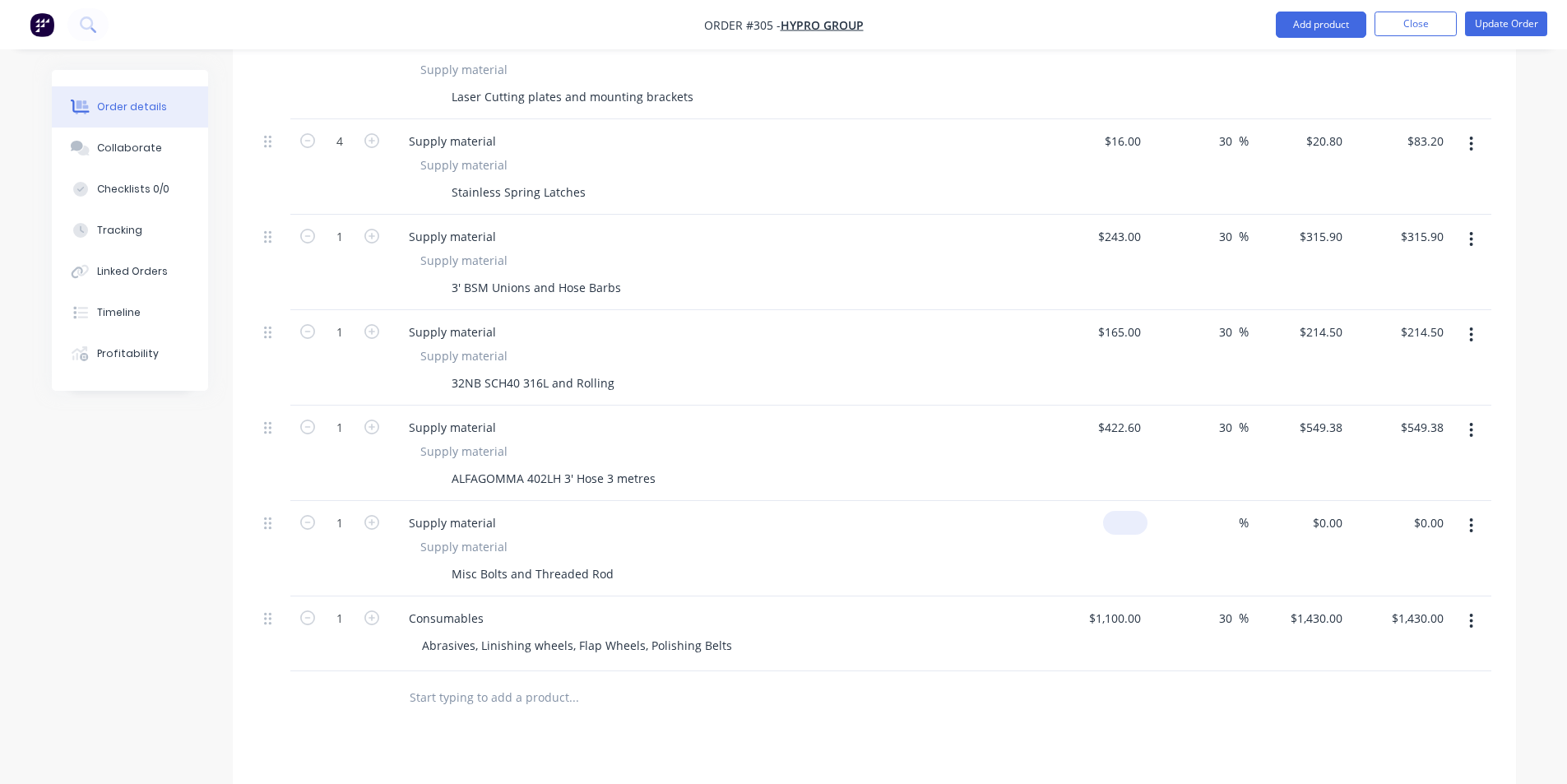
click at [1123, 509] on div "$0.00" at bounding box center [1097, 548] width 101 height 95
type input "$125.00"
click at [1239, 513] on span "%" at bounding box center [1244, 522] width 9 height 19
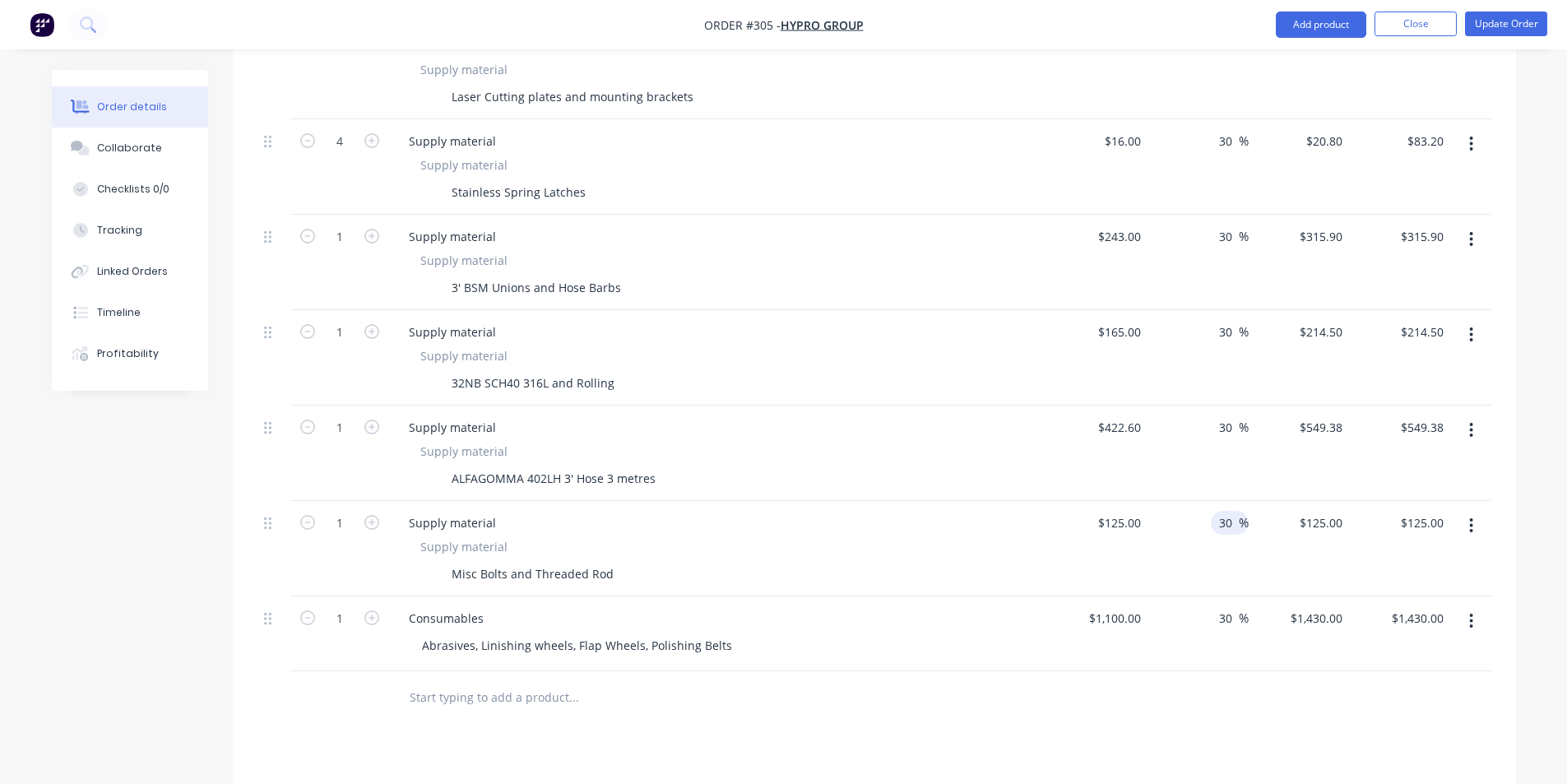
type input "30"
type input "$162.50"
click at [1281, 675] on div at bounding box center [874, 697] width 1234 height 54
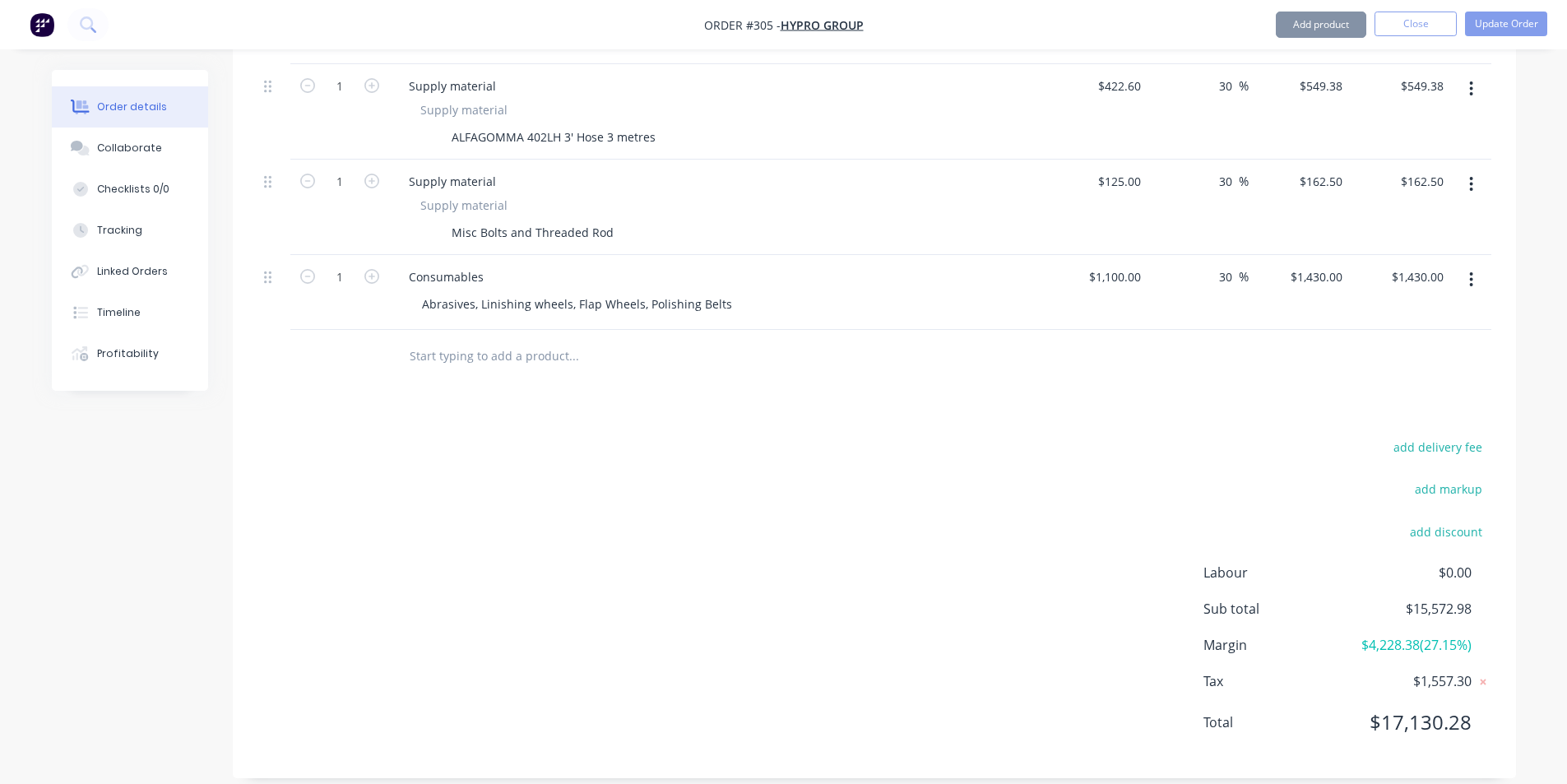
scroll to position [1252, 0]
drag, startPoint x: 1388, startPoint y: 707, endPoint x: 1506, endPoint y: 698, distance: 118.3
click at [1506, 698] on div "add delivery fee add markup add discount Labour $0.00 Sub total $15,572.98 Marg…" at bounding box center [874, 593] width 1284 height 317
drag, startPoint x: 1412, startPoint y: 586, endPoint x: 1467, endPoint y: 588, distance: 55.0
click at [1467, 598] on span "$15,572.98" at bounding box center [1410, 607] width 121 height 20
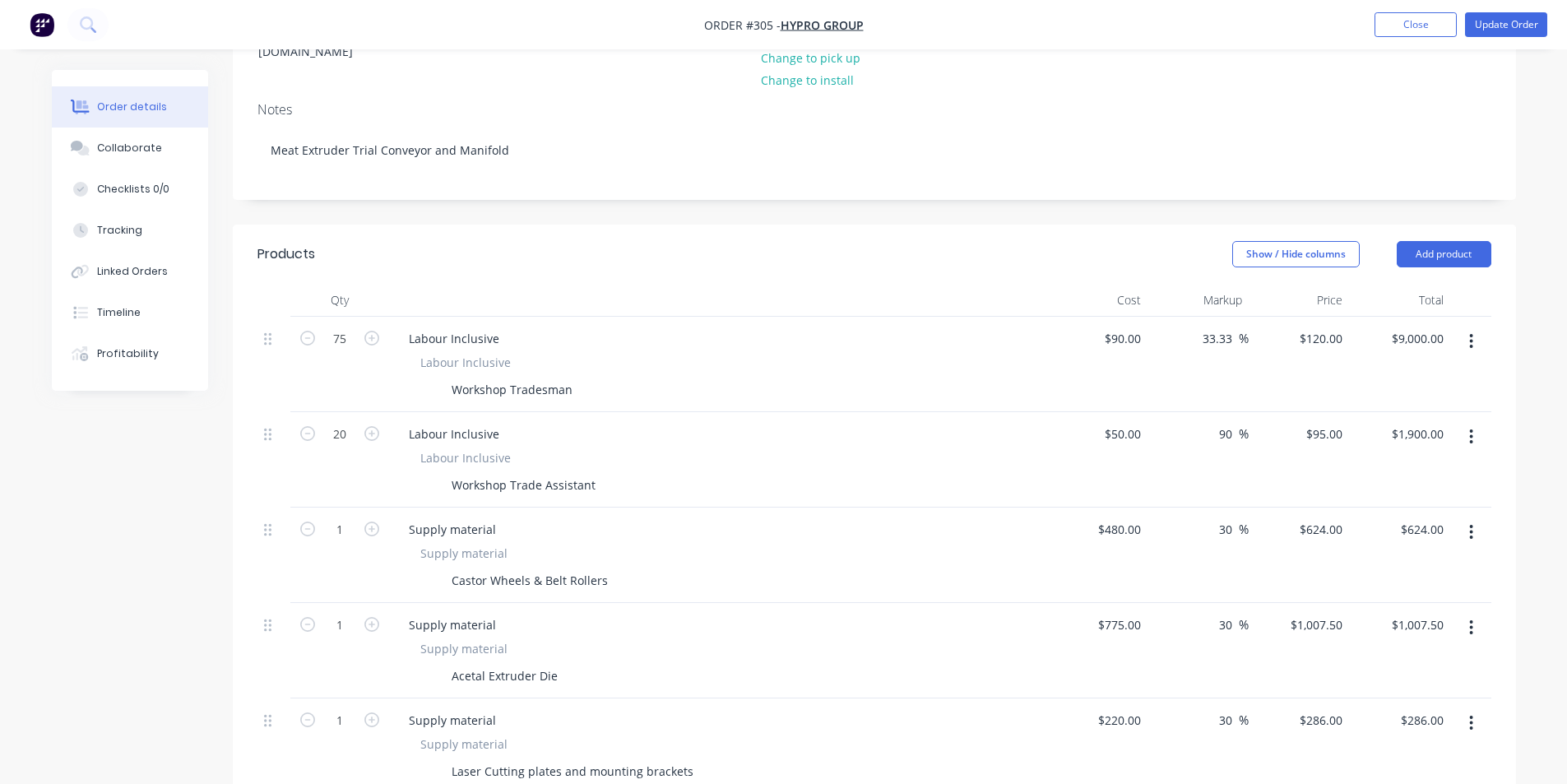
scroll to position [265, 0]
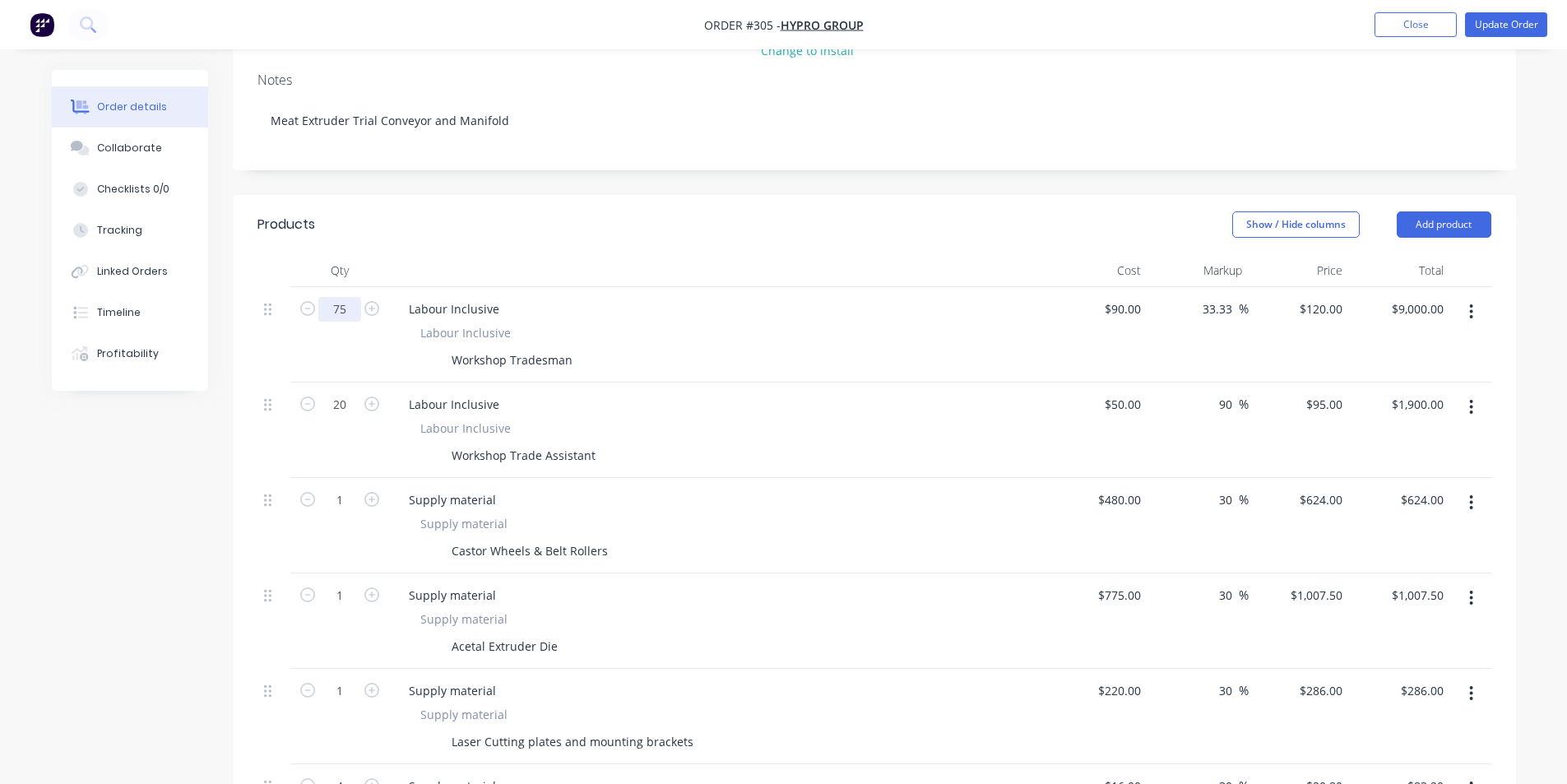
click at [348, 296] on input "75" at bounding box center [339, 309] width 42 height 24
type input "74.5"
type input "$8,940.00"
click at [810, 324] on div "Labour Inclusive" at bounding box center [718, 332] width 595 height 17
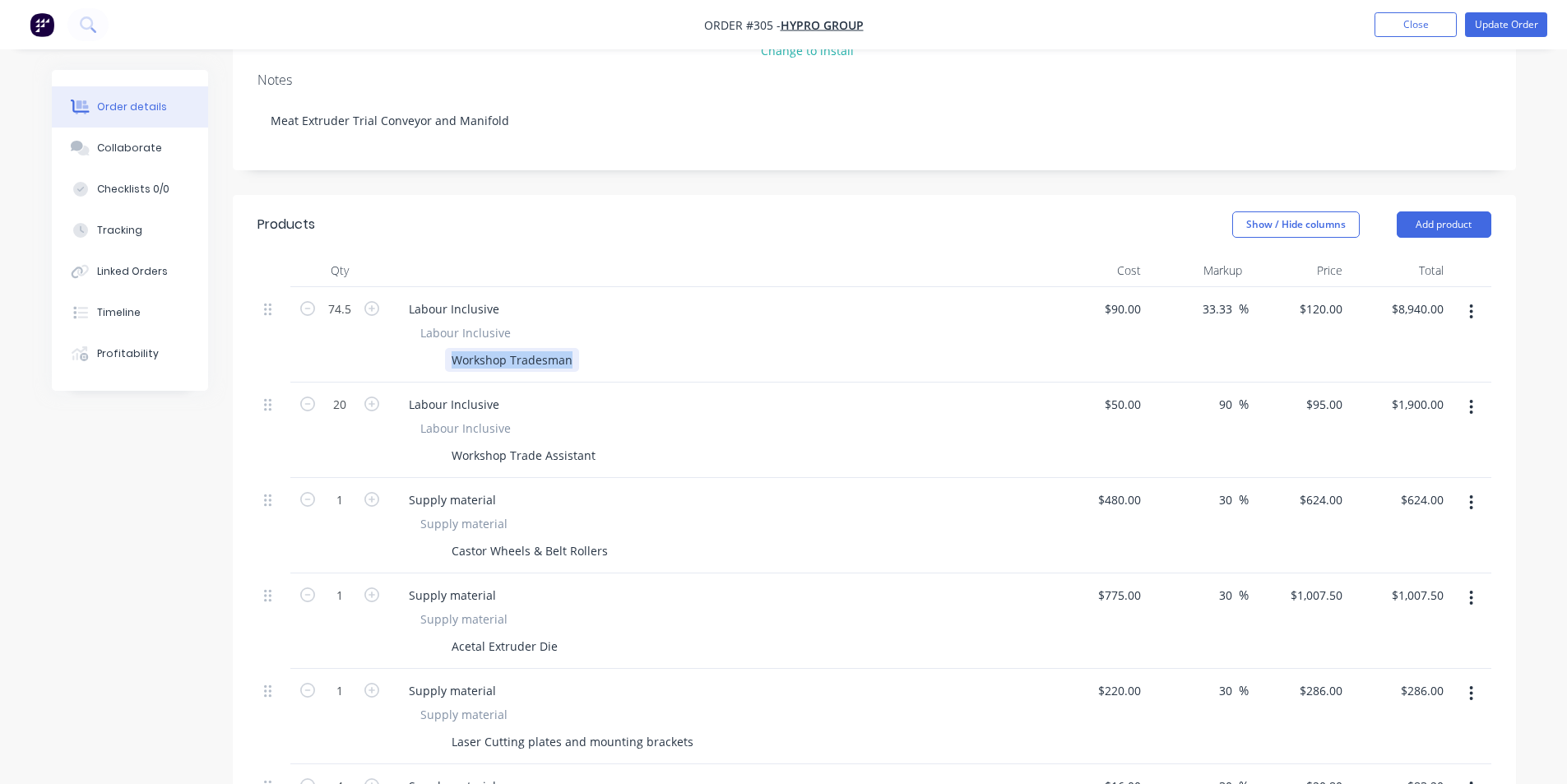
drag, startPoint x: 442, startPoint y: 339, endPoint x: 591, endPoint y: 349, distance: 149.3
click at [591, 349] on div "Workshop Tradesman" at bounding box center [714, 360] width 602 height 24
click at [557, 212] on div "Show / Hide columns Add product" at bounding box center [1005, 225] width 972 height 26
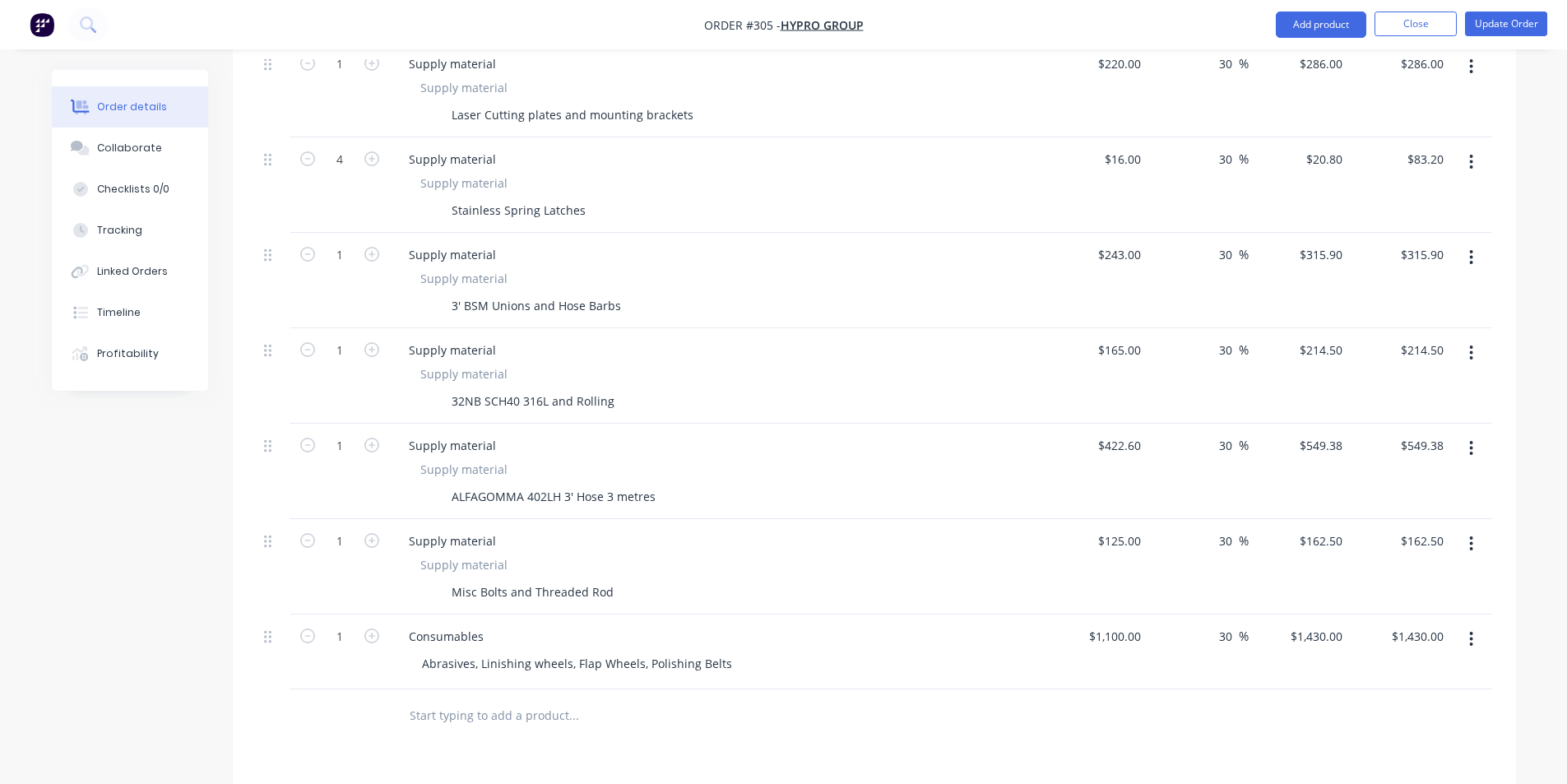
scroll to position [841, 0]
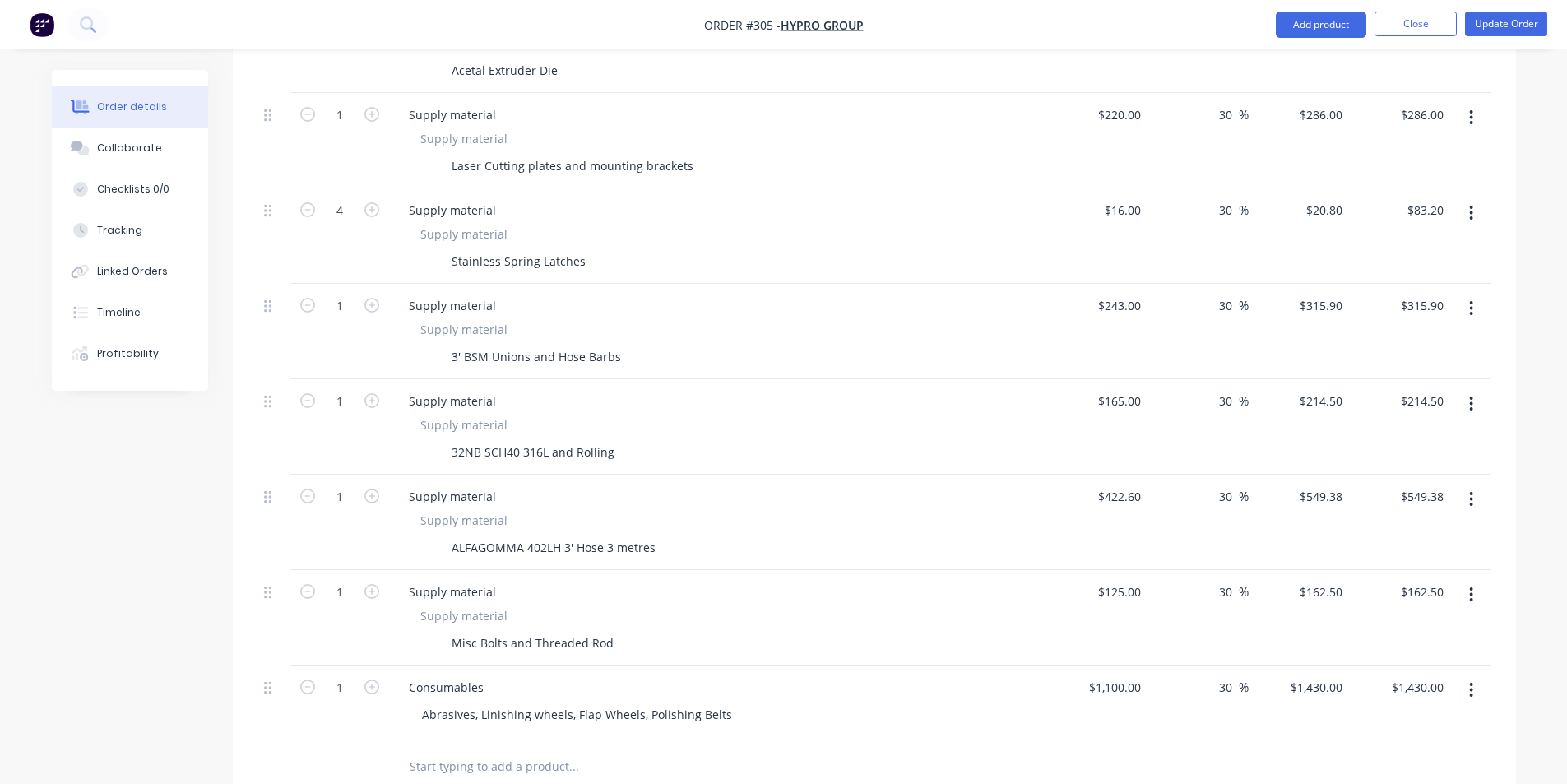
click at [503, 750] on input "text" at bounding box center [573, 766] width 329 height 33
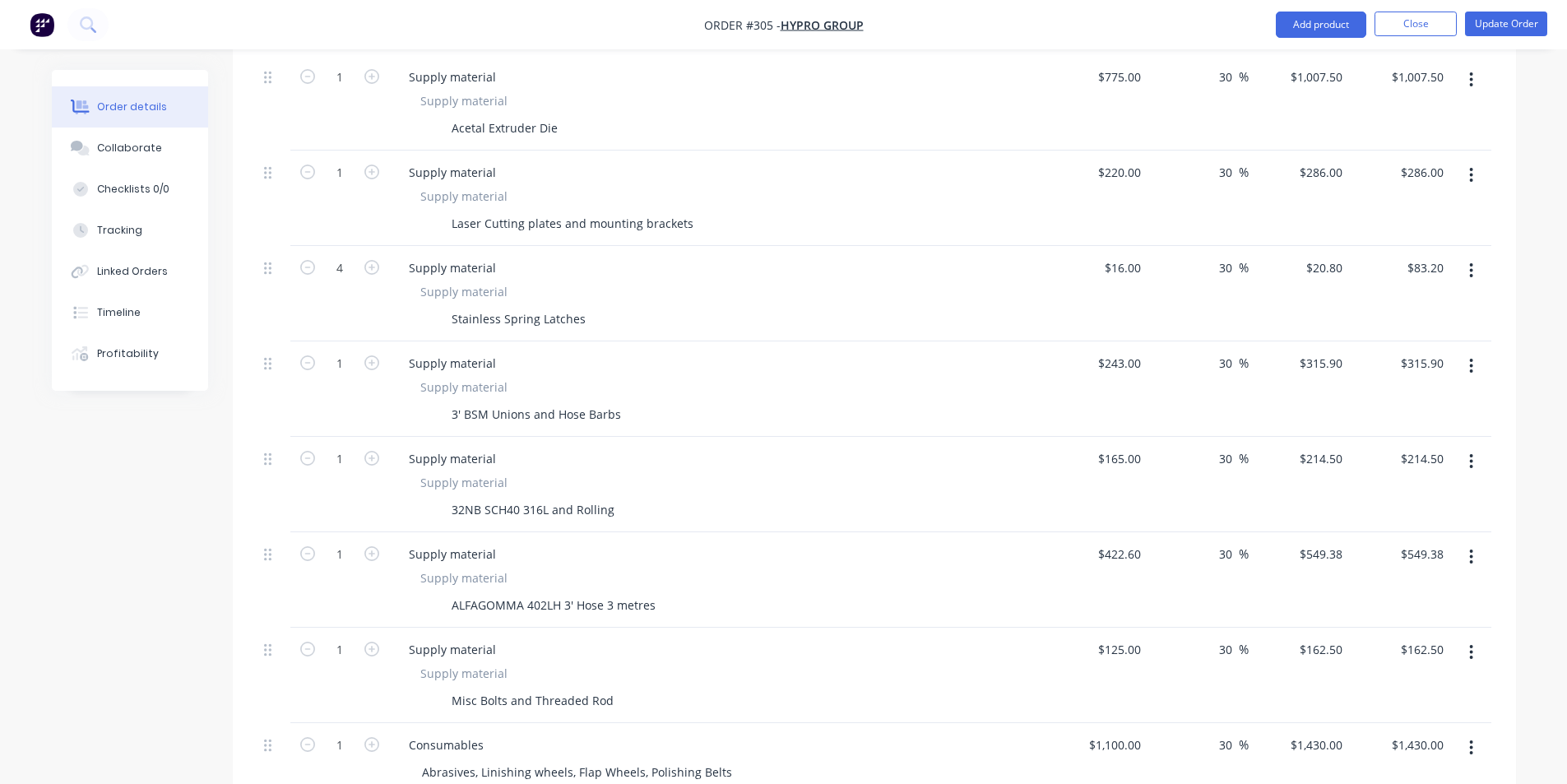
scroll to position [677, 0]
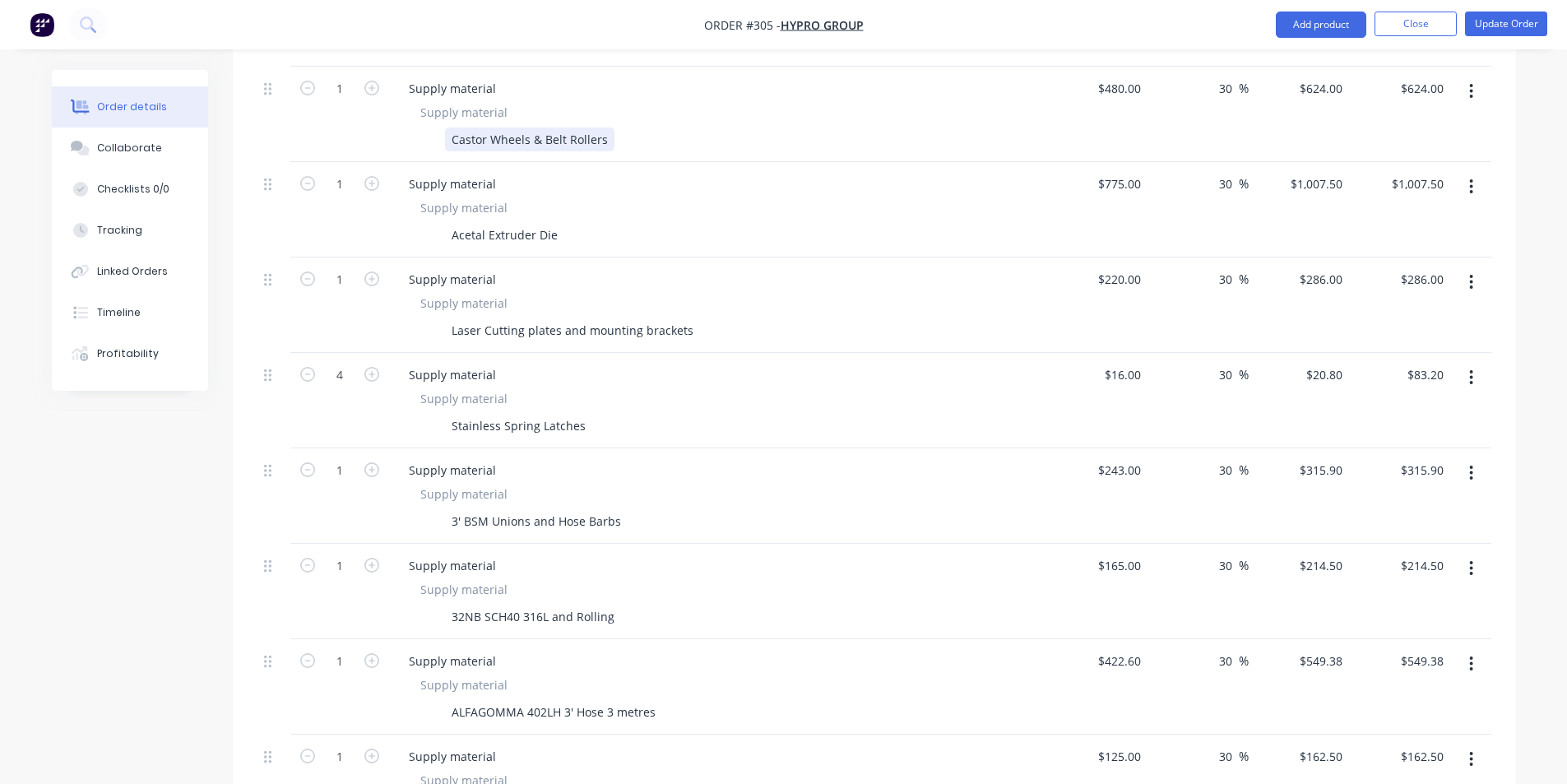
click at [597, 127] on div "Castor Wheels & Belt Rollers" at bounding box center [530, 138] width 170 height 24
click at [606, 127] on div "Castor Wheels & Belt Rollers" at bounding box center [530, 138] width 170 height 24
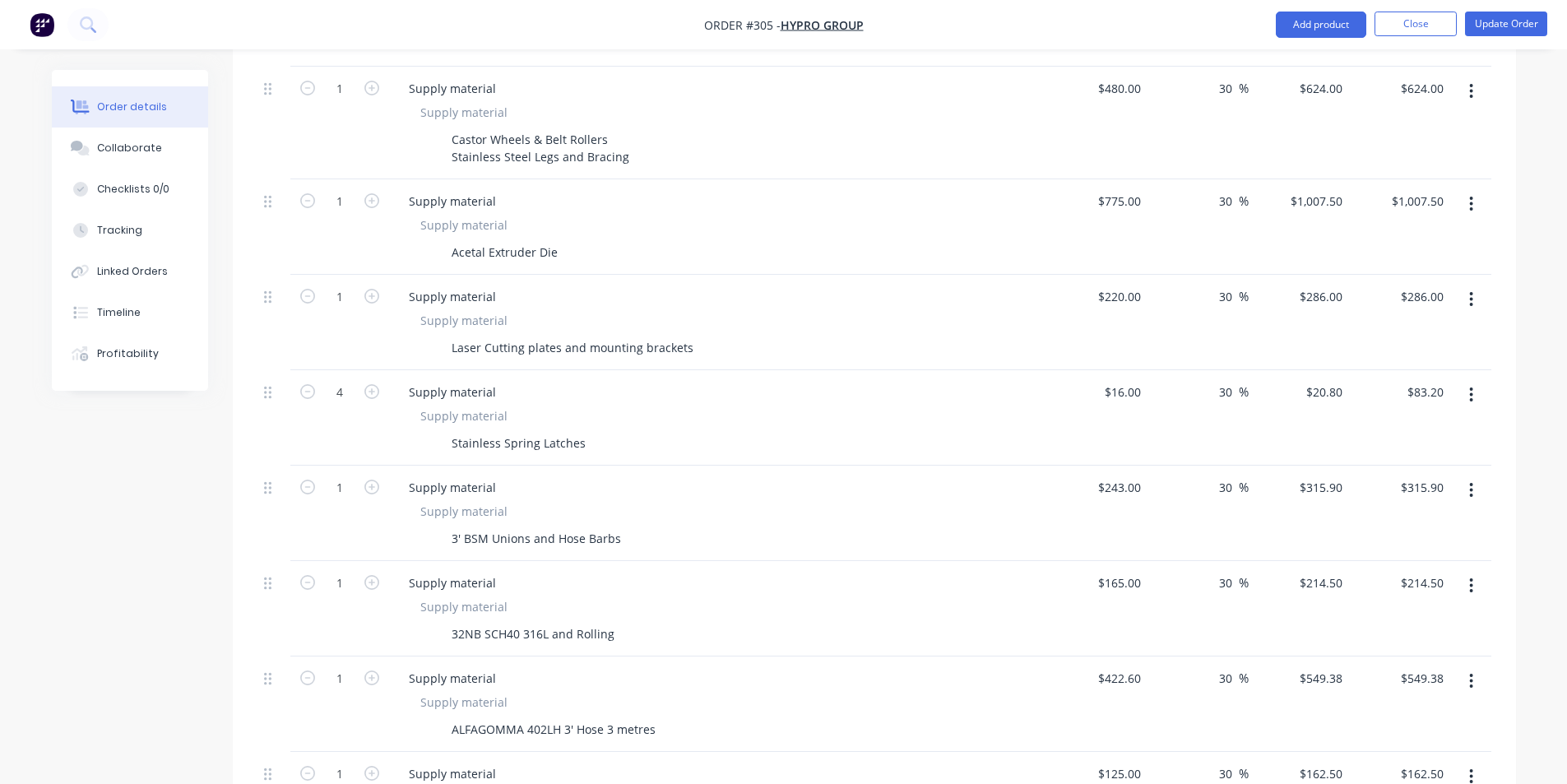
click at [225, 166] on div "Order details Collaborate Checklists 0/0 Tracking Linked Orders Timeline Profit…" at bounding box center [142, 230] width 181 height 321
drag, startPoint x: 444, startPoint y: 330, endPoint x: 765, endPoint y: 337, distance: 321.1
click at [765, 337] on div "Laser Cutting plates and mounting brackets" at bounding box center [714, 346] width 602 height 24
click at [648, 335] on div "Laser Cutting plates and mounting brackets" at bounding box center [573, 346] width 255 height 24
click at [692, 335] on div "Laser Cutting plates and mounting brackets" at bounding box center [714, 346] width 602 height 24
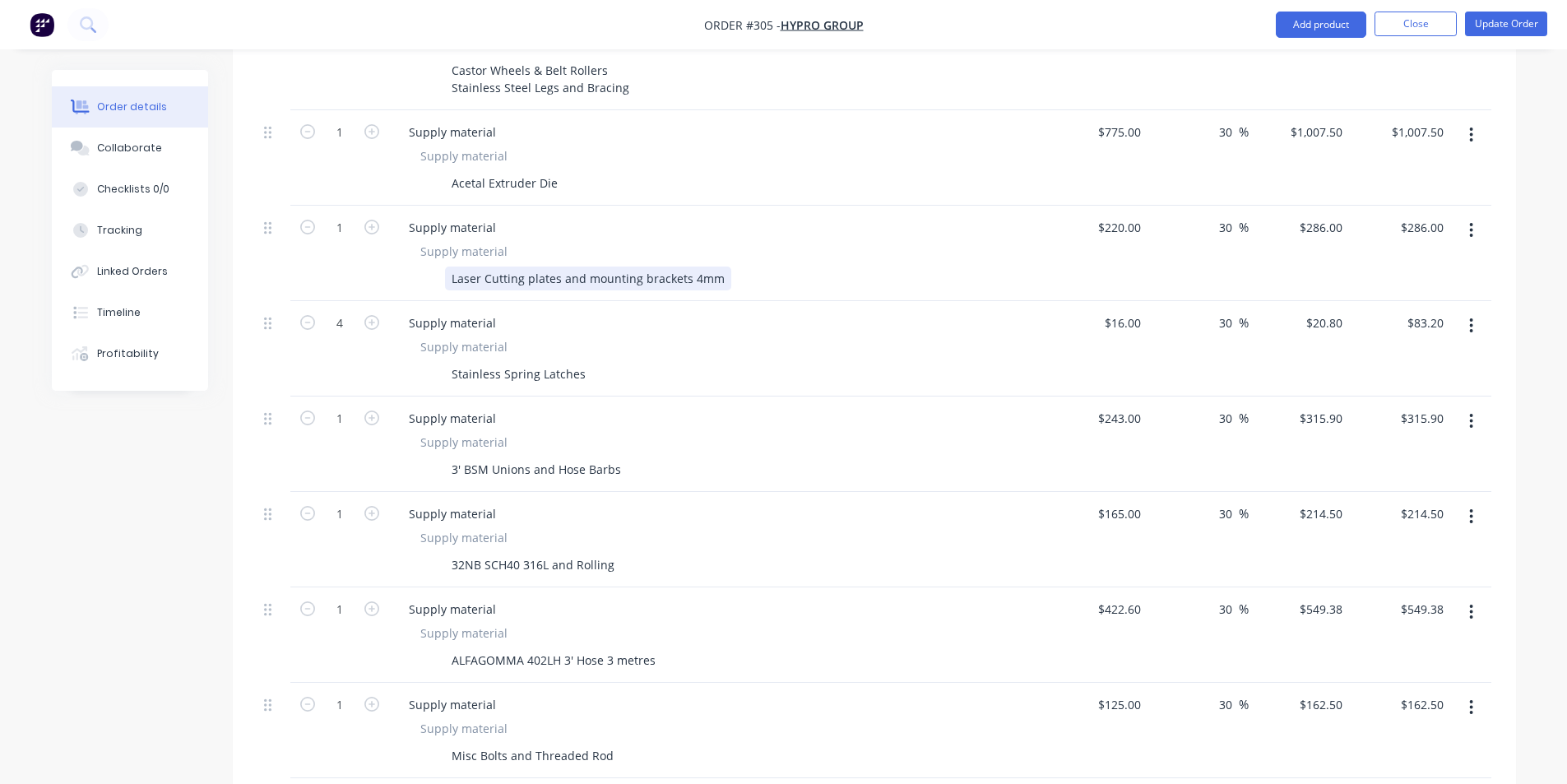
scroll to position [841, 0]
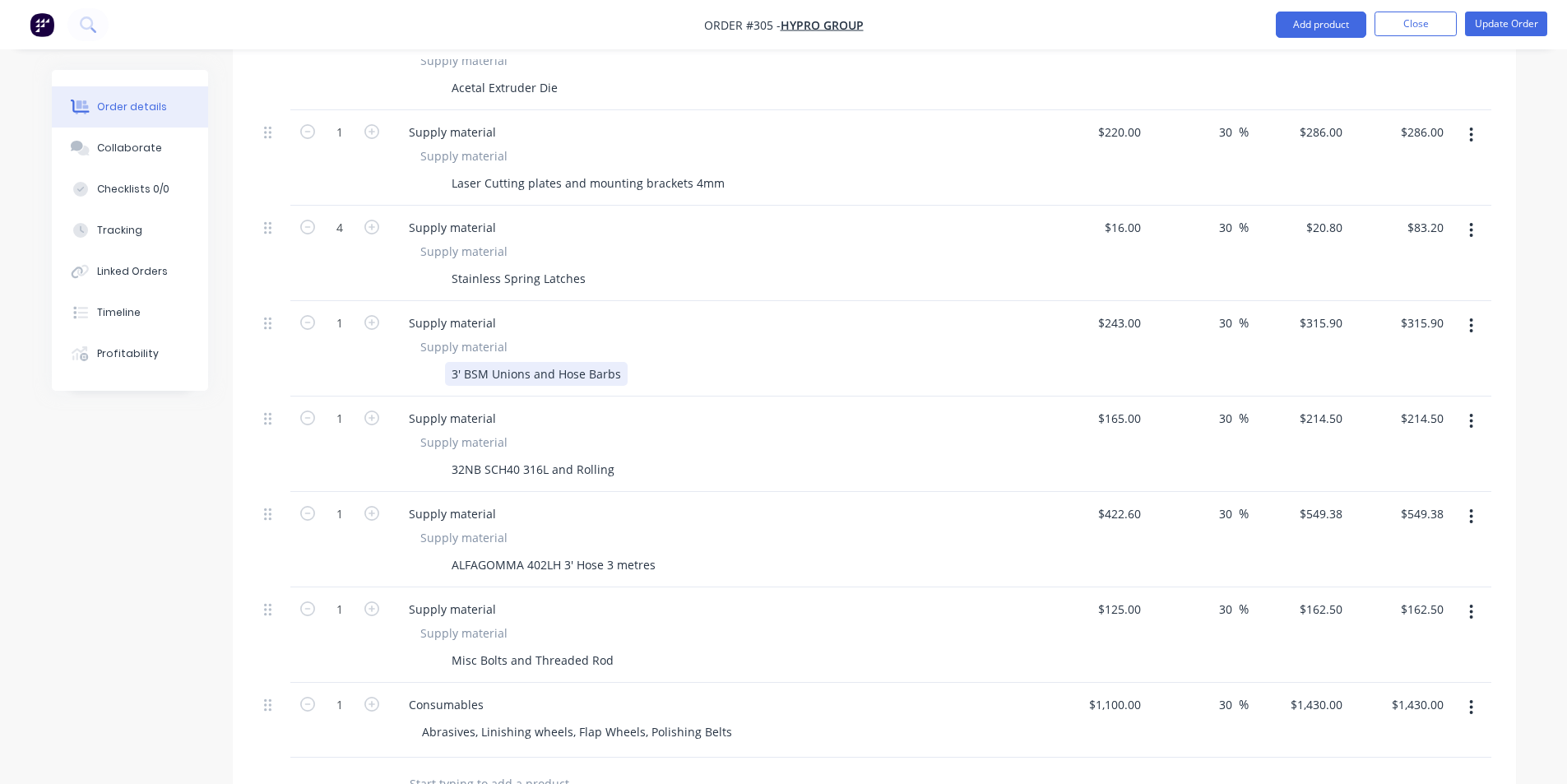
click at [520, 361] on div "3' BSM Unions and Hose Barbs" at bounding box center [537, 373] width 183 height 24
click at [615, 361] on div "3' BSM Unions and Hose Barbs" at bounding box center [537, 373] width 183 height 24
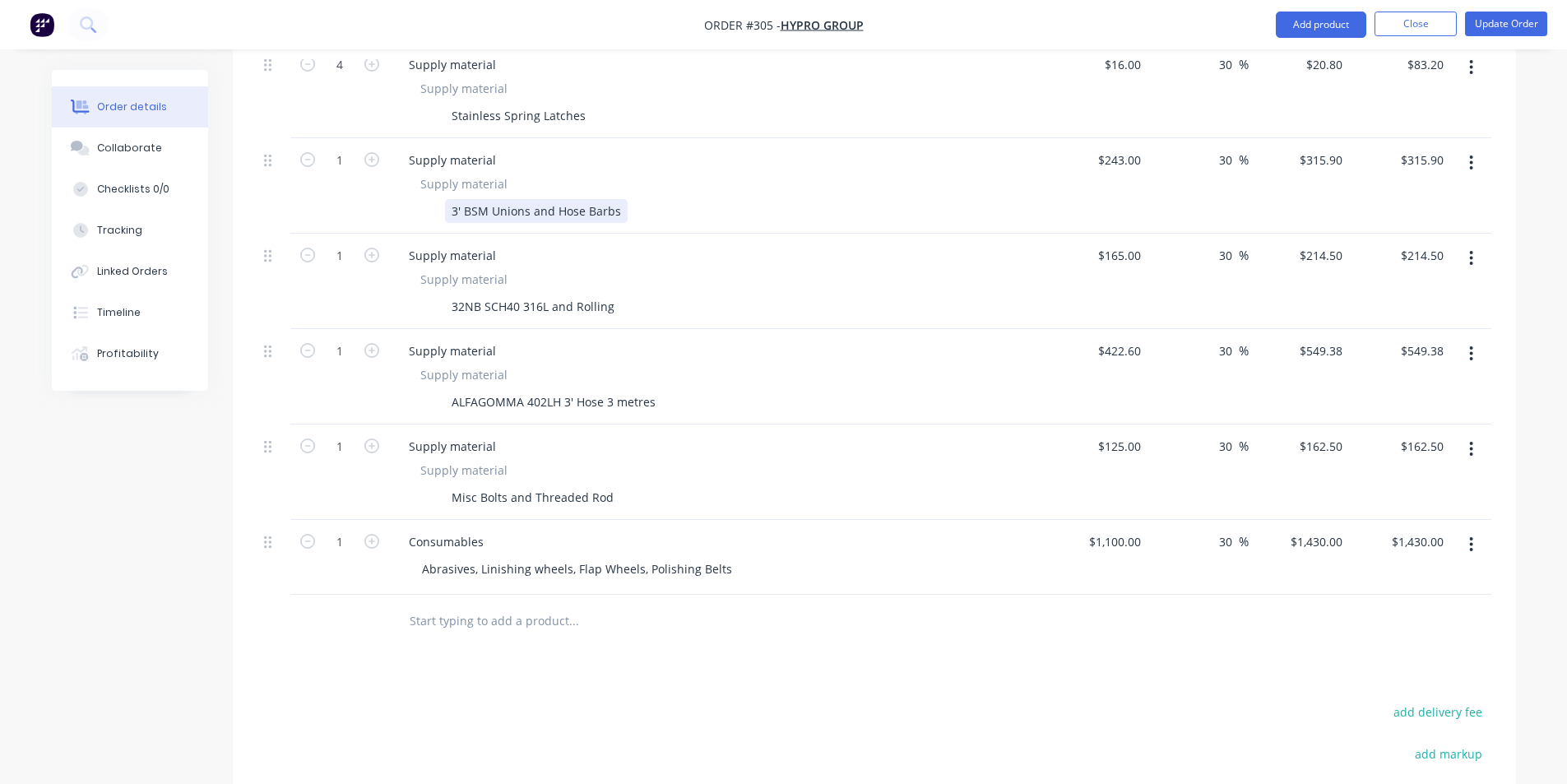
scroll to position [1005, 0]
drag, startPoint x: 452, startPoint y: 291, endPoint x: 613, endPoint y: 292, distance: 161.0
click at [613, 293] on div "32NB SCH40 316L and Rolling" at bounding box center [533, 304] width 176 height 24
click at [612, 293] on div "32NB SCH40 316L and Rolling" at bounding box center [533, 304] width 176 height 24
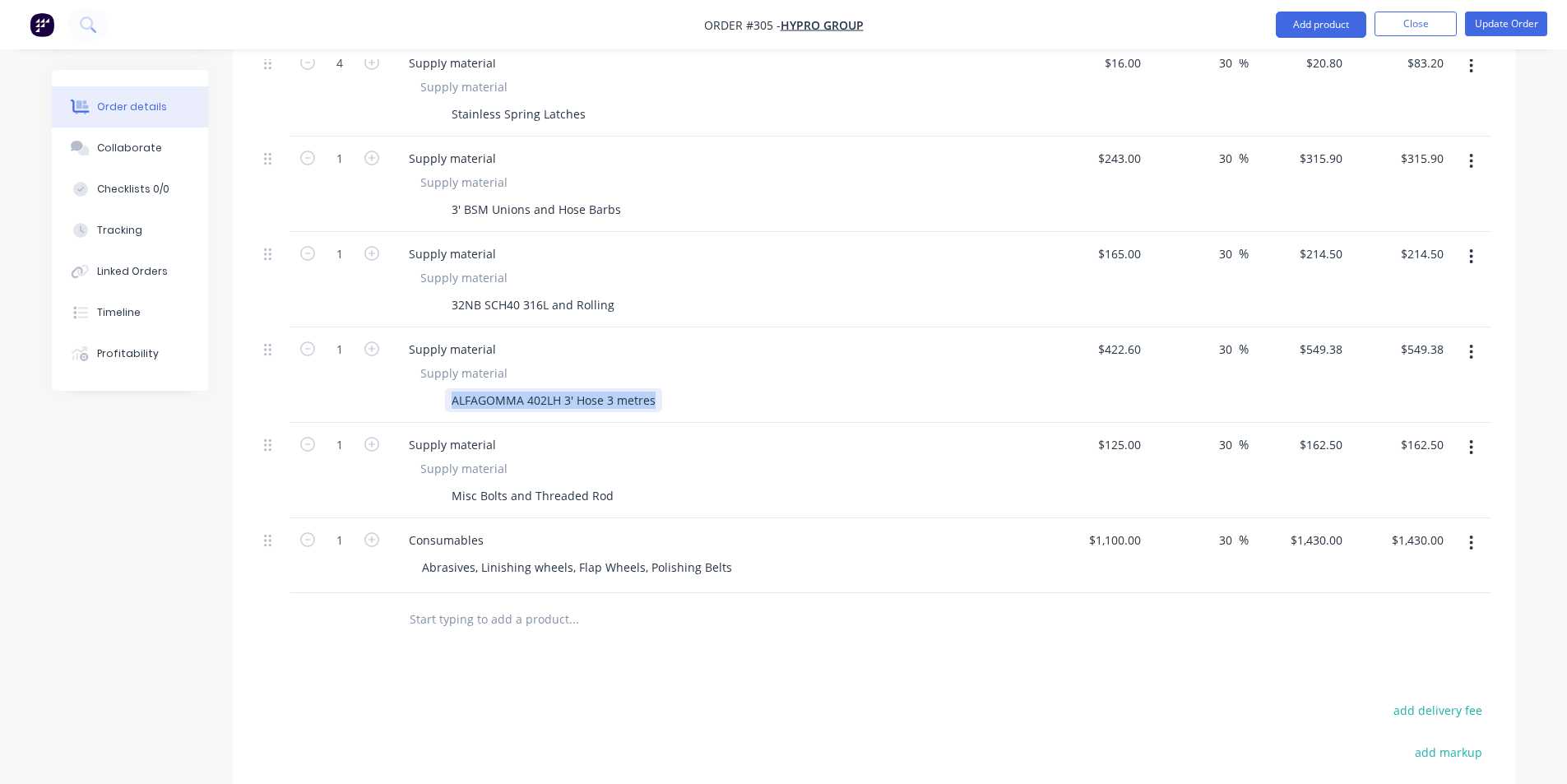
drag, startPoint x: 446, startPoint y: 381, endPoint x: 651, endPoint y: 380, distance: 205.0
click at [651, 388] on div "ALFAGOMMA 402LH 3' Hose 3 metres" at bounding box center [554, 399] width 218 height 24
click at [1132, 337] on input "422.6" at bounding box center [1128, 348] width 38 height 24
type input "$422.60"
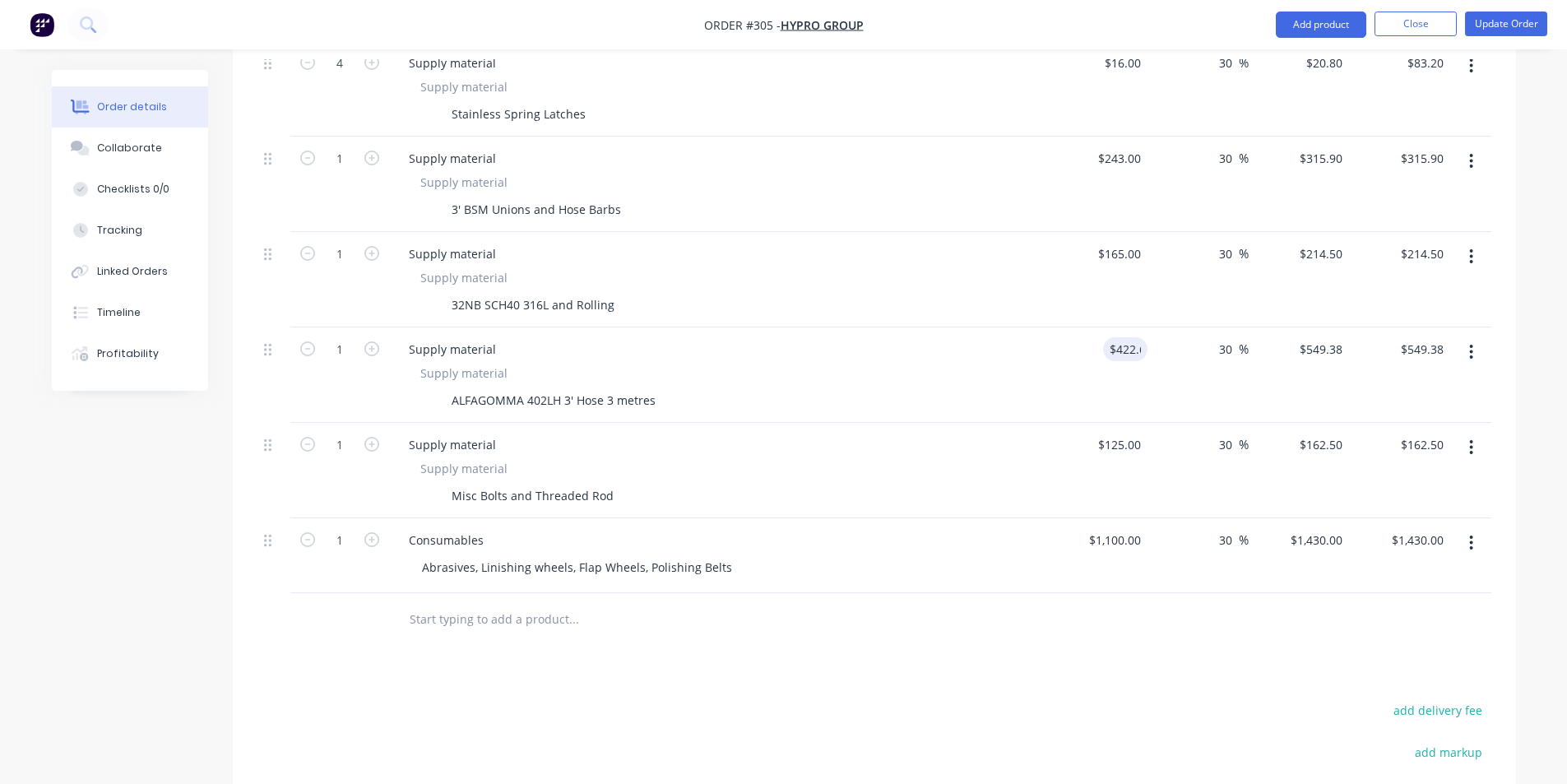
click at [666, 653] on div "Products Show / Hide columns Add product Qty Cost Markup Price Total 74.5 Labou…" at bounding box center [874, 248] width 1284 height 1586
click at [563, 484] on div "Misc Bolts and Threaded Rod" at bounding box center [533, 495] width 175 height 24
click at [607, 484] on div "Misc Bolts and Threaded Rod" at bounding box center [533, 495] width 175 height 24
drag, startPoint x: 415, startPoint y: 554, endPoint x: 771, endPoint y: 538, distance: 356.4
click at [771, 555] on div "Abrasives, Linishing wheels, Flap Wheels, Polishing Belts" at bounding box center [724, 567] width 632 height 24
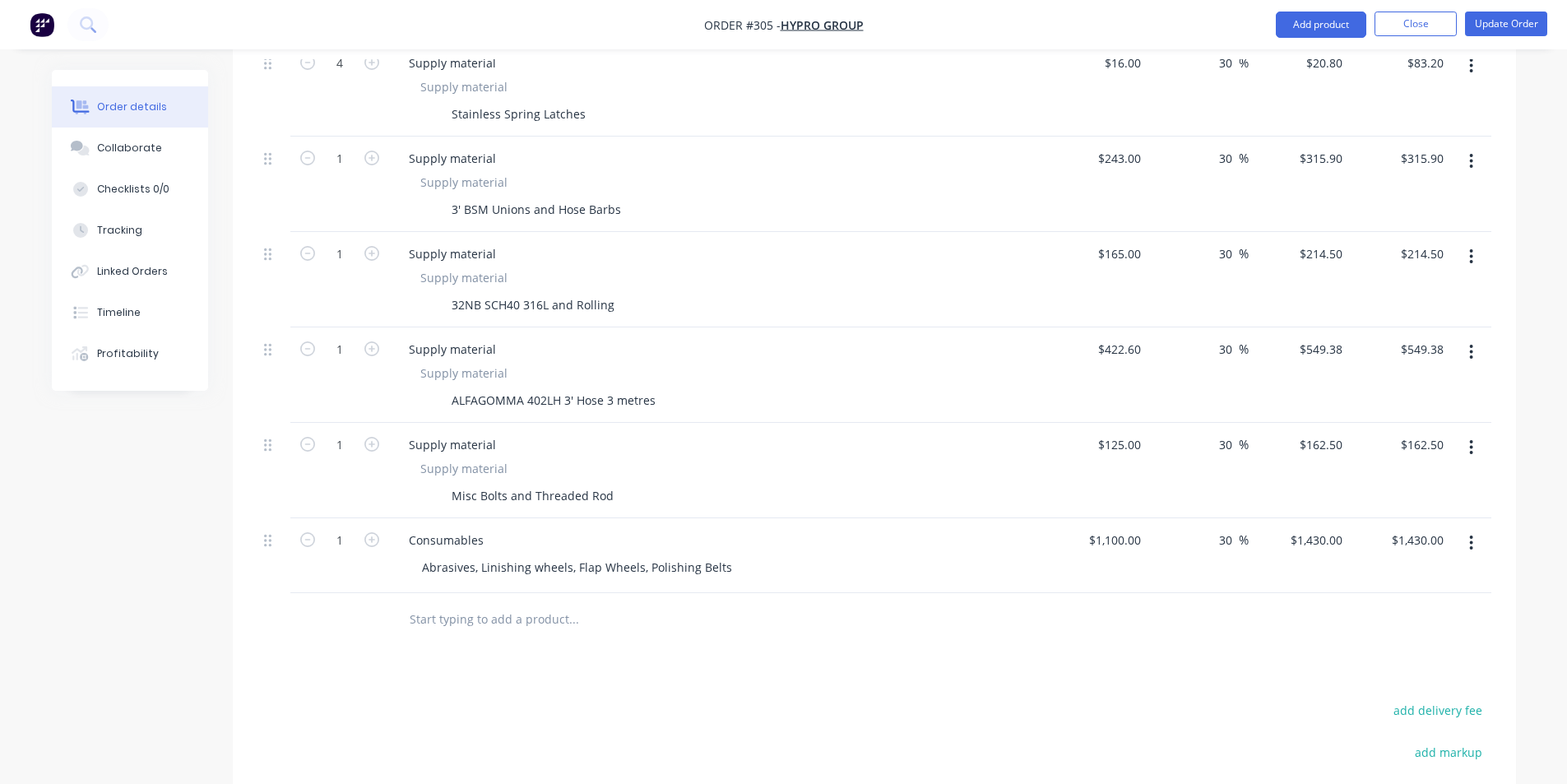
click at [738, 555] on div "Abrasives, Linishing wheels, Flap Wheels, Polishing Belts" at bounding box center [724, 567] width 632 height 24
click at [502, 557] on div "Abrasives, Linishing wheels, Flap Wheels, Polishing Belts" at bounding box center [576, 567] width 336 height 24
drag, startPoint x: 502, startPoint y: 557, endPoint x: 771, endPoint y: 758, distance: 335.8
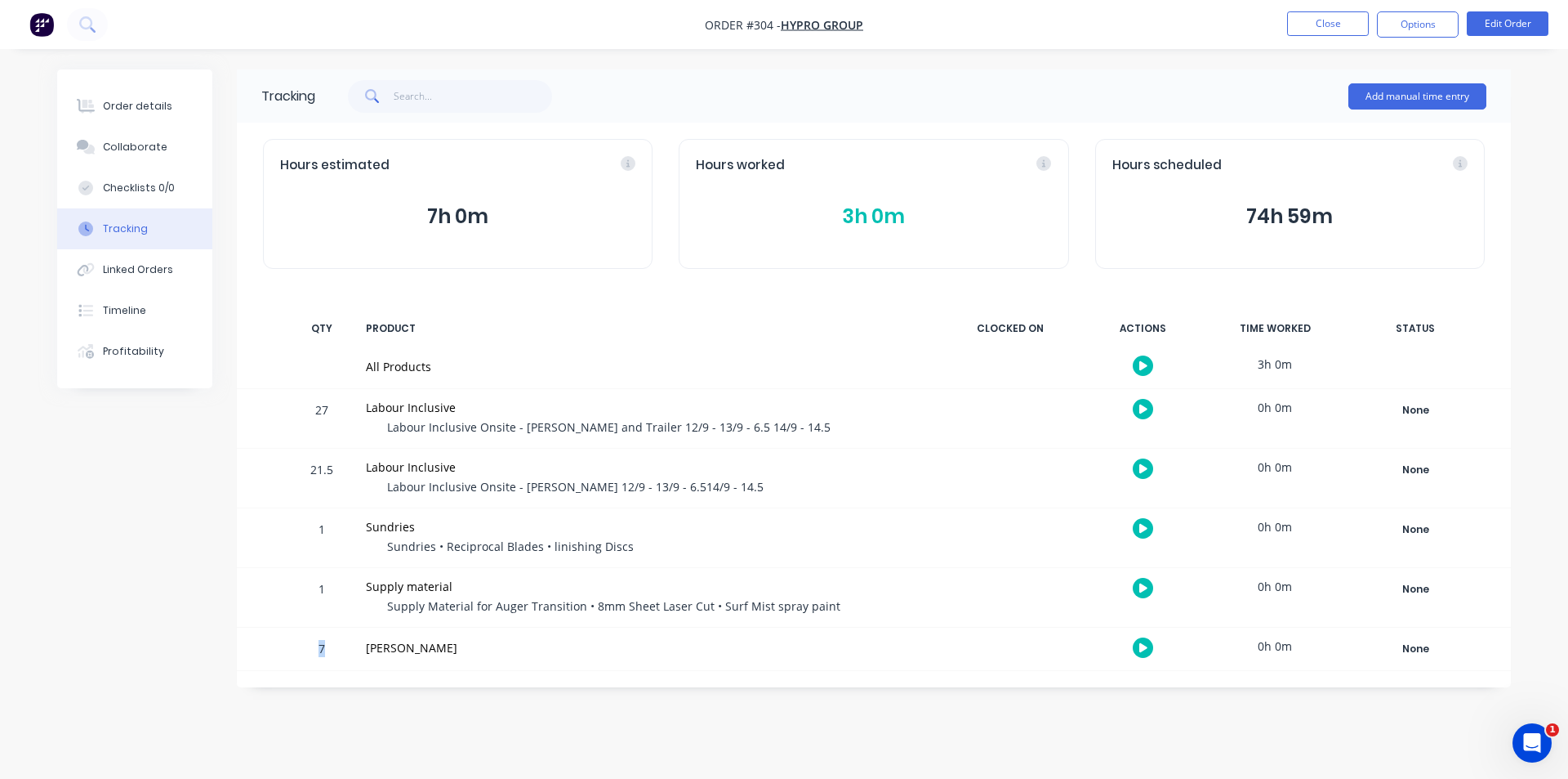
drag, startPoint x: 312, startPoint y: 644, endPoint x: 348, endPoint y: 649, distance: 36.3
click at [348, 649] on div "7 Peter Smith 0h 0m None Create status None edit Clean up / Paint Complete Cutt…" at bounding box center [873, 648] width 1274 height 42
click at [344, 651] on div "7" at bounding box center [322, 650] width 49 height 40
click at [851, 224] on button "3h 0m" at bounding box center [873, 216] width 355 height 31
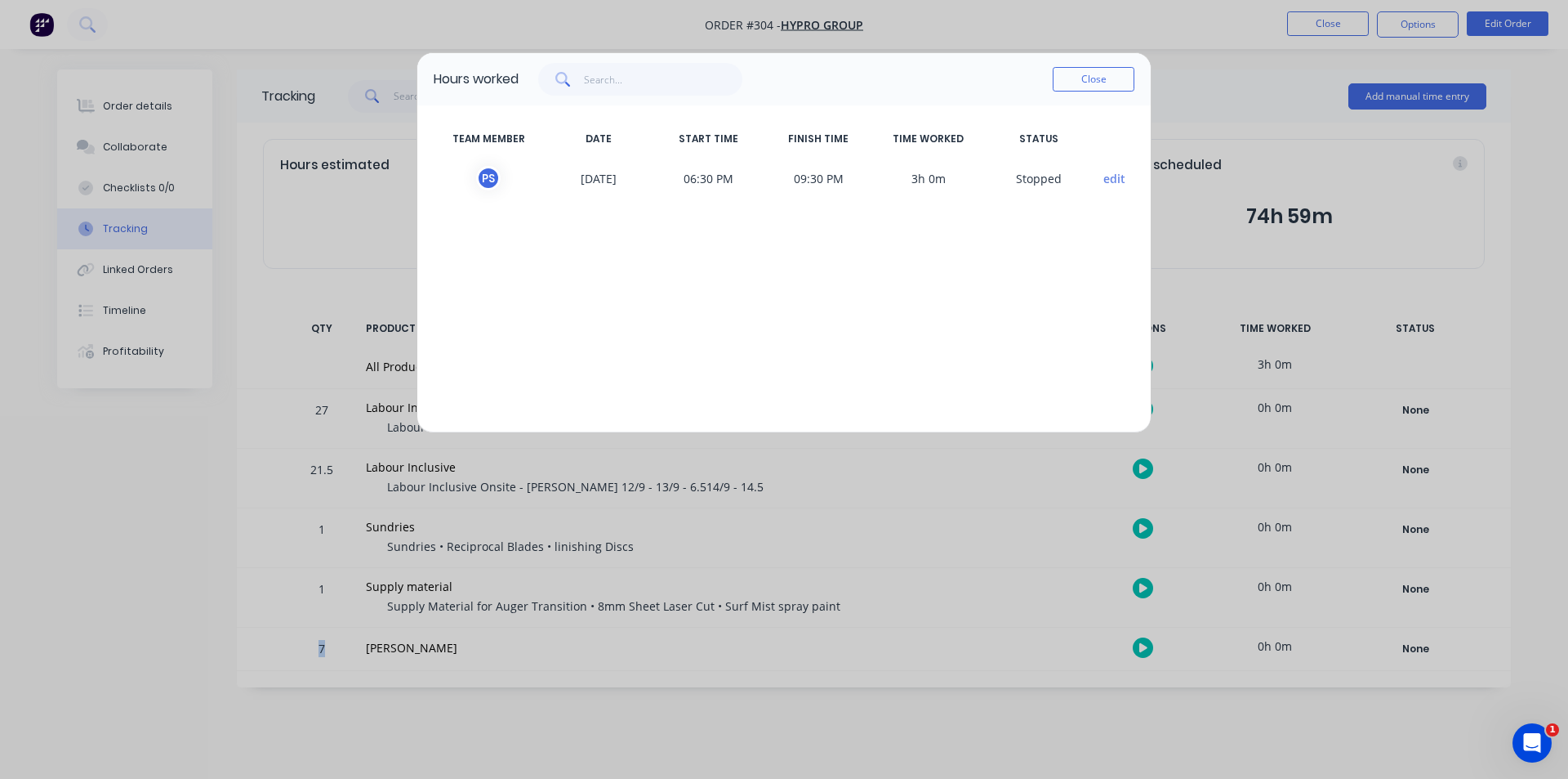
click at [1110, 171] on button "edit" at bounding box center [1115, 179] width 22 height 17
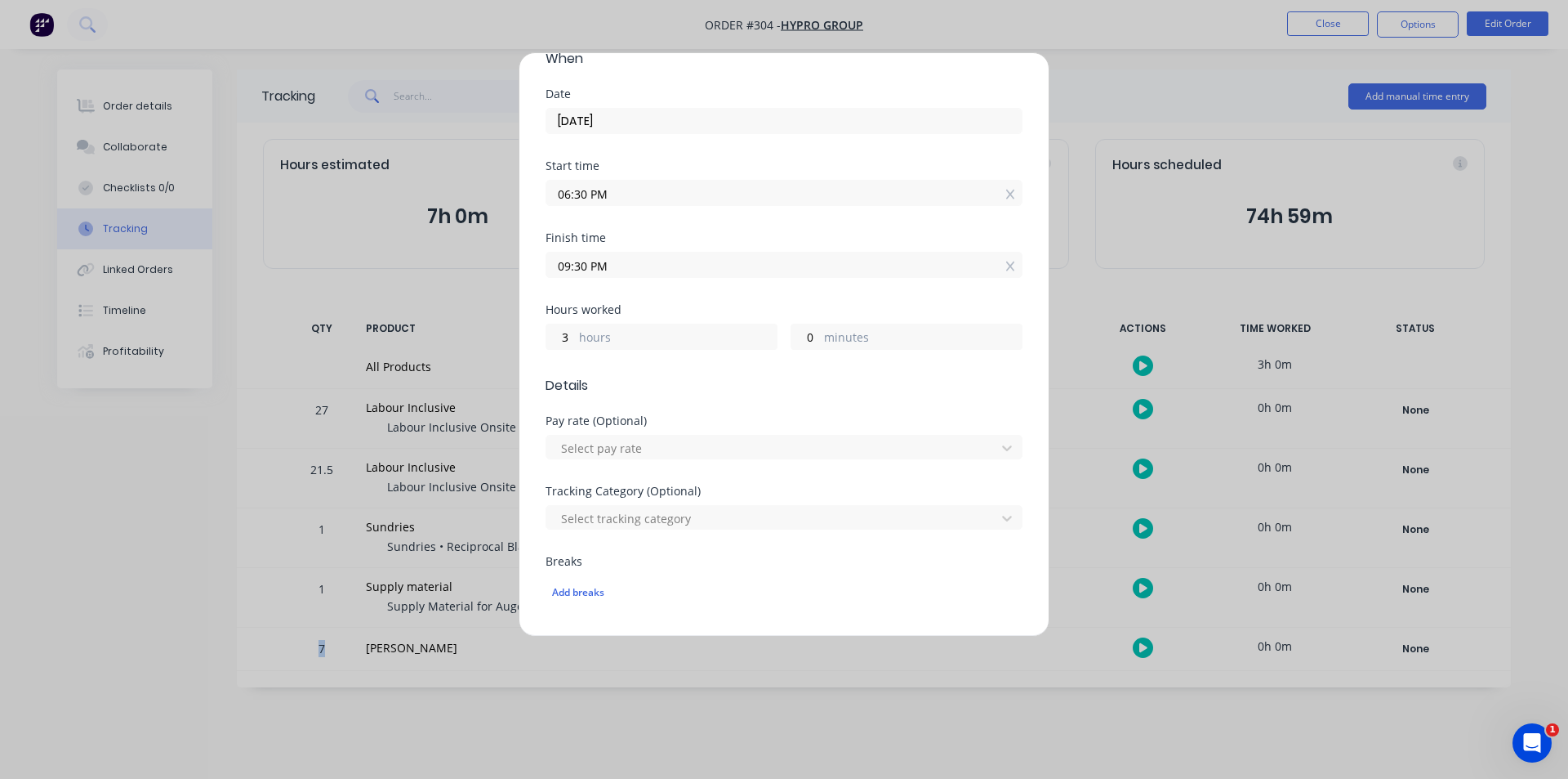
scroll to position [245, 0]
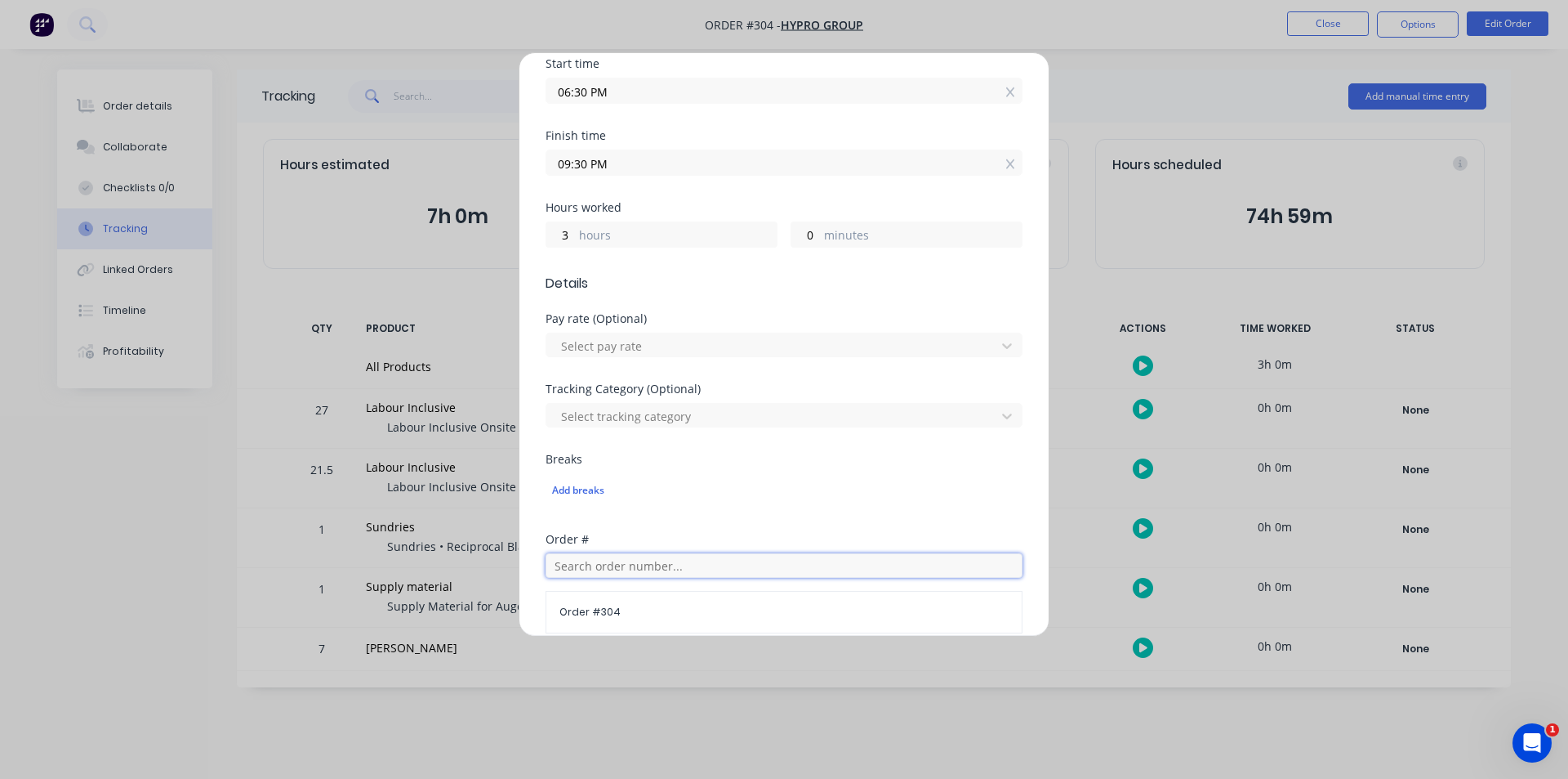
click at [618, 571] on input "text" at bounding box center [784, 565] width 477 height 24
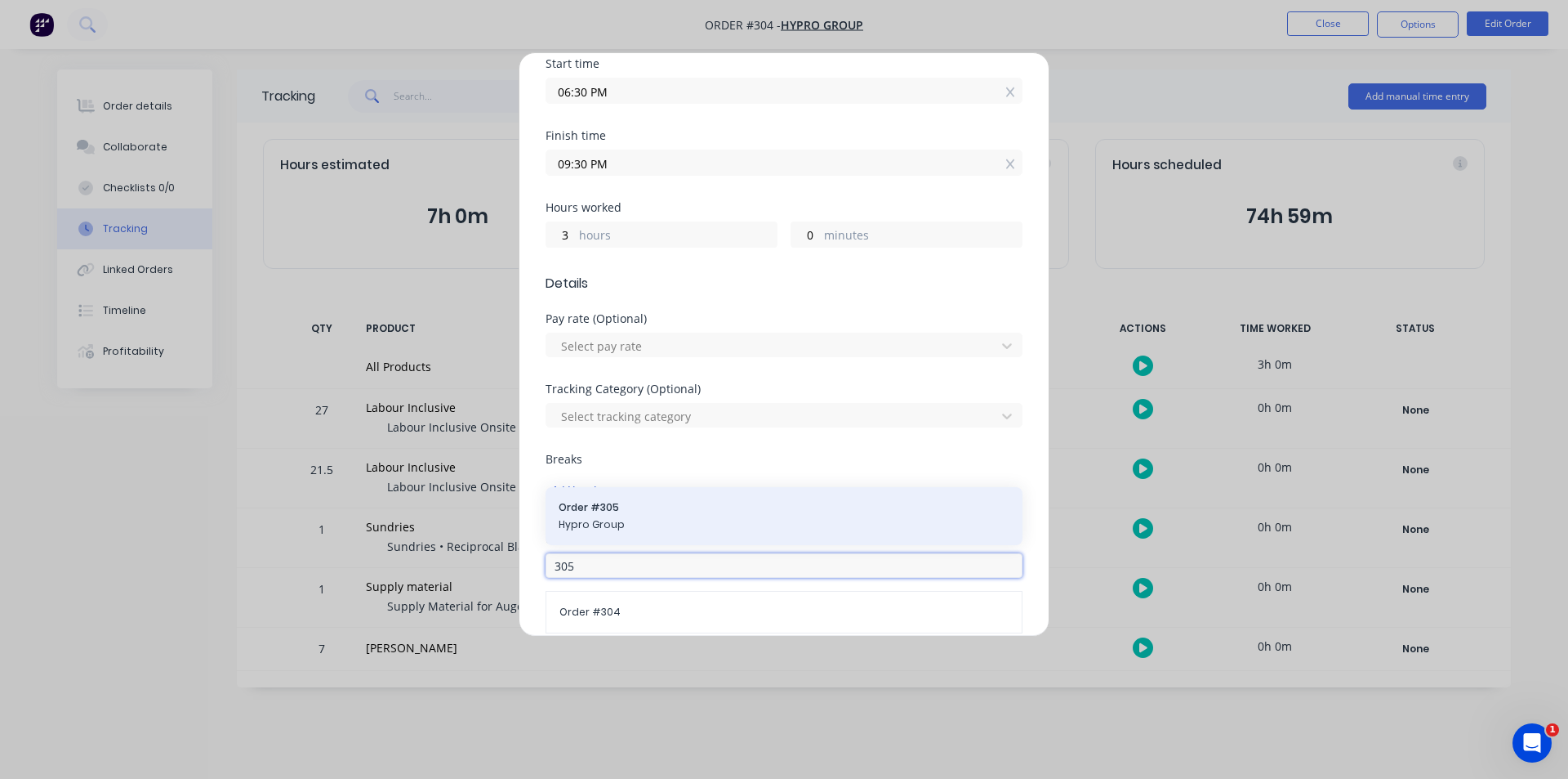
type input "305"
click at [645, 513] on span "Order # 305" at bounding box center [784, 508] width 451 height 15
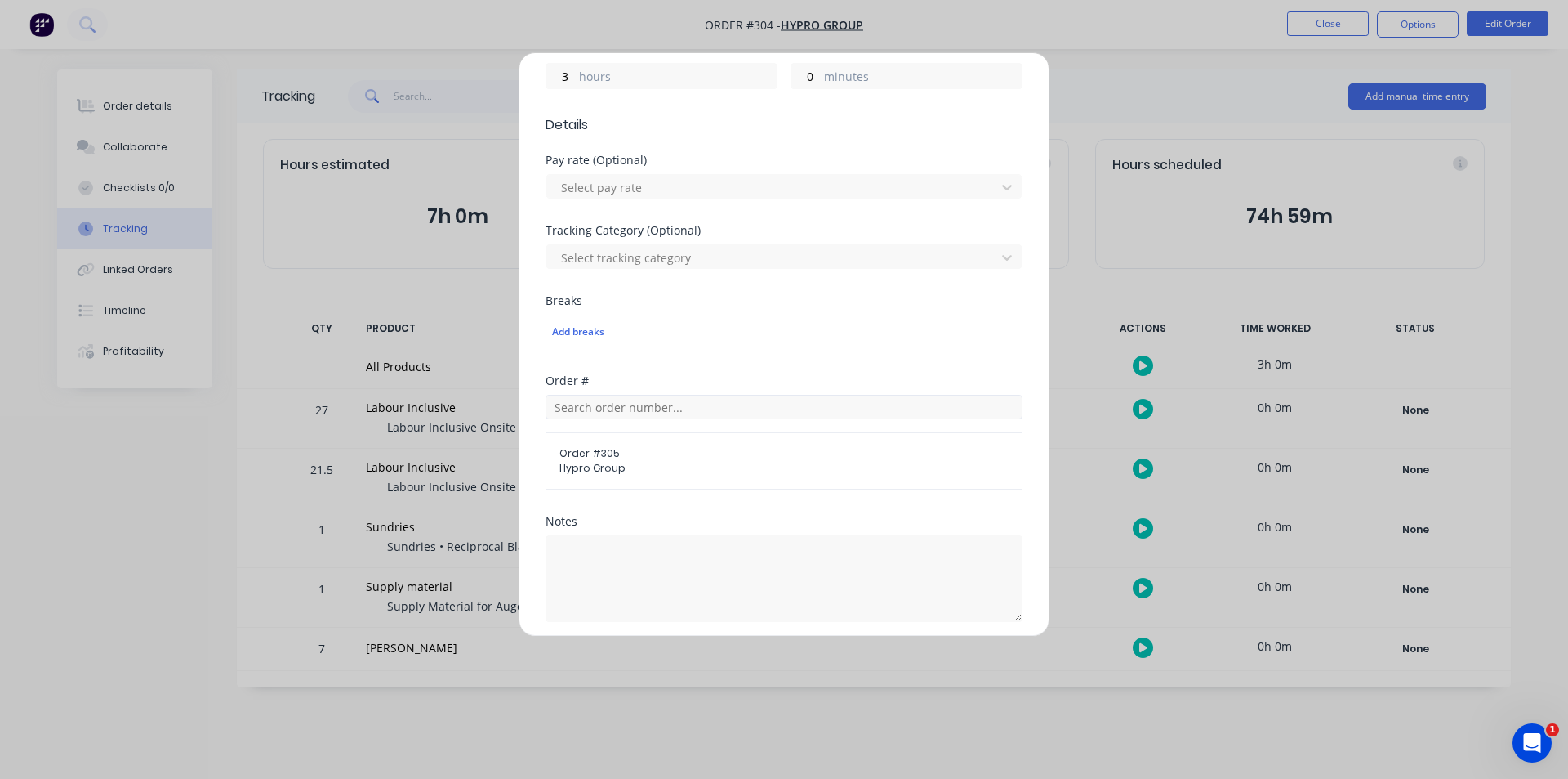
scroll to position [553, 0]
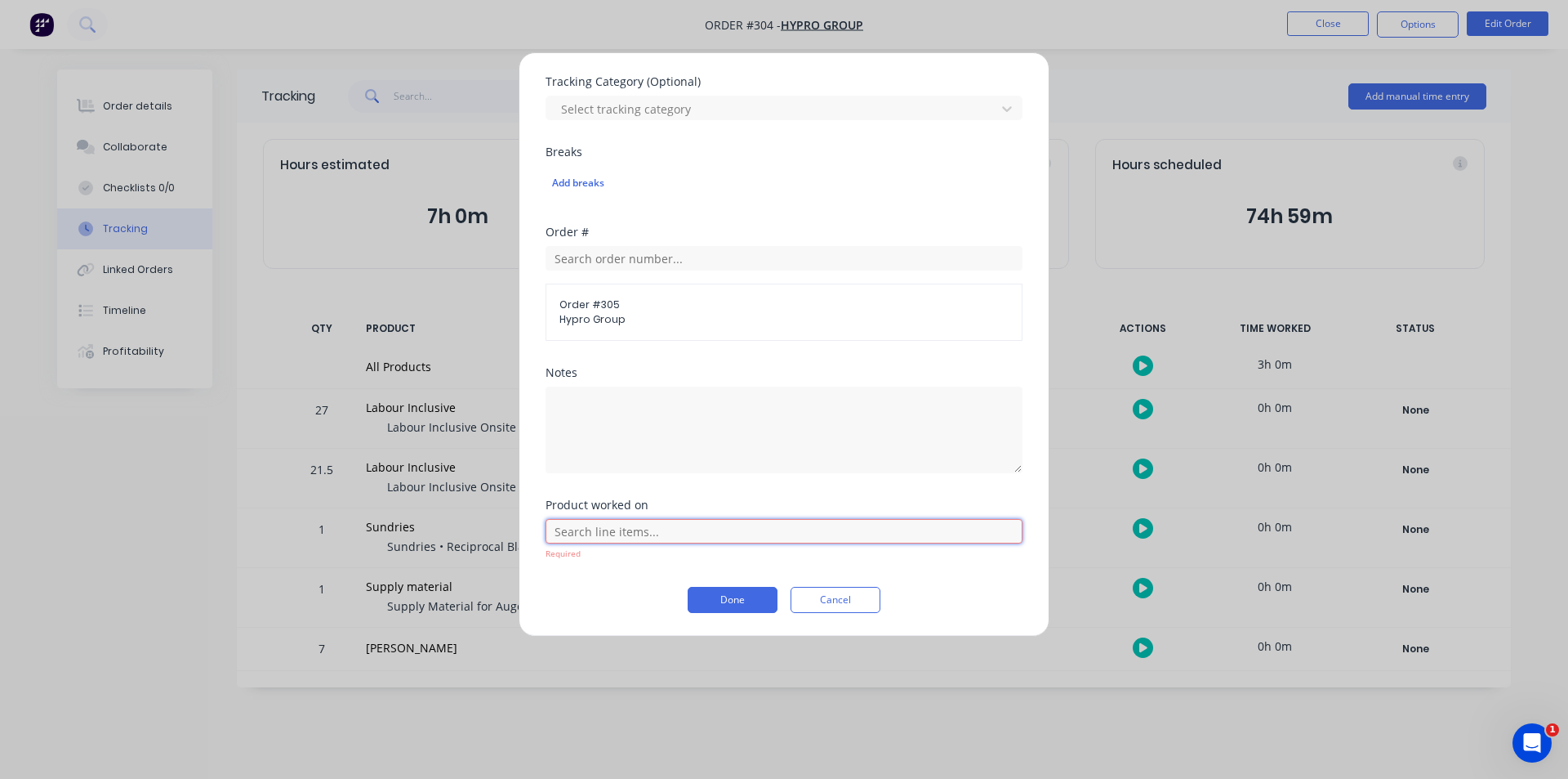
click at [688, 542] on input "text" at bounding box center [784, 531] width 477 height 24
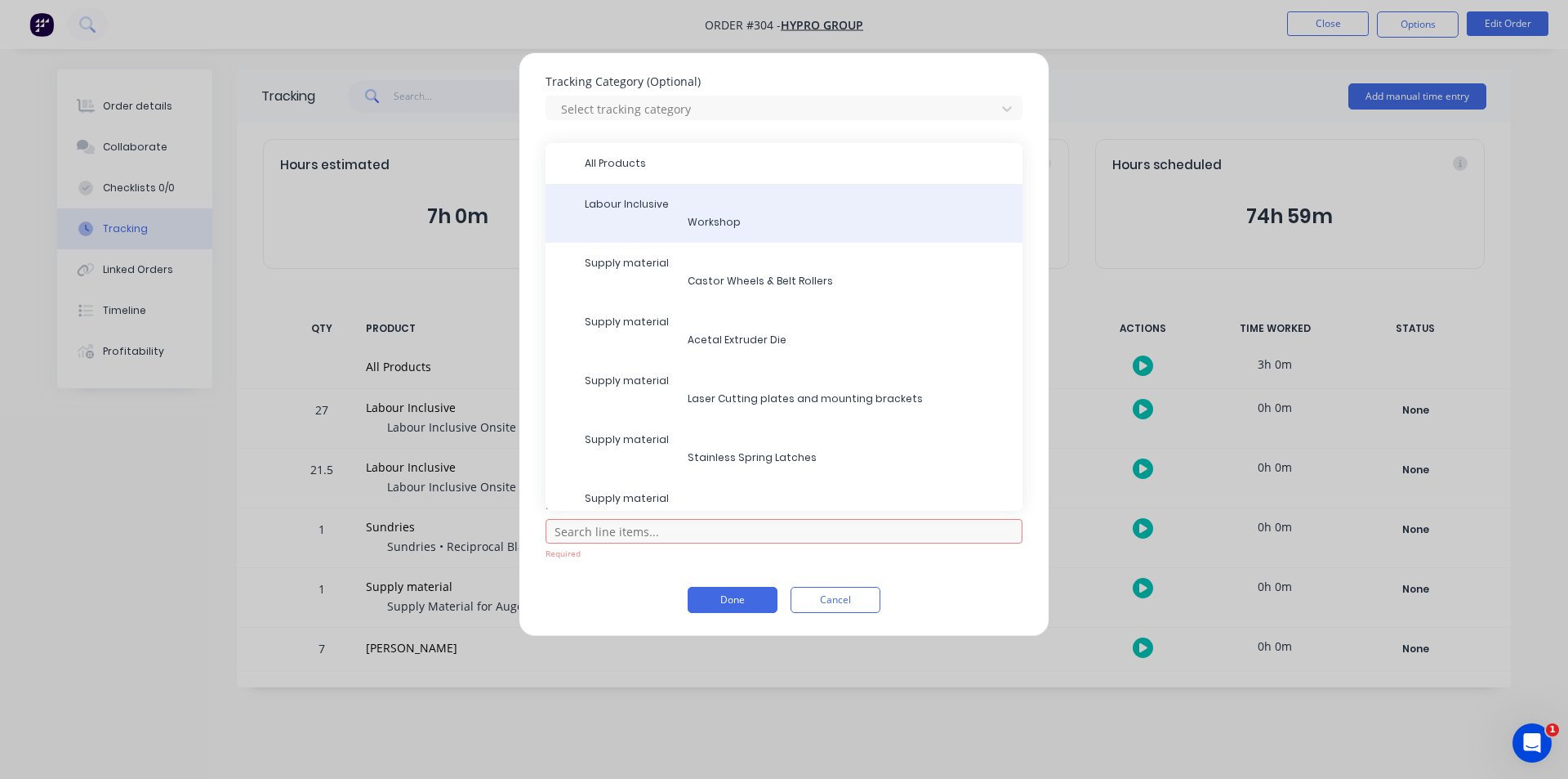
click at [662, 224] on span at bounding box center [629, 223] width 90 height 15
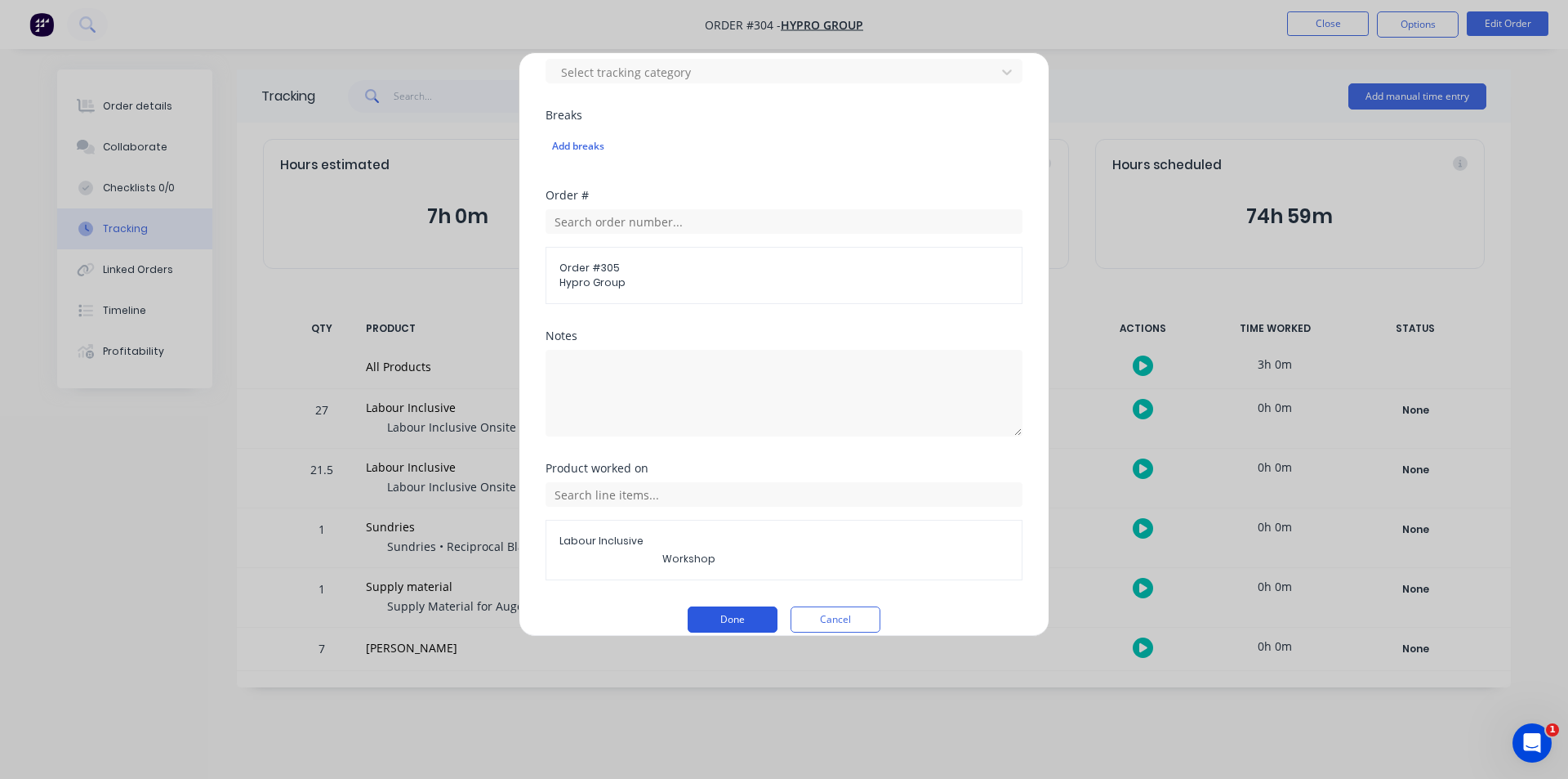
scroll to position [609, 0]
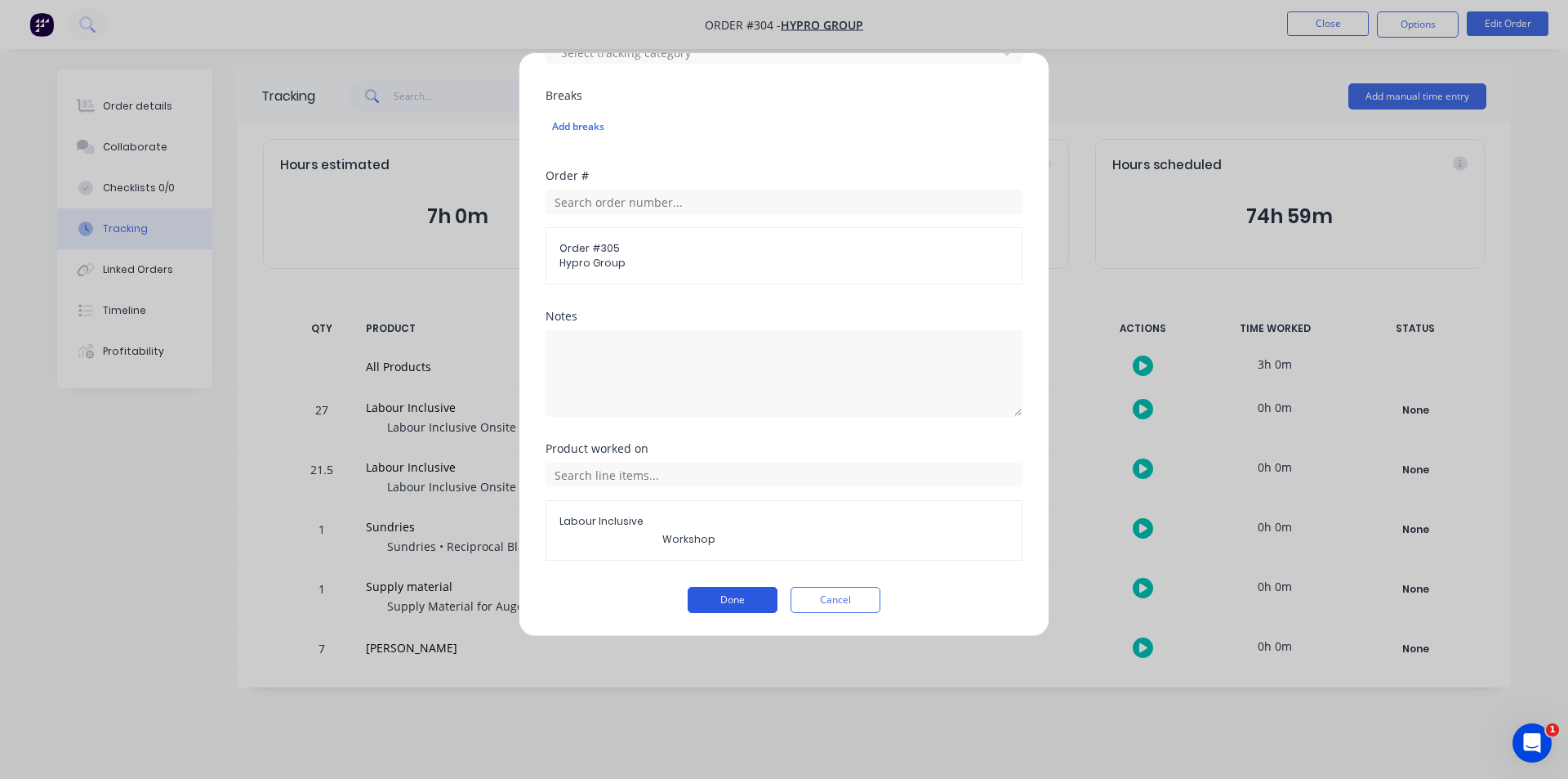
click at [710, 598] on button "Done" at bounding box center [733, 599] width 90 height 26
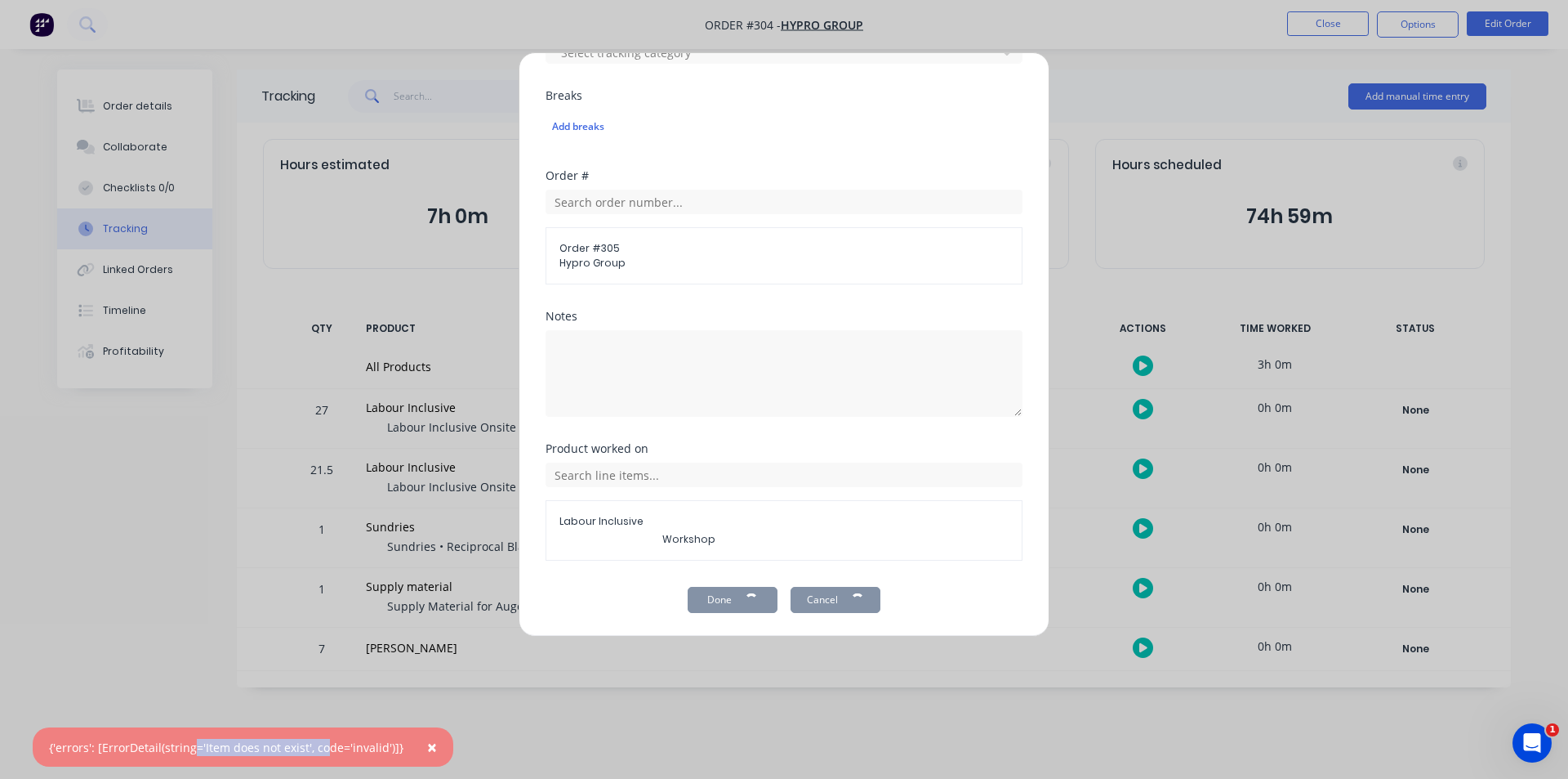
drag, startPoint x: 194, startPoint y: 757, endPoint x: 325, endPoint y: 750, distance: 131.2
click at [325, 750] on div "× {'errors': [ErrorDetail(string='Item does not exist', code='invalid')]}" at bounding box center [243, 746] width 421 height 39
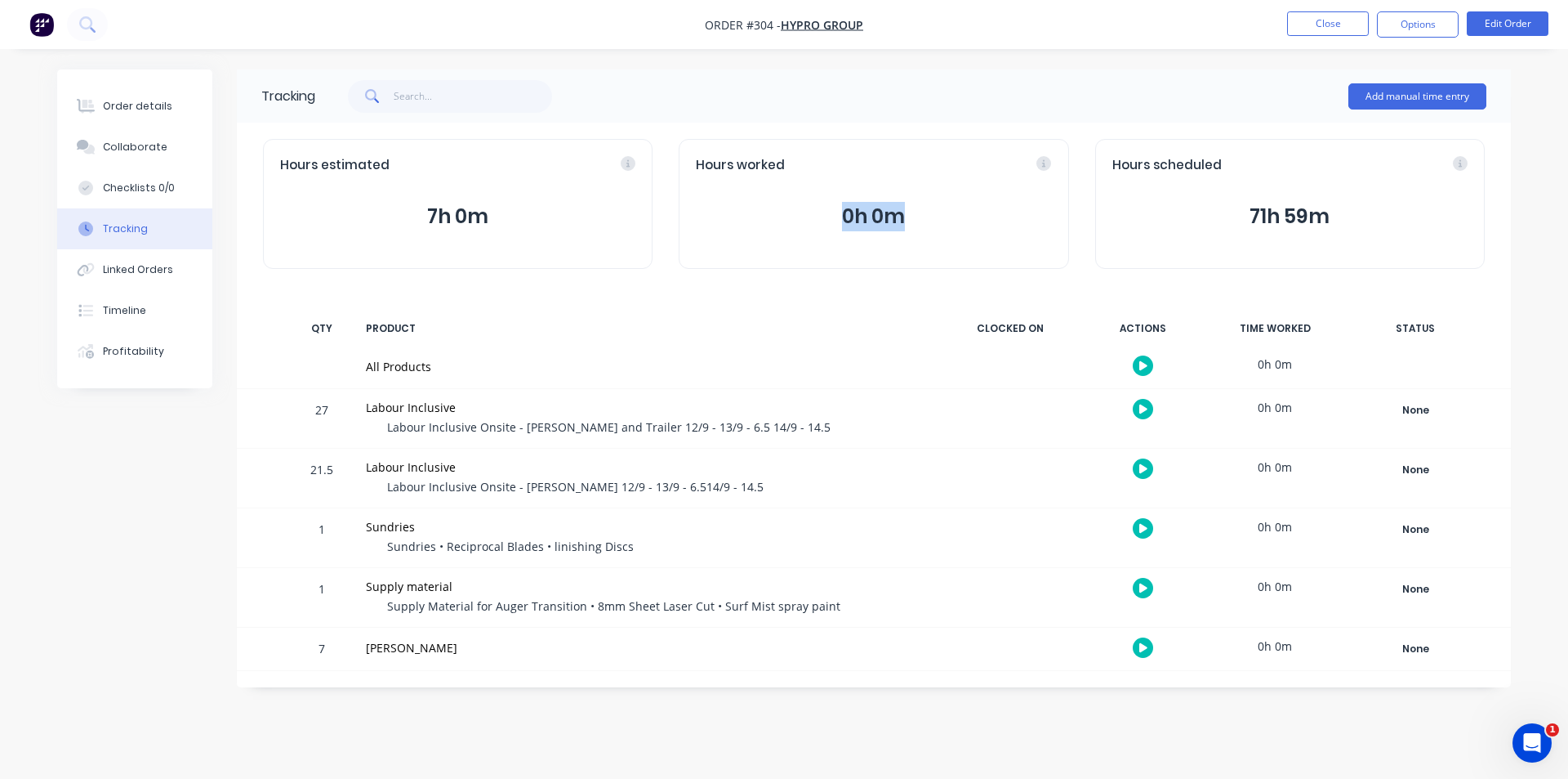
drag, startPoint x: 784, startPoint y: 196, endPoint x: 906, endPoint y: 200, distance: 122.1
click at [906, 200] on div "Hours worked 0h 0m" at bounding box center [873, 204] width 390 height 130
click at [906, 201] on button "0h 0m" at bounding box center [873, 216] width 355 height 31
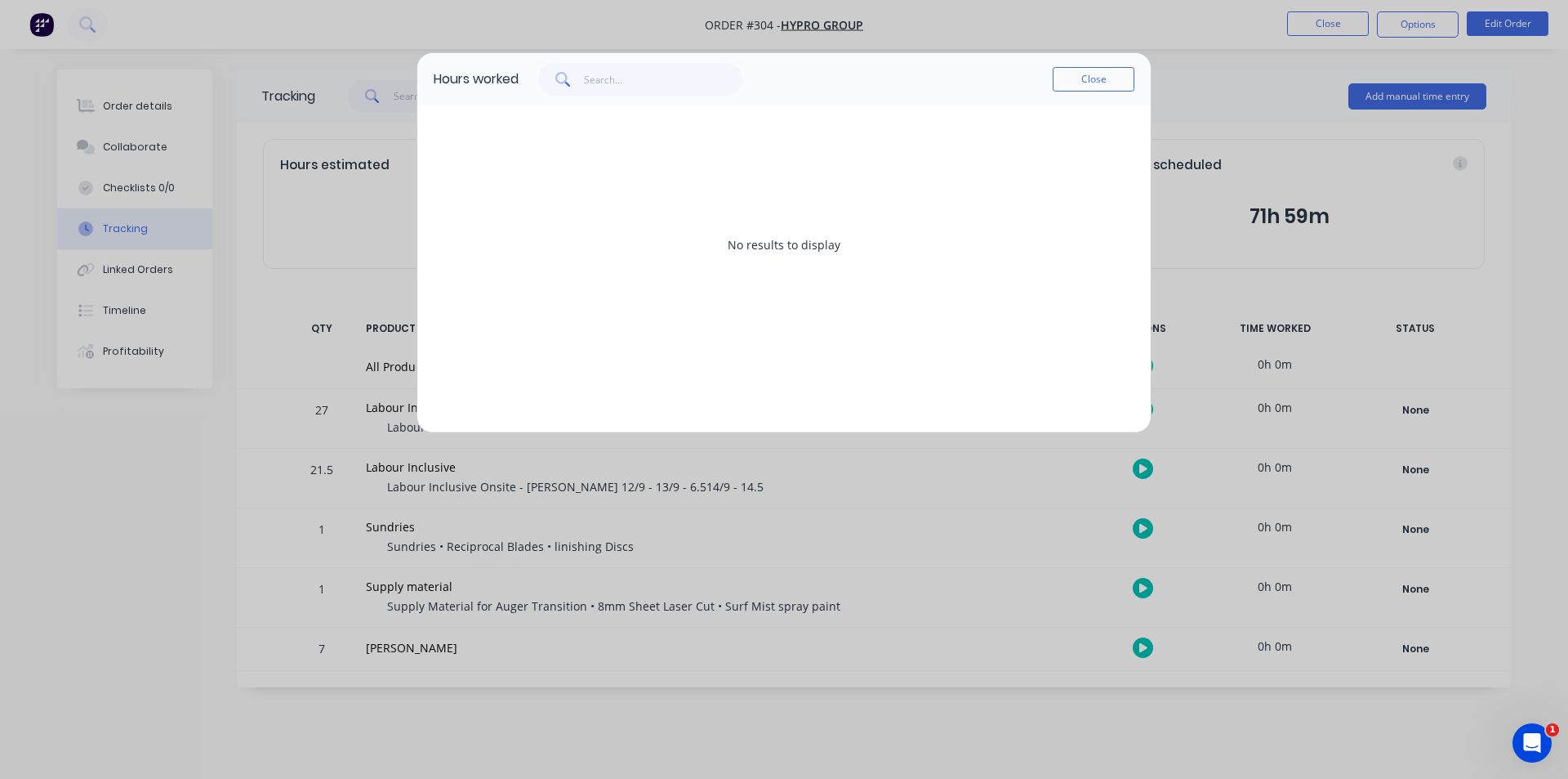
click at [395, 210] on div "Hours worked Close No results to display" at bounding box center [784, 389] width 1568 height 779
click at [1095, 64] on div "Close" at bounding box center [1093, 79] width 81 height 33
click at [1088, 71] on button "Close" at bounding box center [1093, 79] width 81 height 24
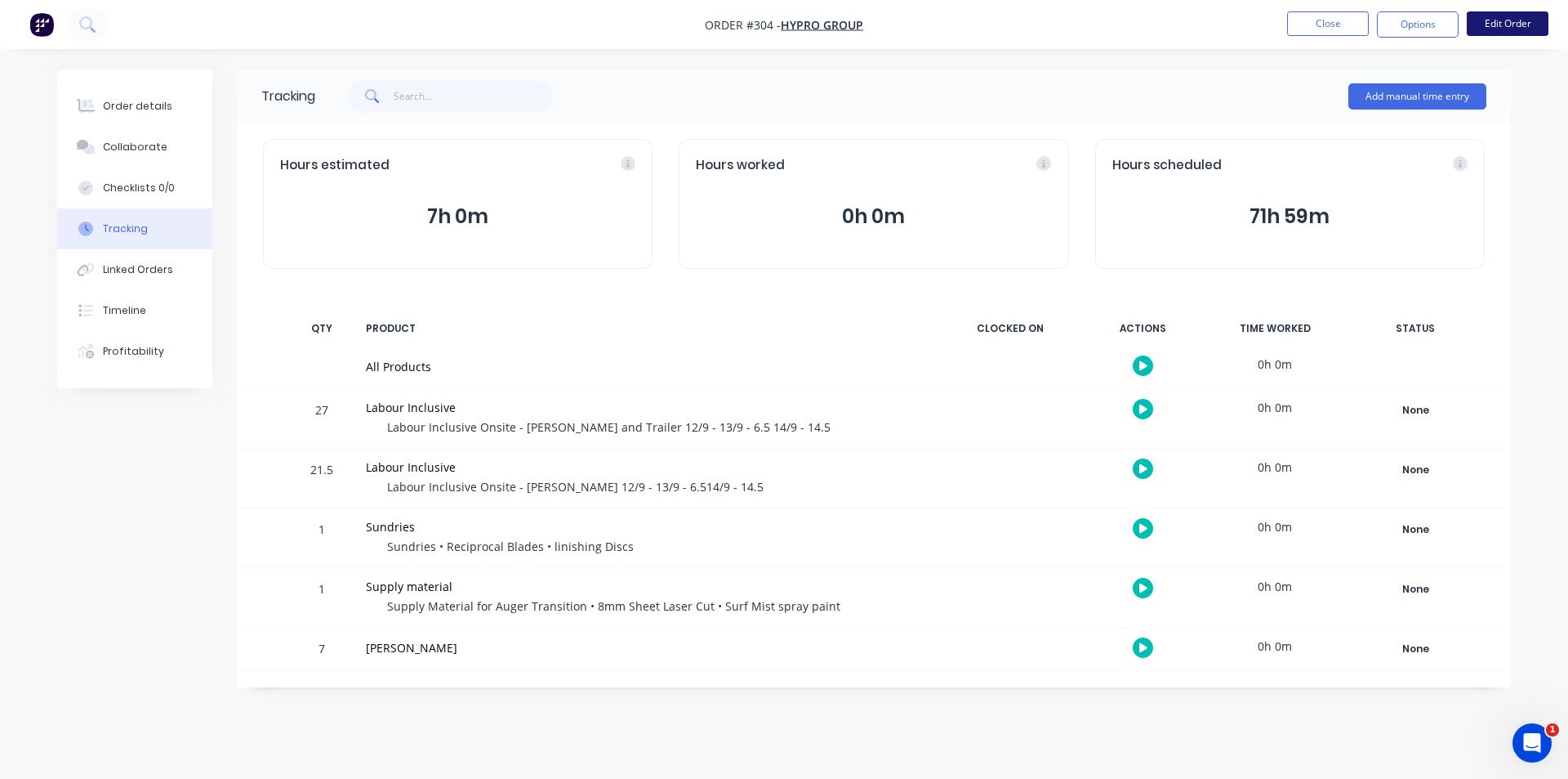
click at [1513, 21] on button "Edit Order" at bounding box center [1507, 23] width 81 height 24
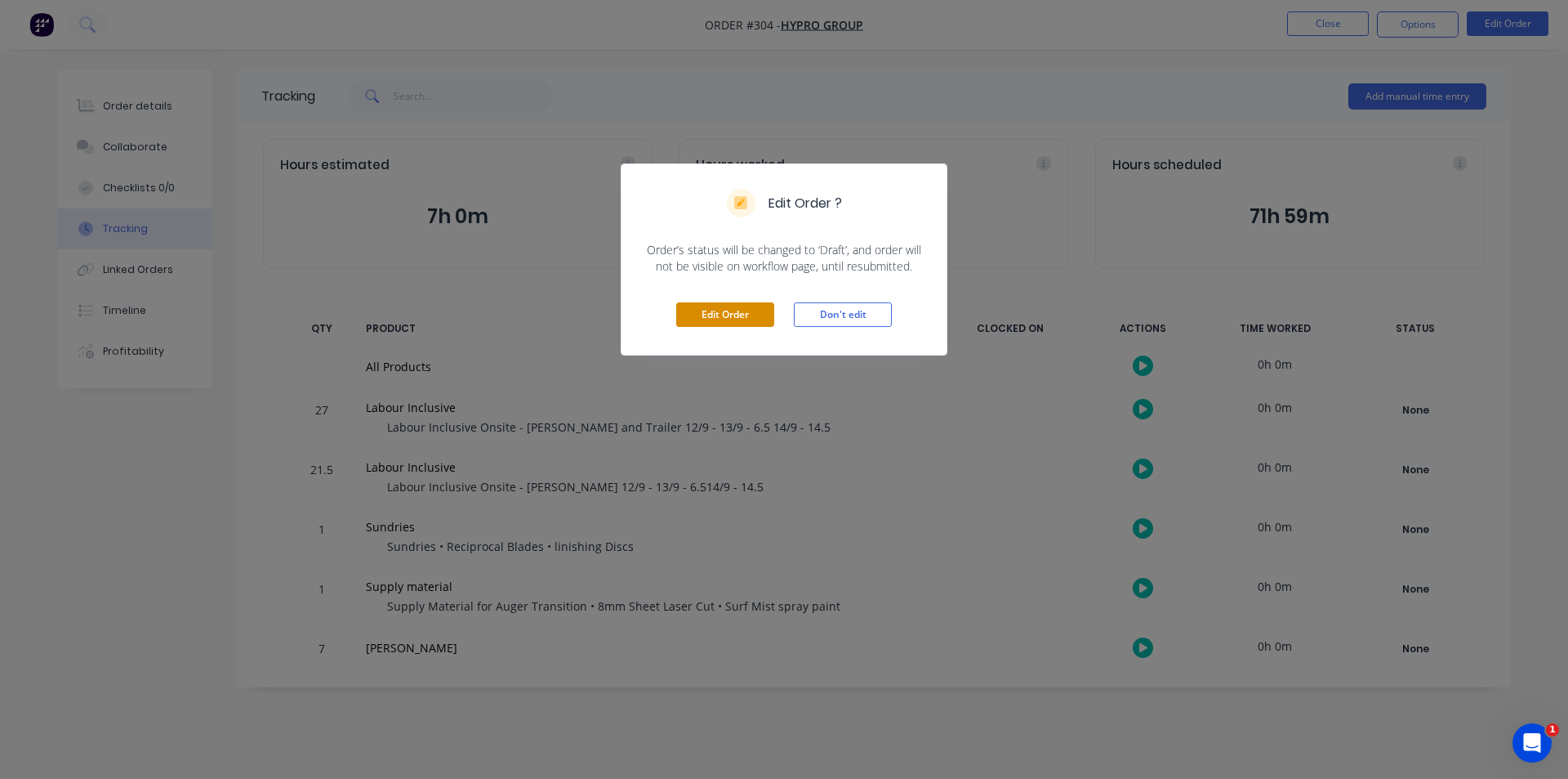
click at [737, 320] on button "Edit Order" at bounding box center [725, 314] width 98 height 24
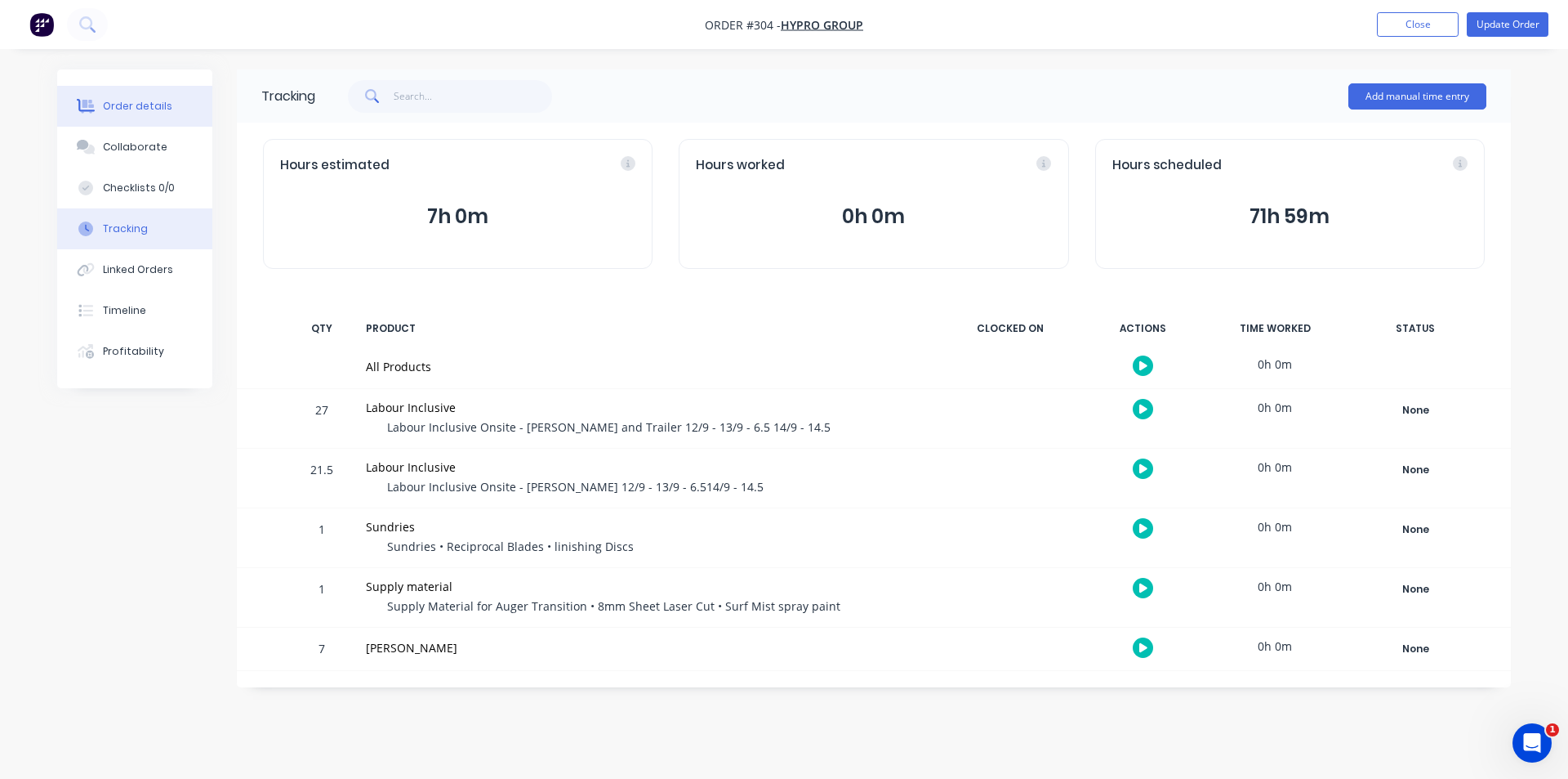
click at [150, 108] on div "Order details" at bounding box center [137, 107] width 69 height 15
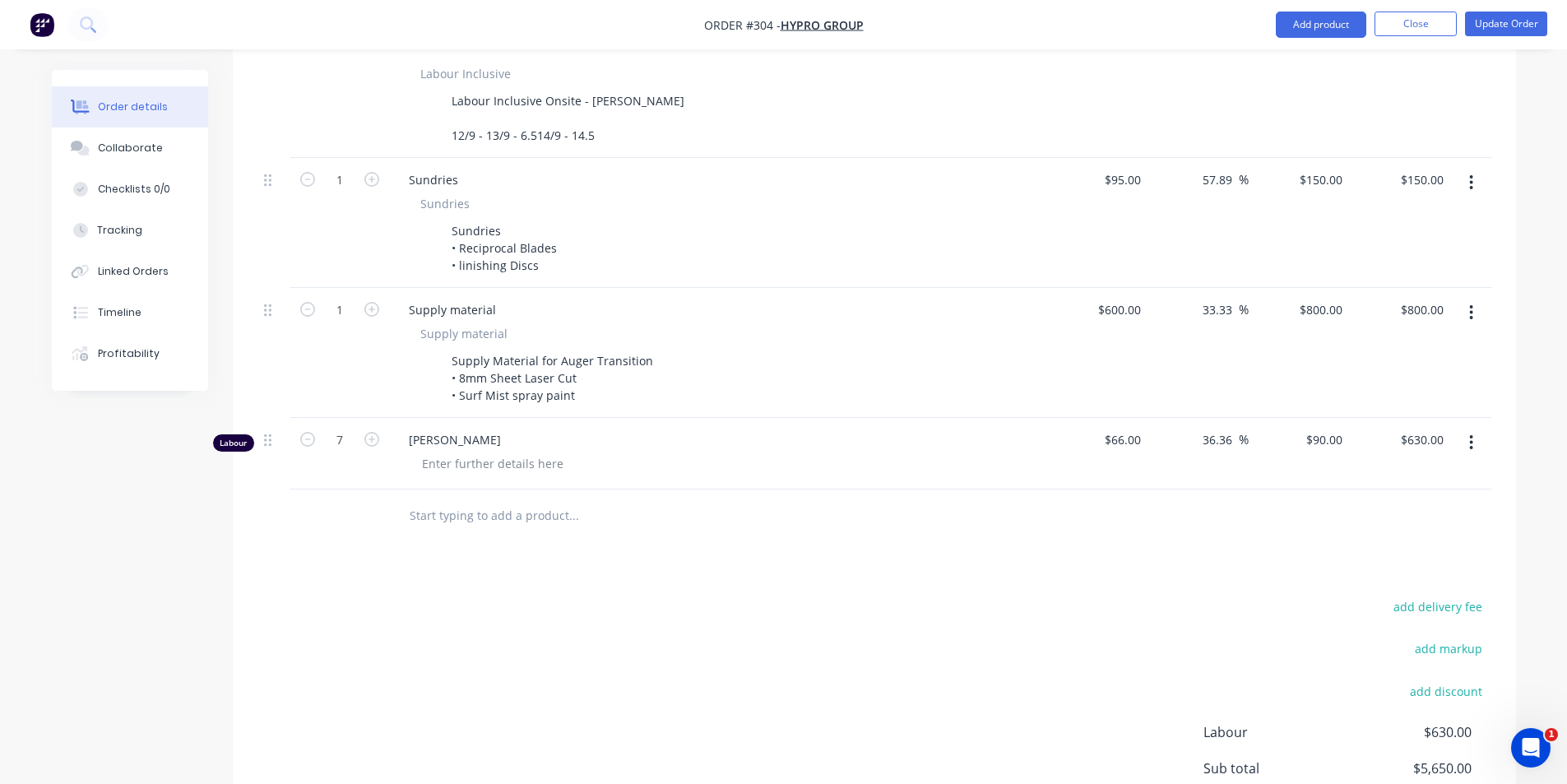
scroll to position [867, 0]
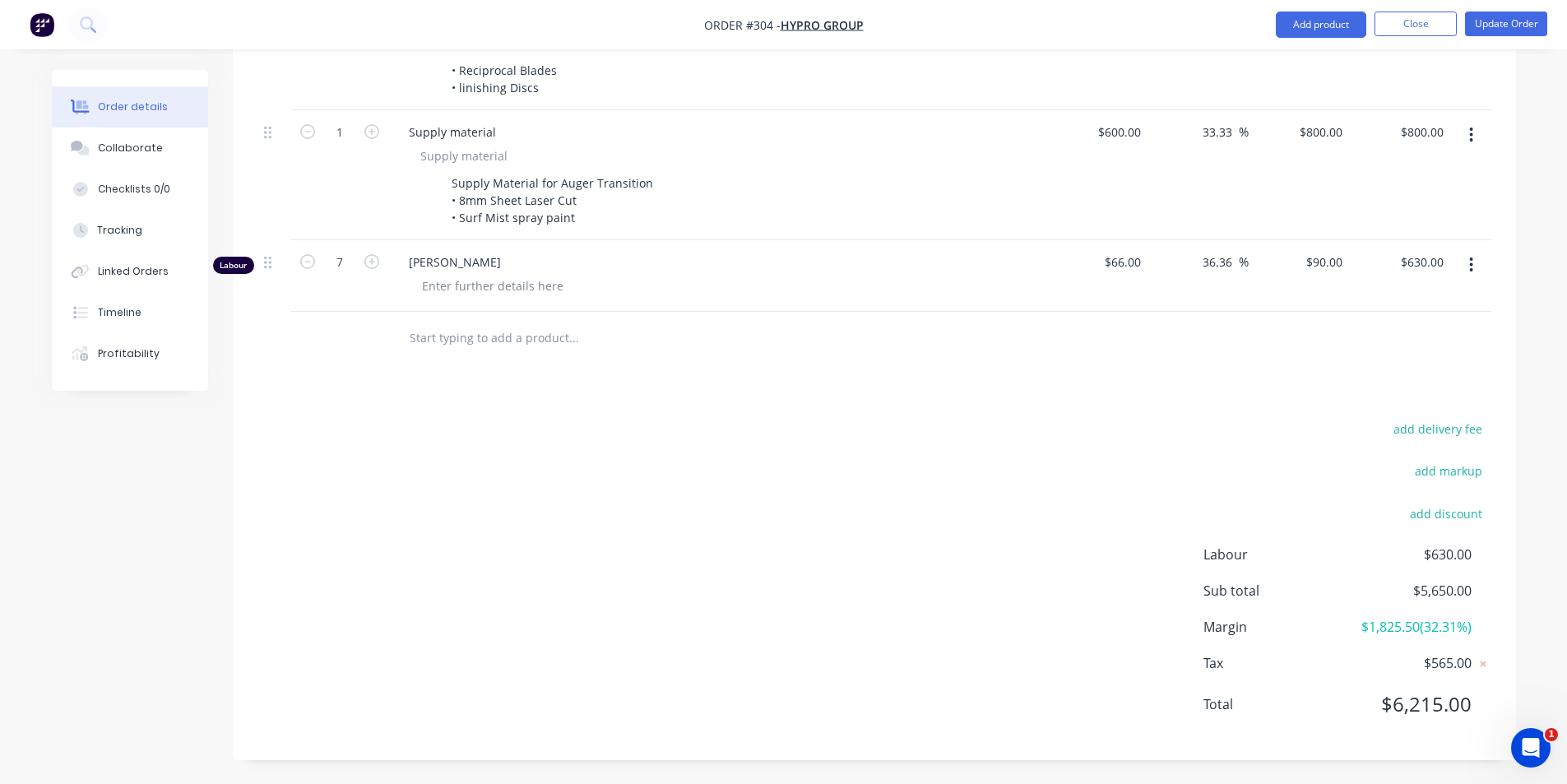
click at [1470, 257] on icon "button" at bounding box center [1471, 264] width 3 height 15
click at [1411, 416] on div "Delete" at bounding box center [1414, 406] width 127 height 24
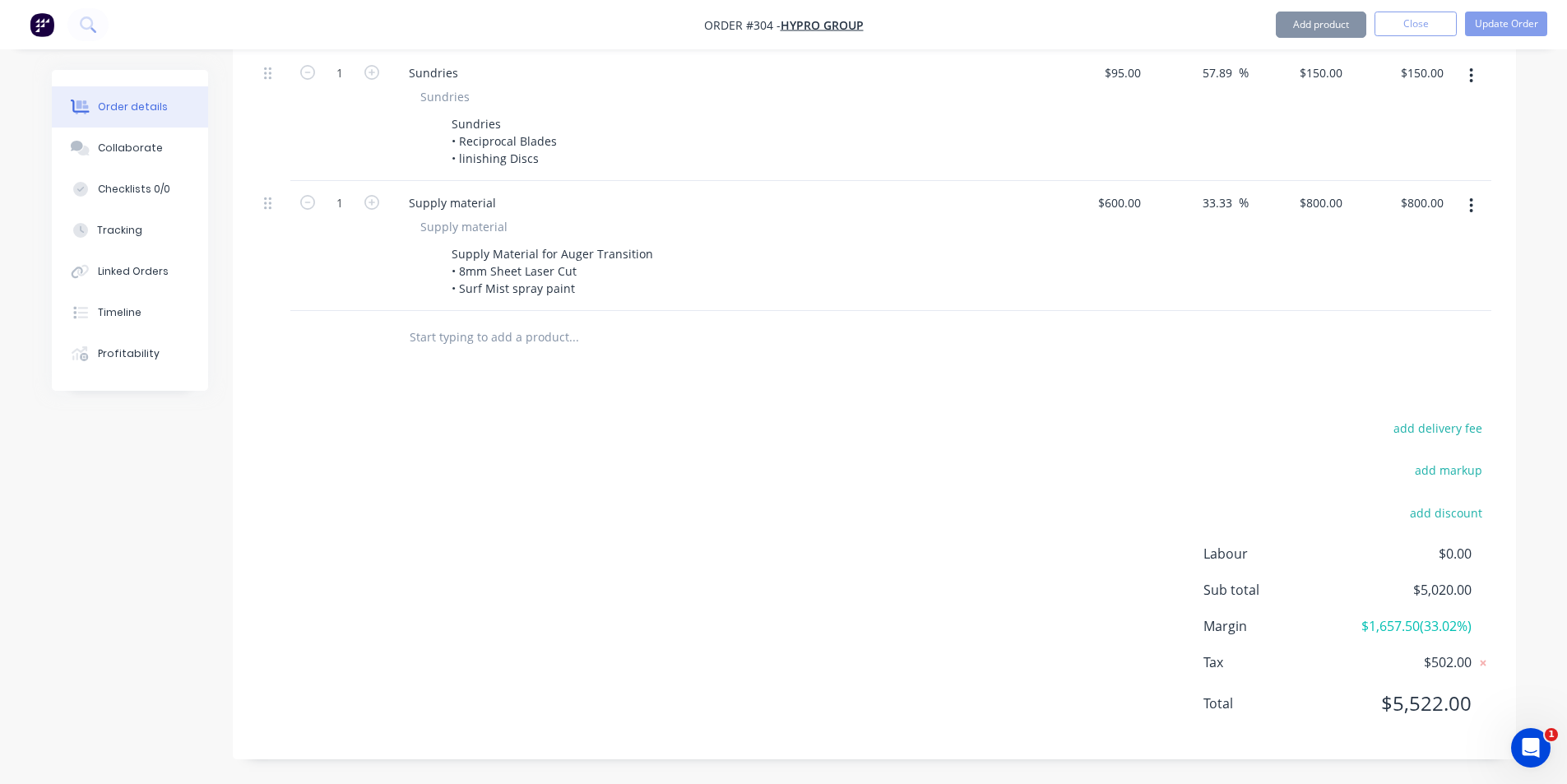
scroll to position [795, 0]
click at [1482, 39] on nav "Order #304 - Hypro Group Add product Close Update Order" at bounding box center [784, 24] width 1567 height 49
click at [1497, 26] on button "Update Order" at bounding box center [1506, 24] width 82 height 24
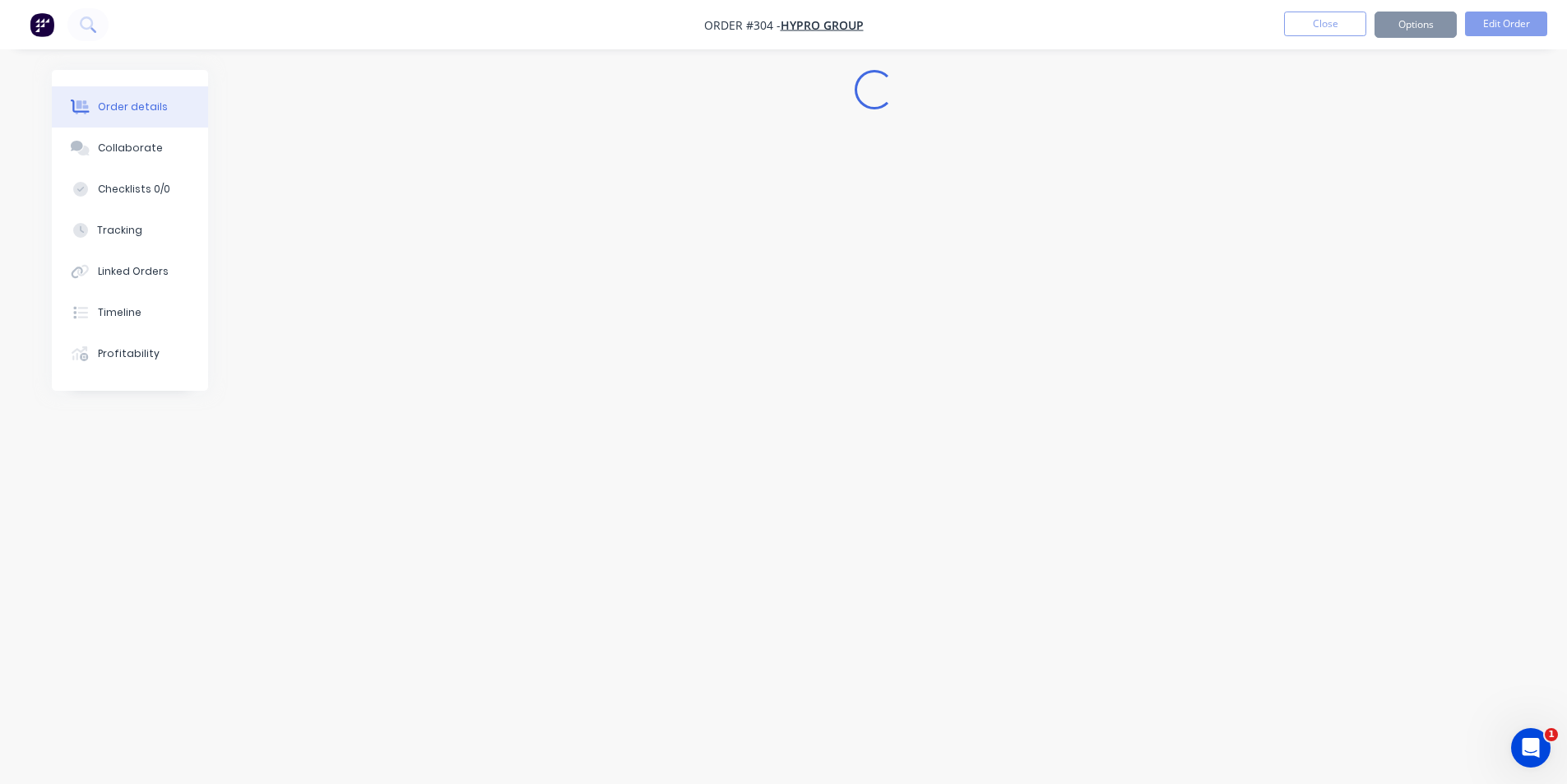
scroll to position [0, 0]
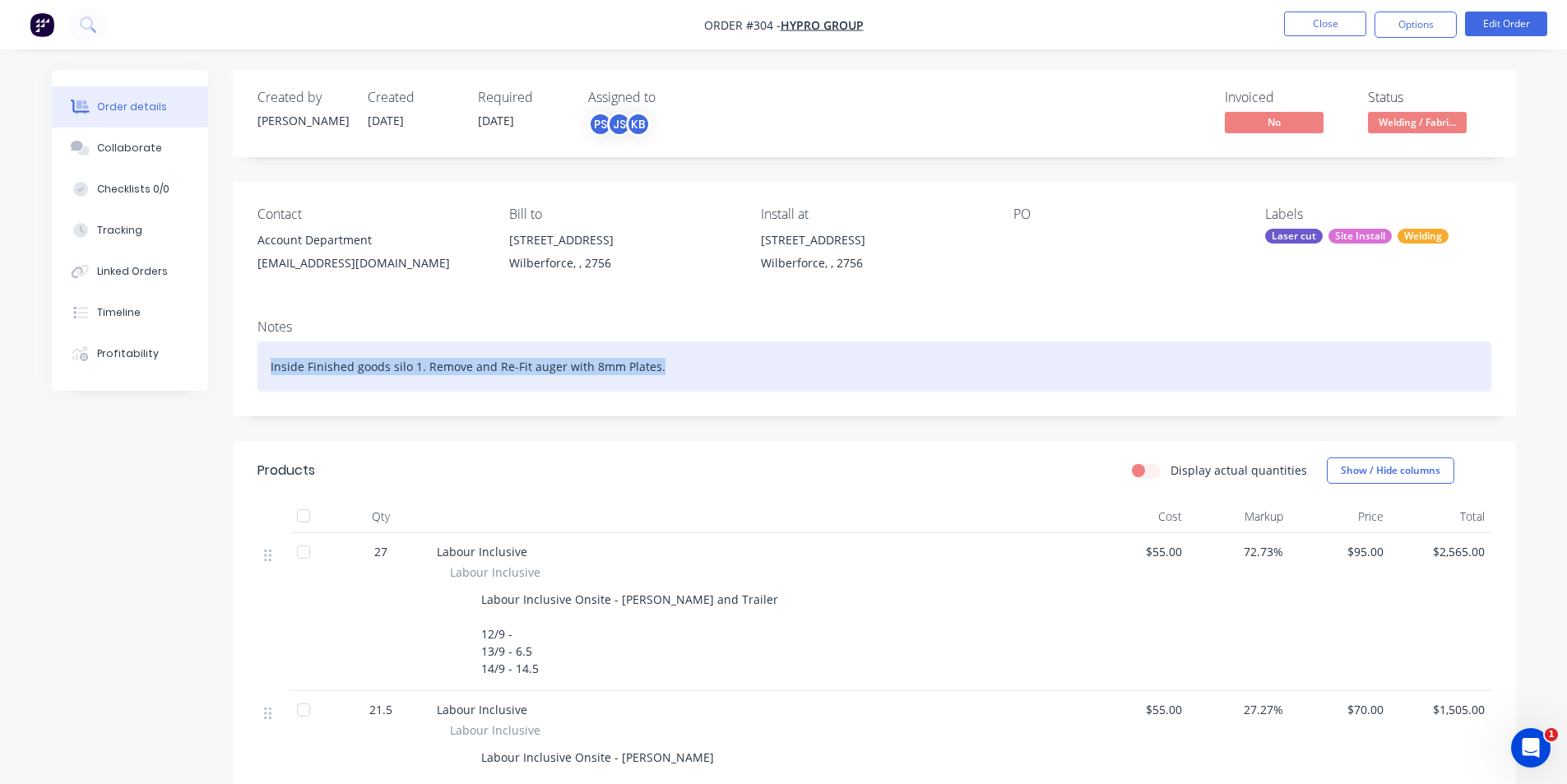
drag, startPoint x: 654, startPoint y: 357, endPoint x: 244, endPoint y: 354, distance: 410.0
click at [244, 354] on div "Notes Inside Finished goods silo 1. Remove and Re-Fit auger with 8mm Plates." at bounding box center [874, 360] width 1284 height 110
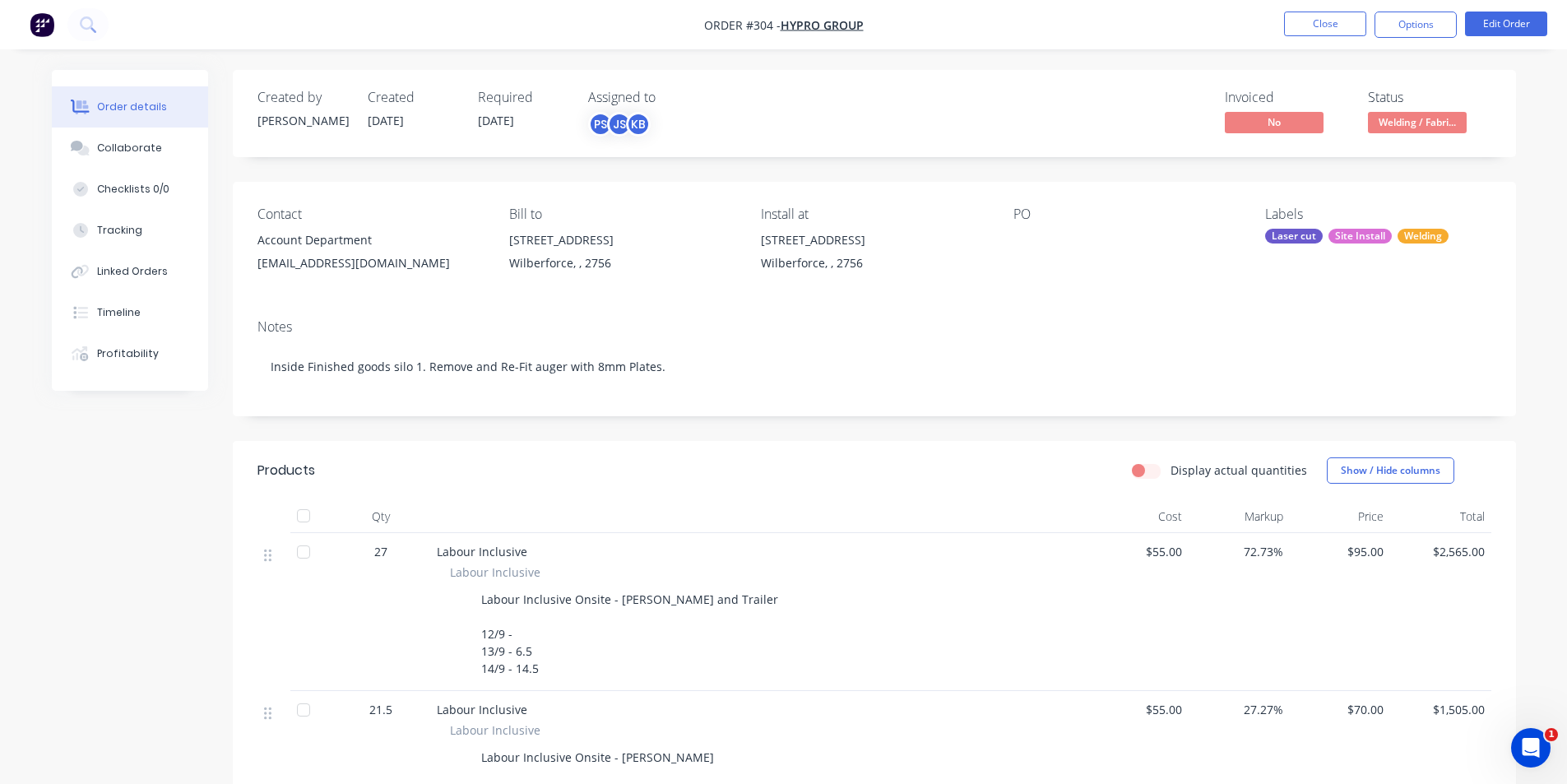
click at [244, 354] on div "Notes Inside Finished goods silo 1. Remove and Re-Fit auger with 8mm Plates." at bounding box center [874, 360] width 1284 height 110
click at [1318, 11] on button "Close" at bounding box center [1325, 24] width 82 height 24
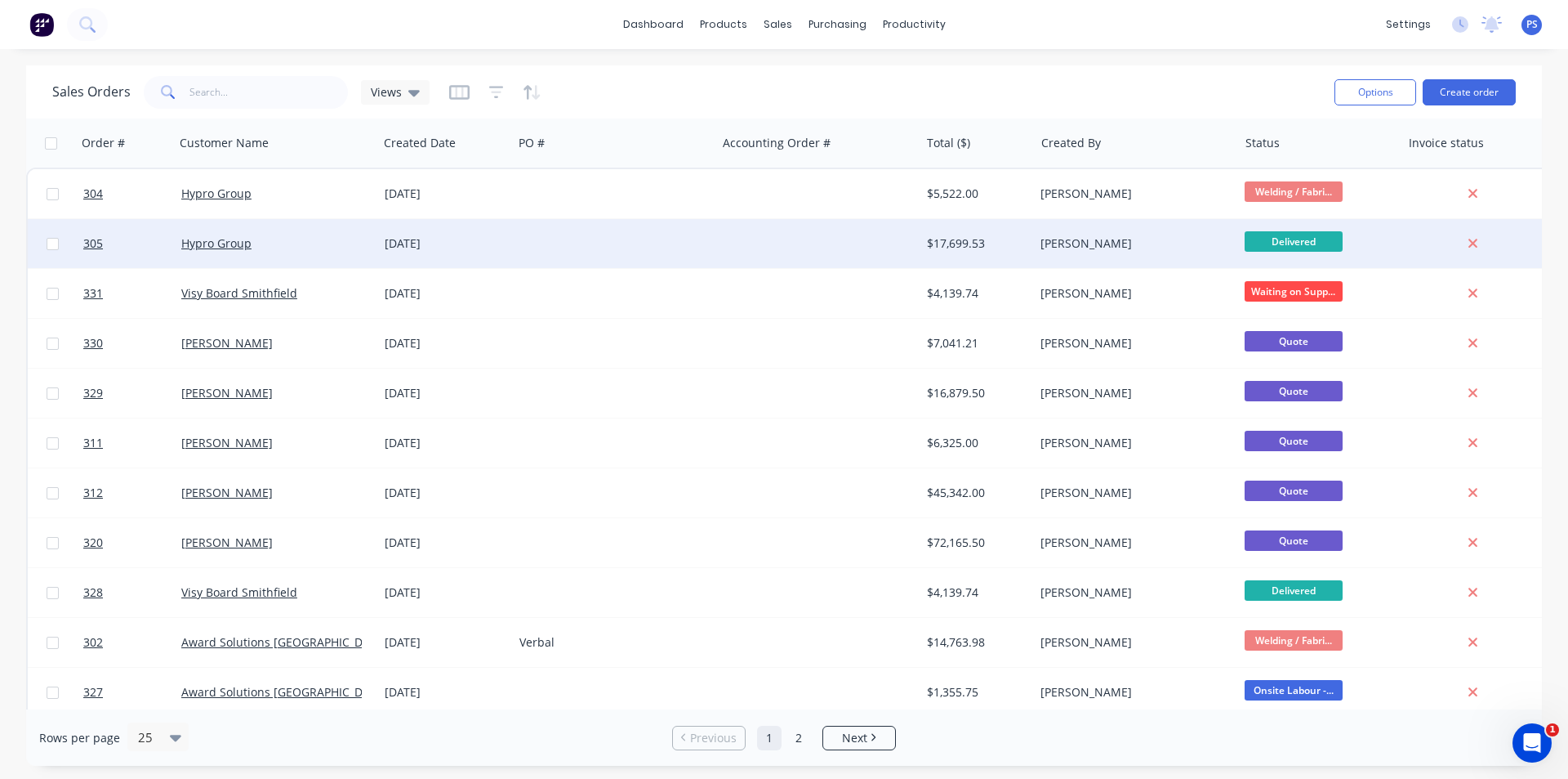
click at [731, 231] on div at bounding box center [818, 243] width 204 height 49
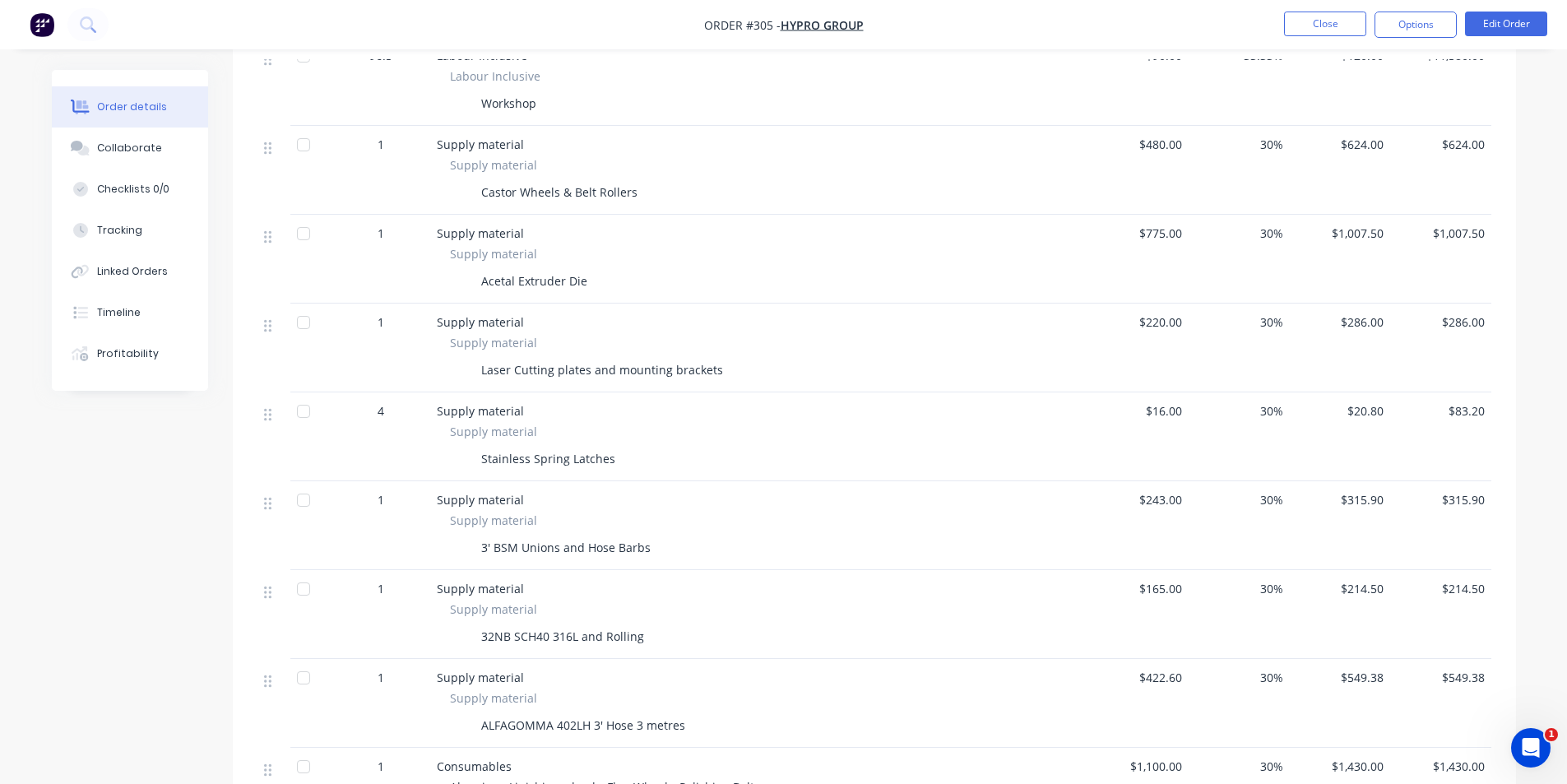
scroll to position [403, 0]
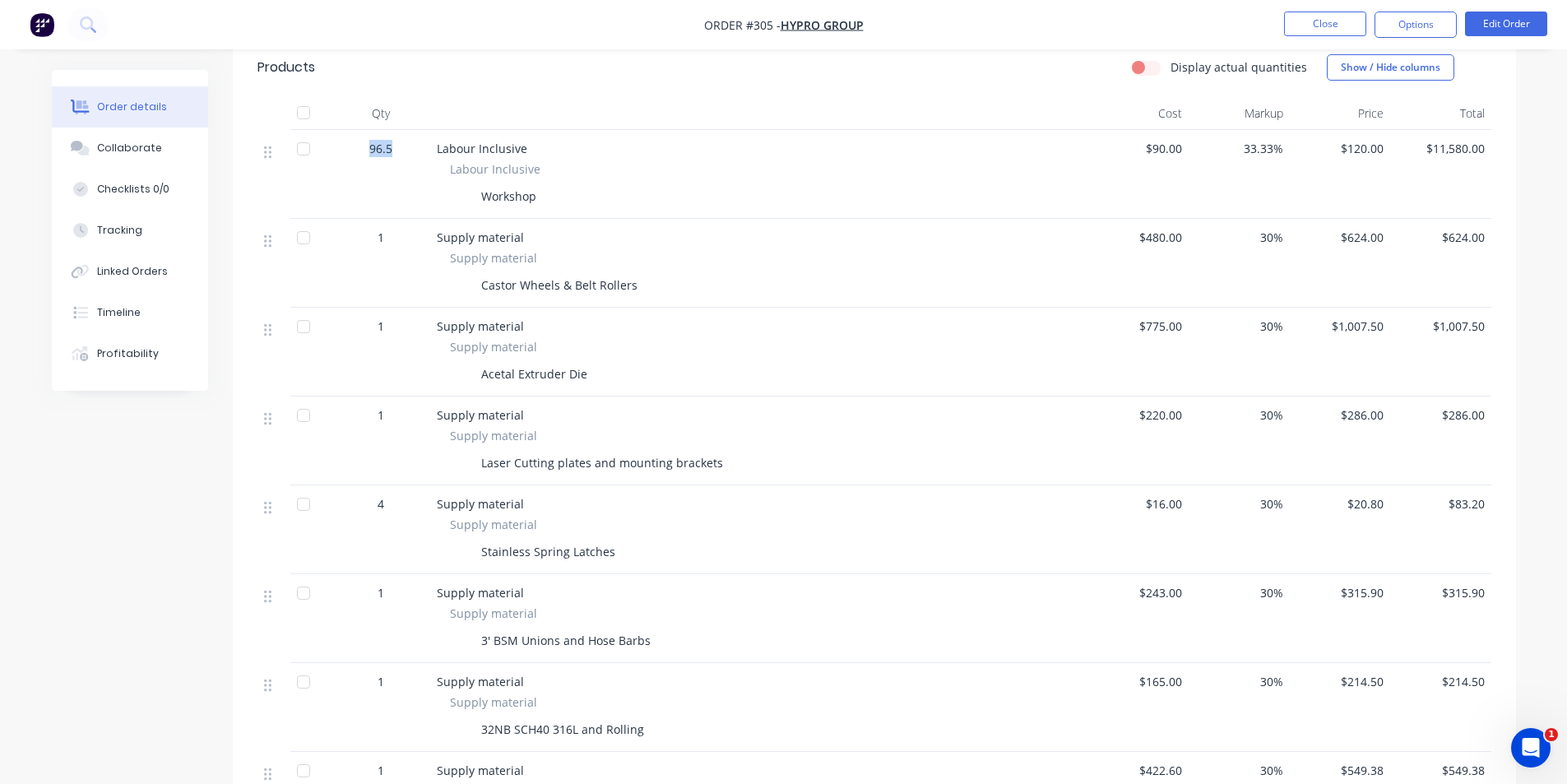
drag, startPoint x: 370, startPoint y: 152, endPoint x: 392, endPoint y: 151, distance: 22.0
click at [392, 151] on span "96.5" at bounding box center [380, 149] width 23 height 17
click at [1338, 25] on button "Close" at bounding box center [1325, 24] width 82 height 24
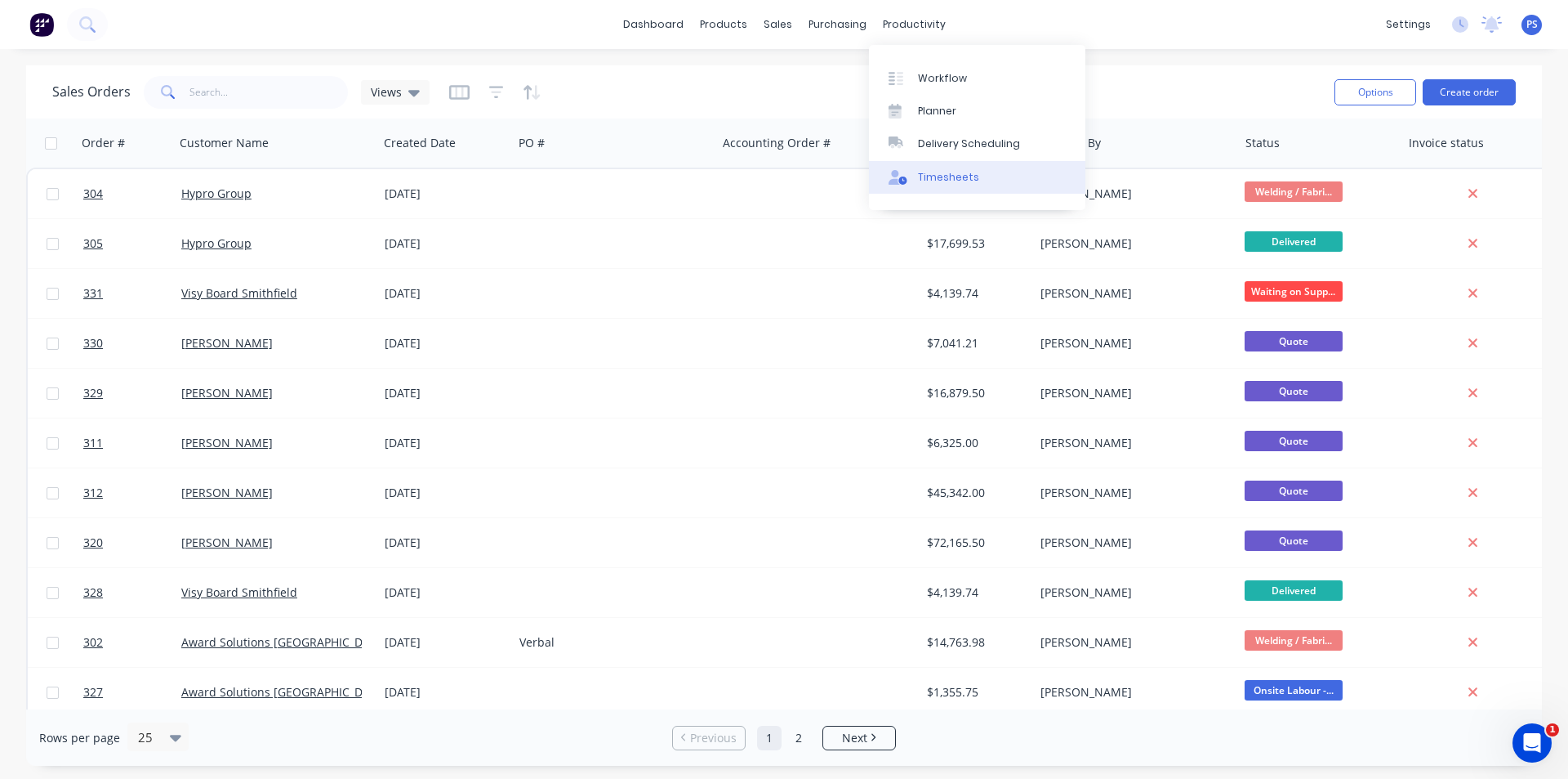
click at [940, 181] on div "Timesheets" at bounding box center [949, 178] width 62 height 15
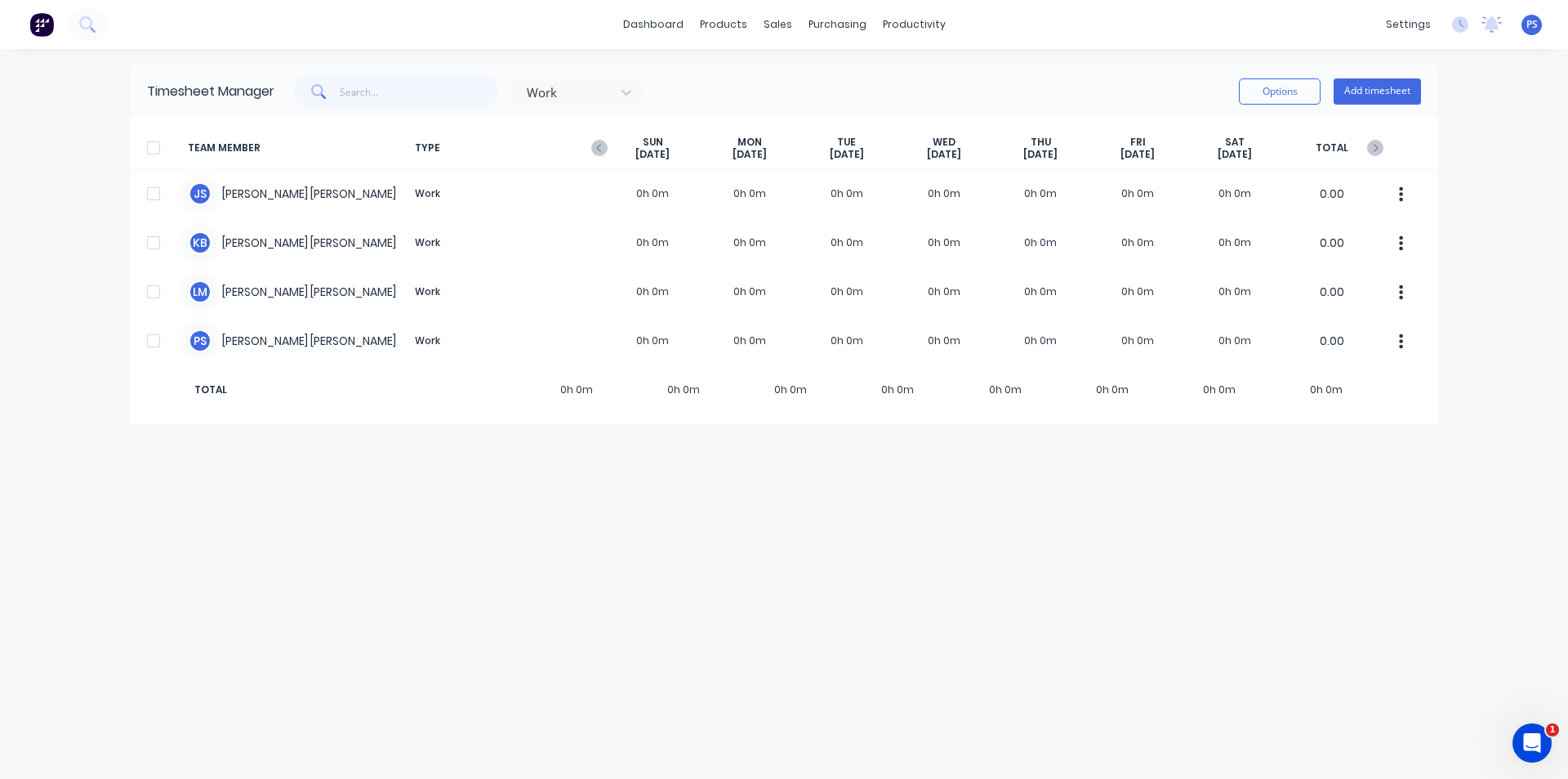
click at [611, 153] on div "SUN Sep 21st" at bounding box center [653, 148] width 97 height 25
click at [606, 151] on icon "button" at bounding box center [598, 147] width 16 height 16
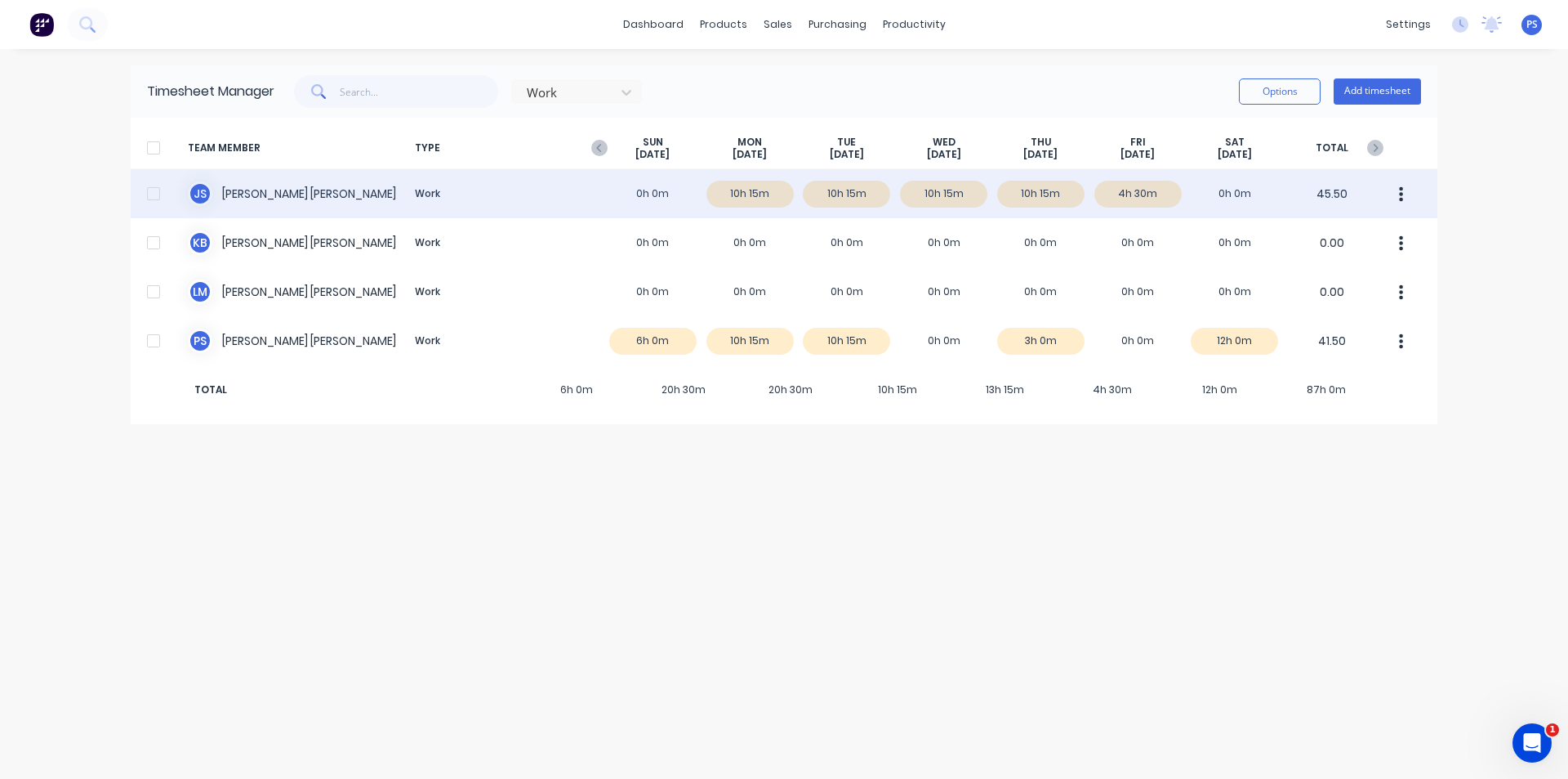
click at [1076, 211] on div "J S Jamie Smith Work 0h 0m 10h 15m 10h 15m 10h 15m 10h 15m 4h 30m 0h 0m 45.50" at bounding box center [784, 194] width 1307 height 49
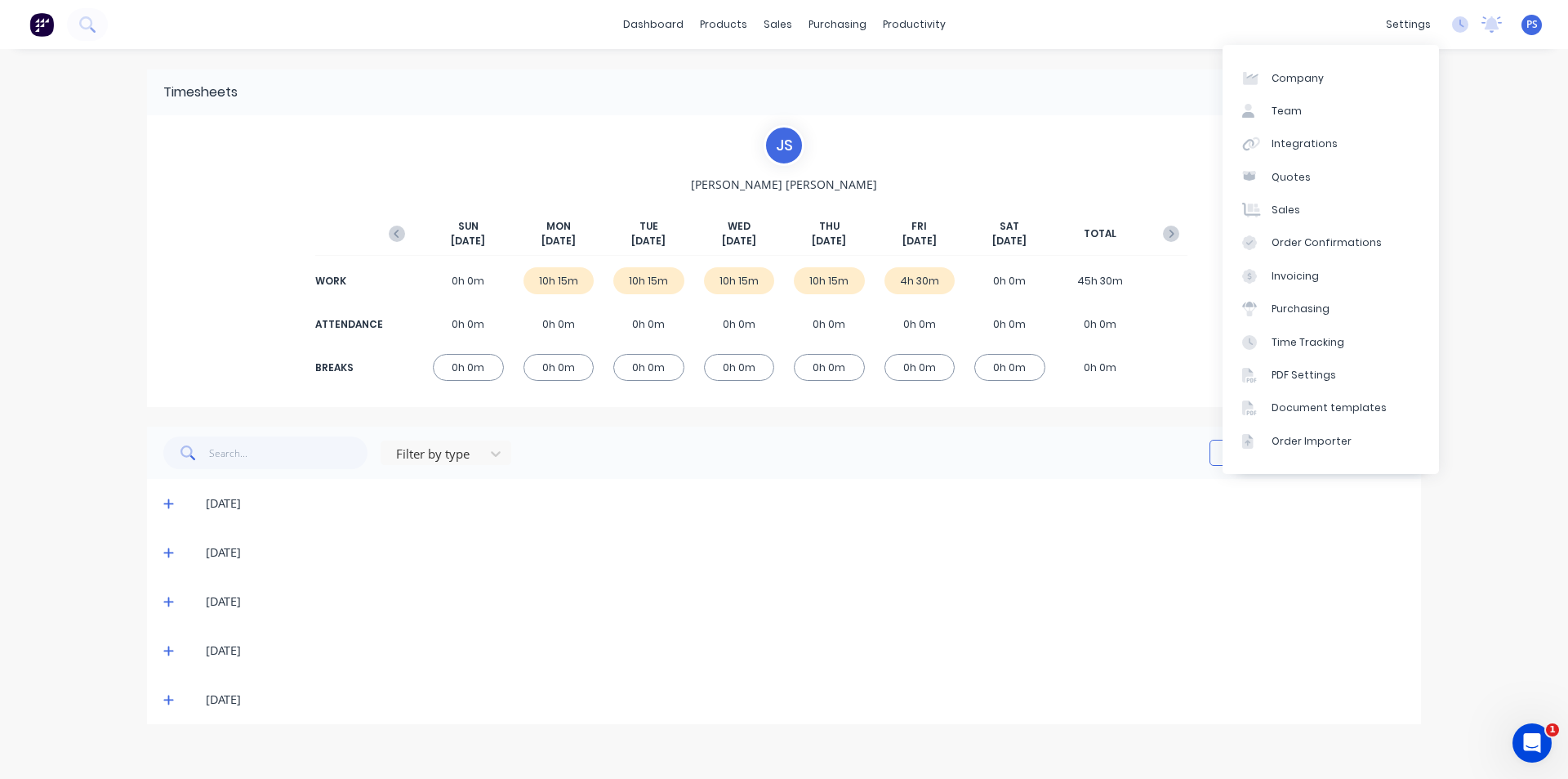
click at [1479, 84] on div "dashboard products sales purchasing productivity dashboard products Product Cat…" at bounding box center [784, 389] width 1568 height 779
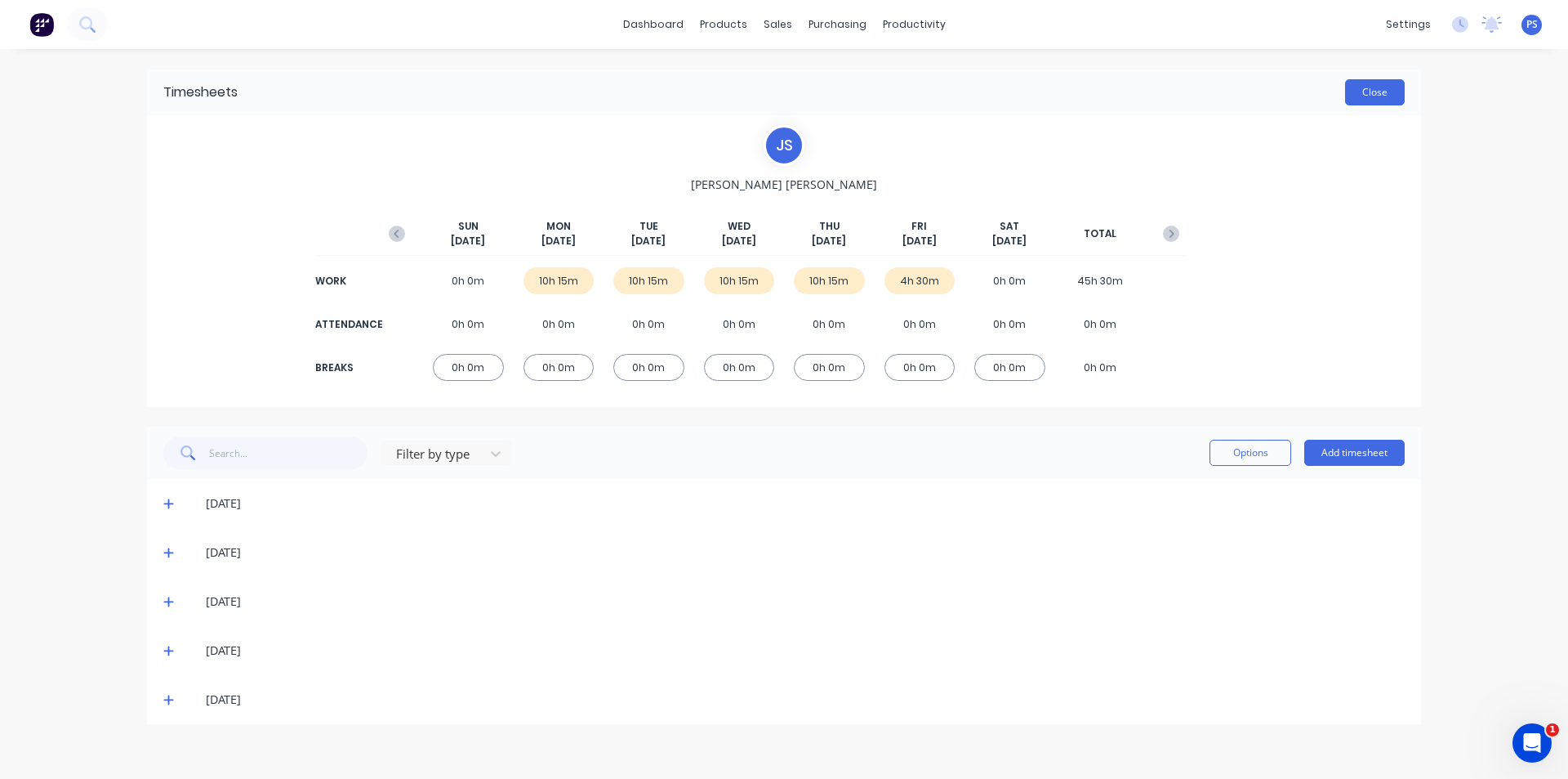
click at [1398, 91] on button "Close" at bounding box center [1375, 93] width 60 height 26
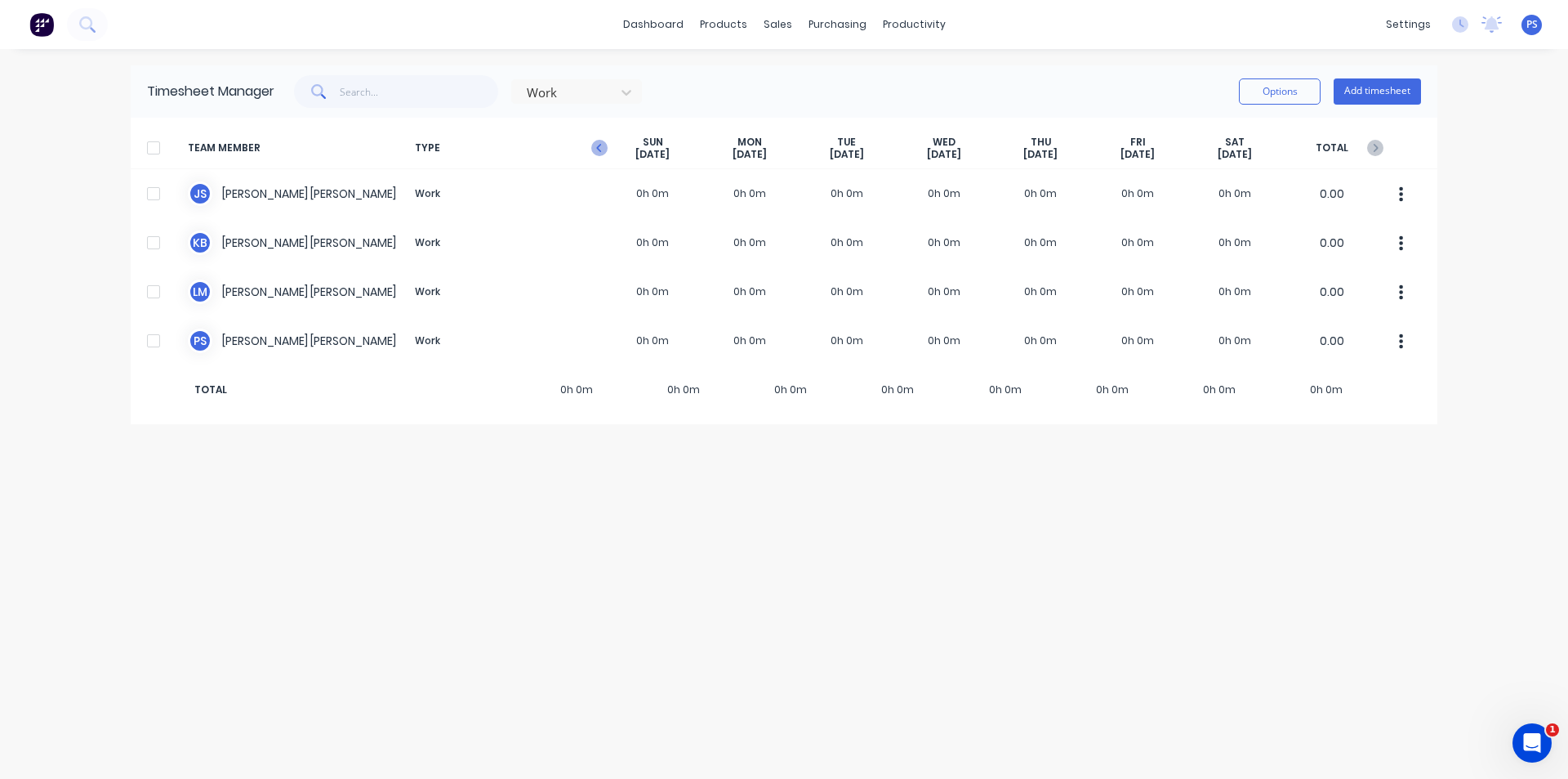
click at [600, 150] on icon "button" at bounding box center [598, 147] width 16 height 16
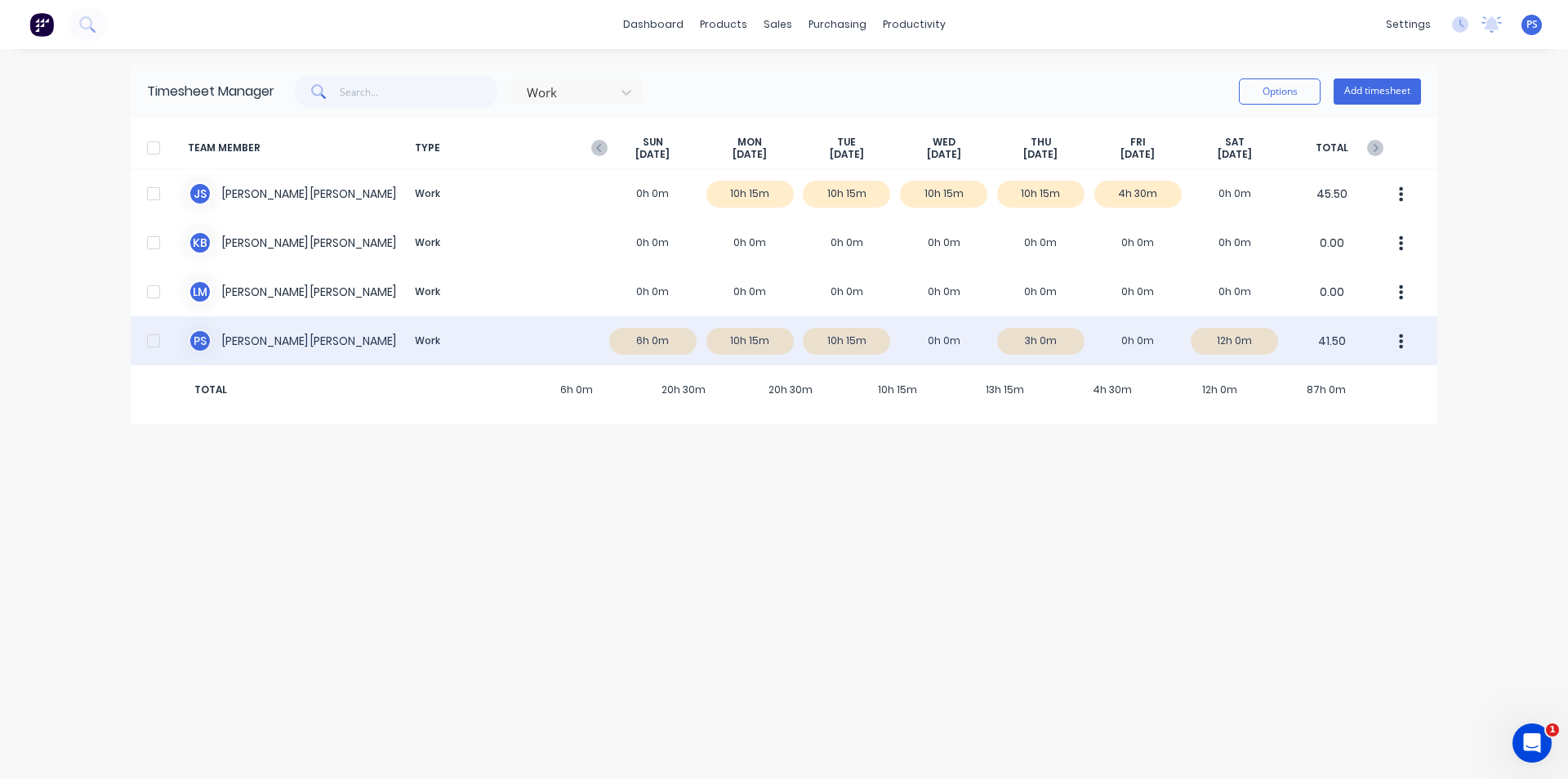
click at [945, 338] on div "P S Peter Smith Work 6h 0m 10h 15m 10h 15m 0h 0m 3h 0m 0h 0m 12h 0m 41.50" at bounding box center [784, 340] width 1307 height 49
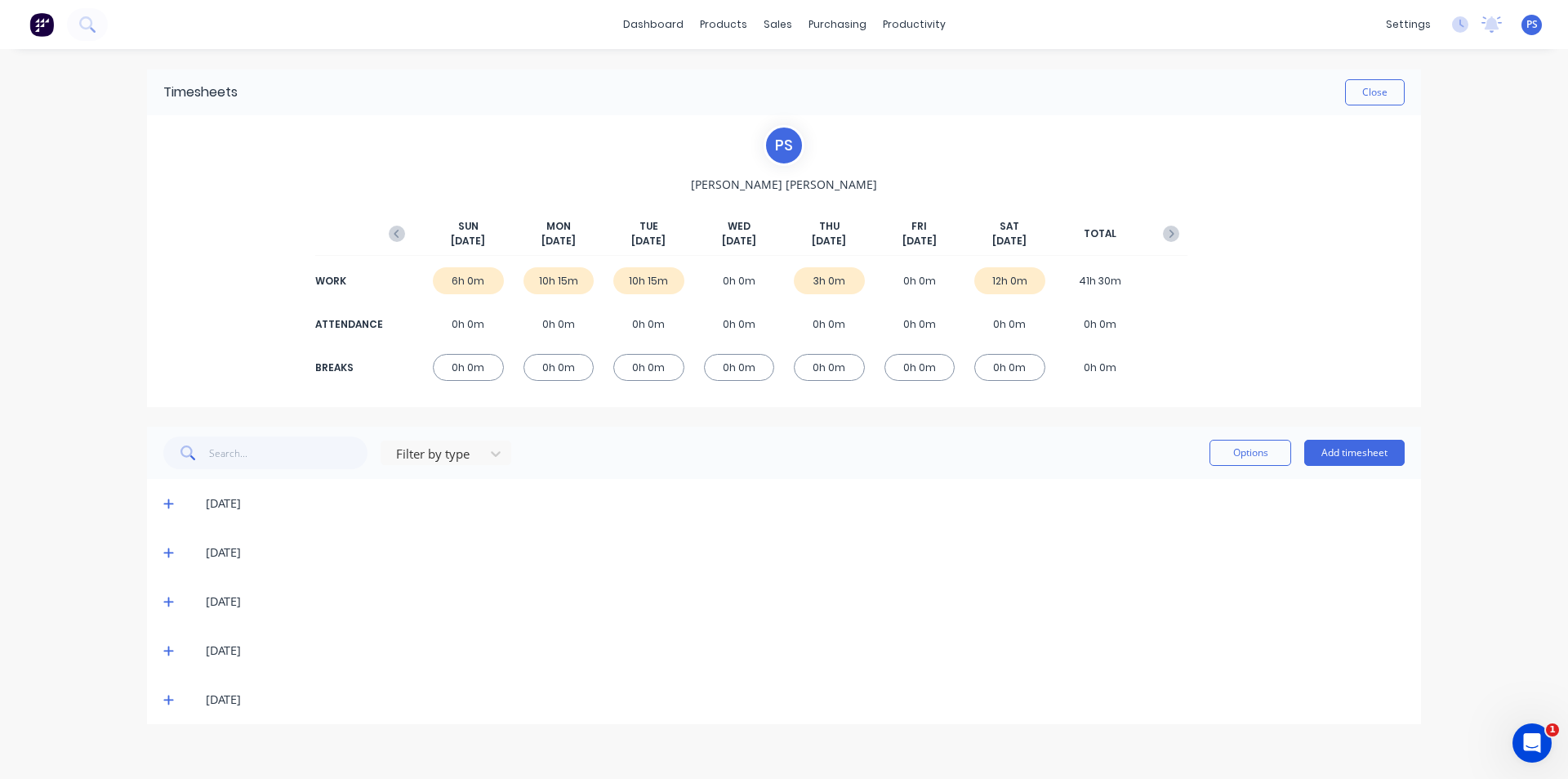
click at [818, 270] on div "3h 0m" at bounding box center [829, 281] width 71 height 27
drag, startPoint x: 805, startPoint y: 276, endPoint x: 850, endPoint y: 276, distance: 45.0
click at [850, 276] on div "3h 0m" at bounding box center [829, 281] width 71 height 27
click at [831, 316] on div "0h 0m" at bounding box center [829, 324] width 71 height 27
drag, startPoint x: 189, startPoint y: 672, endPoint x: 172, endPoint y: 665, distance: 18.4
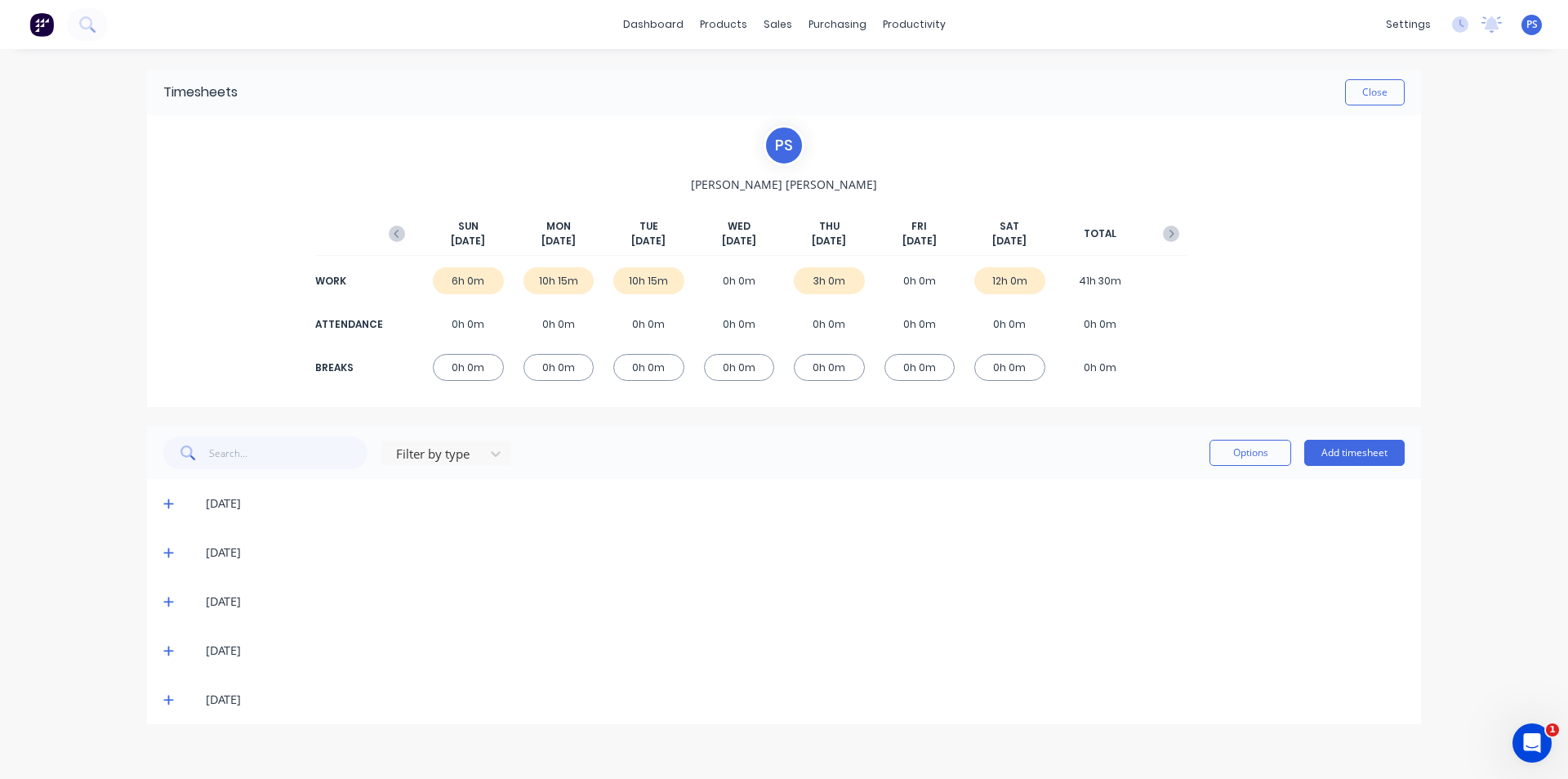
click at [180, 670] on div "18/09/25" at bounding box center [784, 650] width 1274 height 49
drag, startPoint x: 171, startPoint y: 664, endPoint x: 170, endPoint y: 645, distance: 19.0
click at [171, 663] on div "18/09/25" at bounding box center [784, 650] width 1274 height 49
click at [170, 644] on icon at bounding box center [168, 650] width 10 height 11
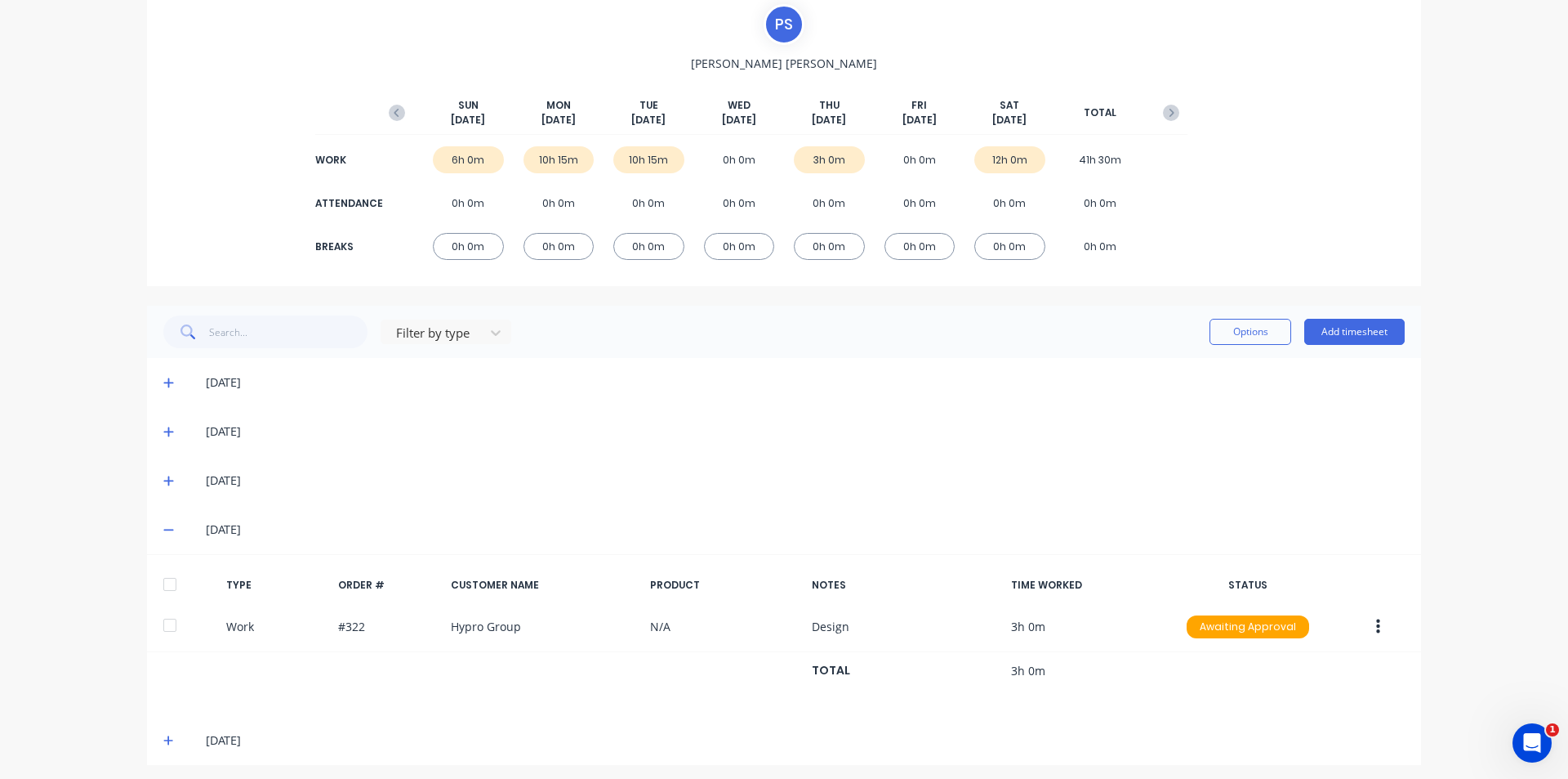
scroll to position [127, 0]
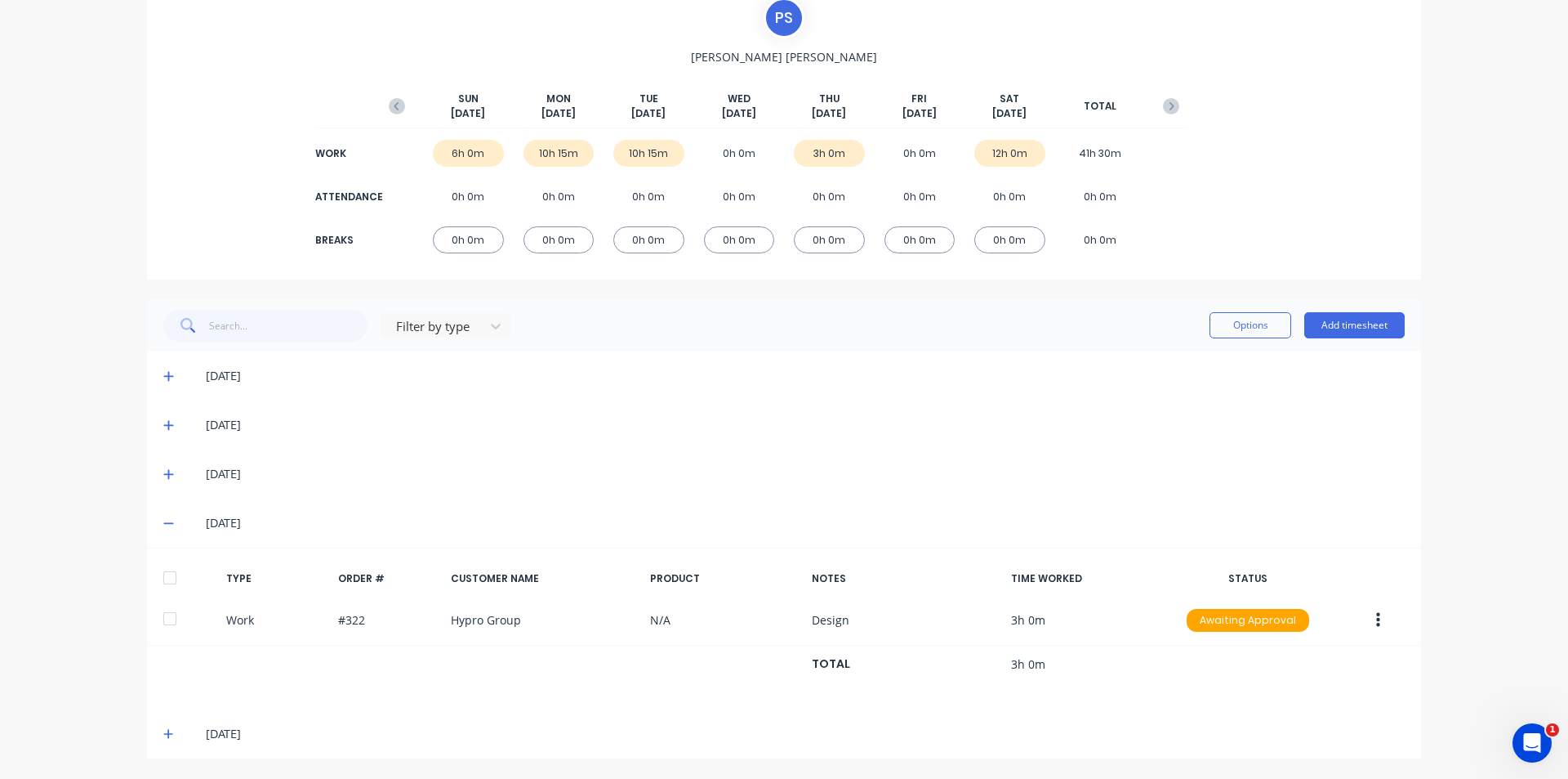
click at [164, 530] on span at bounding box center [171, 522] width 16 height 16
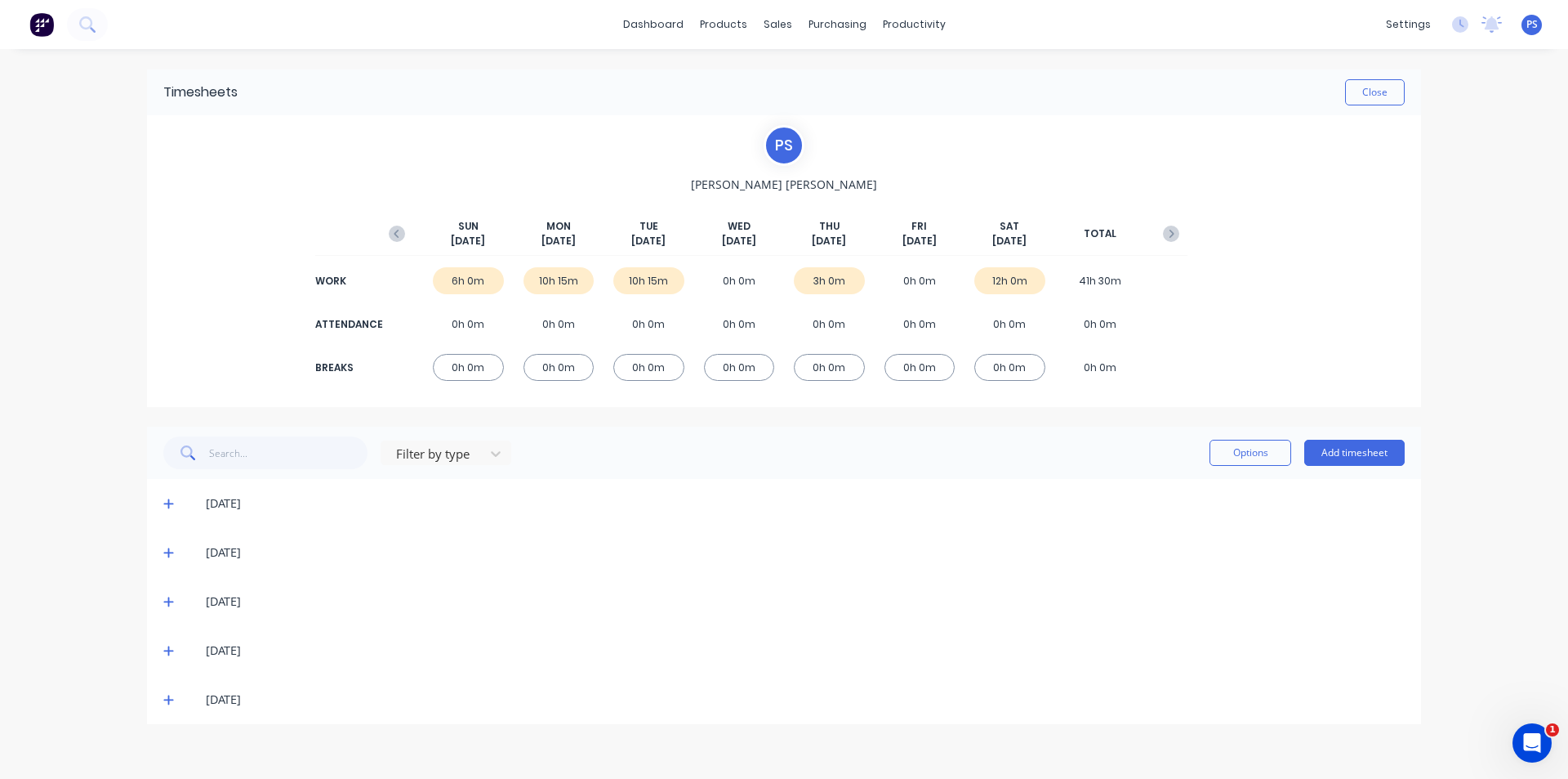
scroll to position [0, 0]
click at [173, 697] on icon at bounding box center [168, 700] width 10 height 11
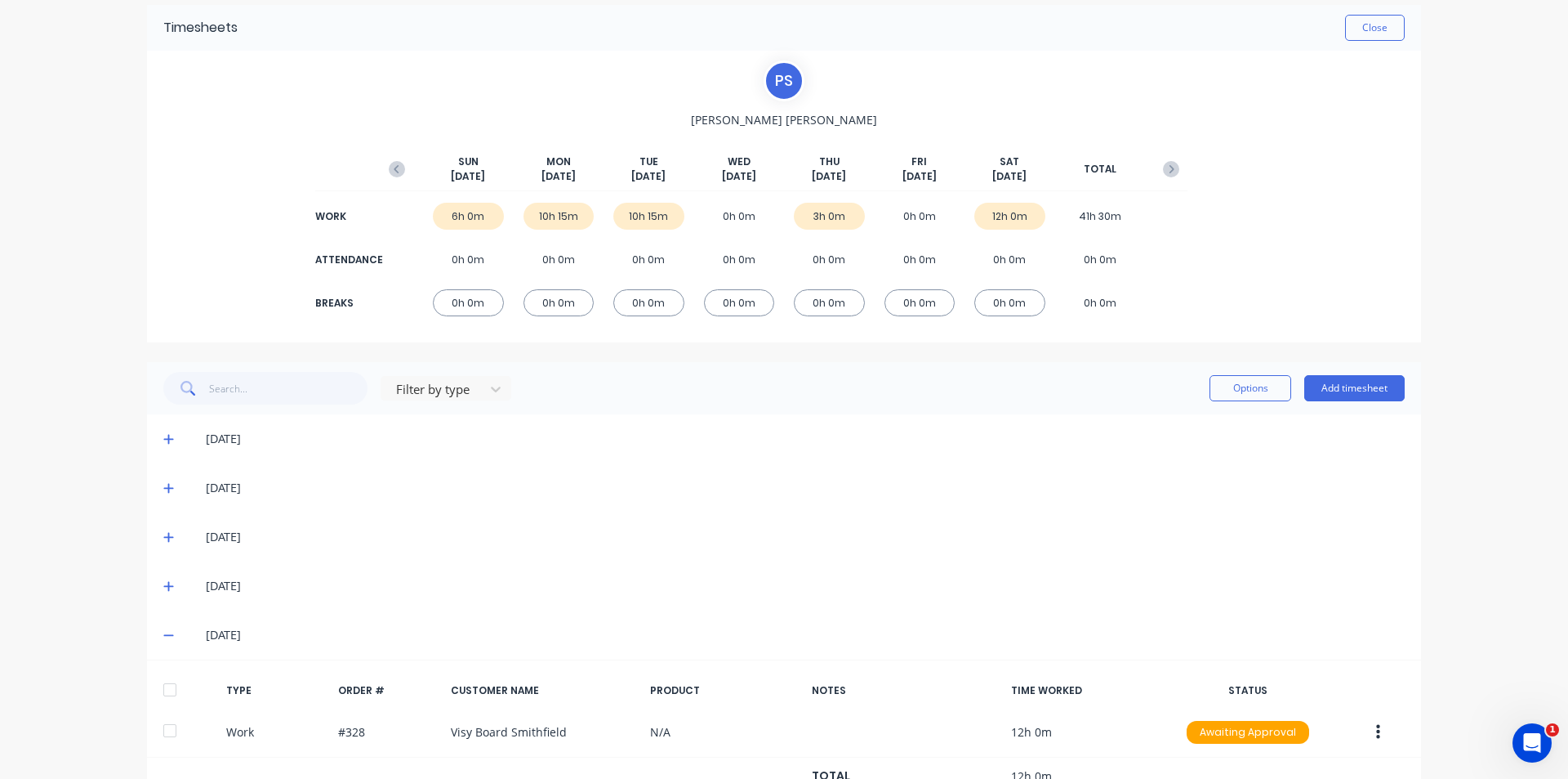
scroll to position [127, 0]
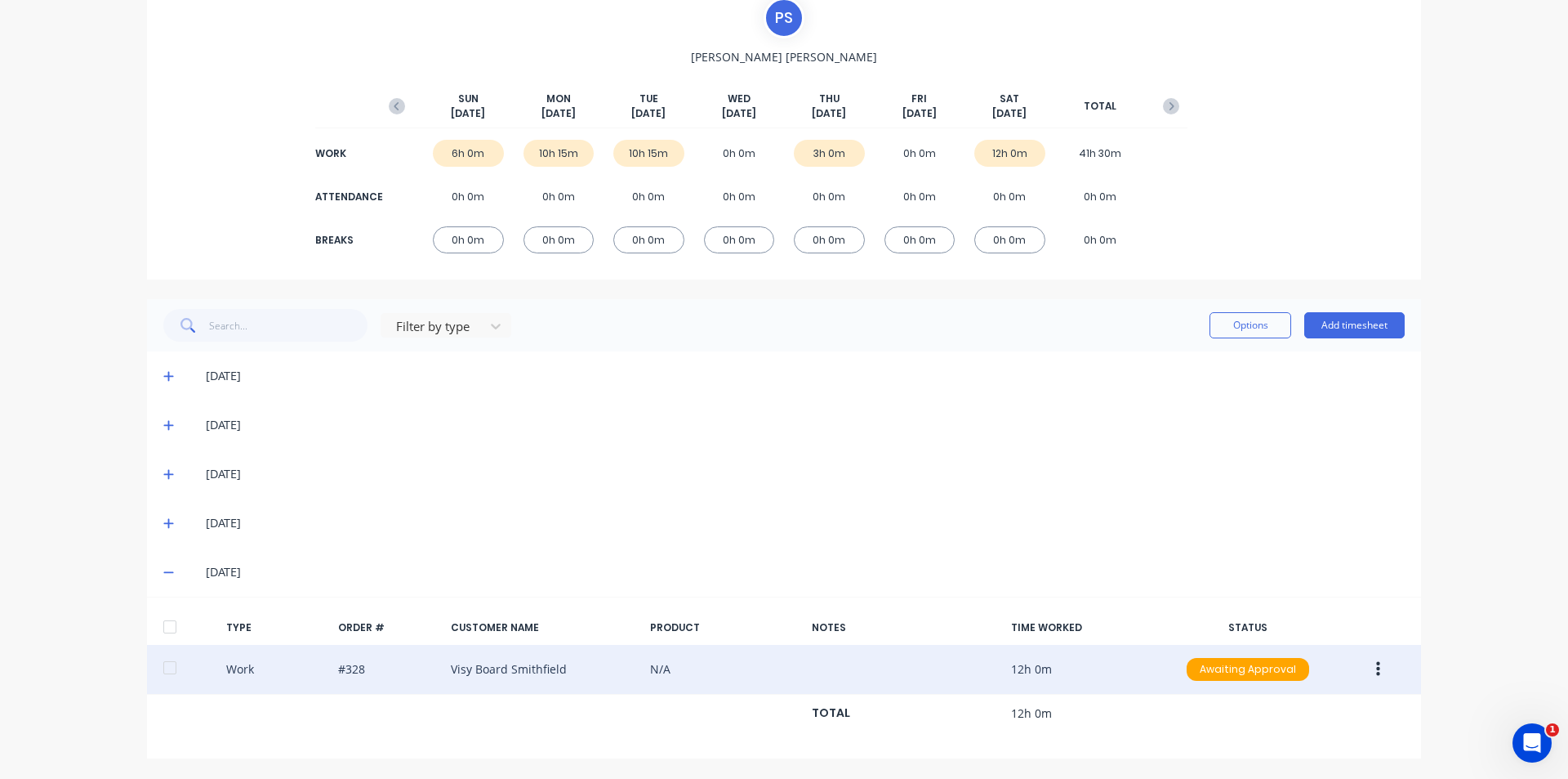
drag, startPoint x: 324, startPoint y: 670, endPoint x: 372, endPoint y: 670, distance: 48.0
click at [372, 670] on div "Work #328 Visy Board Smithfield N/A 12h 0m Awaiting Approval" at bounding box center [784, 669] width 1274 height 50
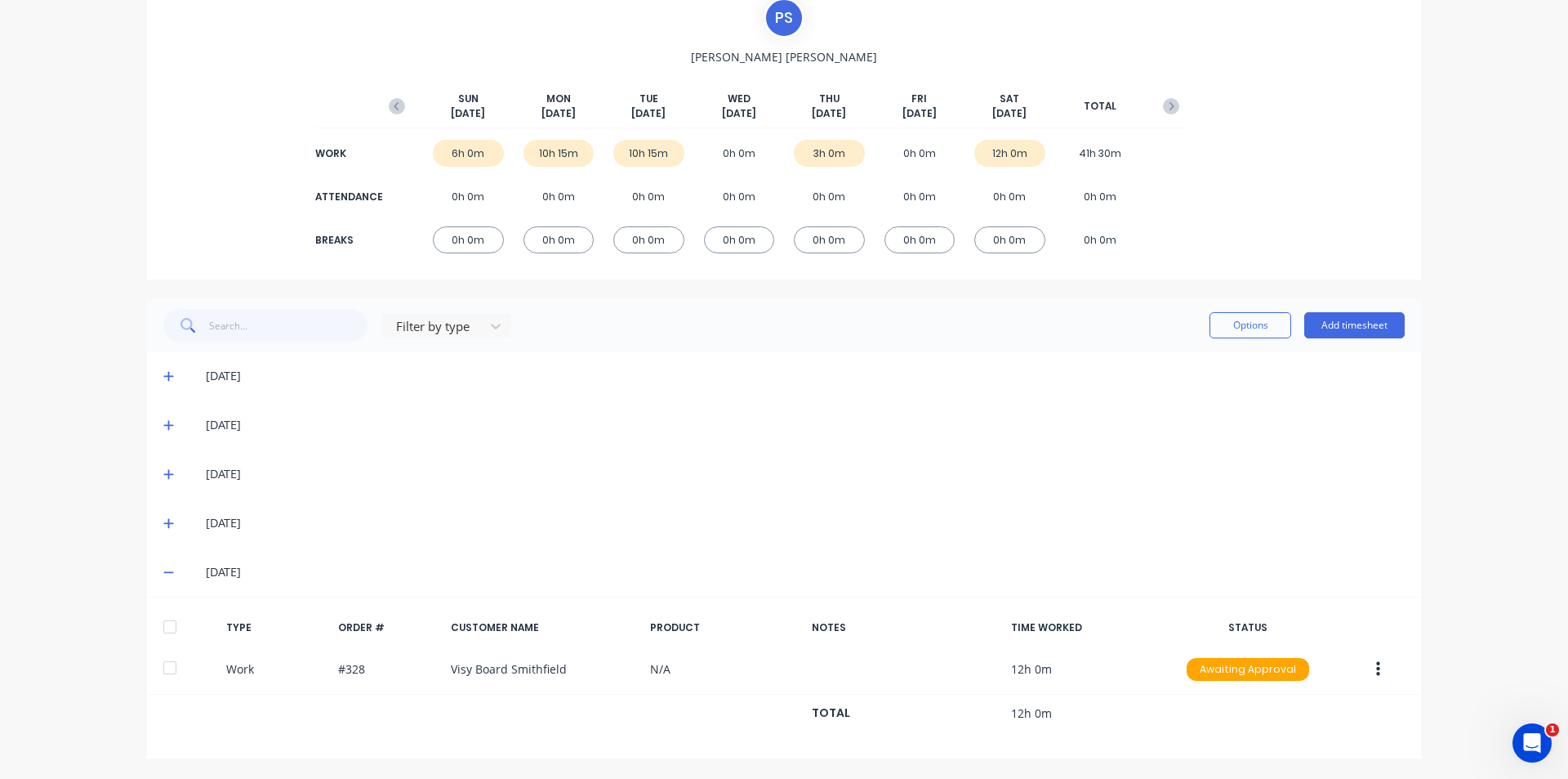
click at [180, 577] on div "20/09/25" at bounding box center [792, 571] width 1225 height 18
click at [164, 574] on icon at bounding box center [168, 571] width 10 height 11
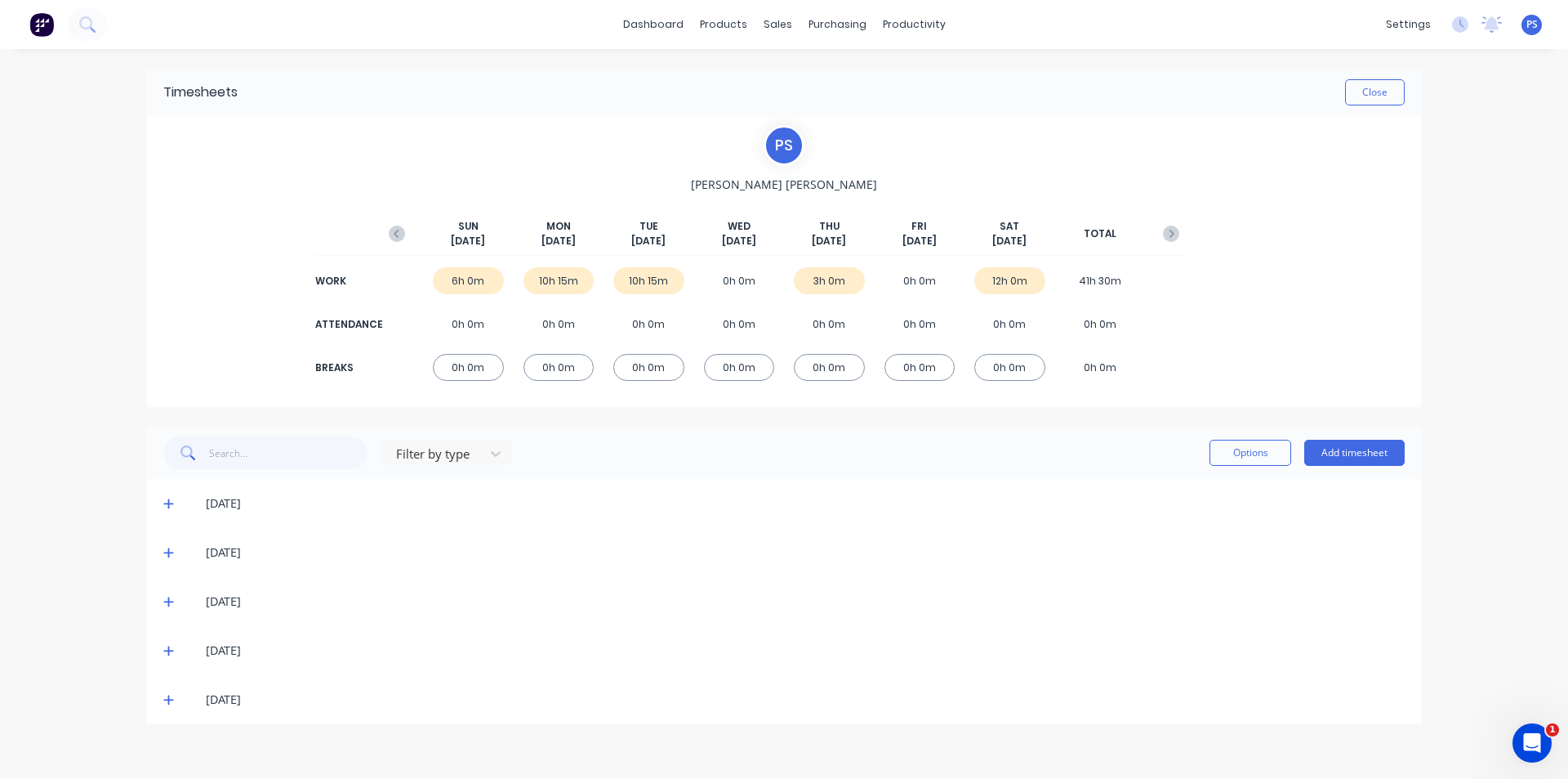
click at [158, 608] on div "16/09/25" at bounding box center [784, 601] width 1274 height 49
click at [186, 606] on div "16/09/25" at bounding box center [792, 600] width 1225 height 18
click at [172, 604] on icon at bounding box center [168, 601] width 10 height 11
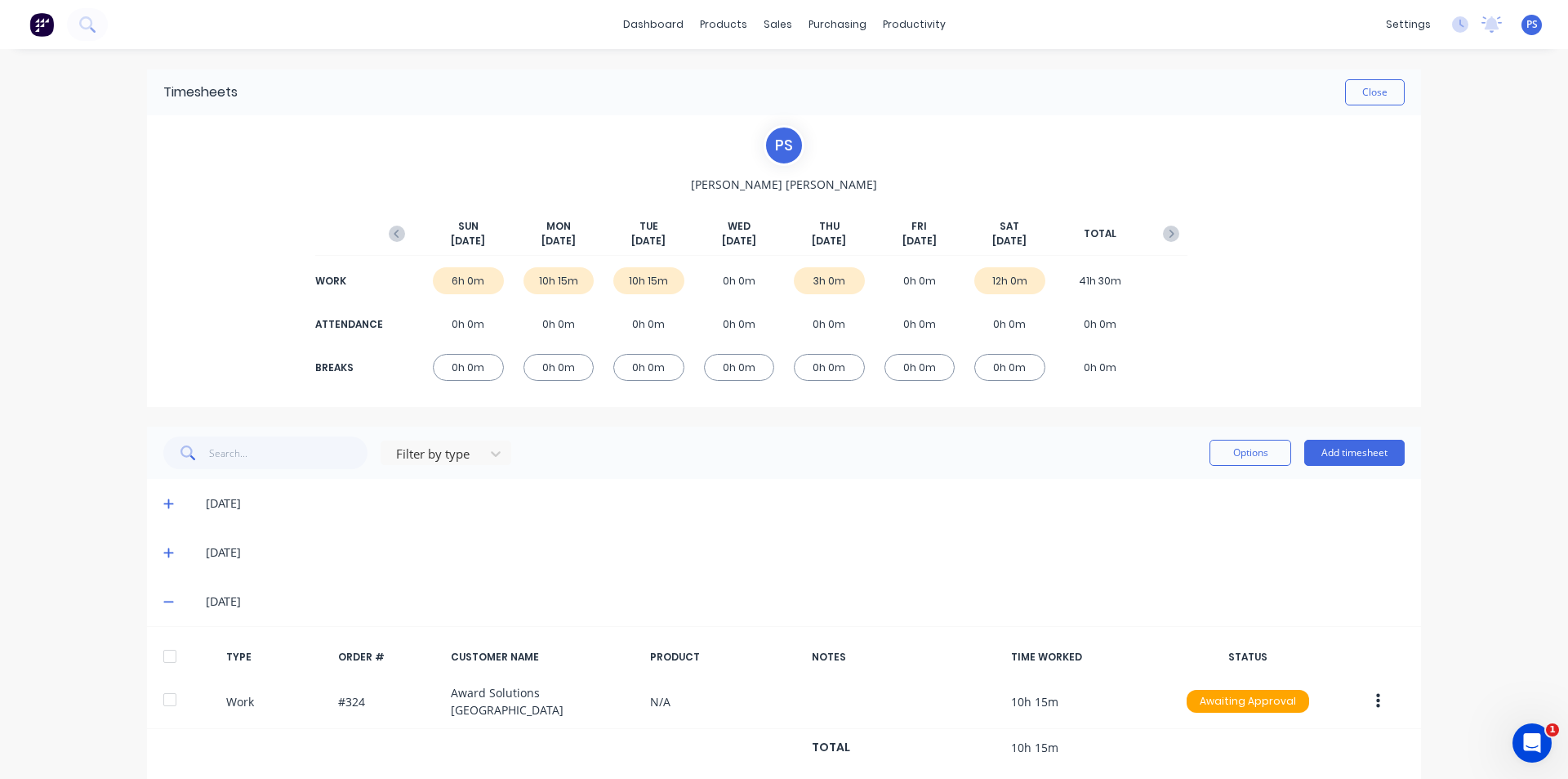
click at [172, 598] on span at bounding box center [171, 600] width 16 height 16
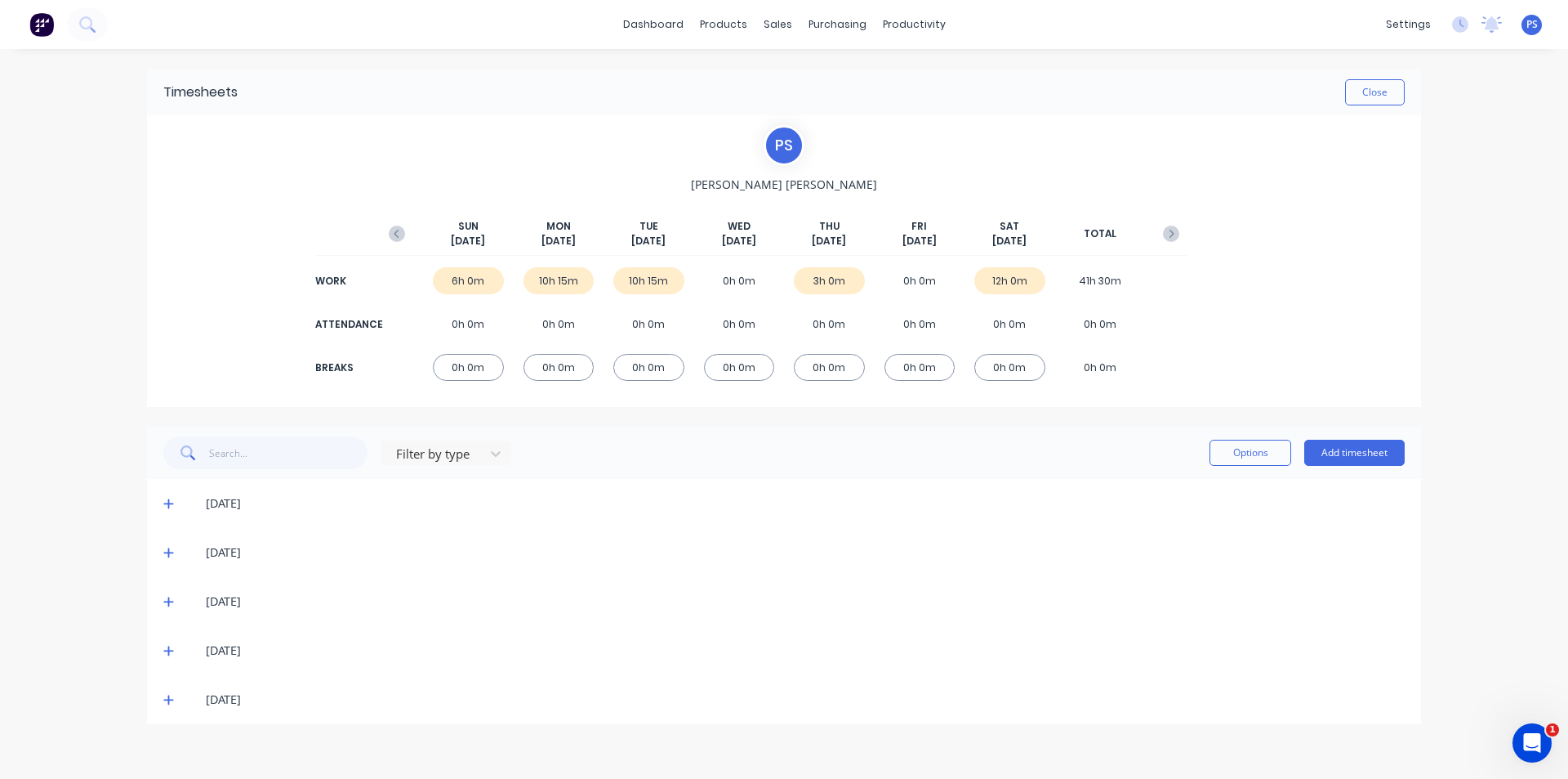
click at [173, 555] on icon at bounding box center [168, 552] width 10 height 11
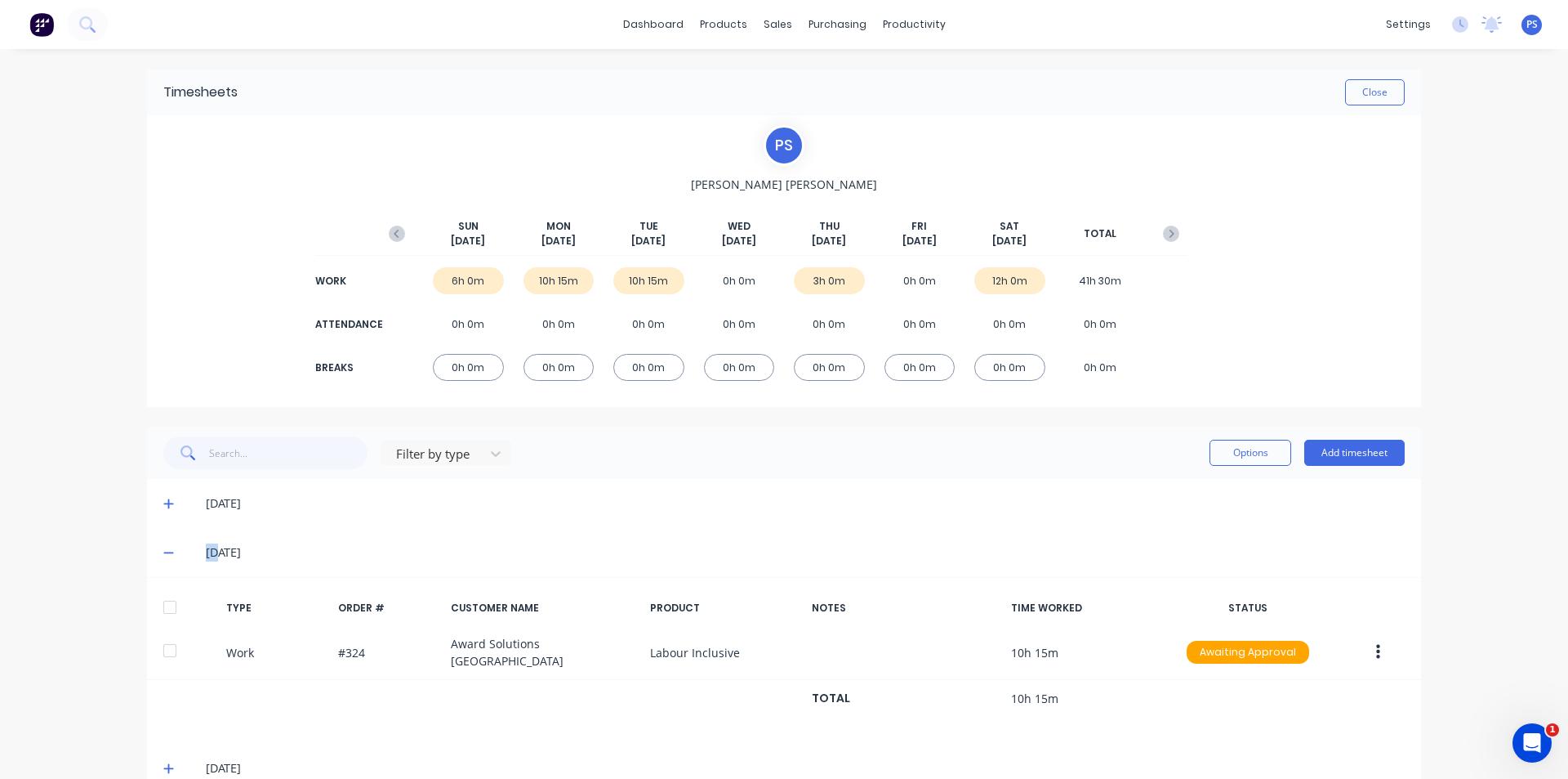
click at [180, 555] on div "15/09/25" at bounding box center [792, 552] width 1225 height 18
click at [169, 501] on span at bounding box center [171, 502] width 16 height 16
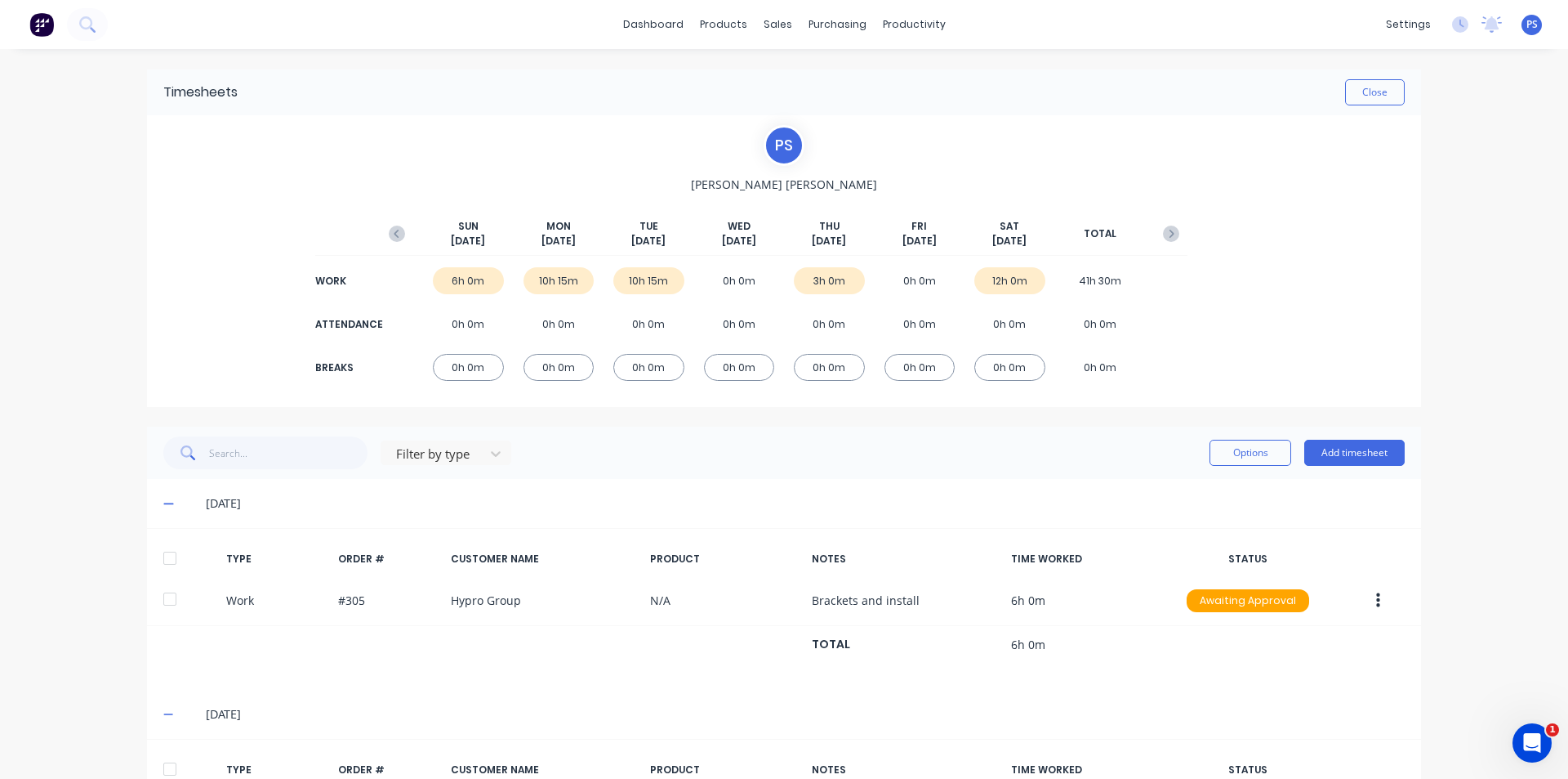
click at [169, 501] on span at bounding box center [171, 502] width 16 height 16
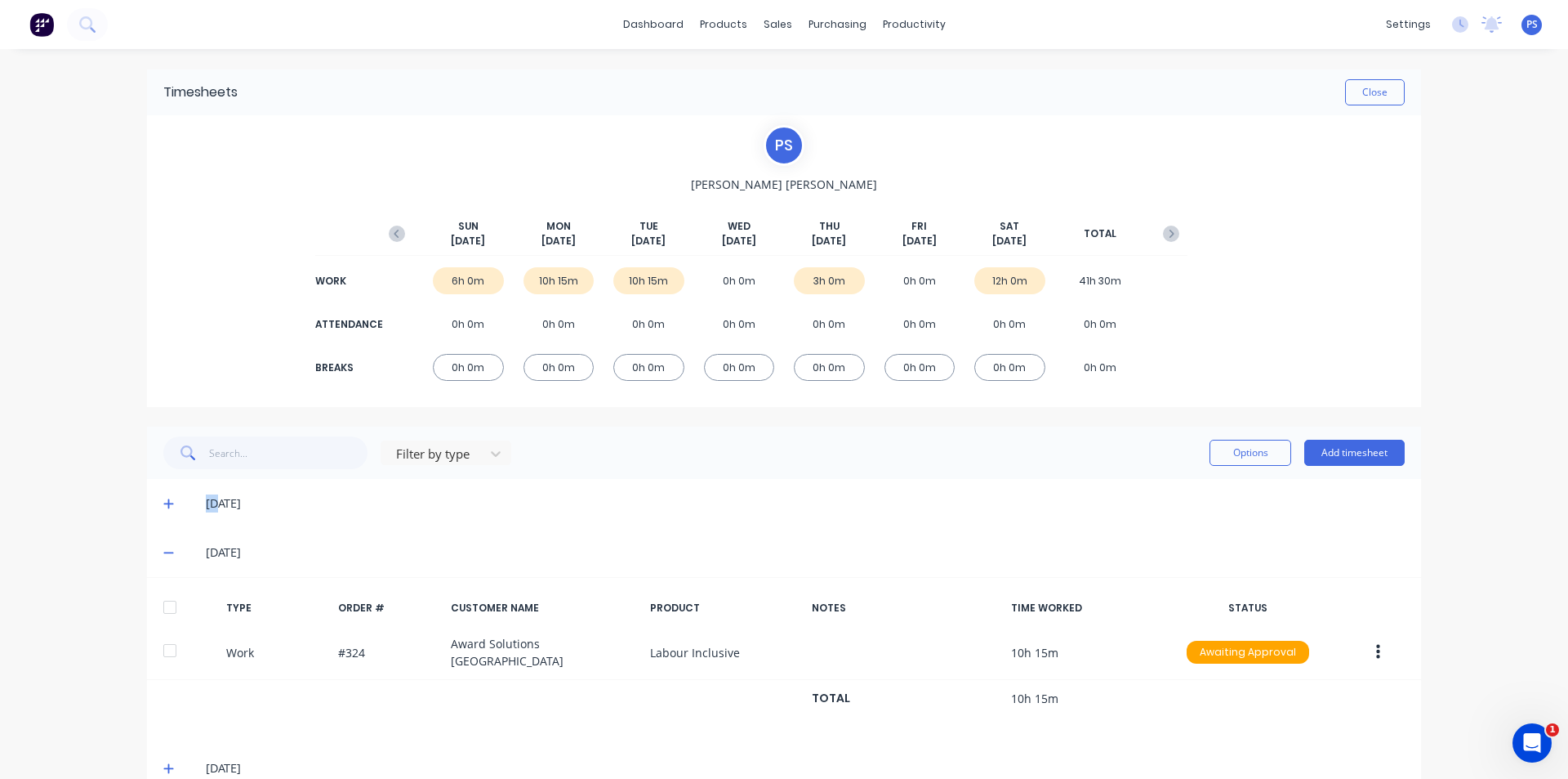
click at [169, 501] on span at bounding box center [171, 502] width 16 height 16
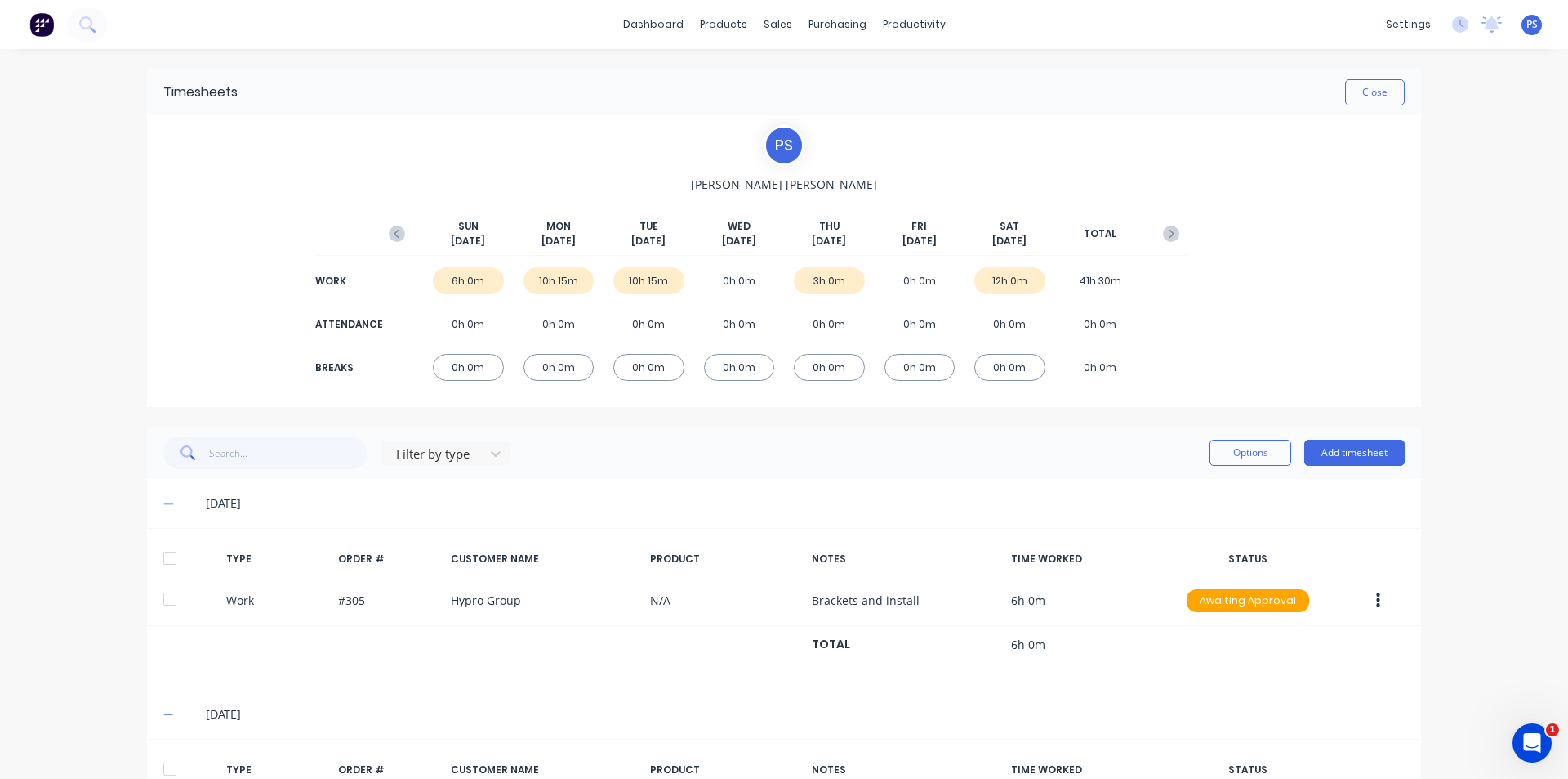
click at [169, 501] on span at bounding box center [171, 502] width 16 height 16
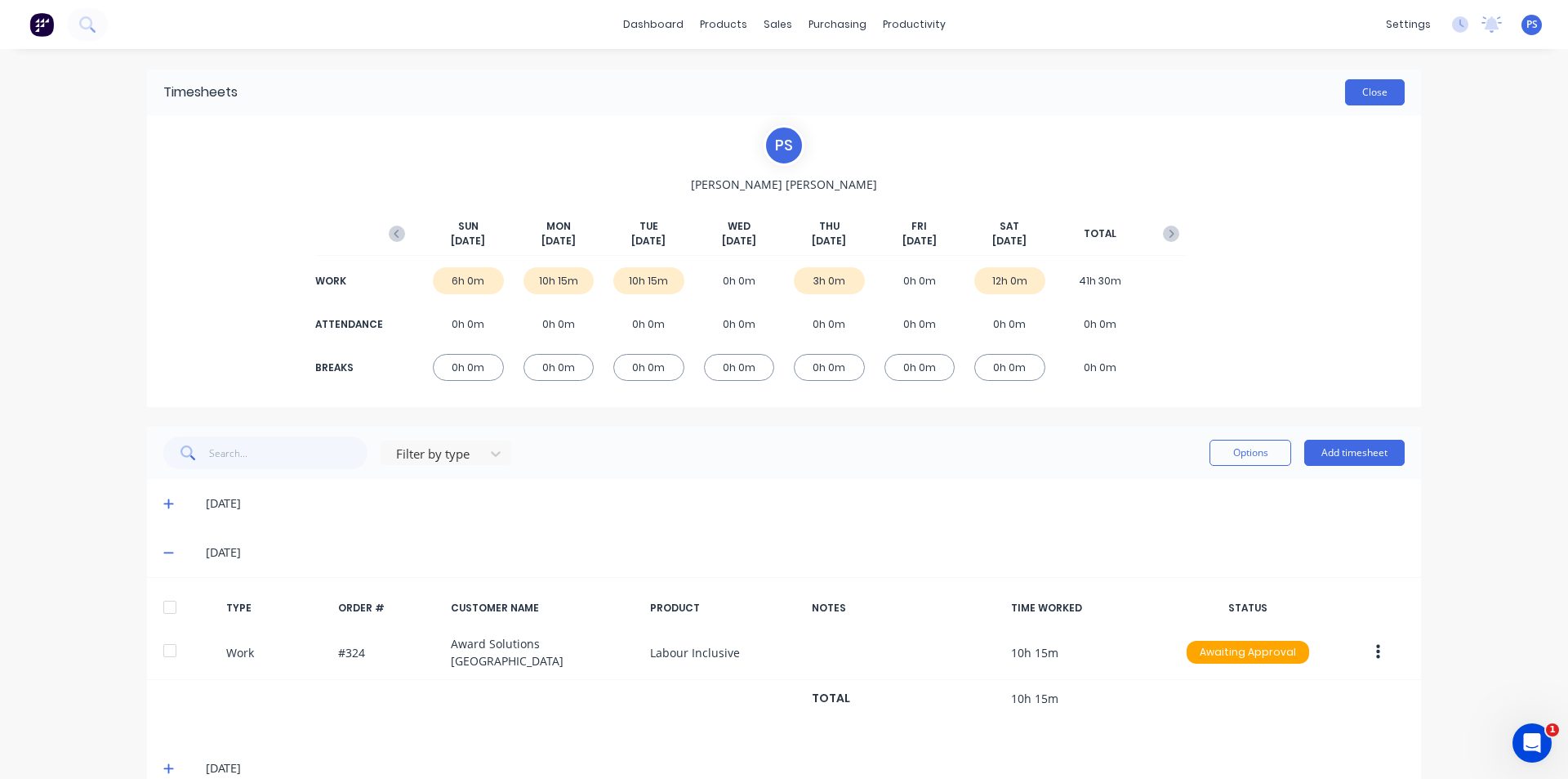
click at [1376, 98] on button "Close" at bounding box center [1375, 93] width 60 height 26
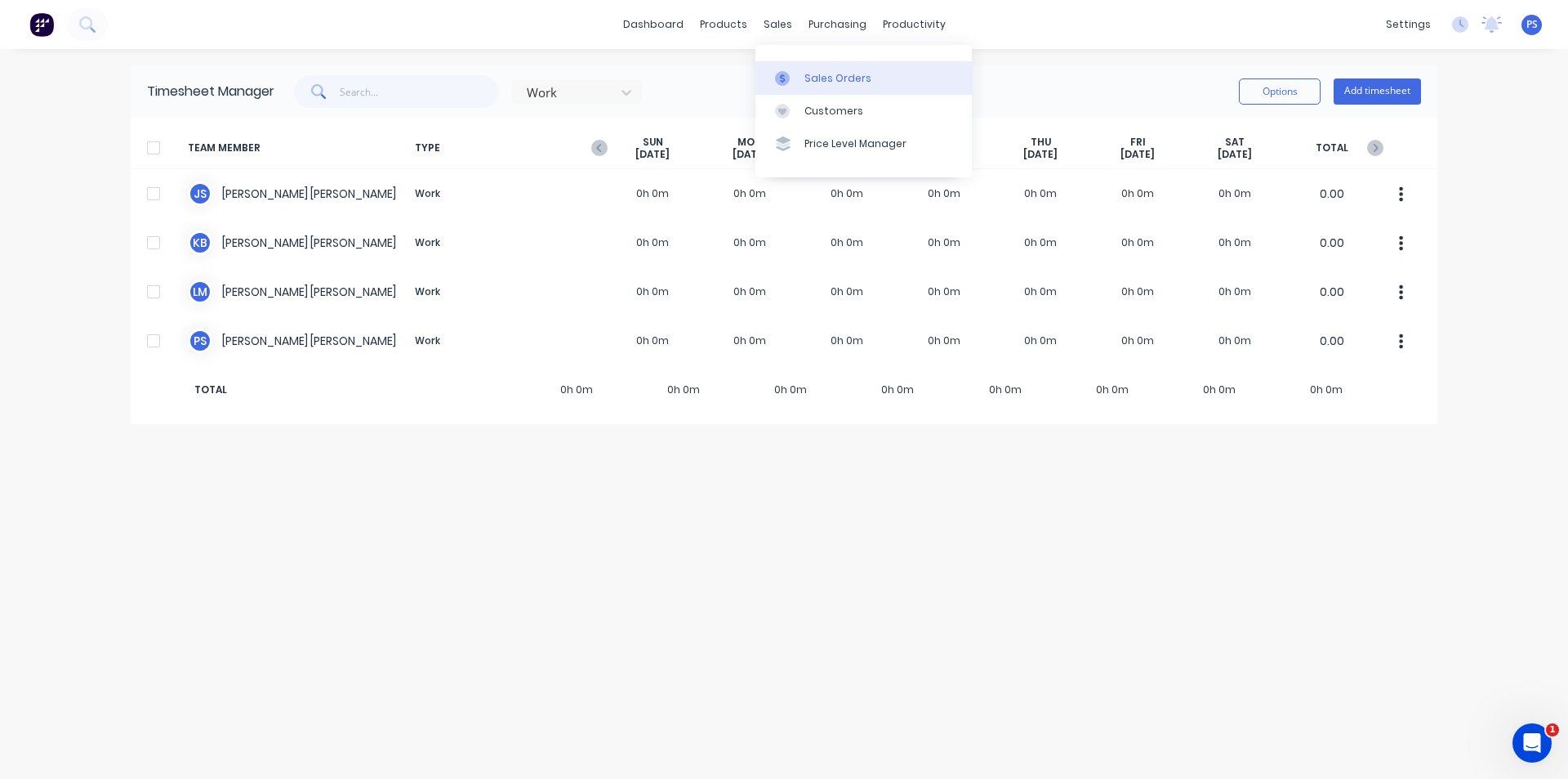
click at [805, 74] on div "Sales Orders" at bounding box center [838, 79] width 67 height 15
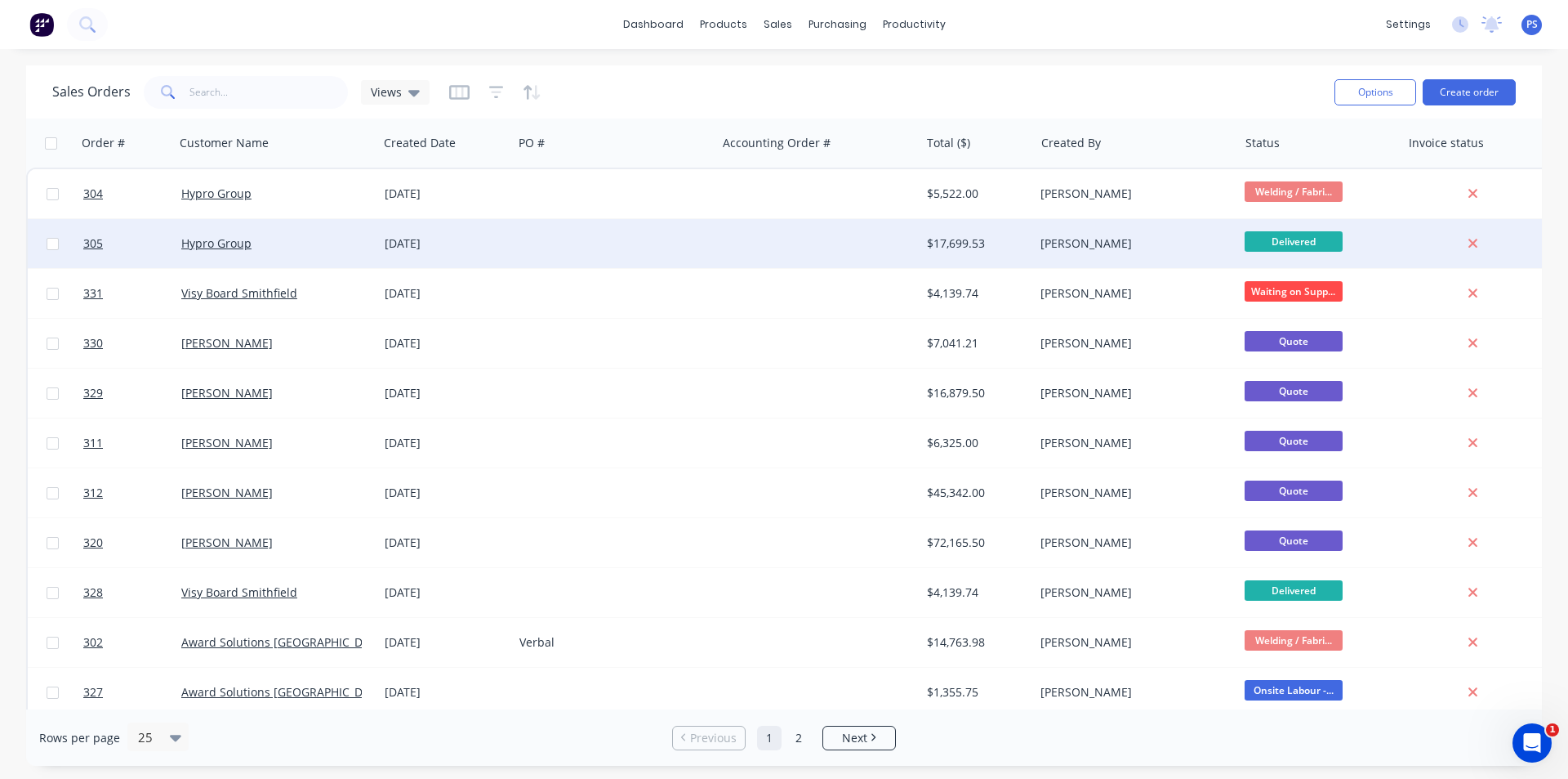
click at [662, 242] on div at bounding box center [615, 243] width 204 height 49
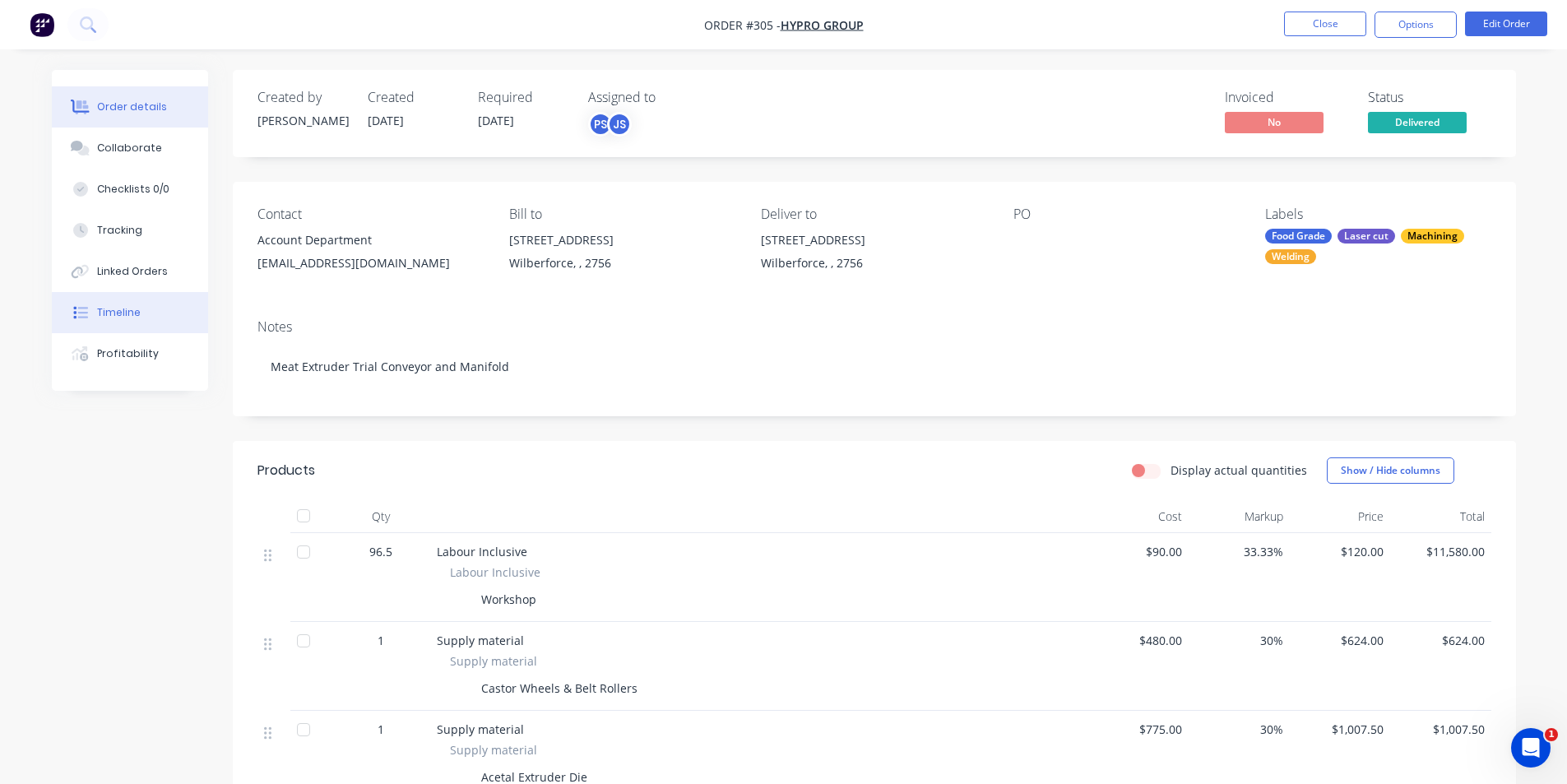
click at [130, 327] on button "Timeline" at bounding box center [130, 312] width 156 height 41
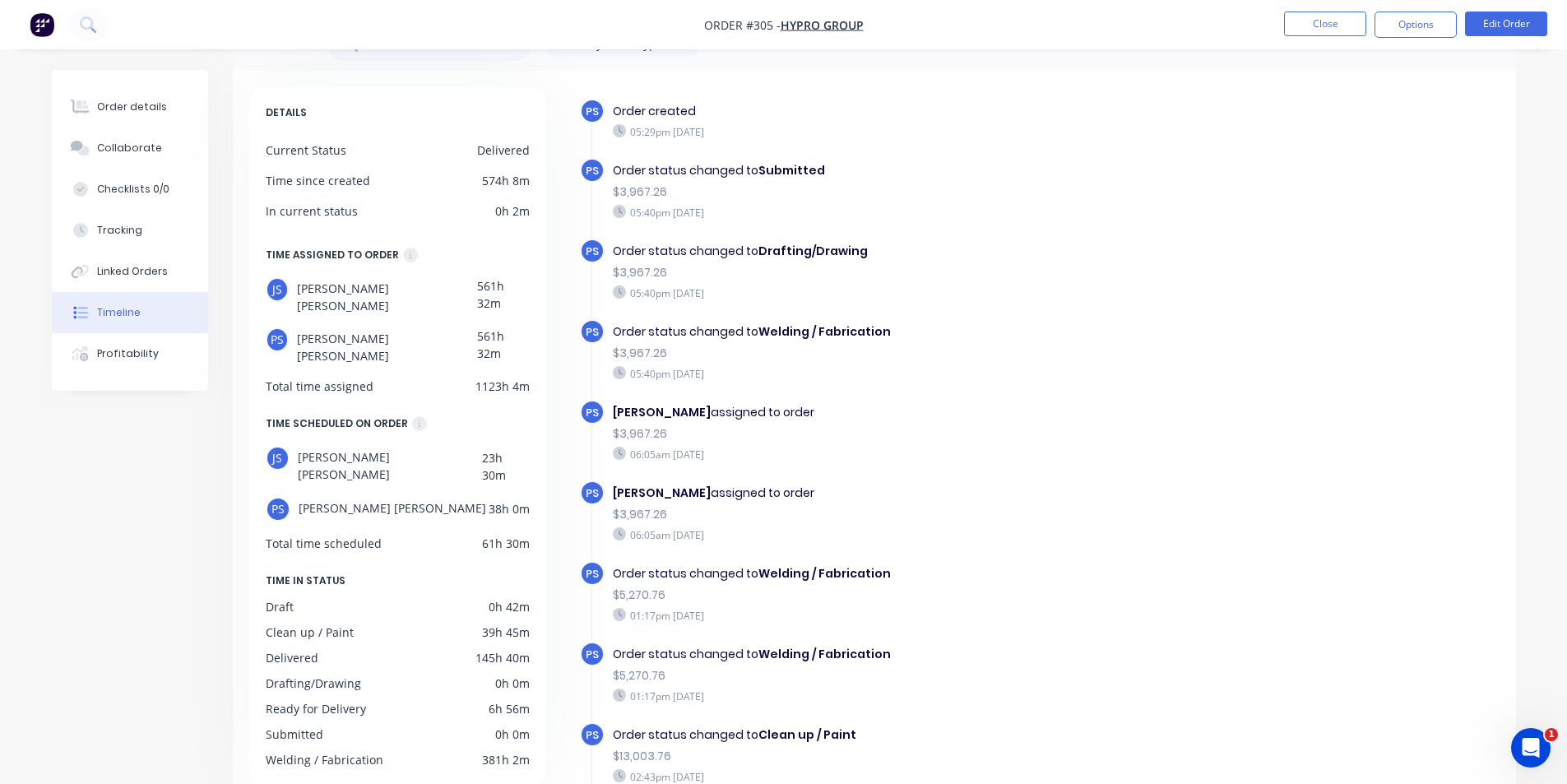
scroll to position [82, 0]
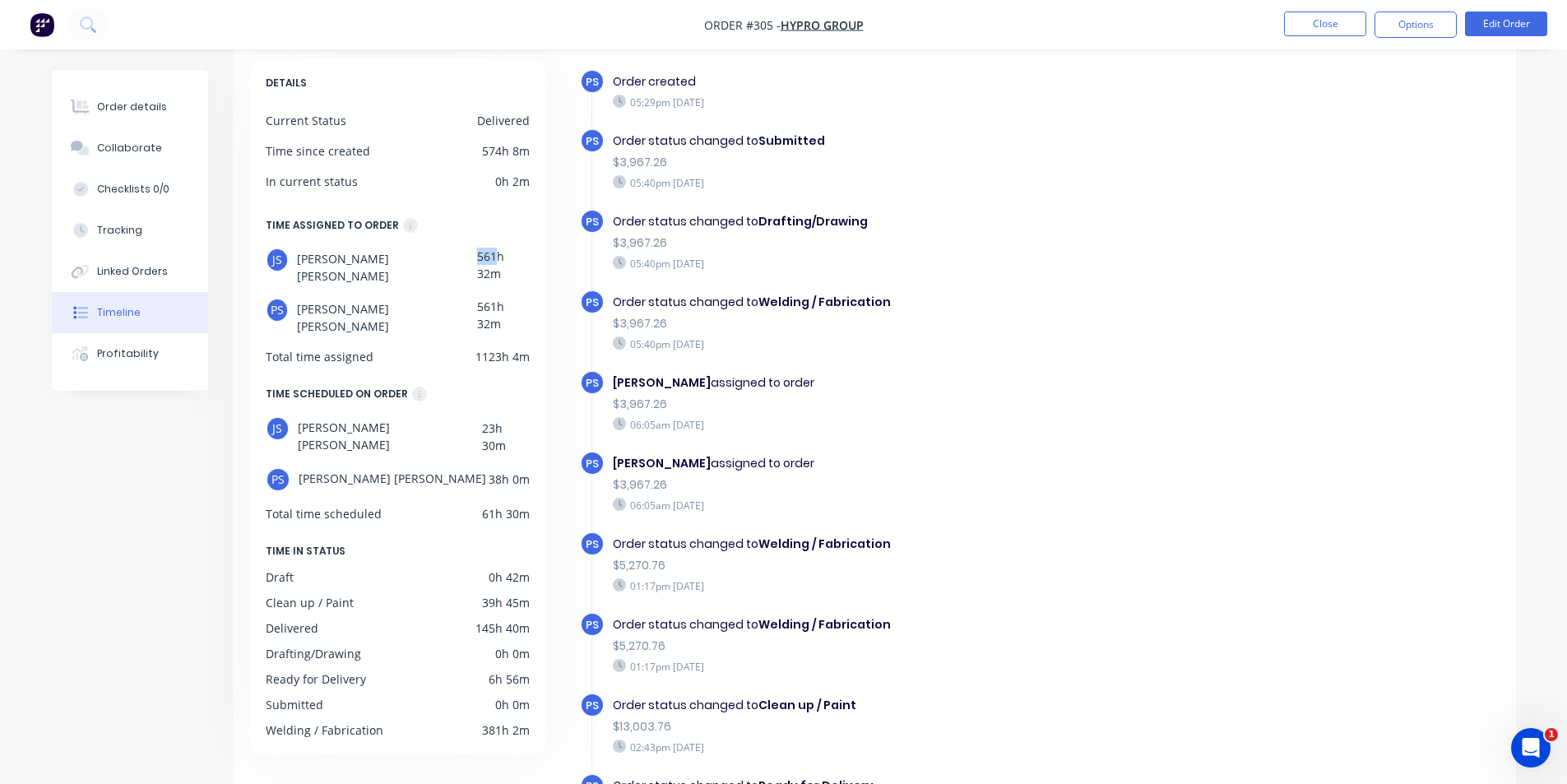
drag, startPoint x: 460, startPoint y: 249, endPoint x: 493, endPoint y: 250, distance: 33.0
click at [493, 250] on div "JS Jamie Smith 561h 32m" at bounding box center [397, 265] width 264 height 37
click at [483, 297] on div "561h 32m" at bounding box center [503, 315] width 52 height 37
drag, startPoint x: 477, startPoint y: 408, endPoint x: 520, endPoint y: 407, distance: 43.0
click at [519, 416] on div "JS Jamie Smith 23h 30m" at bounding box center [397, 435] width 264 height 38
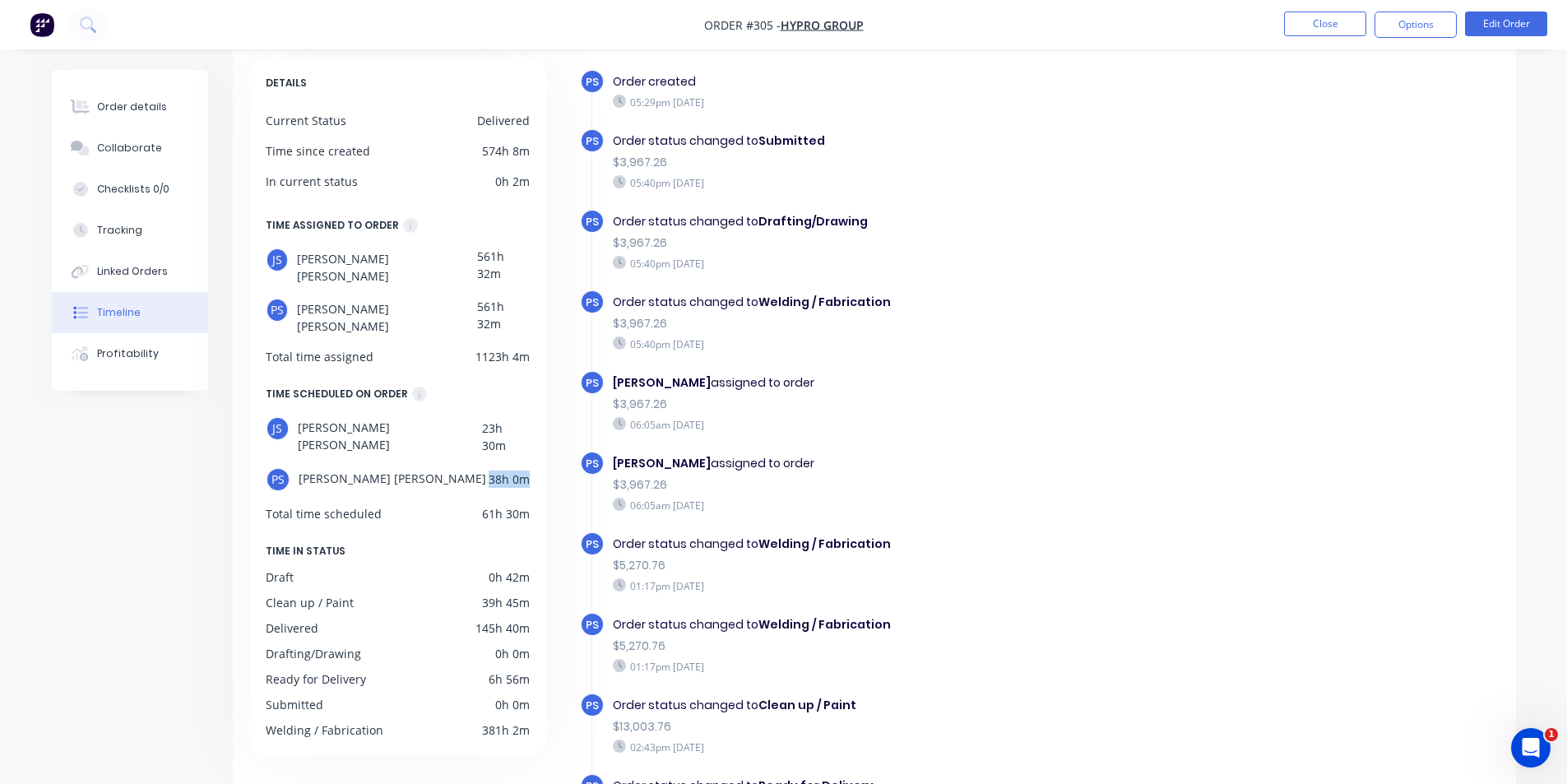
drag, startPoint x: 489, startPoint y: 439, endPoint x: 544, endPoint y: 441, distance: 55.0
click at [544, 441] on div "DETAILS Current Status Delivered Time since created 574h 8m In current status 0…" at bounding box center [397, 406] width 297 height 697
drag, startPoint x: 492, startPoint y: 473, endPoint x: 517, endPoint y: 473, distance: 25.0
click at [517, 504] on div "61h 30m" at bounding box center [506, 513] width 48 height 17
click at [525, 504] on div "61h 30m" at bounding box center [506, 513] width 48 height 17
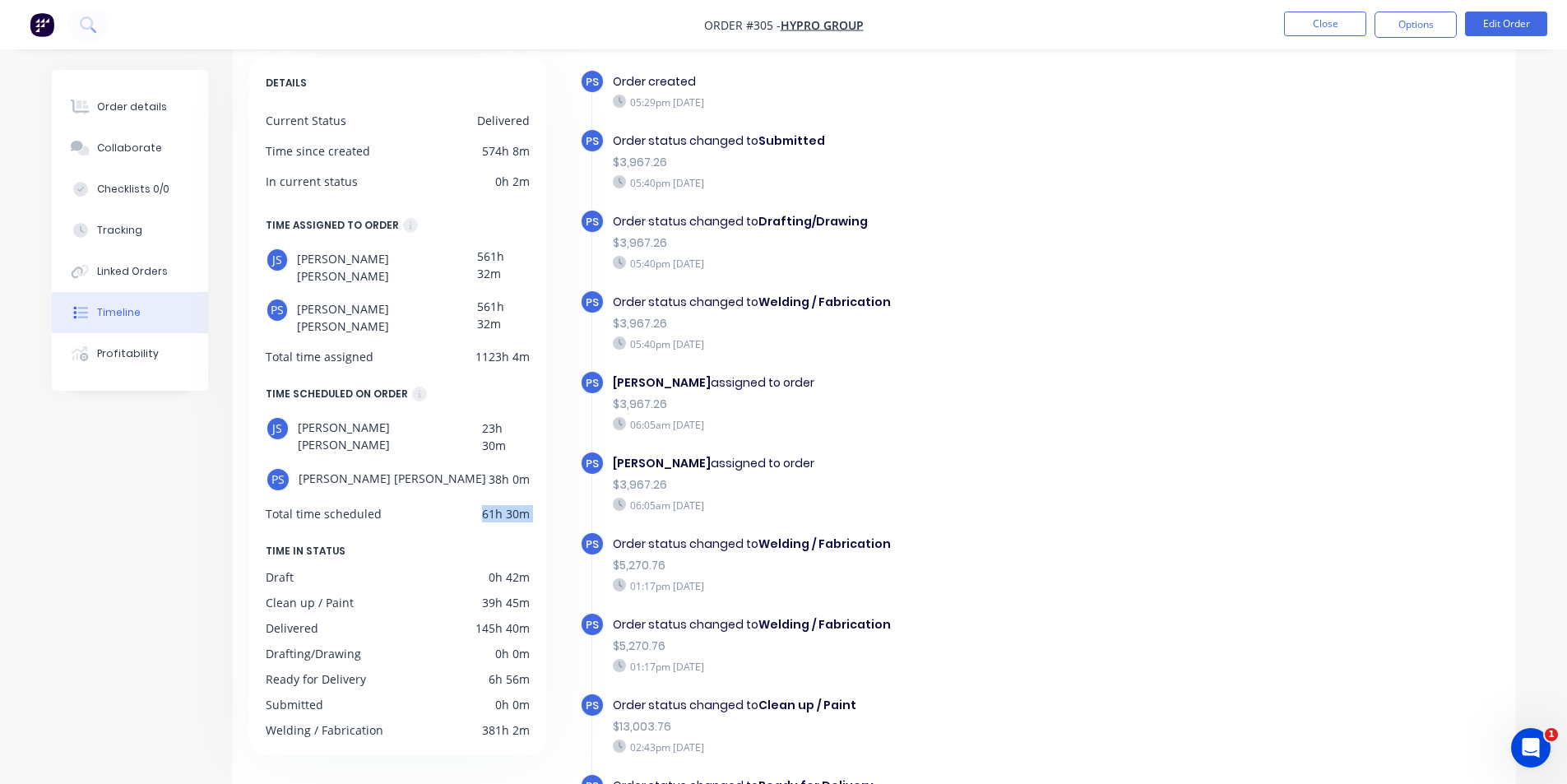
drag, startPoint x: 527, startPoint y: 477, endPoint x: 485, endPoint y: 482, distance: 42.3
click at [485, 504] on div "61h 30m" at bounding box center [506, 513] width 48 height 17
click at [473, 525] on div "DETAILS Current Status Delivered Time since created 574h 8m In current status 0…" at bounding box center [397, 406] width 297 height 697
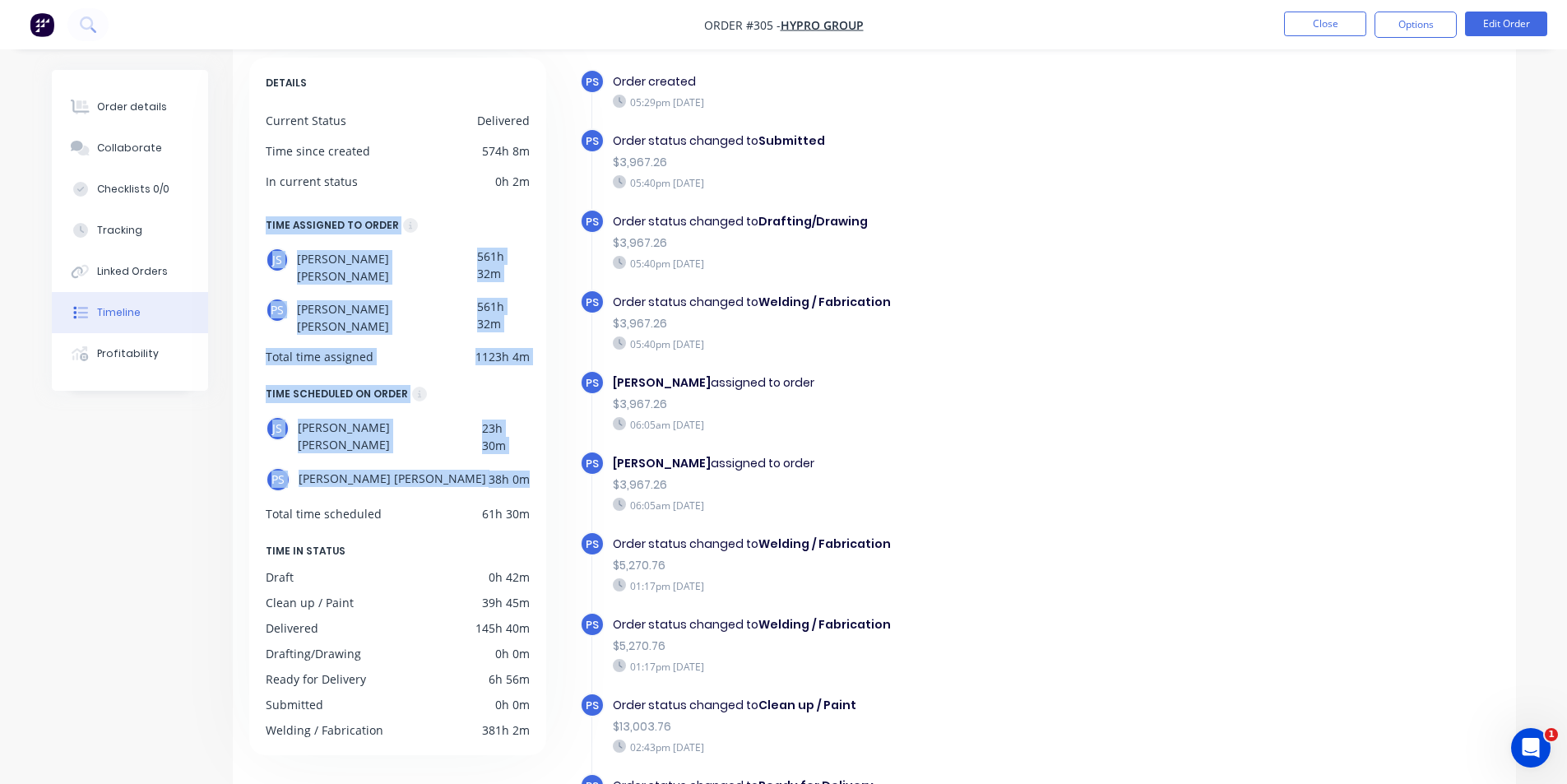
drag, startPoint x: 285, startPoint y: 264, endPoint x: 535, endPoint y: 447, distance: 309.8
click at [535, 447] on div "DETAILS Current Status Delivered Time since created 574h 8m In current status 0…" at bounding box center [397, 406] width 297 height 697
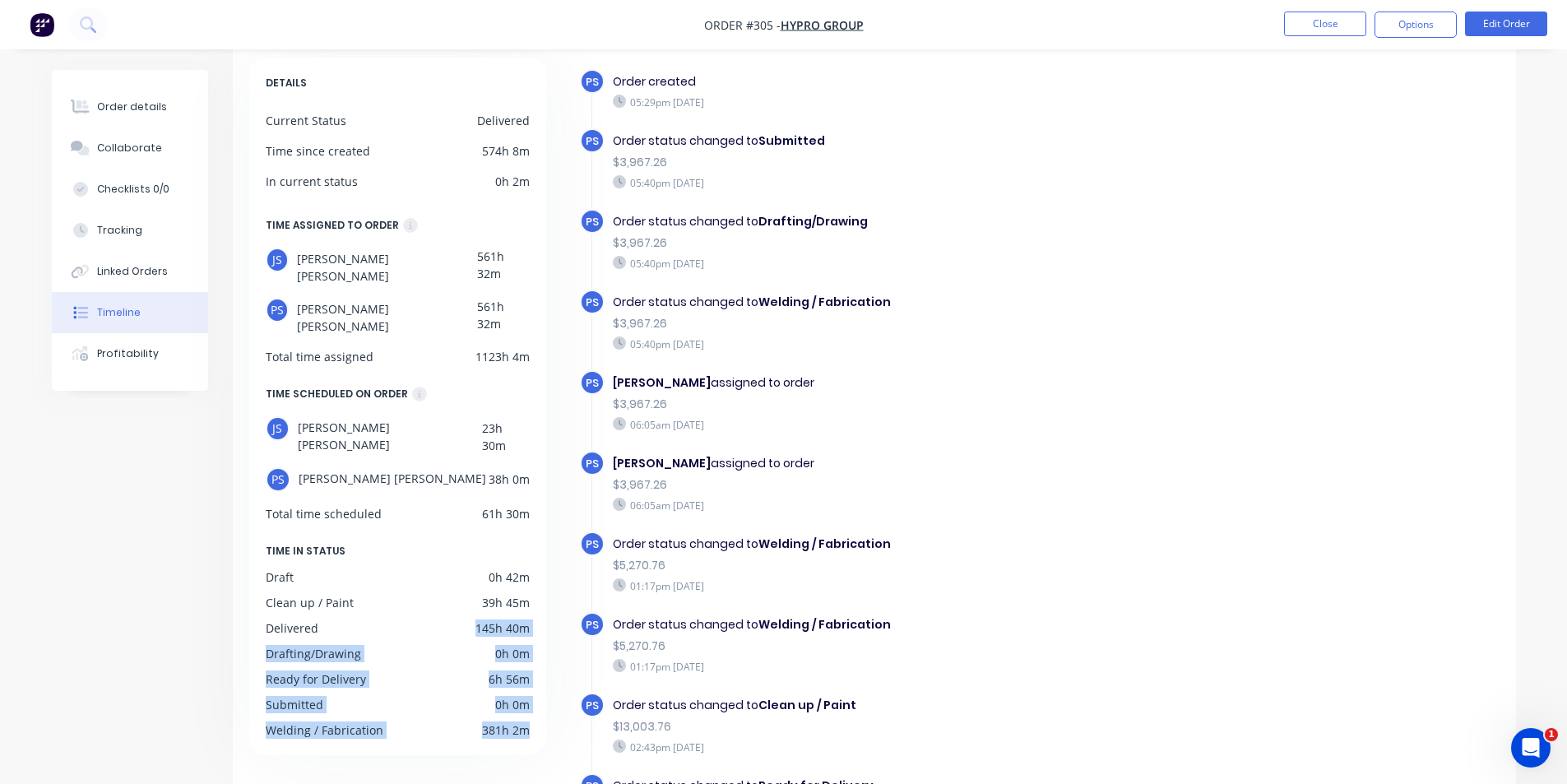
drag, startPoint x: 506, startPoint y: 595, endPoint x: 543, endPoint y: 696, distance: 107.6
click at [543, 696] on div "DETAILS Current Status Delivered Time since created 574h 8m In current status 0…" at bounding box center [397, 406] width 297 height 697
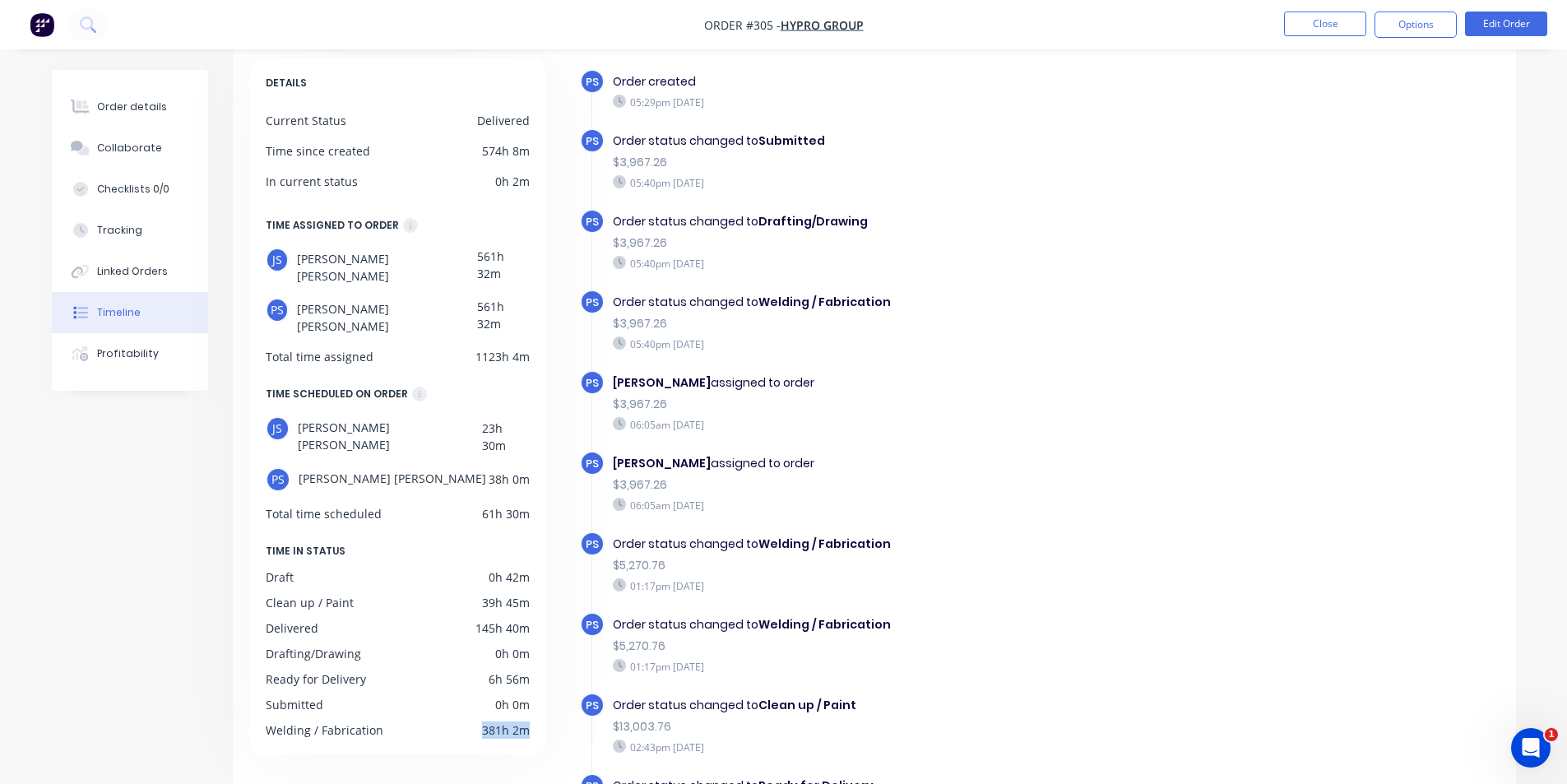
drag, startPoint x: 530, startPoint y: 693, endPoint x: 468, endPoint y: 693, distance: 62.0
click at [468, 693] on div "DETAILS Current Status Delivered Time since created 574h 8m In current status 0…" at bounding box center [397, 406] width 297 height 697
click at [468, 721] on div "Welding / Fabrication 381h 2m" at bounding box center [397, 729] width 264 height 17
click at [143, 282] on button "Linked Orders" at bounding box center [130, 271] width 156 height 41
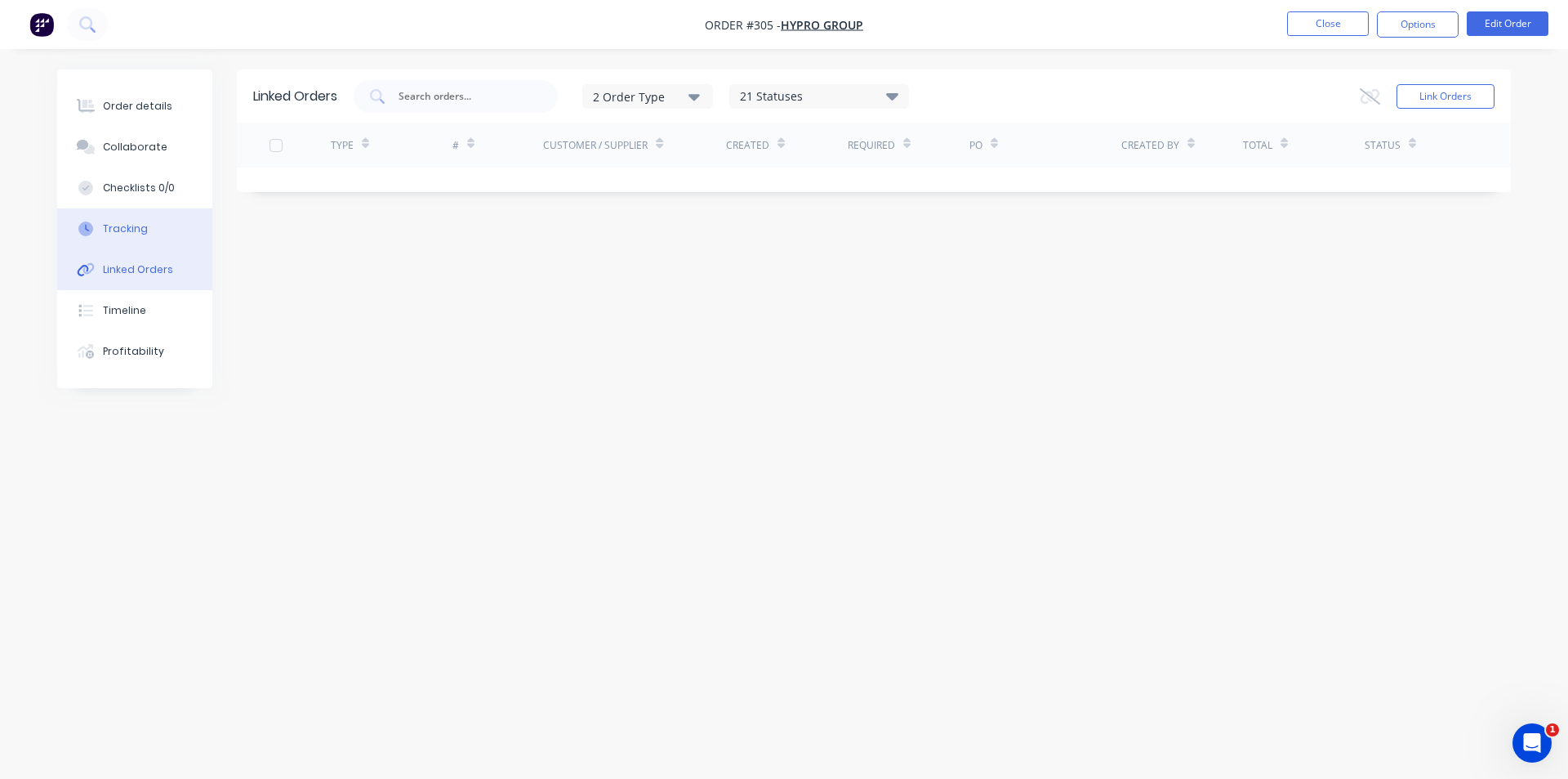
click at [145, 231] on button "Tracking" at bounding box center [135, 229] width 155 height 41
